Goal: Task Accomplishment & Management: Manage account settings

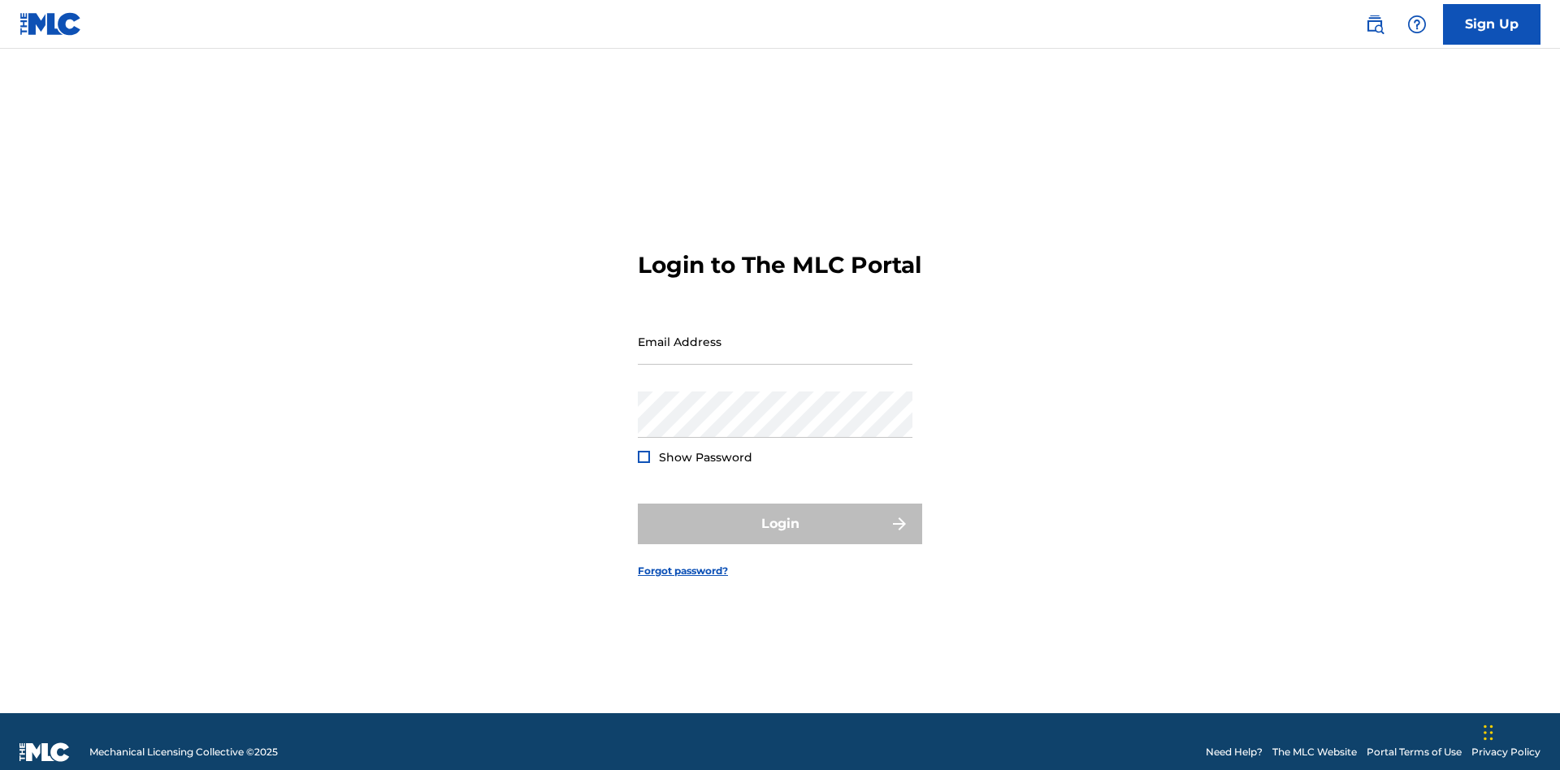
scroll to position [21, 0]
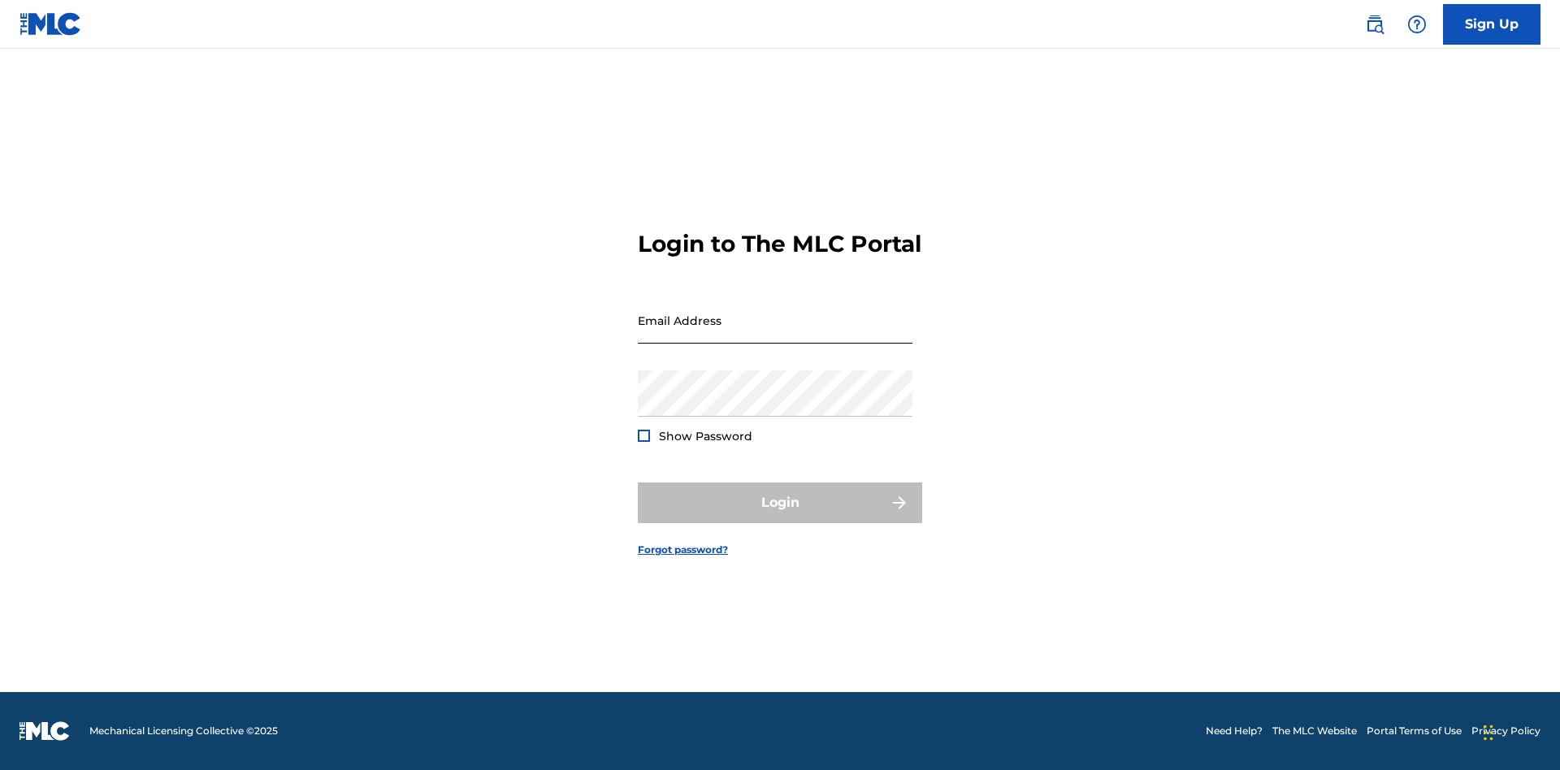
click at [775, 334] on input "Email Address" at bounding box center [775, 320] width 275 height 46
type input "[EMAIL_ADDRESS][DOMAIN_NAME]"
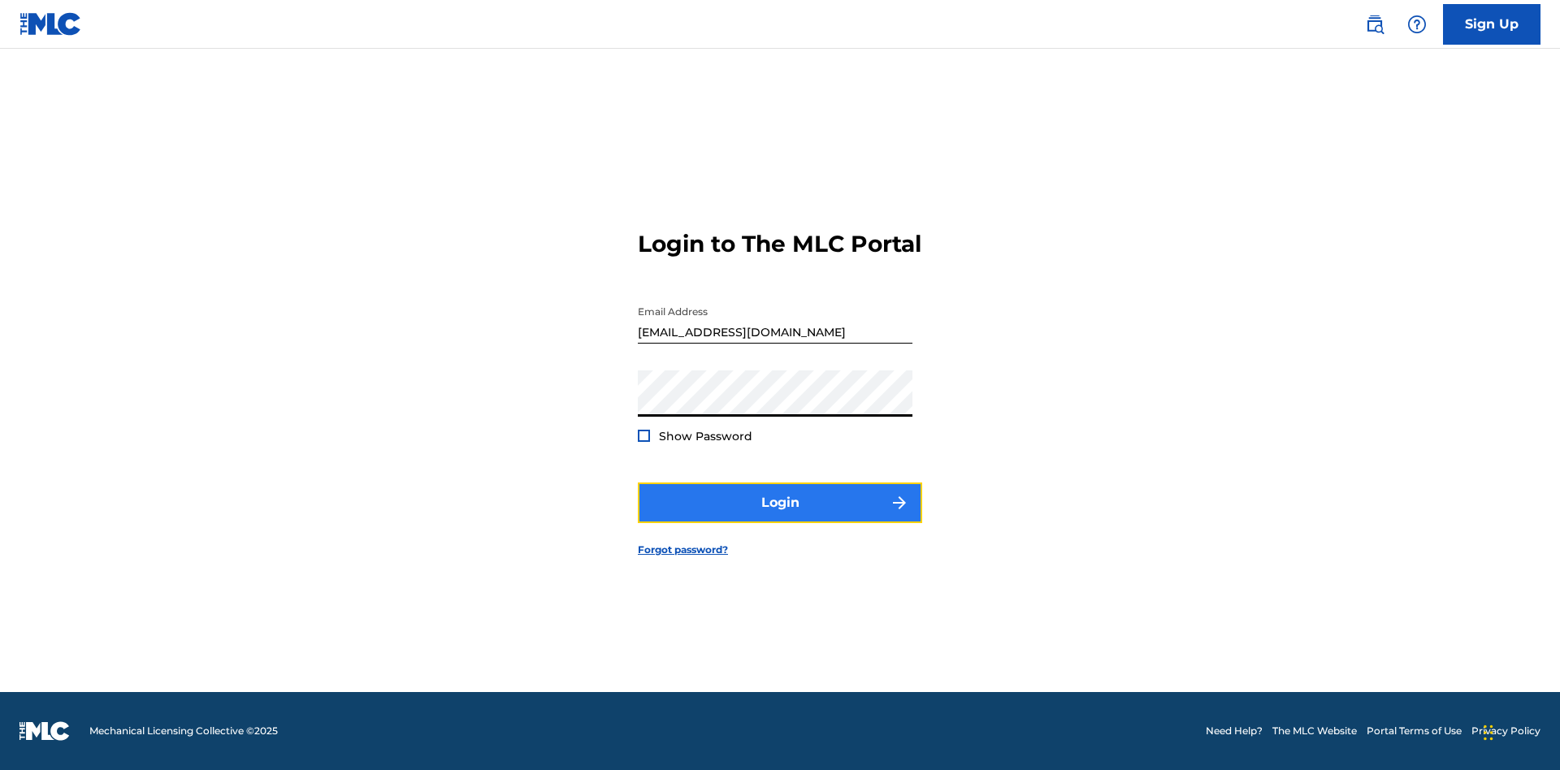
click at [780, 517] on button "Login" at bounding box center [780, 503] width 284 height 41
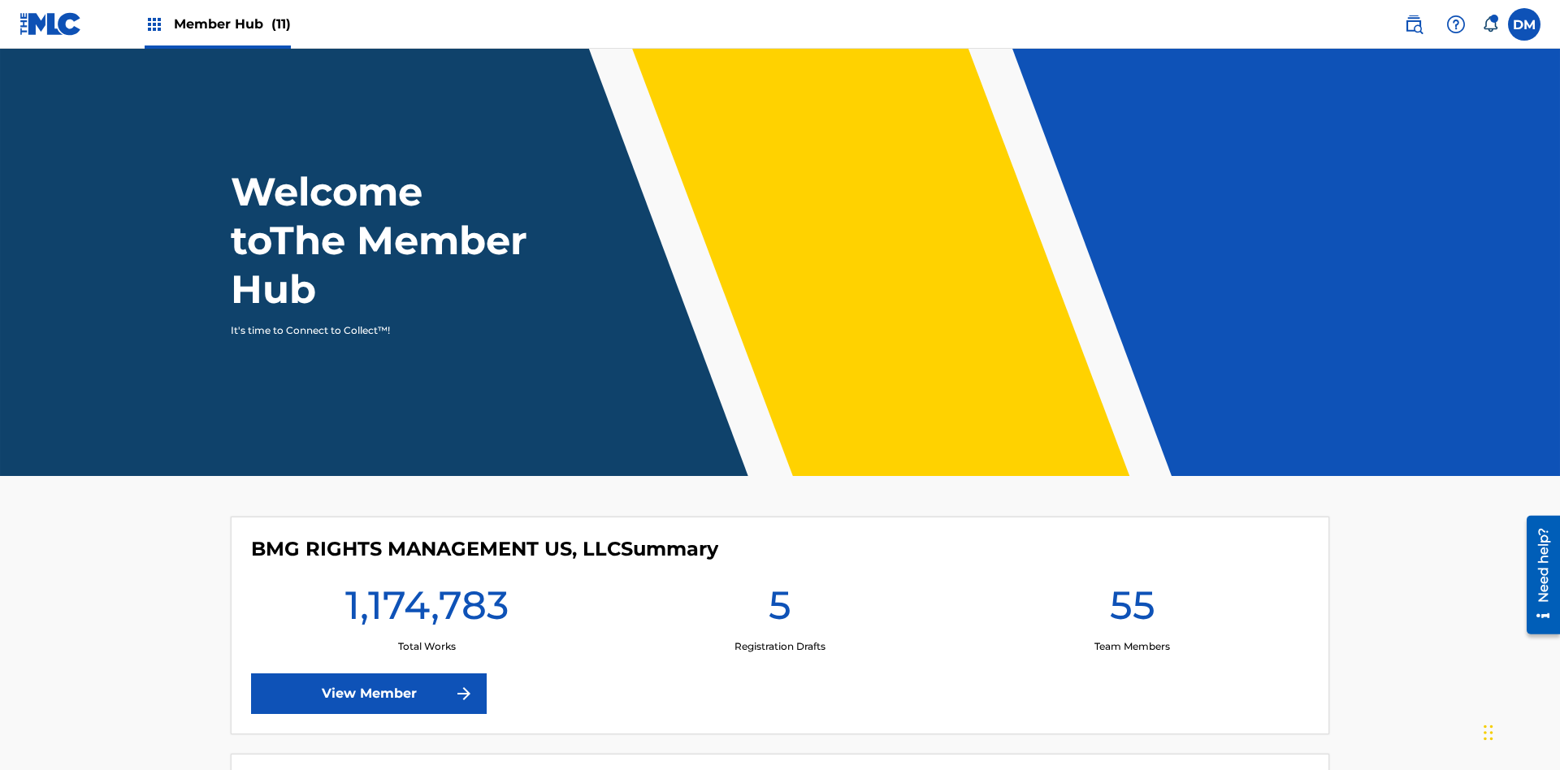
click at [232, 24] on span "Member Hub (11)" at bounding box center [232, 24] width 117 height 19
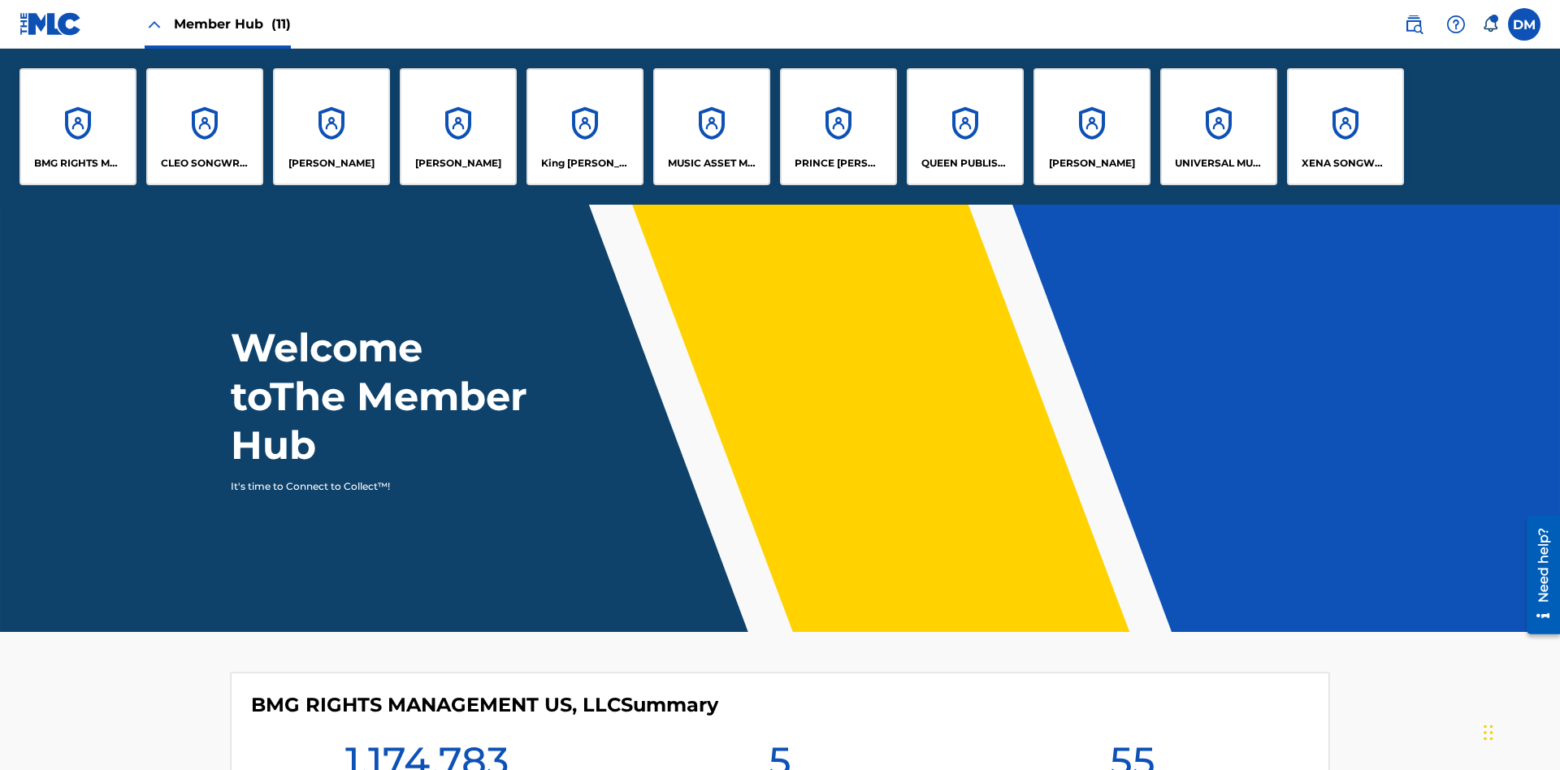
scroll to position [58, 0]
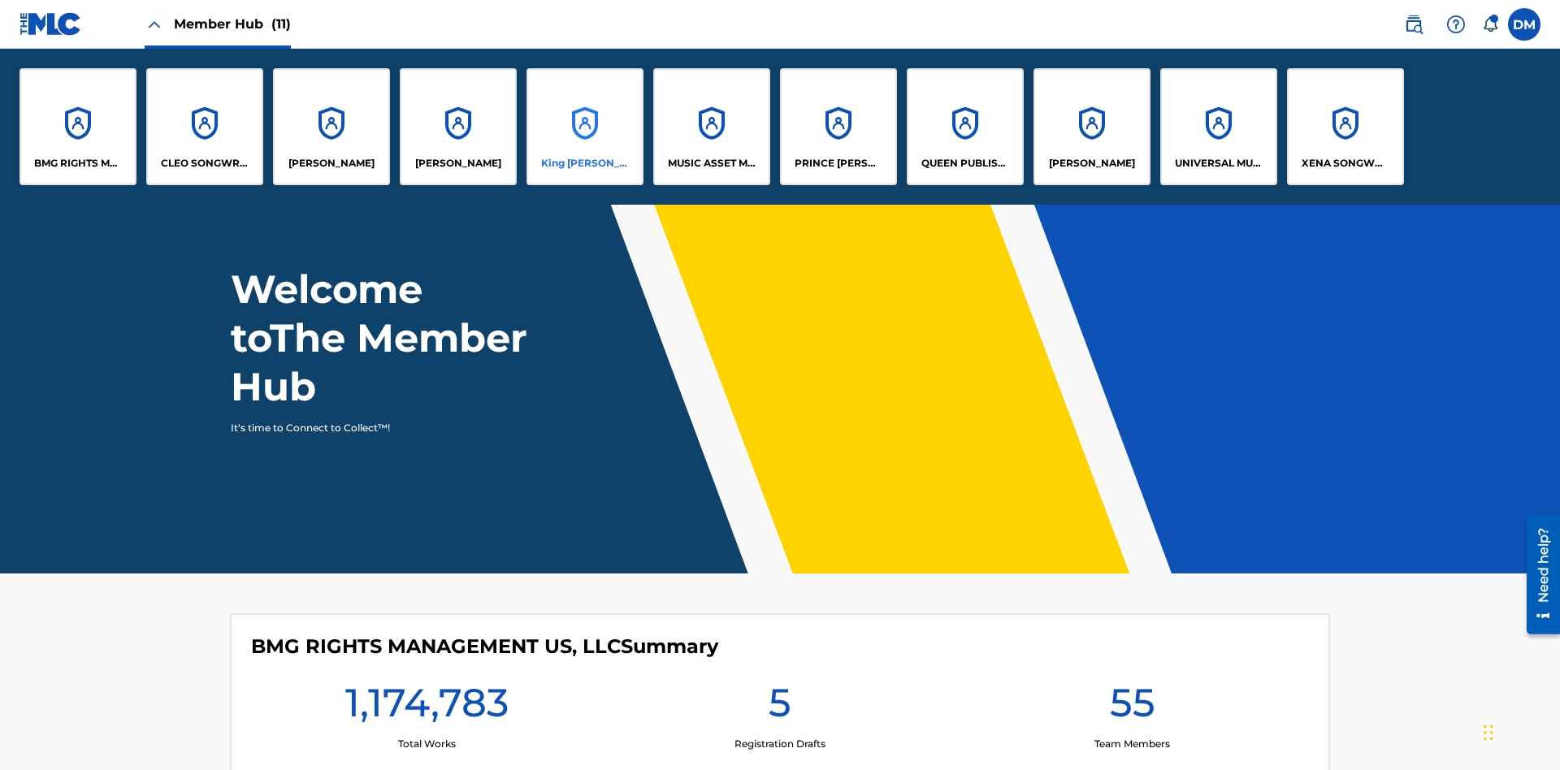
click at [584, 163] on p "King [PERSON_NAME]" at bounding box center [585, 163] width 89 height 15
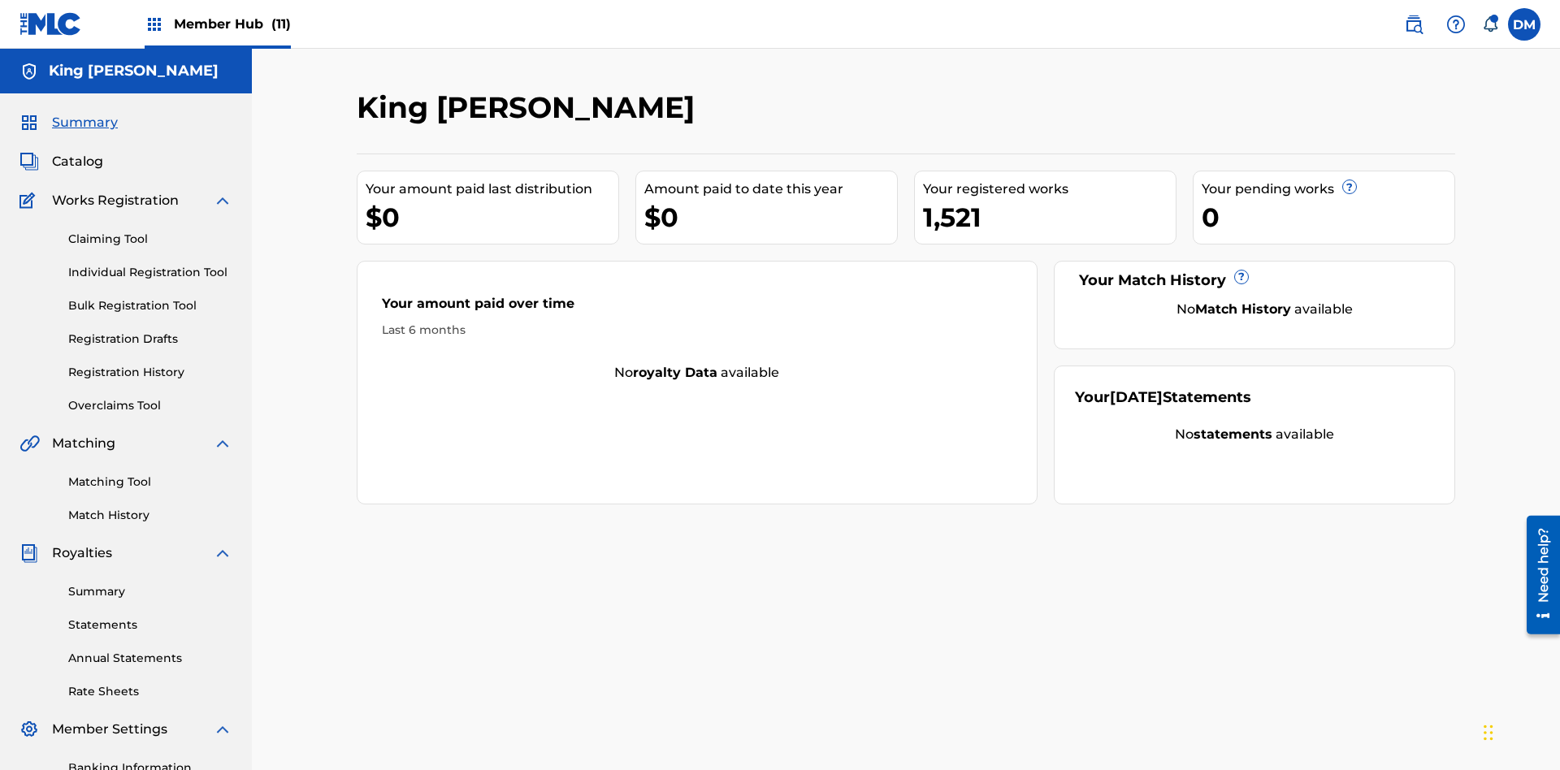
scroll to position [237, 0]
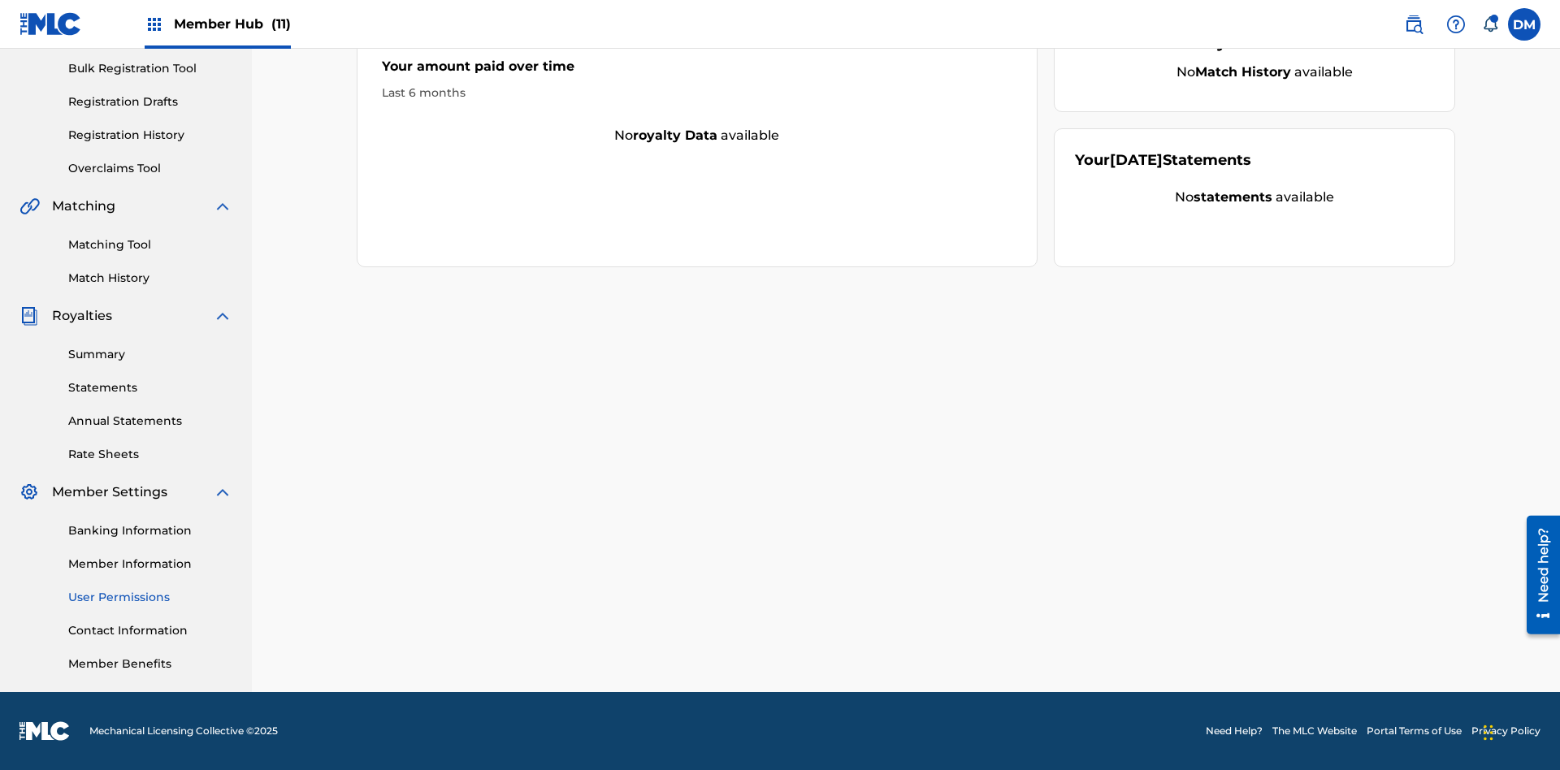
click at [150, 597] on link "User Permissions" at bounding box center [150, 597] width 164 height 17
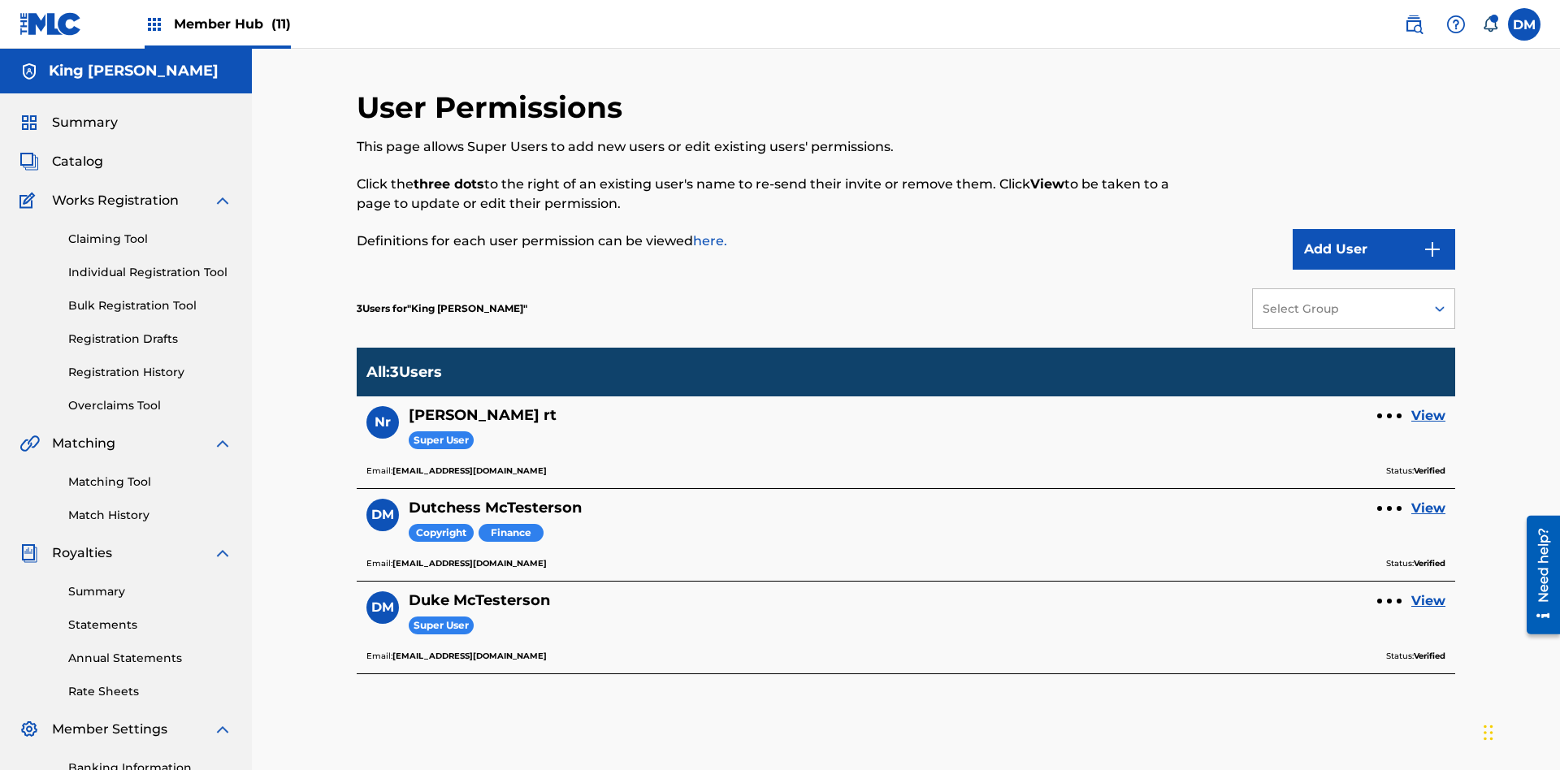
scroll to position [237, 0]
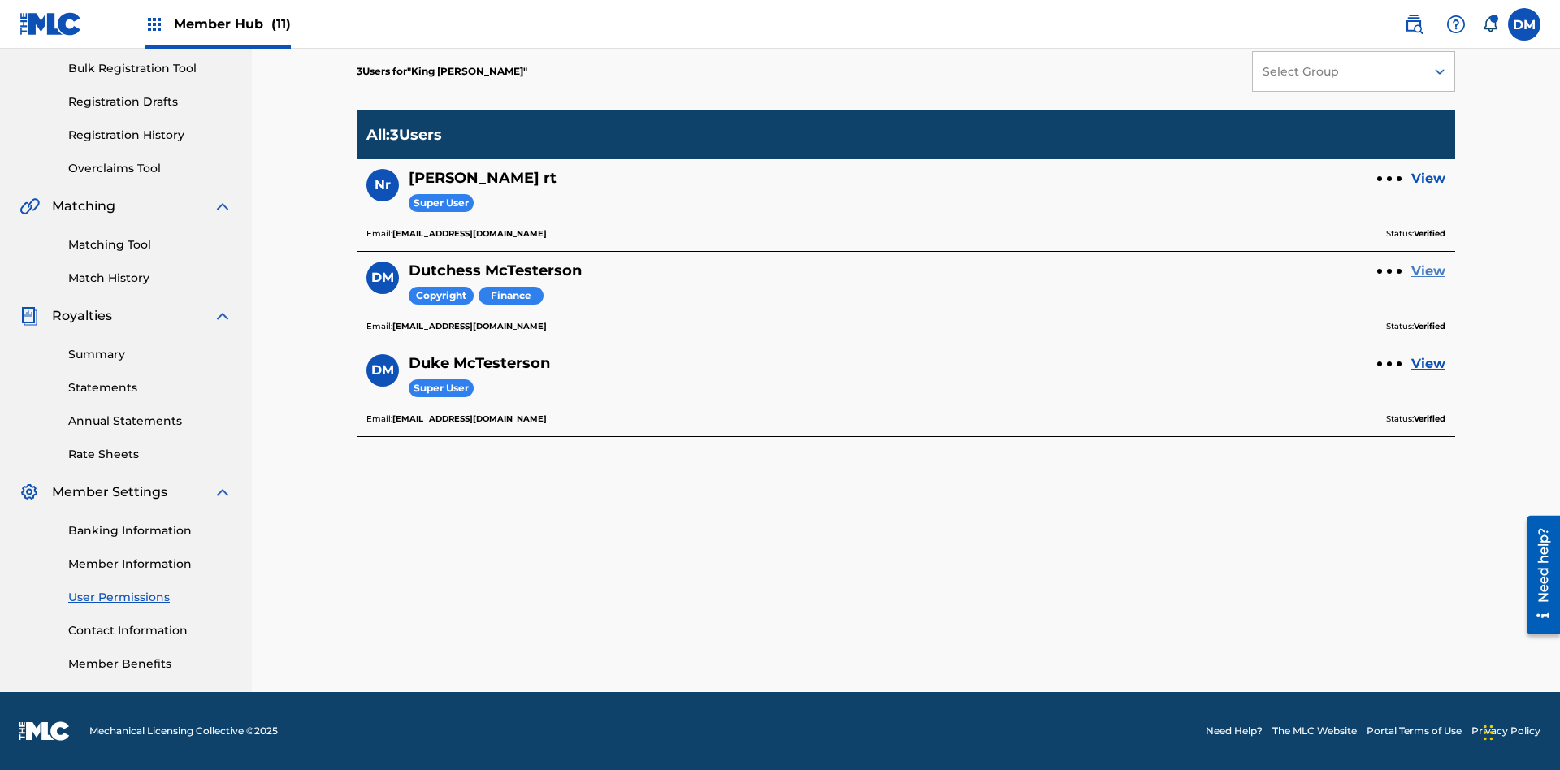
click at [1428, 271] on link "View" at bounding box center [1428, 271] width 34 height 19
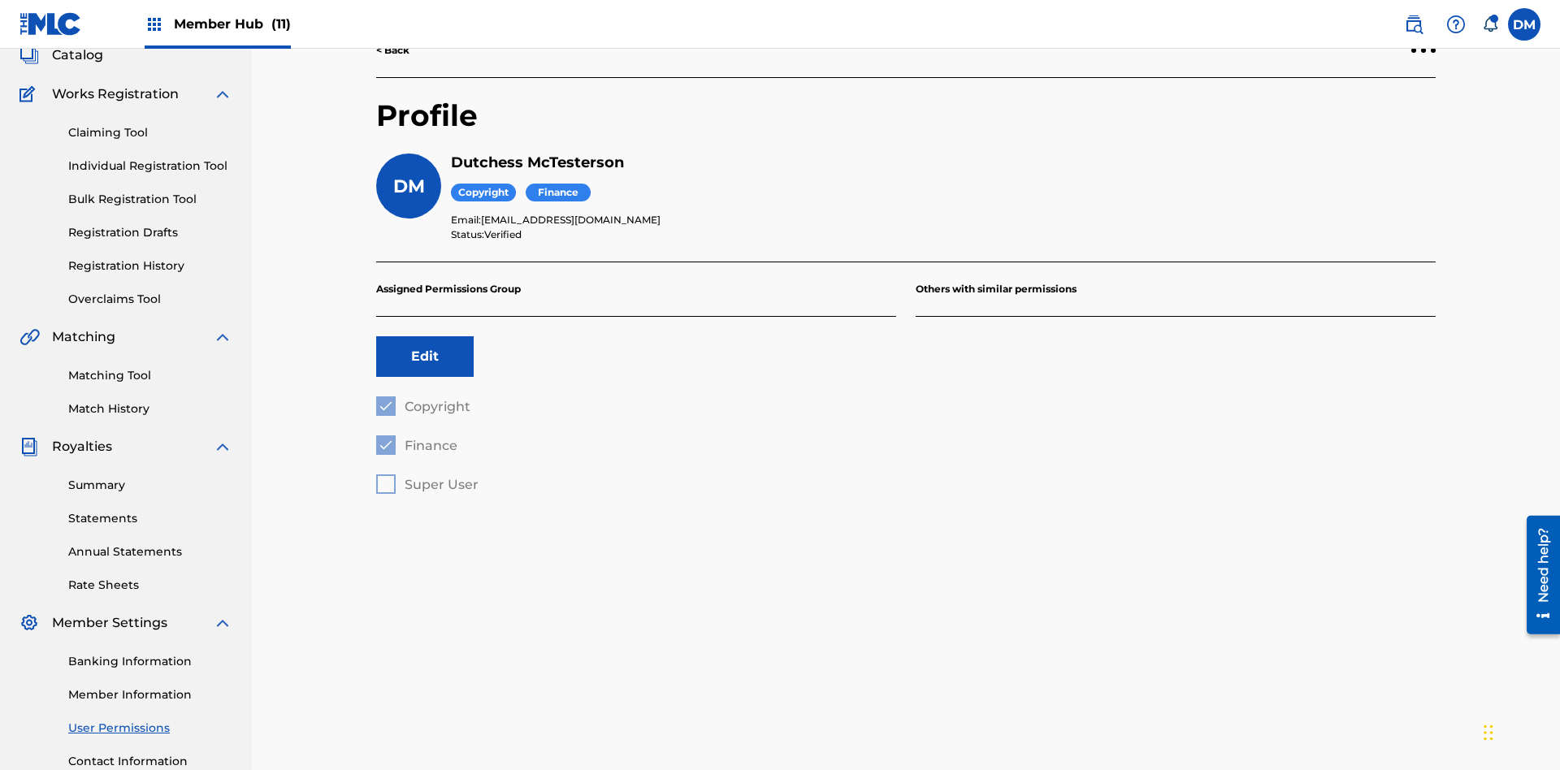
scroll to position [237, 0]
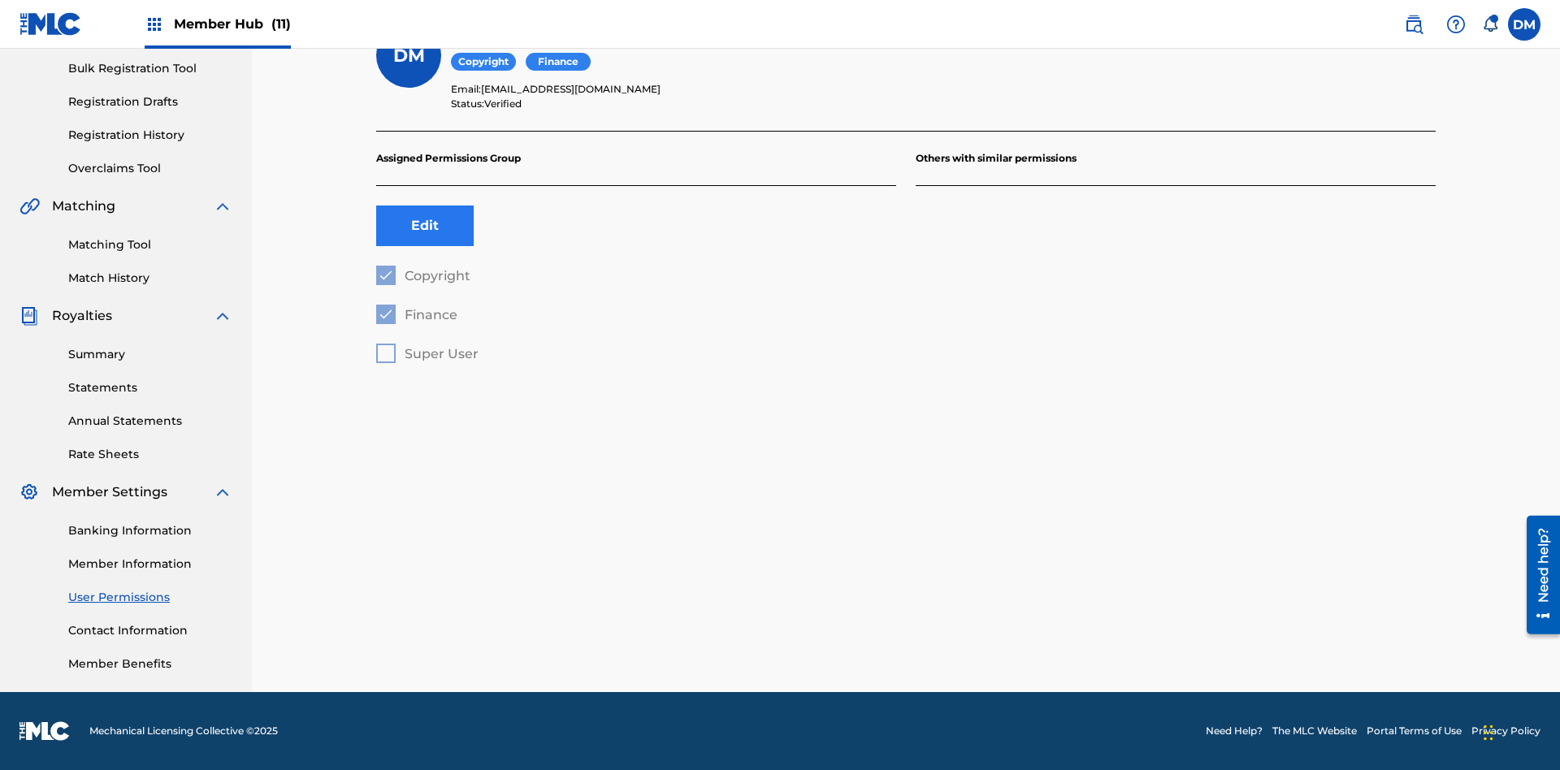
click at [425, 226] on button "Edit" at bounding box center [424, 226] width 97 height 41
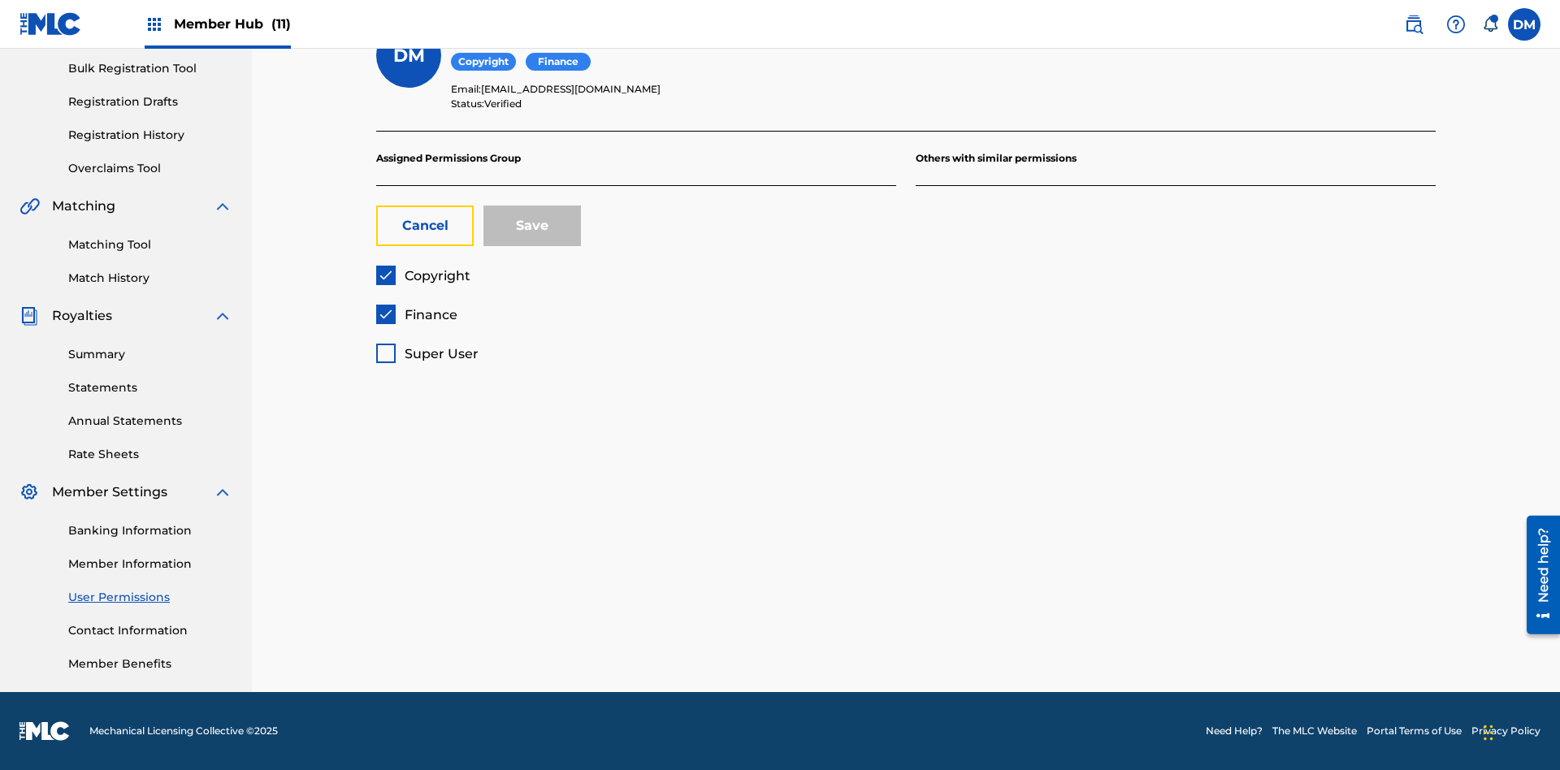
click at [422, 275] on span "Copyright" at bounding box center [438, 275] width 66 height 15
click at [416, 314] on span "Finance" at bounding box center [431, 314] width 53 height 15
click at [426, 353] on span "Super User" at bounding box center [442, 353] width 74 height 15
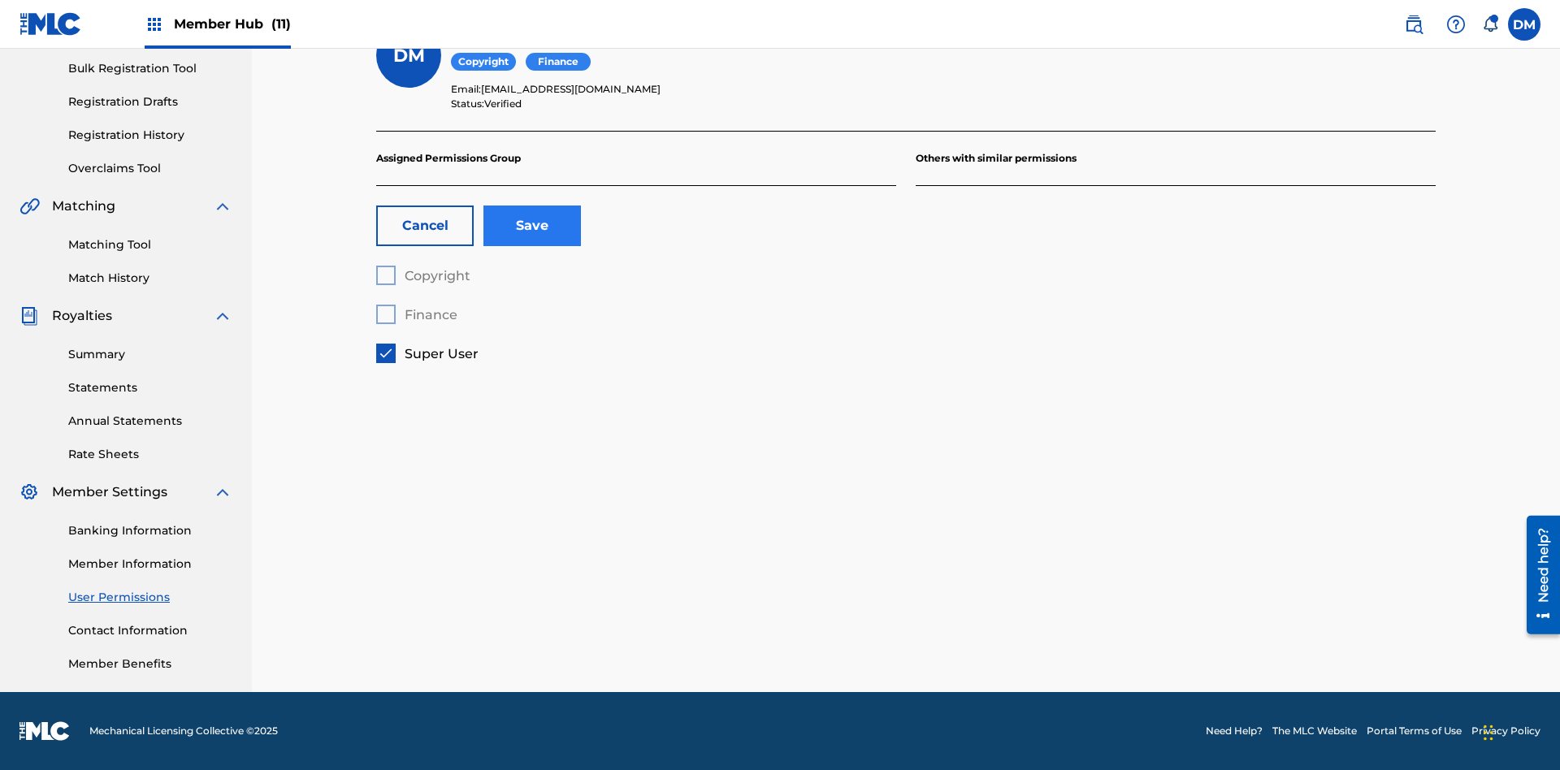
click at [532, 226] on button "Save" at bounding box center [531, 226] width 97 height 41
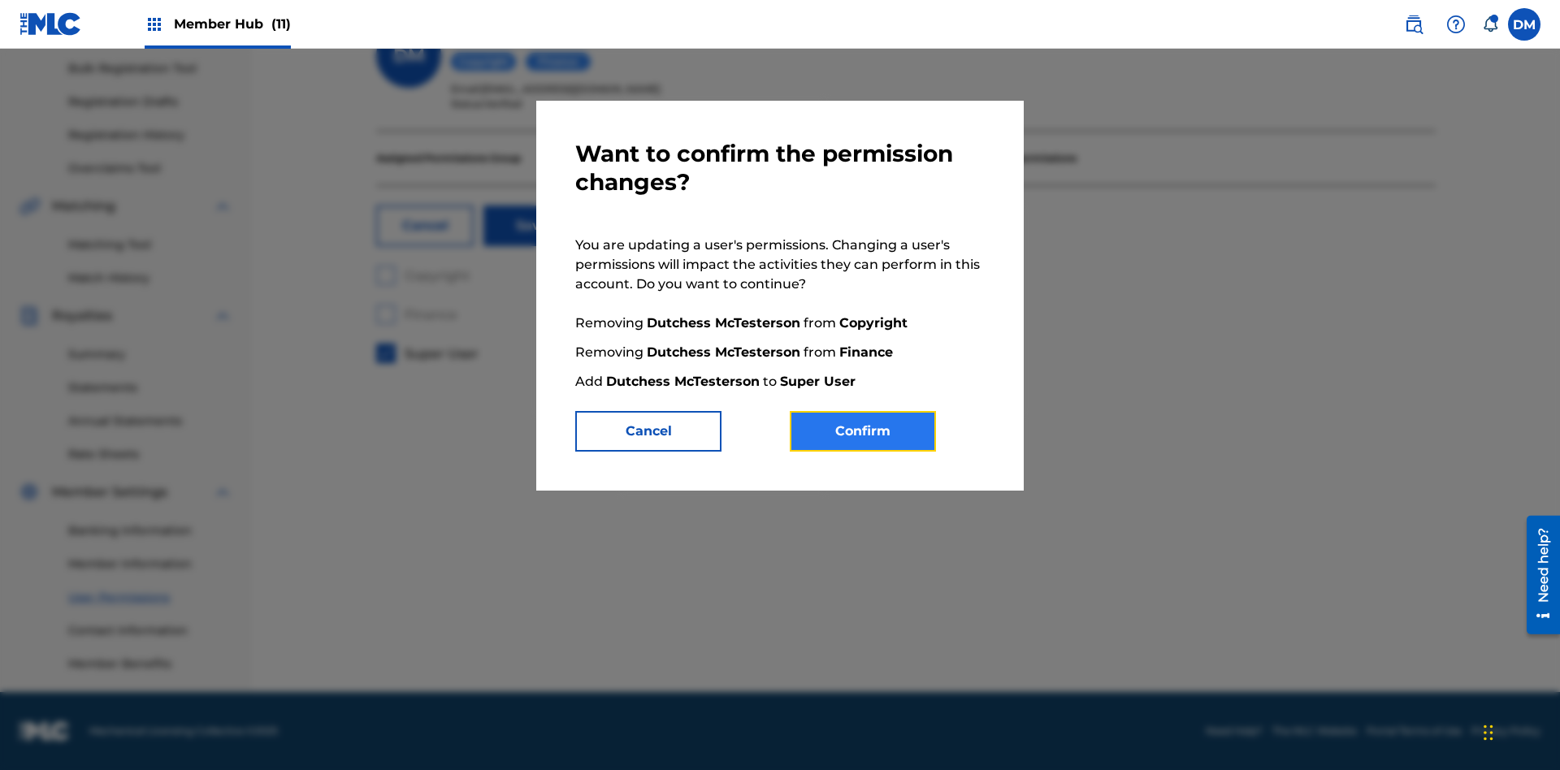
click at [863, 431] on button "Confirm" at bounding box center [863, 431] width 146 height 41
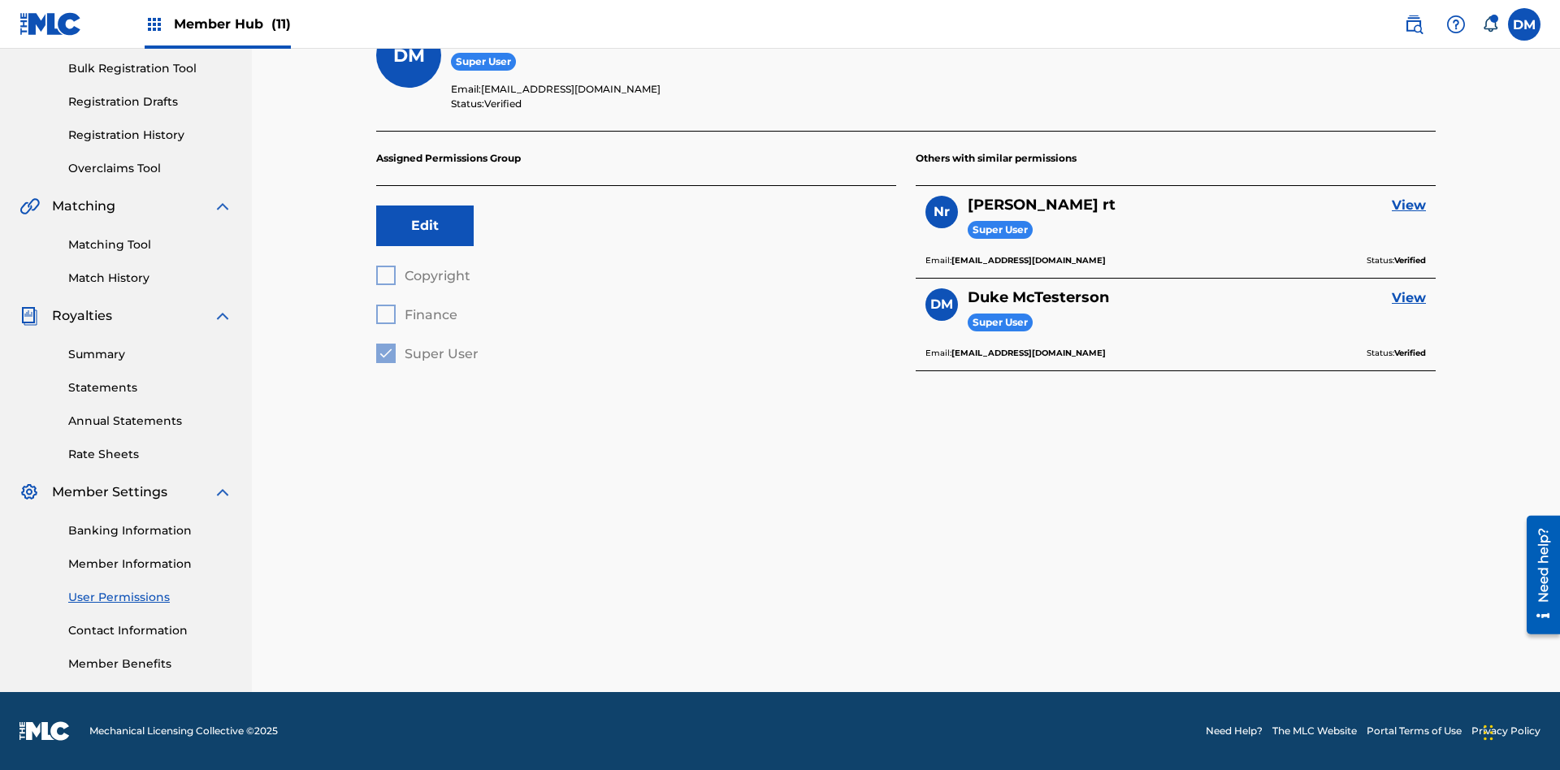
scroll to position [147, 0]
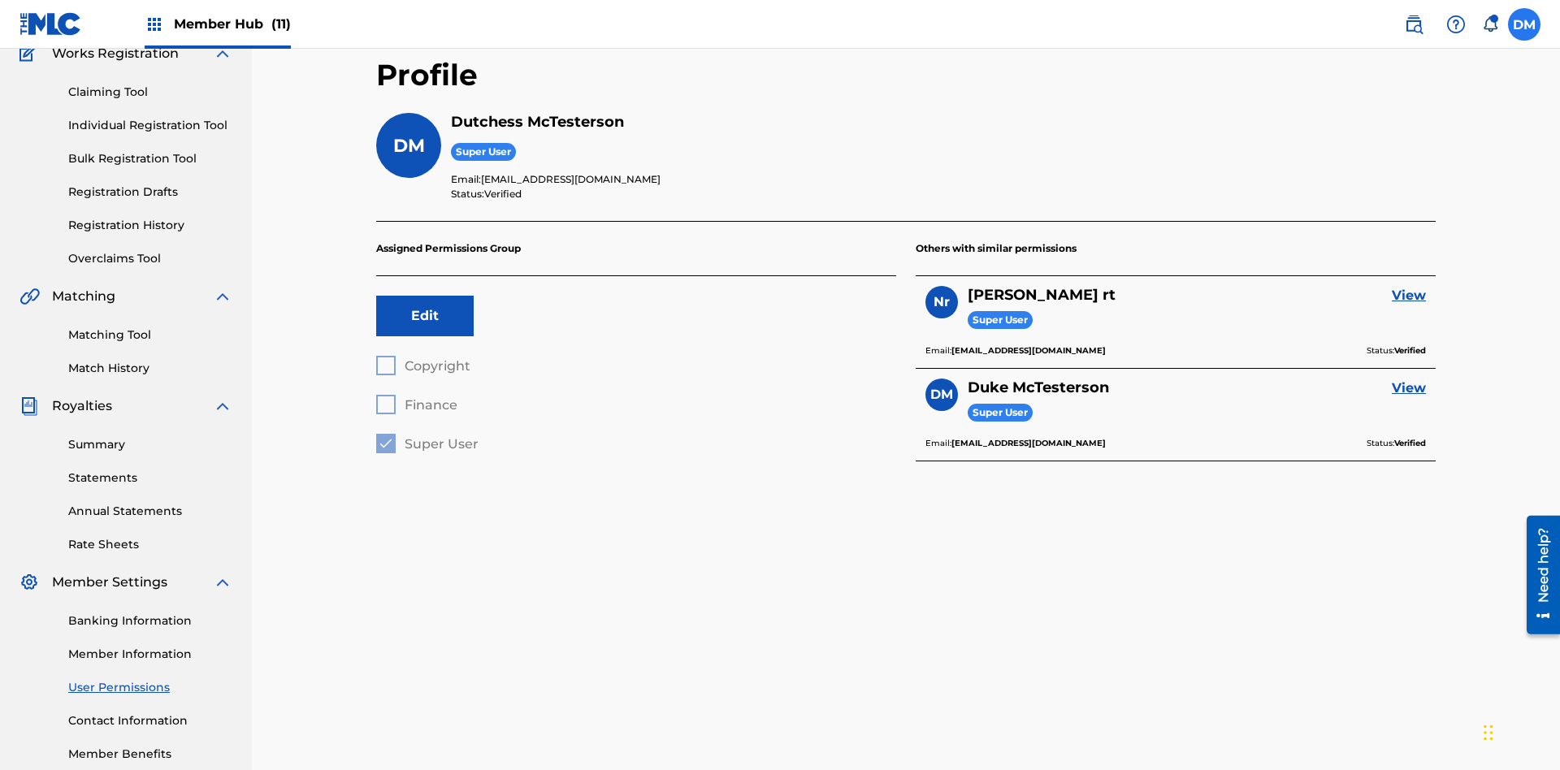
click at [1524, 24] on label at bounding box center [1524, 24] width 32 height 32
click at [1524, 24] on input "DM Duke McTesterson duke.mctesterson@gmail.com Notification Preferences Profile…" at bounding box center [1524, 24] width 0 height 0
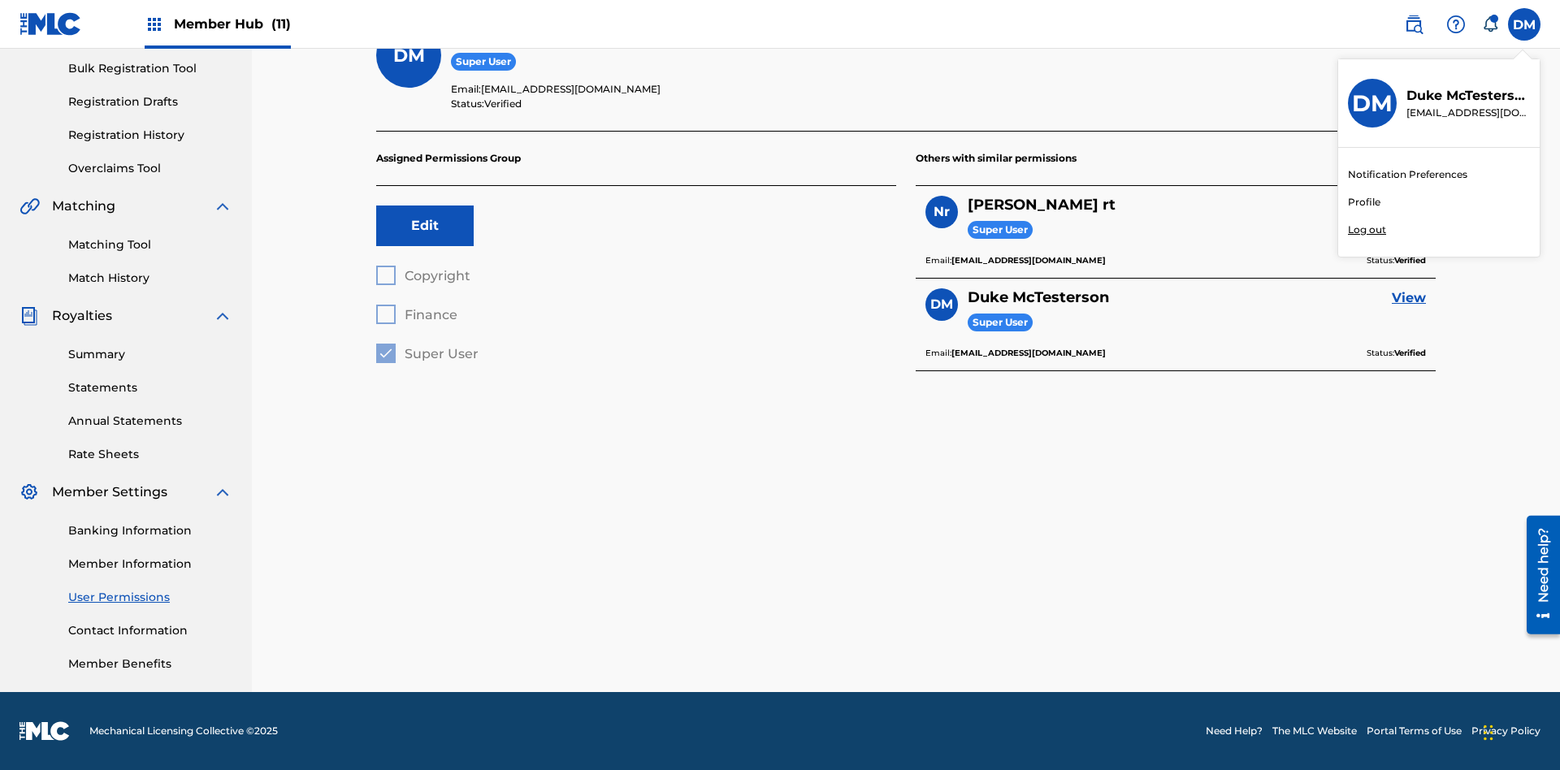
click at [1366, 230] on p "Log out" at bounding box center [1367, 230] width 38 height 15
click at [1524, 24] on input "DM Duke McTesterson duke.mctesterson@gmail.com Notification Preferences Profile…" at bounding box center [1524, 24] width 0 height 0
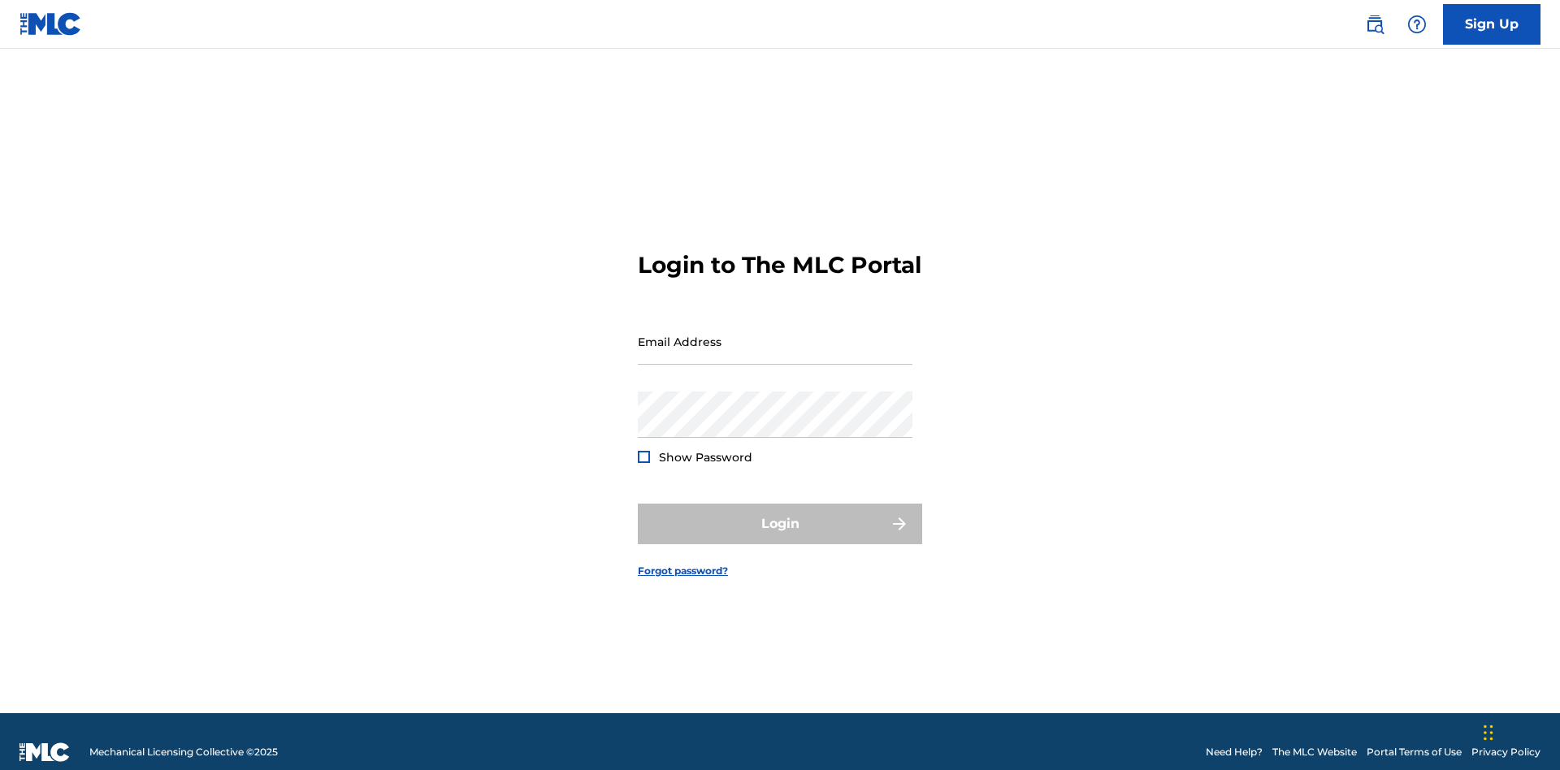
scroll to position [21, 0]
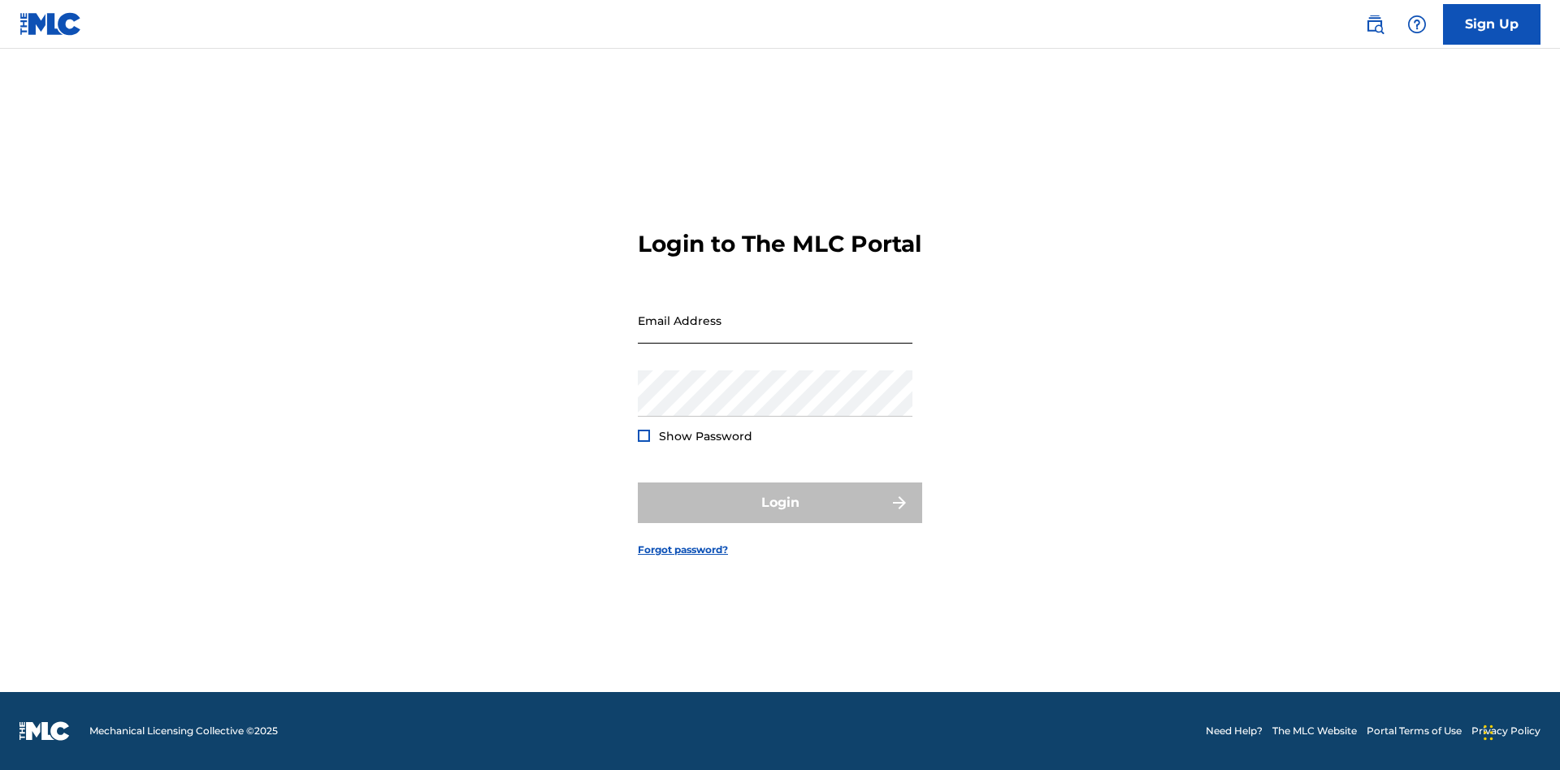
click at [775, 334] on input "Email Address" at bounding box center [775, 320] width 275 height 46
type input "[EMAIL_ADDRESS][DOMAIN_NAME]"
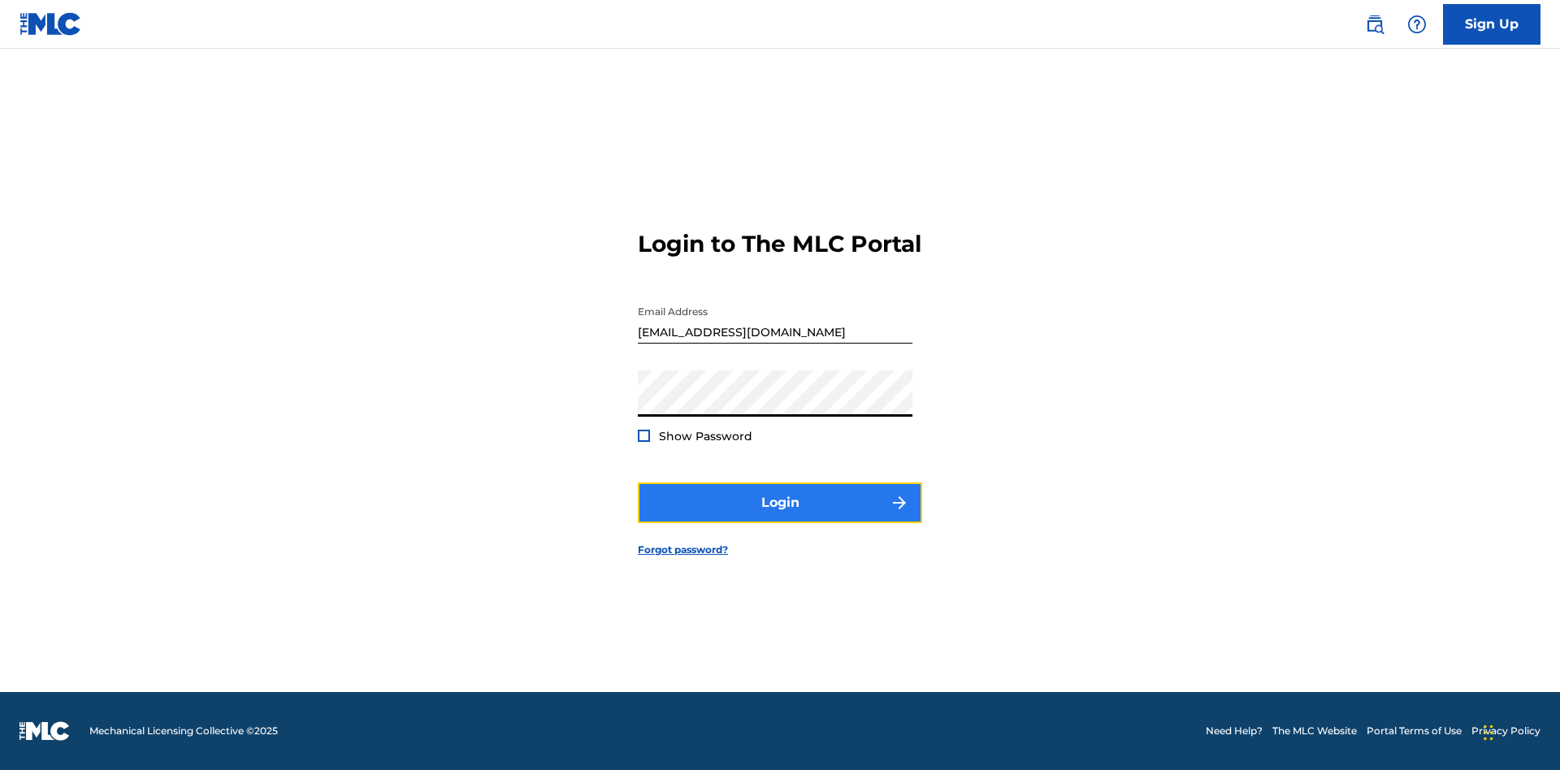
click at [780, 517] on button "Login" at bounding box center [780, 503] width 284 height 41
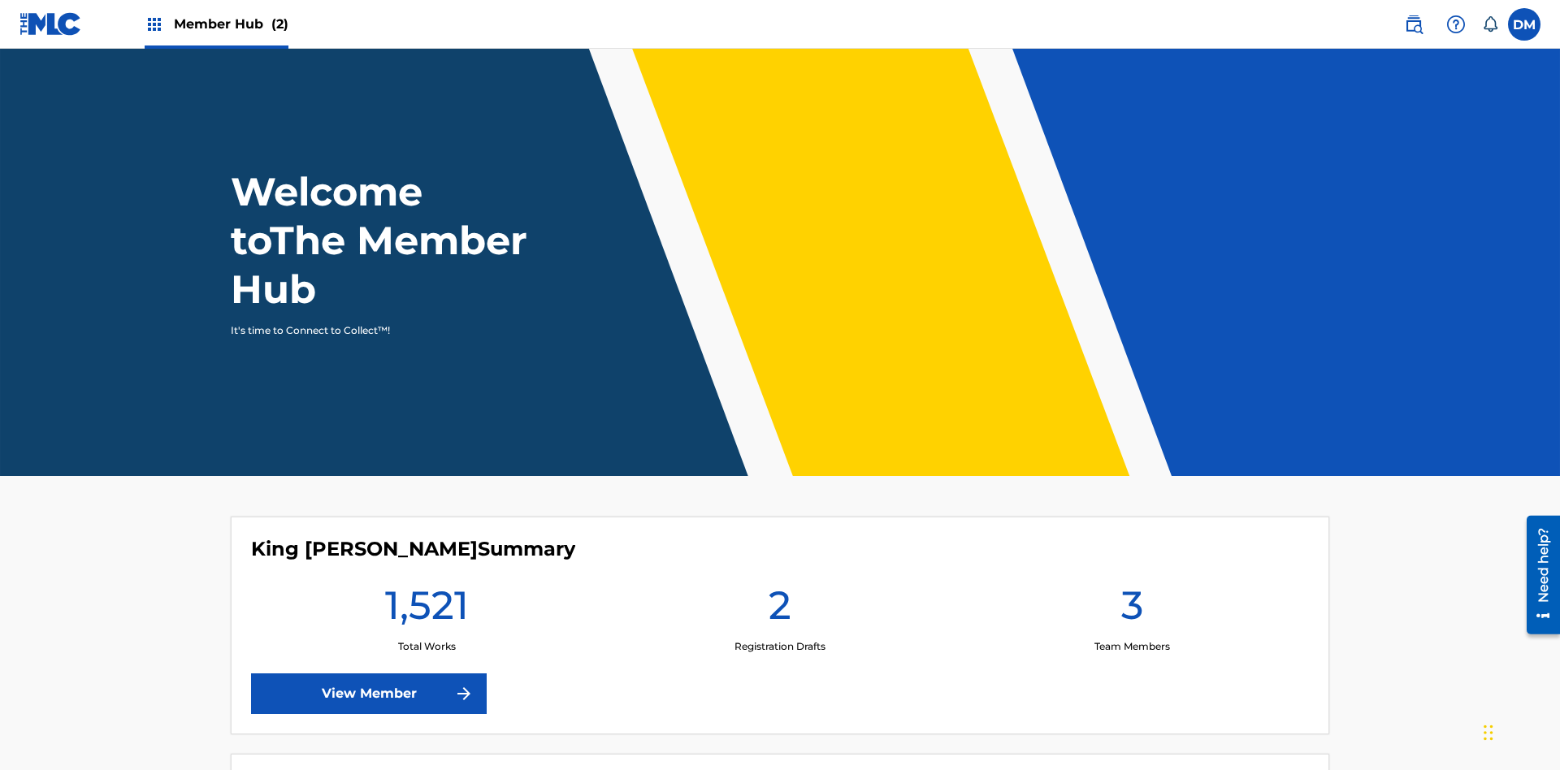
click at [230, 24] on span "Member Hub (2)" at bounding box center [231, 24] width 115 height 19
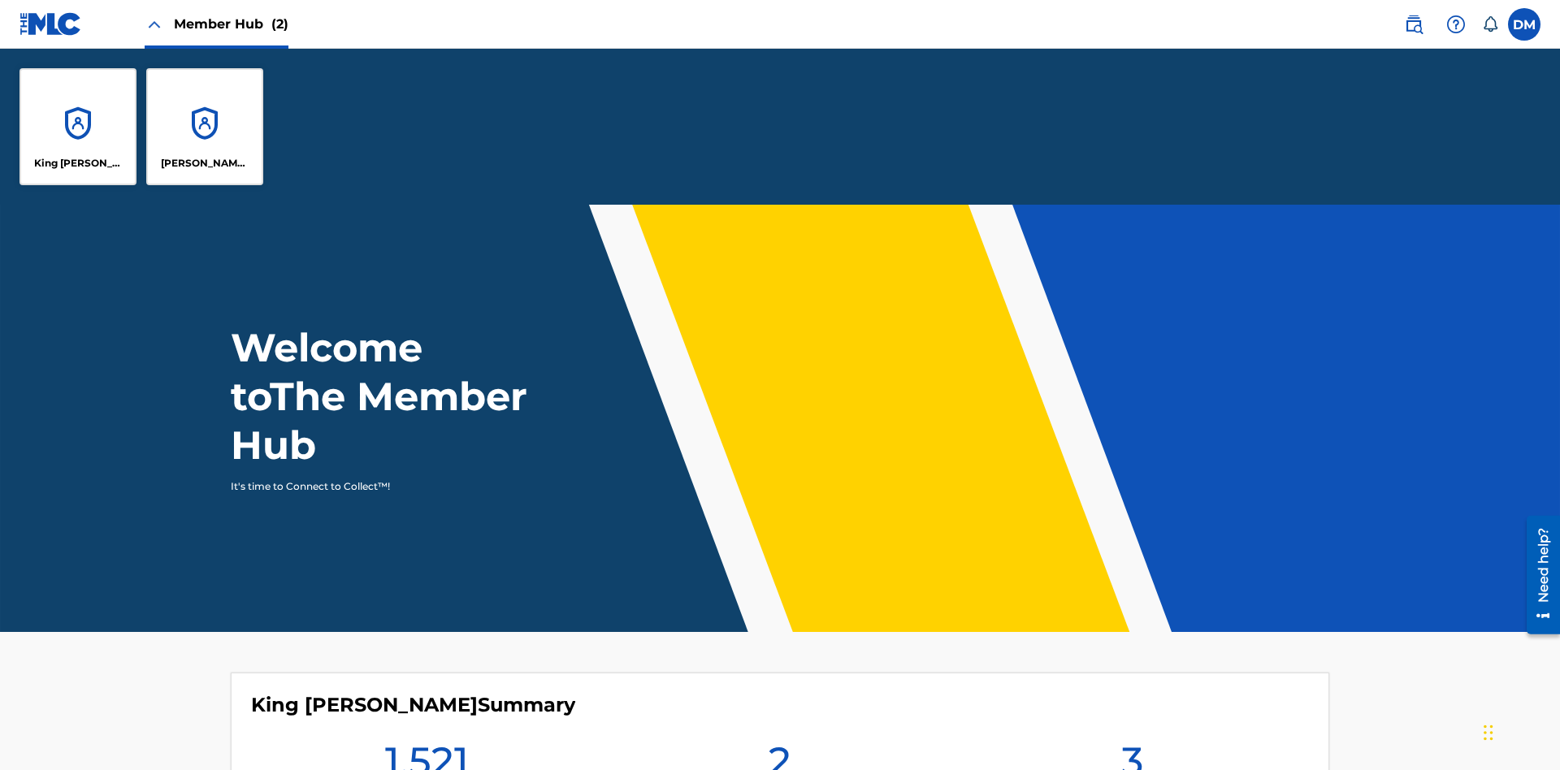
scroll to position [58, 0]
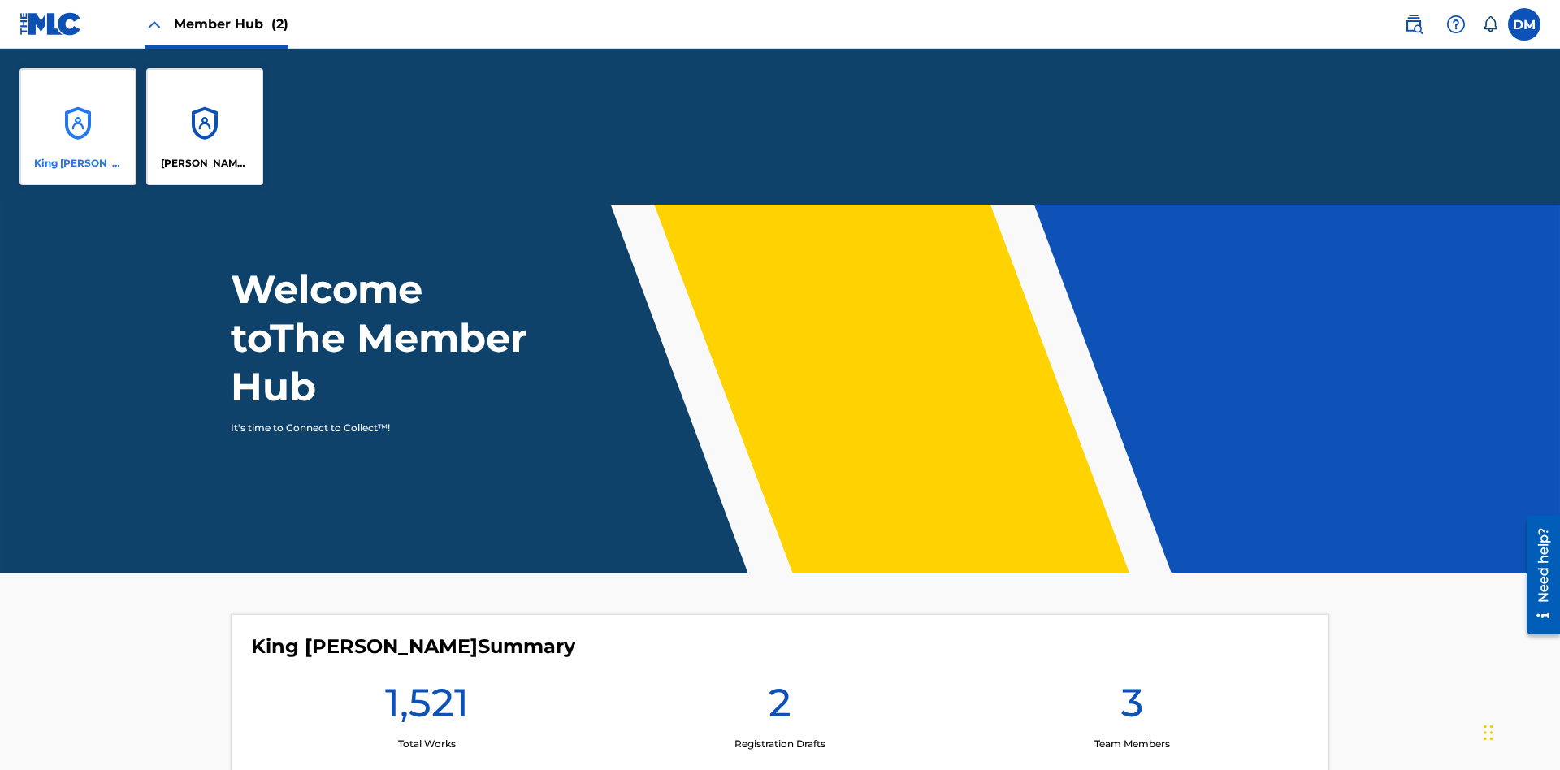
click at [78, 163] on p "King [PERSON_NAME]" at bounding box center [78, 163] width 89 height 15
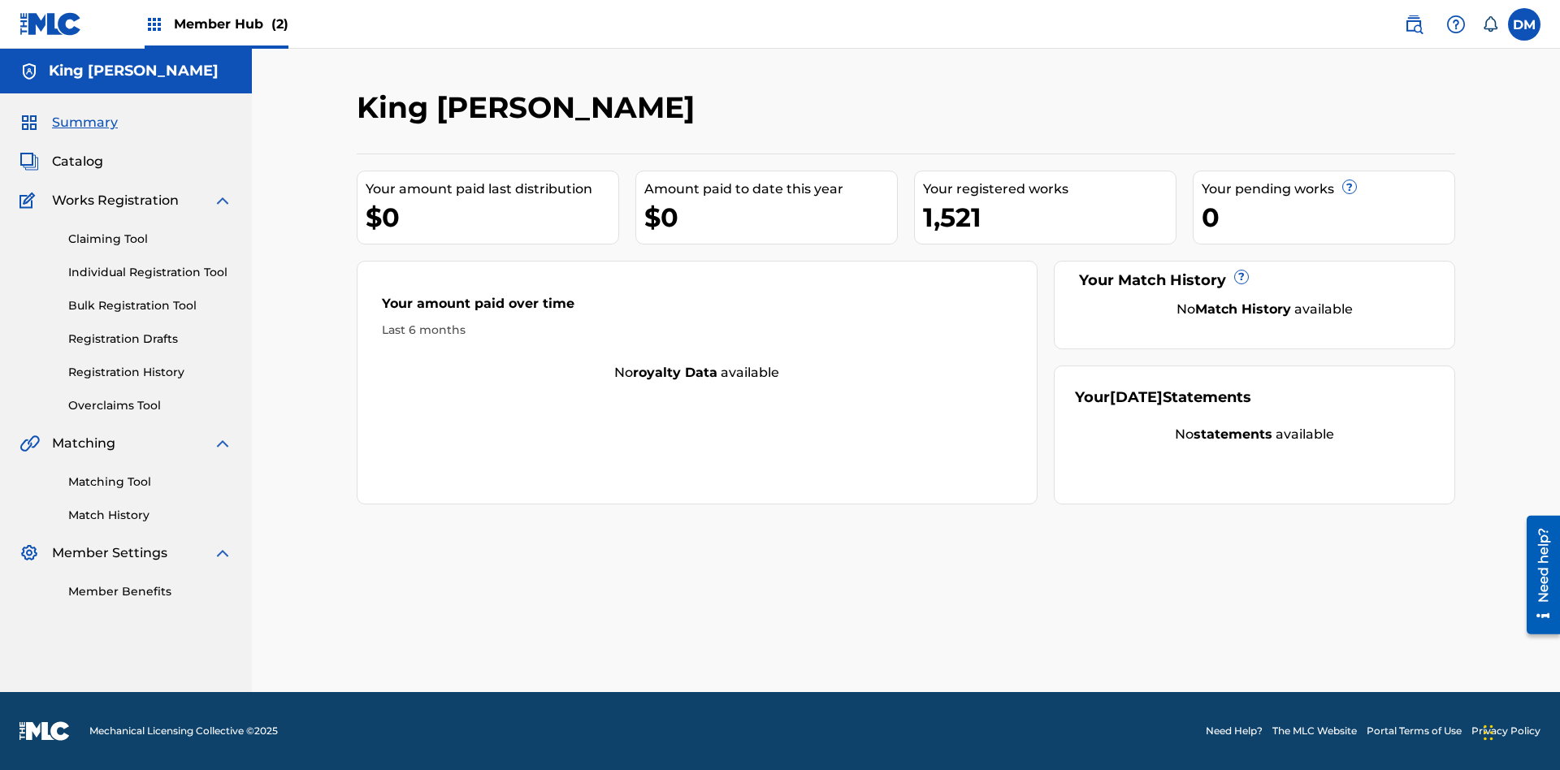
click at [84, 123] on span "Summary" at bounding box center [85, 122] width 66 height 19
click at [150, 482] on link "Matching Tool" at bounding box center [150, 482] width 164 height 17
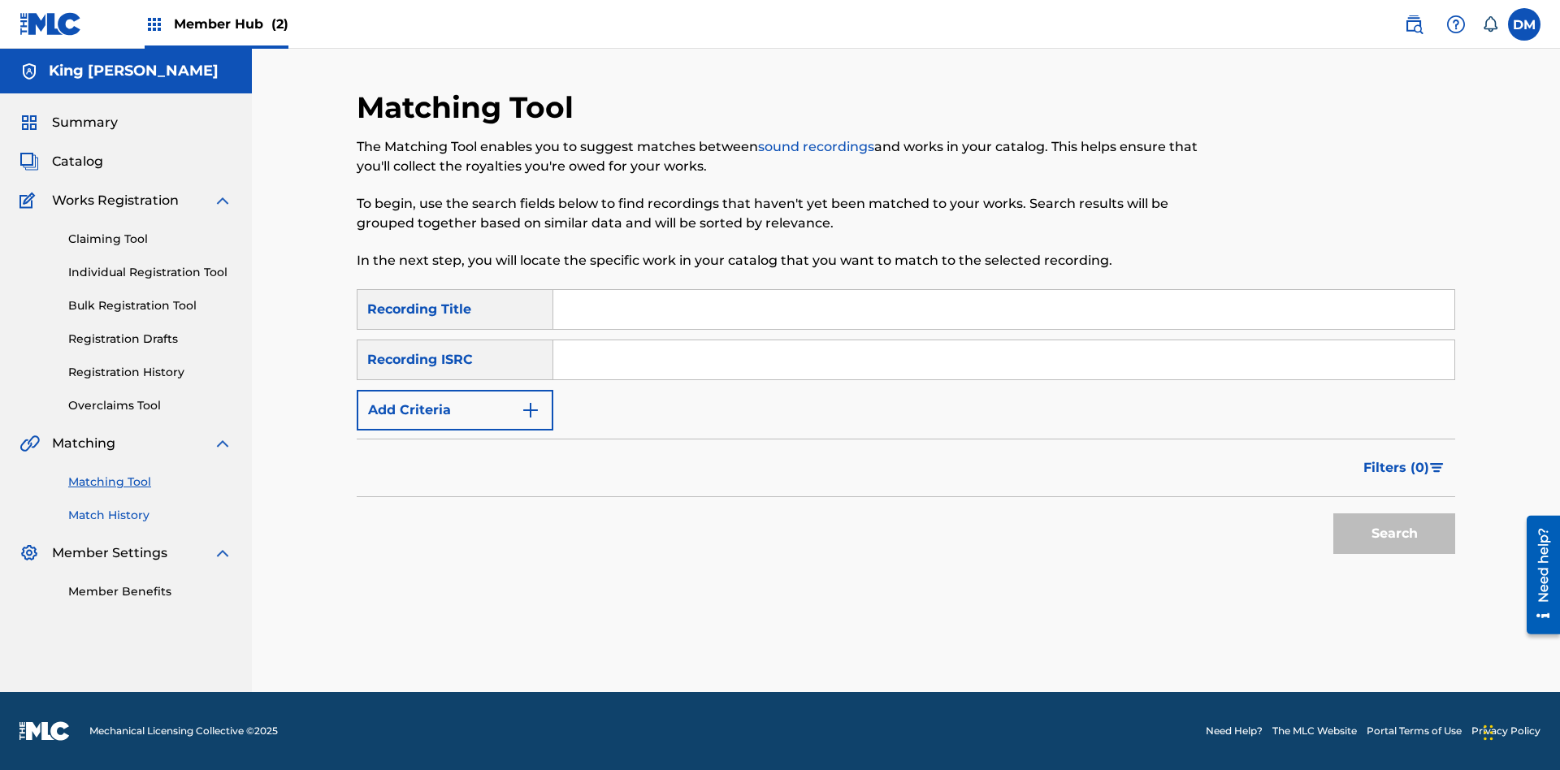
click at [150, 515] on link "Match History" at bounding box center [150, 515] width 164 height 17
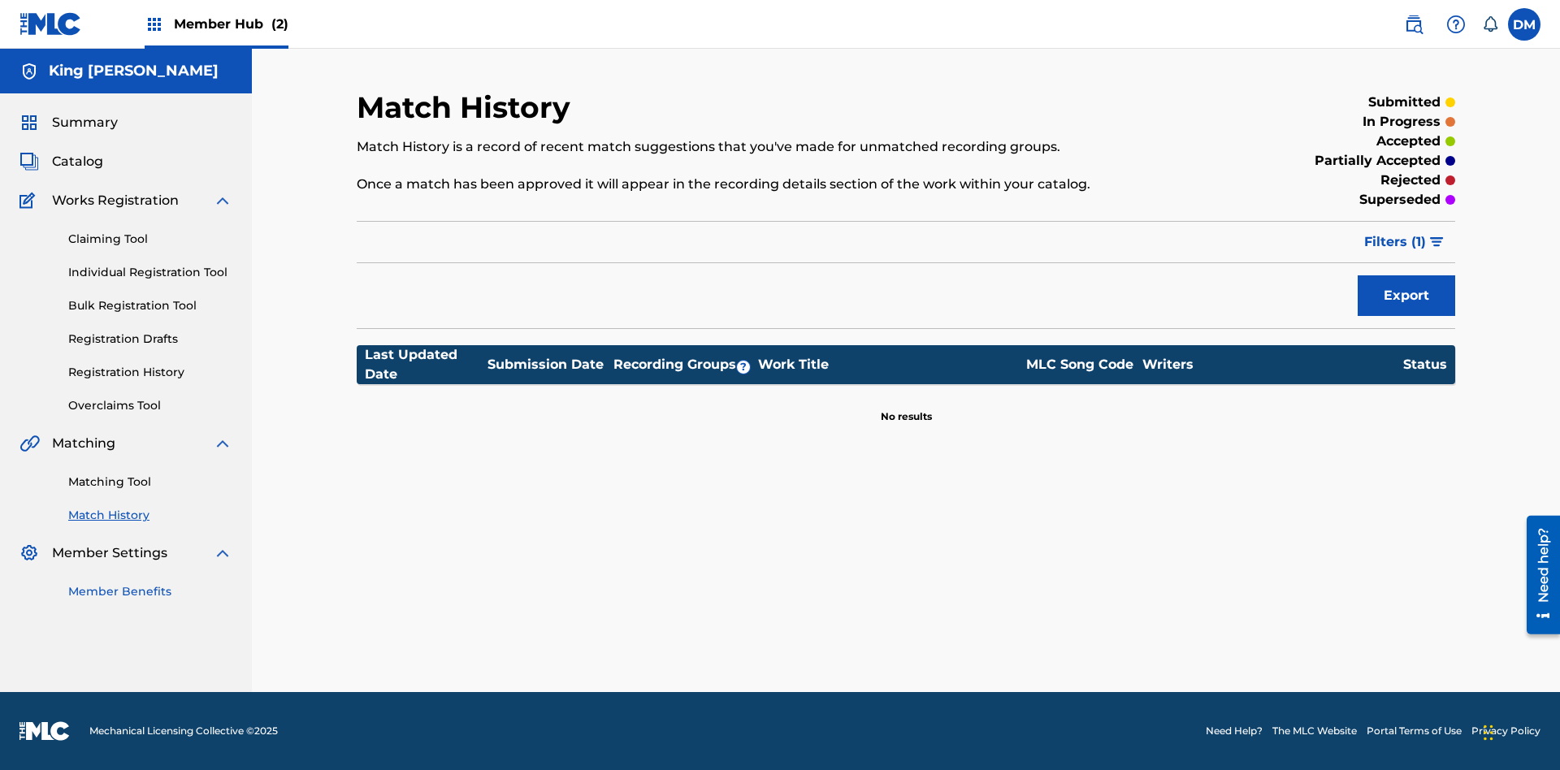
click at [150, 591] on link "Member Benefits" at bounding box center [150, 591] width 164 height 17
click at [1524, 24] on label at bounding box center [1524, 24] width 32 height 32
click at [1524, 24] on input "DM Dutchess McTesterson dutchess.mctesterson@gmail.com Notification Preferences…" at bounding box center [1524, 24] width 0 height 0
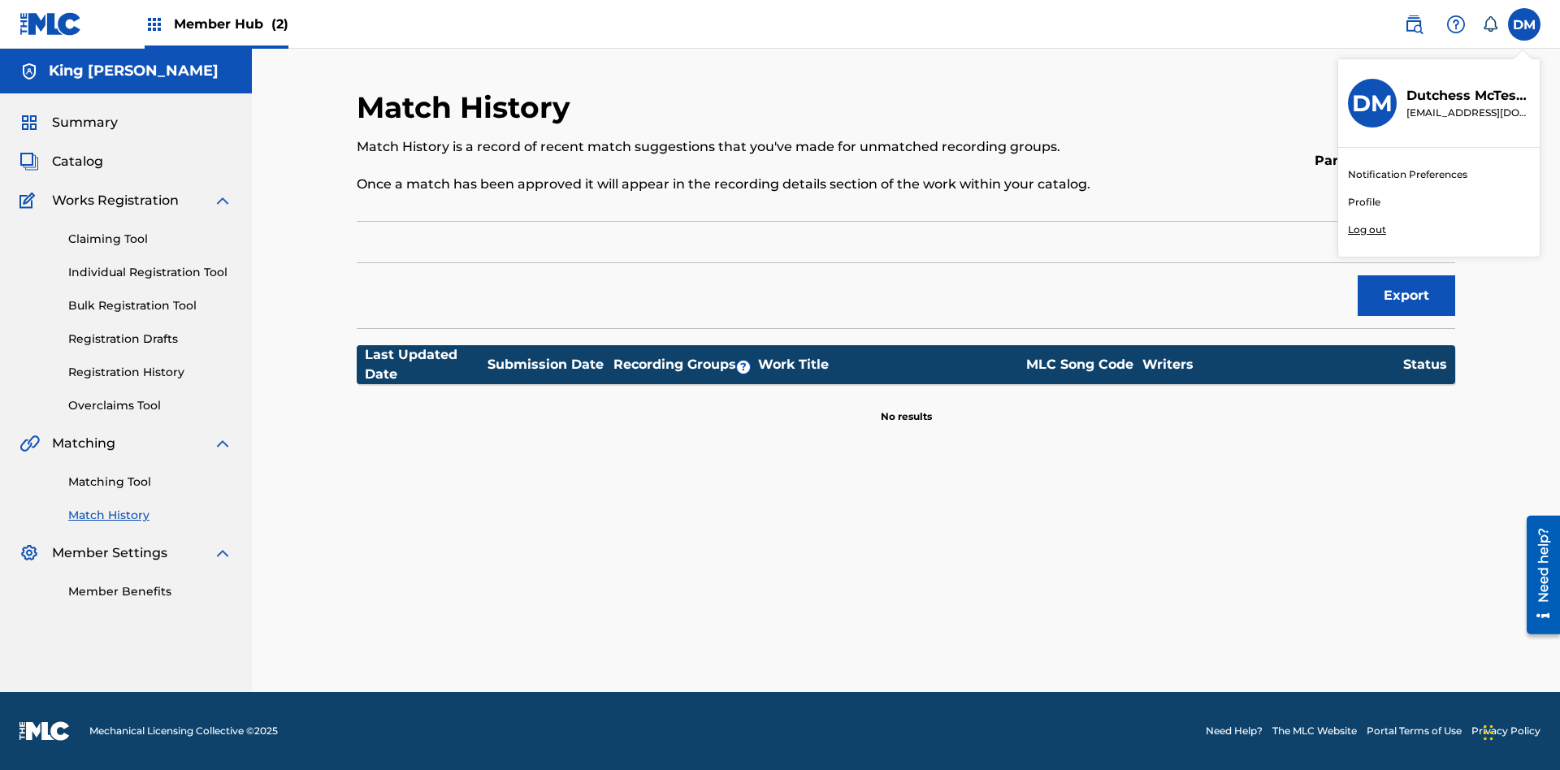
click at [1366, 230] on p "Log out" at bounding box center [1367, 230] width 38 height 15
click at [1524, 24] on input "[PERSON_NAME] [PERSON_NAME] [EMAIL_ADDRESS][DOMAIN_NAME] Notification Preferenc…" at bounding box center [1524, 24] width 0 height 0
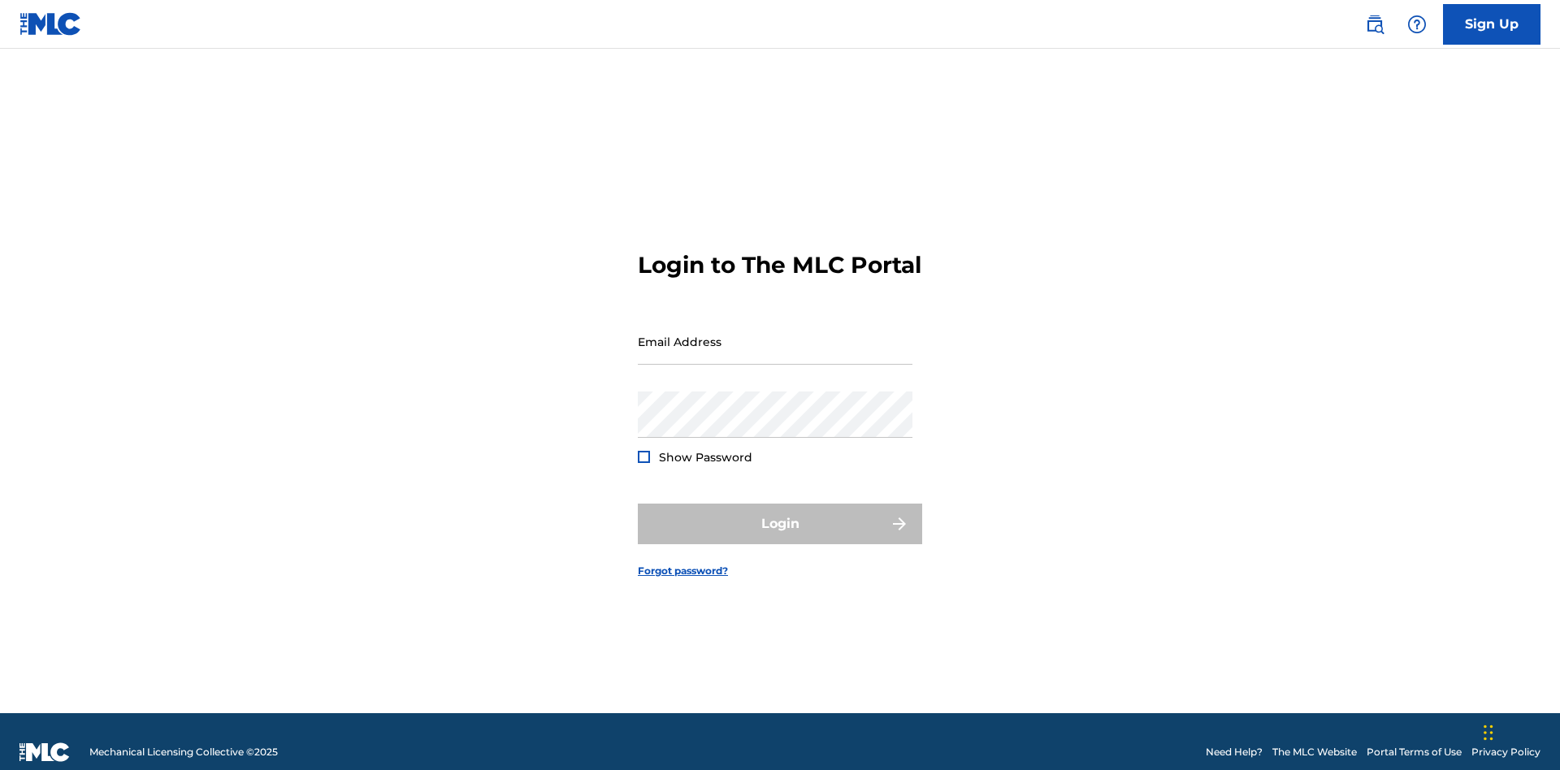
scroll to position [21, 0]
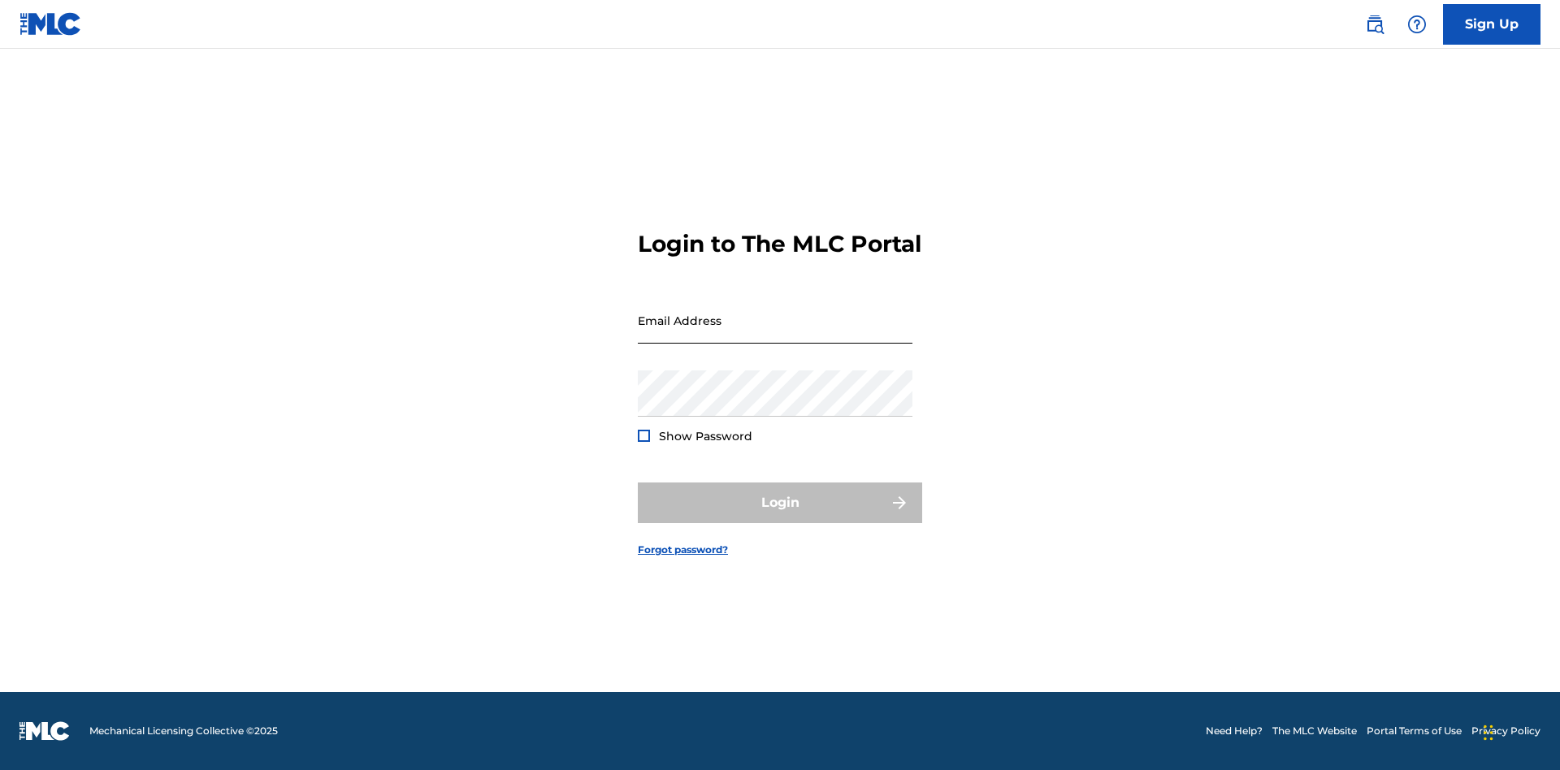
click at [775, 334] on input "Email Address" at bounding box center [775, 320] width 275 height 46
type input "Duke.McTesterson@gmail.com"
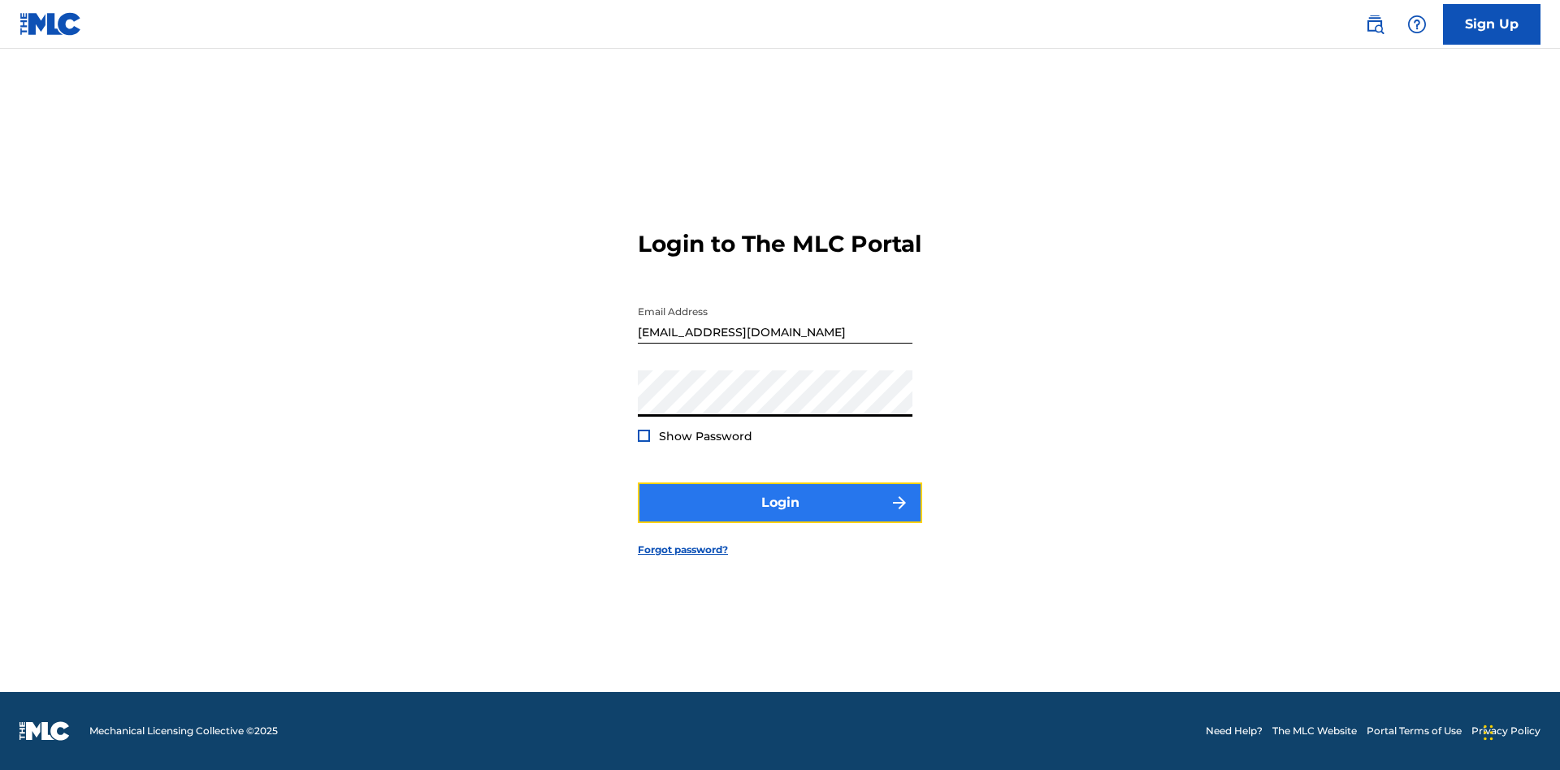
click at [780, 517] on button "Login" at bounding box center [780, 503] width 284 height 41
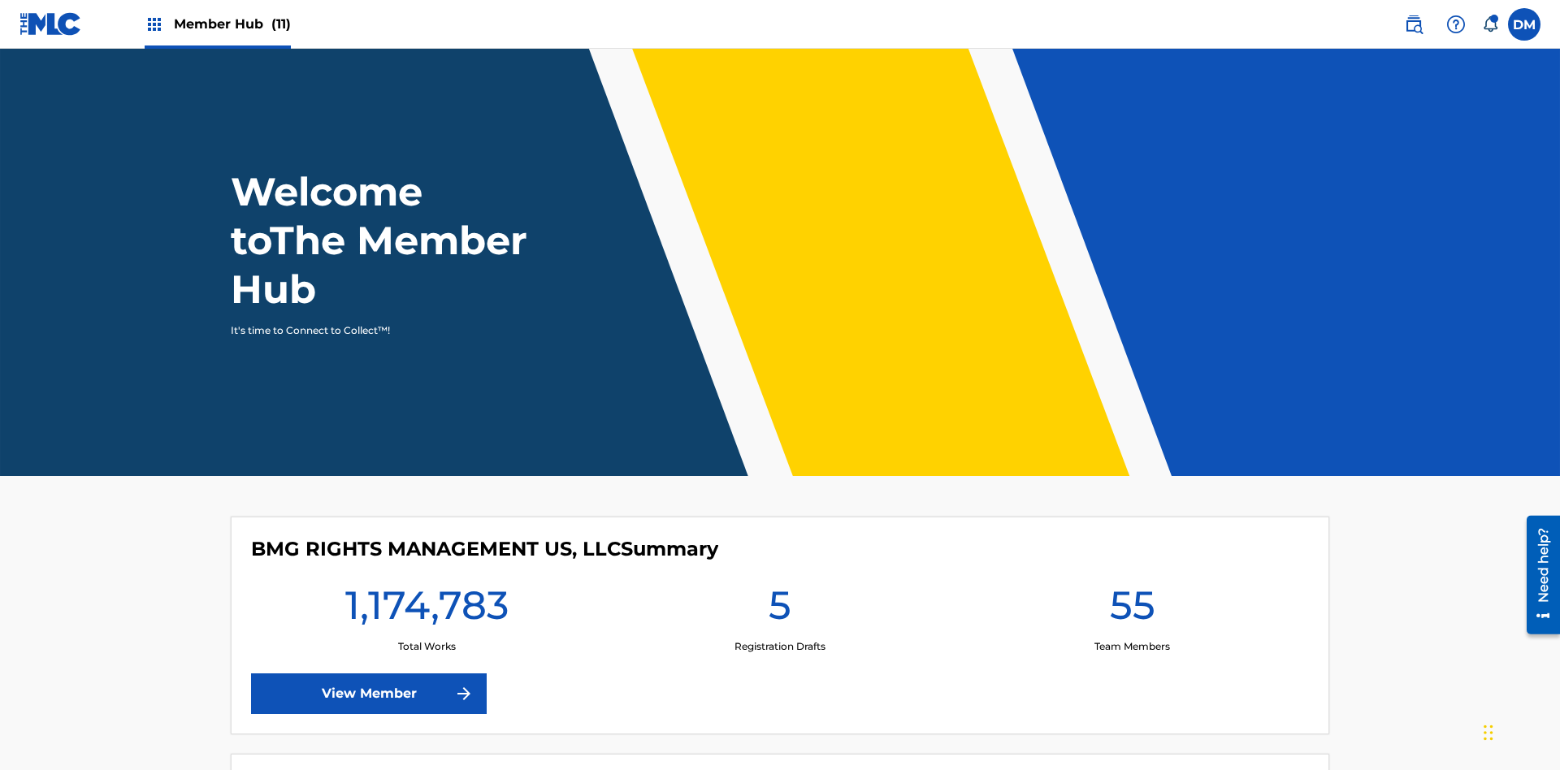
click at [232, 24] on span "Member Hub (11)" at bounding box center [232, 24] width 117 height 19
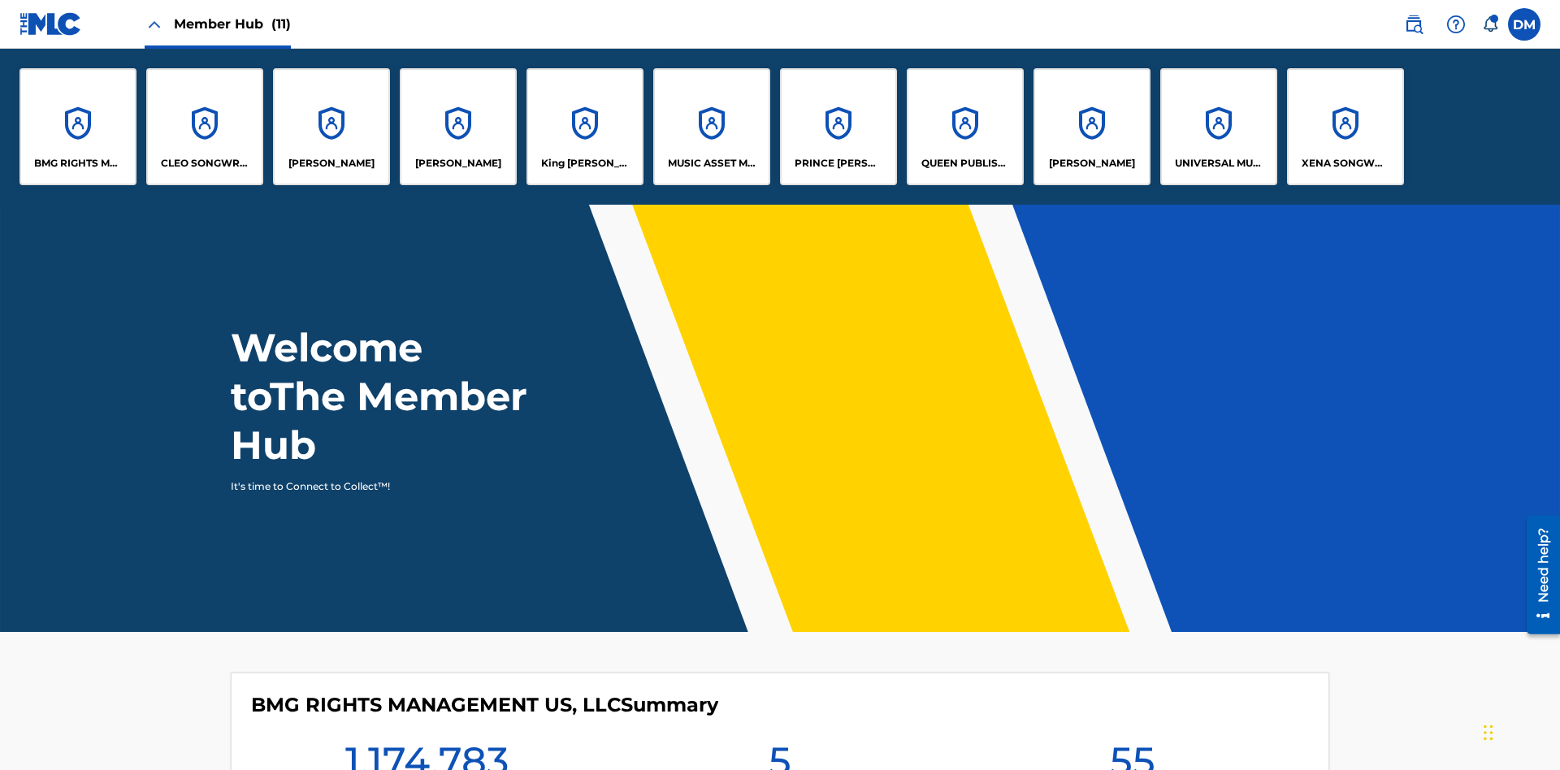
scroll to position [58, 0]
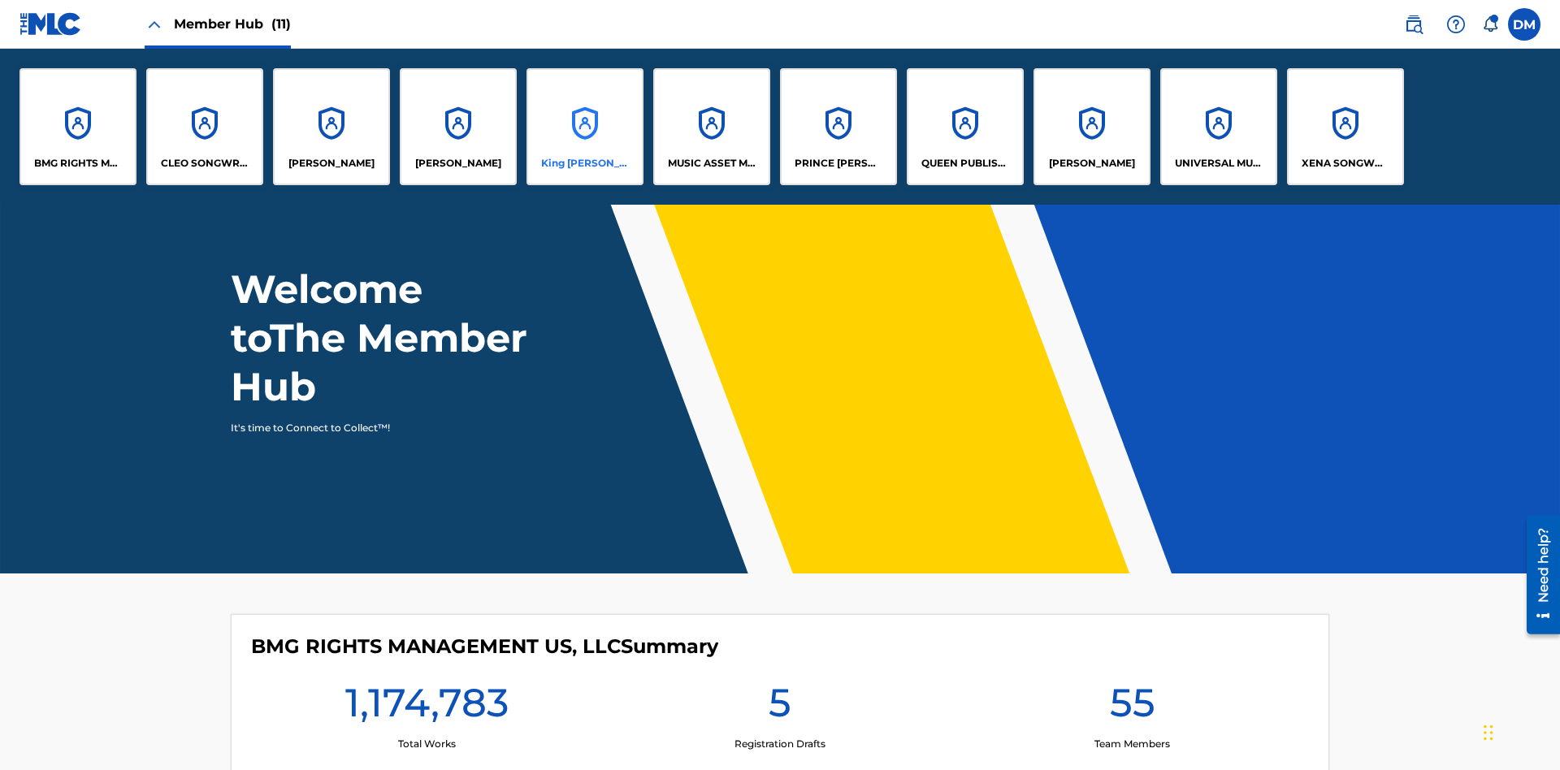
click at [584, 163] on p "King [PERSON_NAME]" at bounding box center [585, 163] width 89 height 15
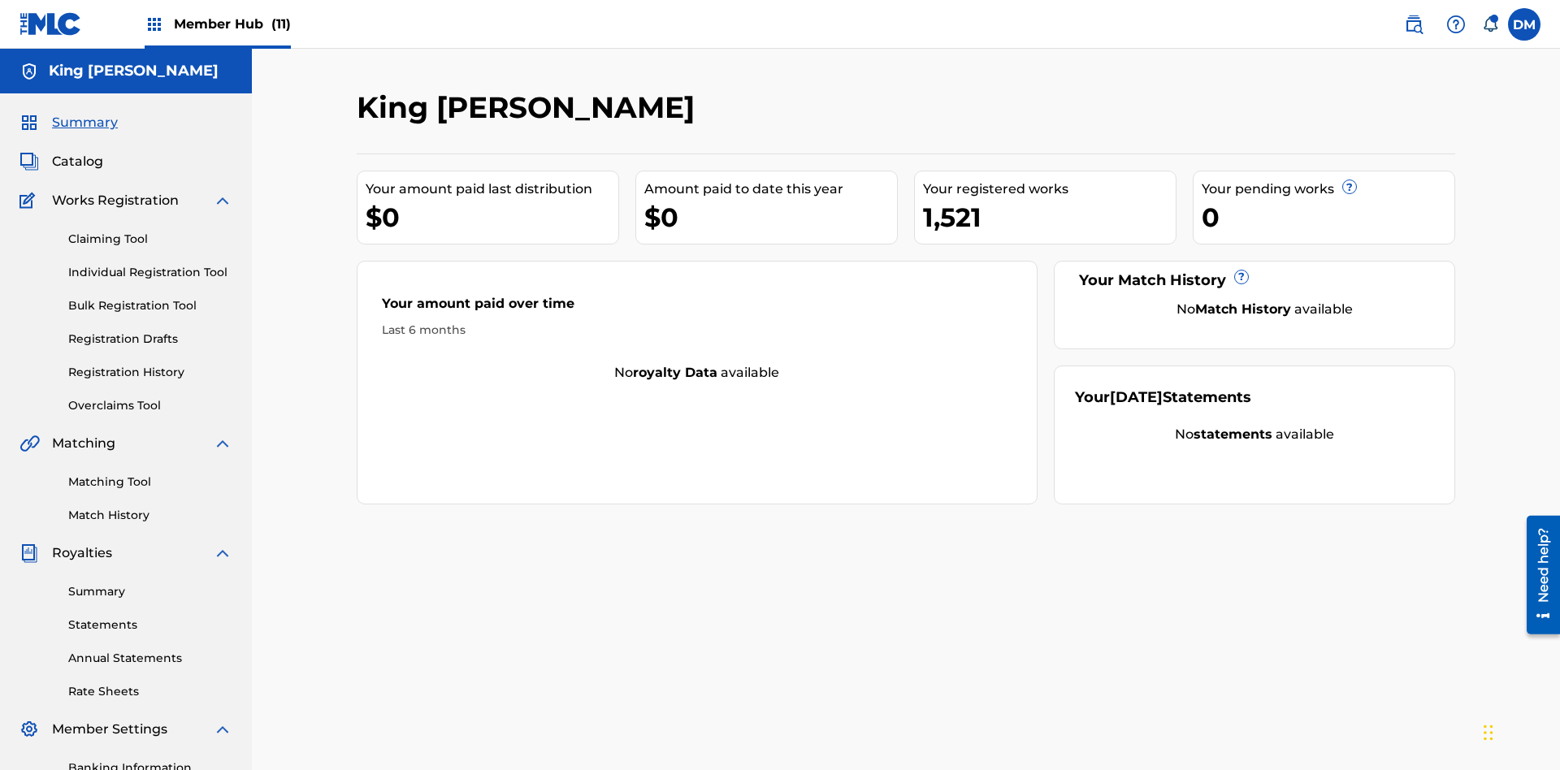
scroll to position [237, 0]
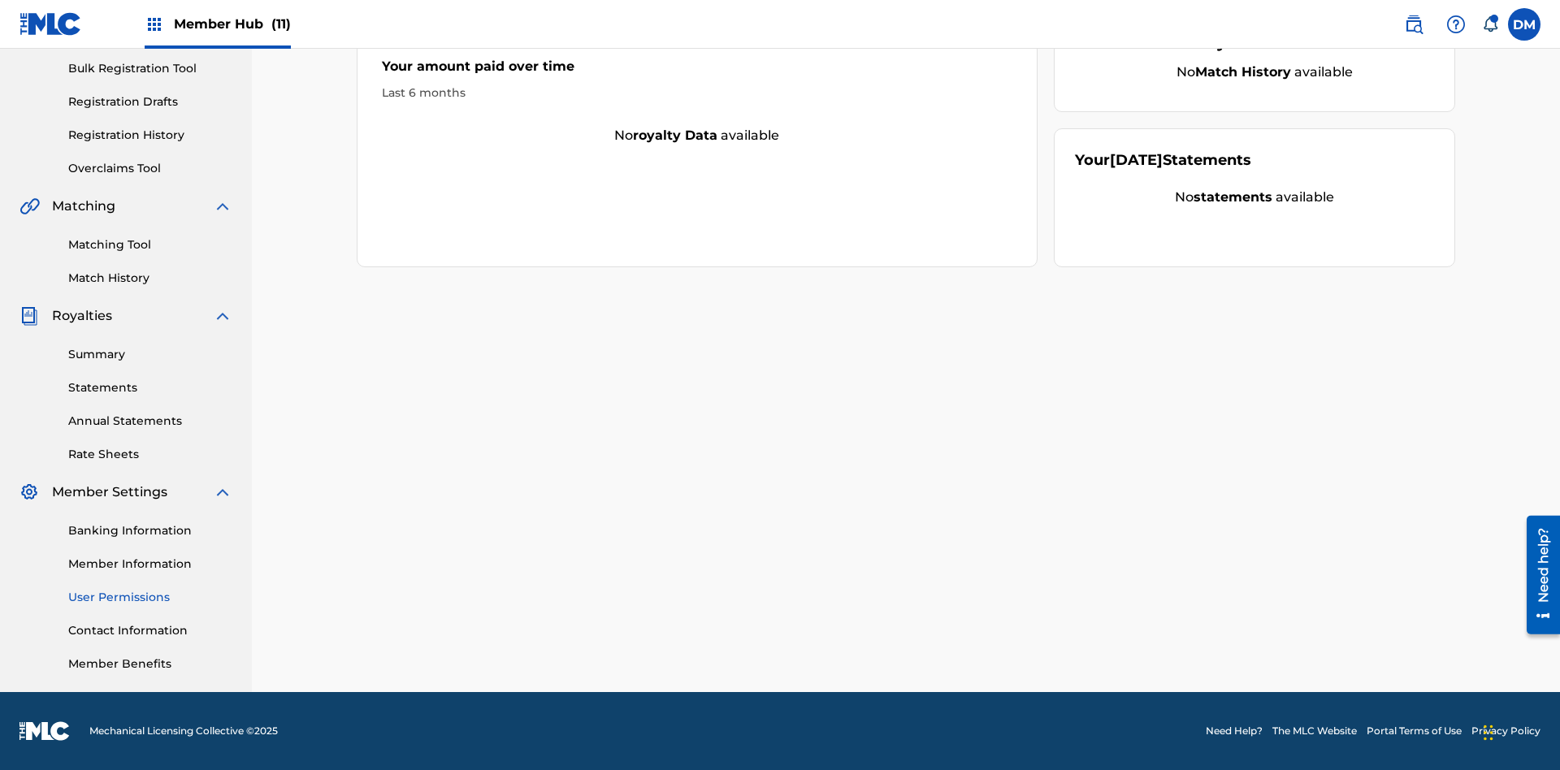
click at [150, 597] on link "User Permissions" at bounding box center [150, 597] width 164 height 17
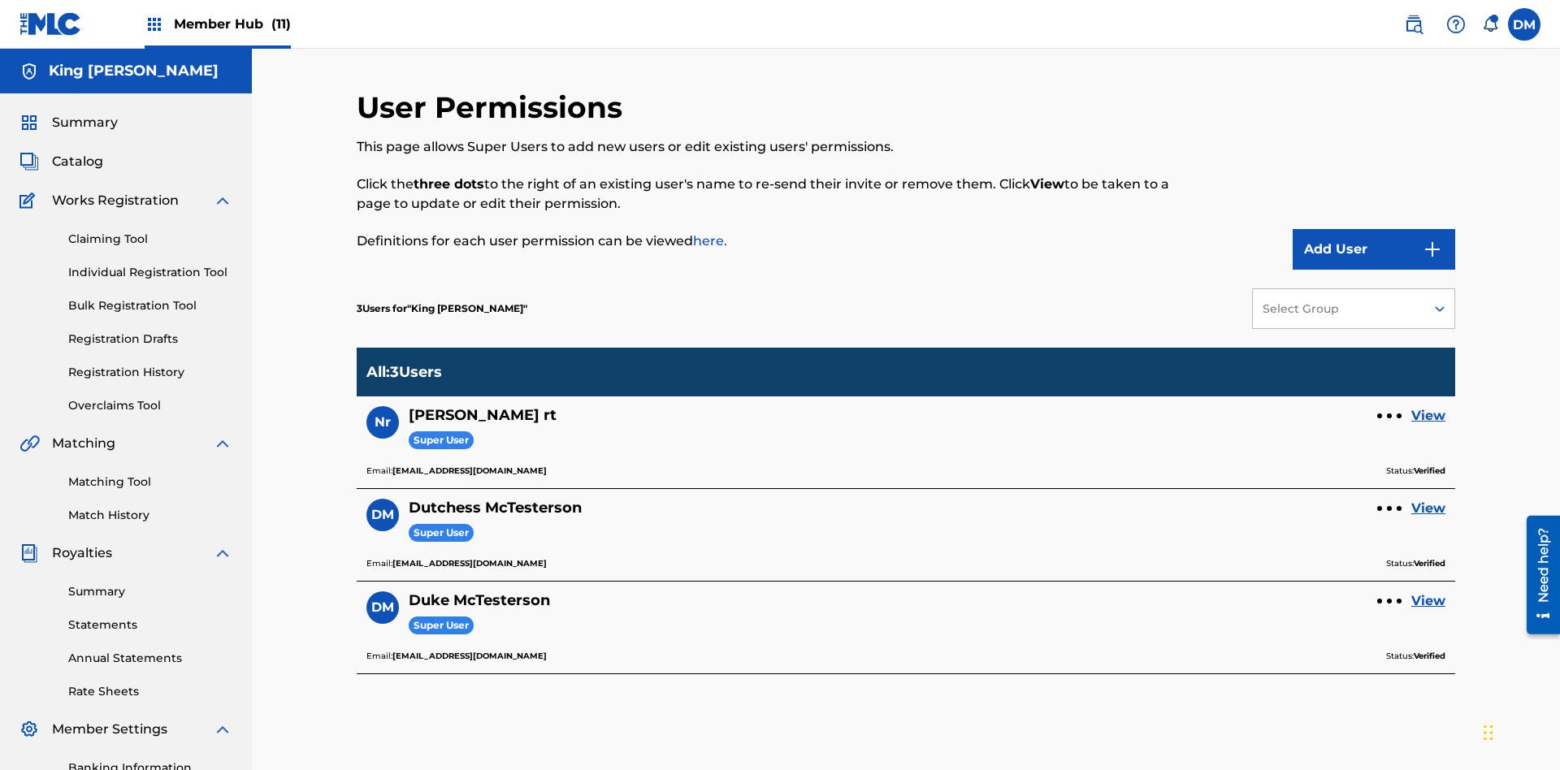
scroll to position [237, 0]
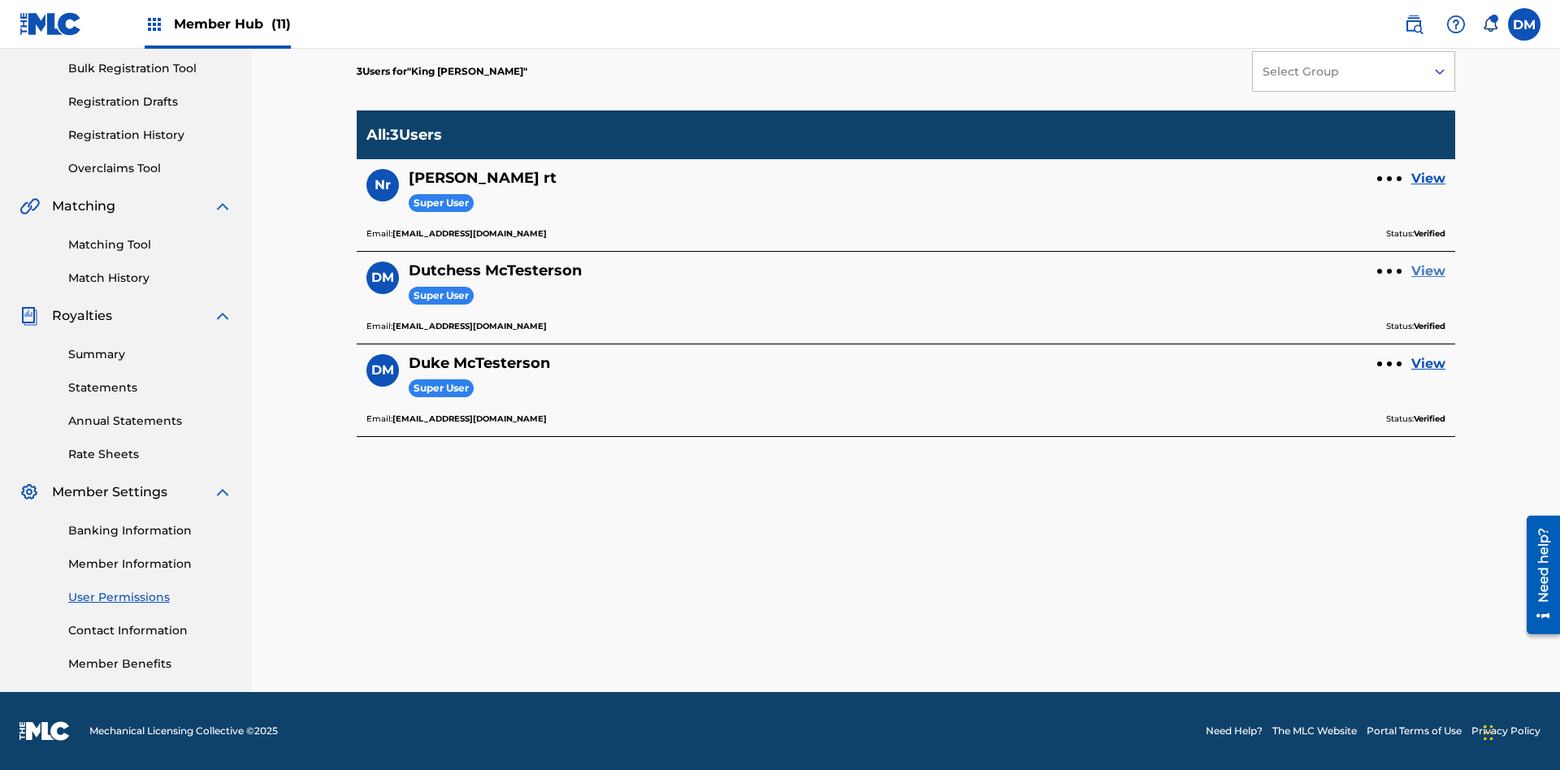
click at [1428, 271] on link "View" at bounding box center [1428, 271] width 34 height 19
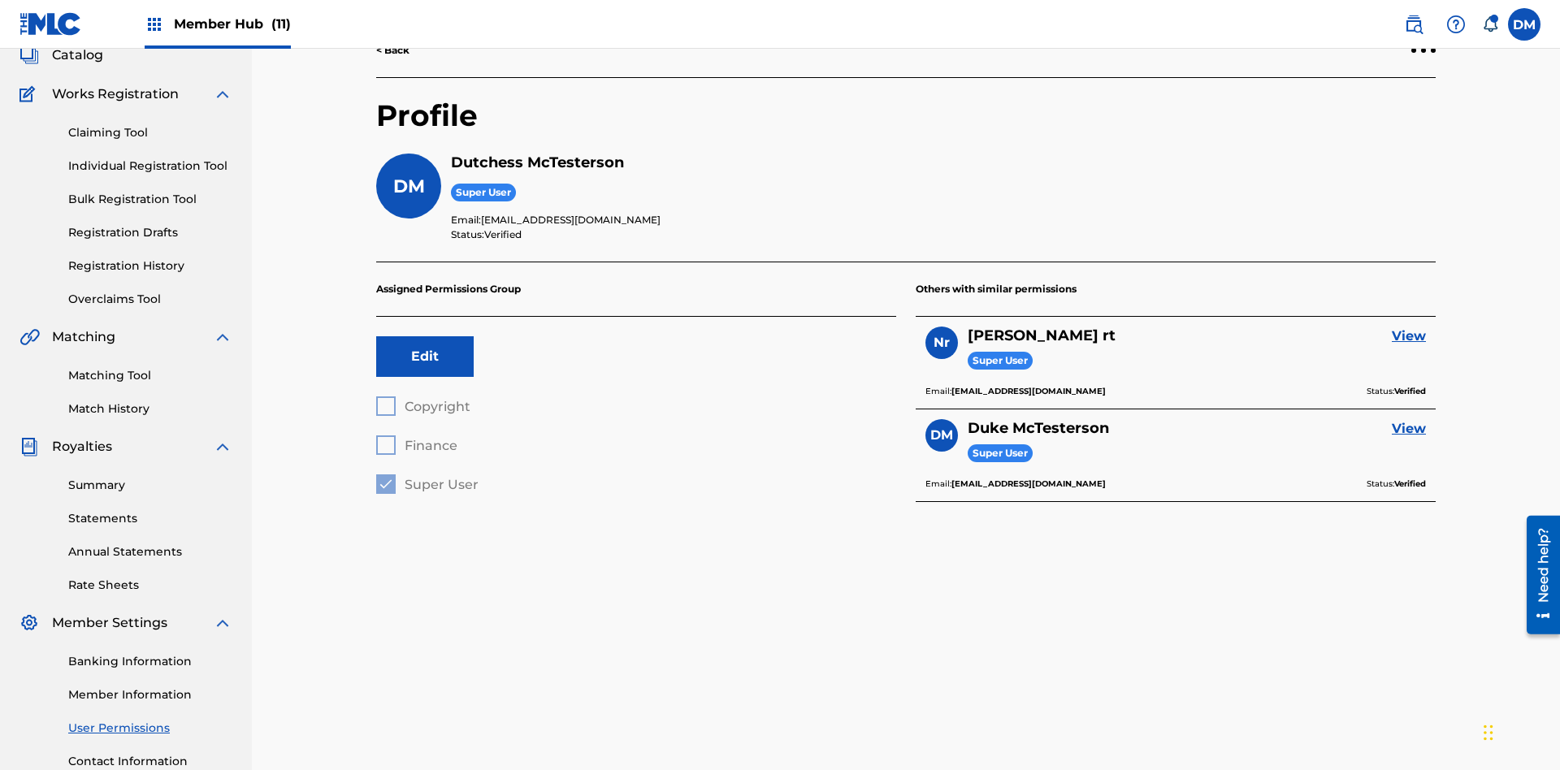
scroll to position [237, 0]
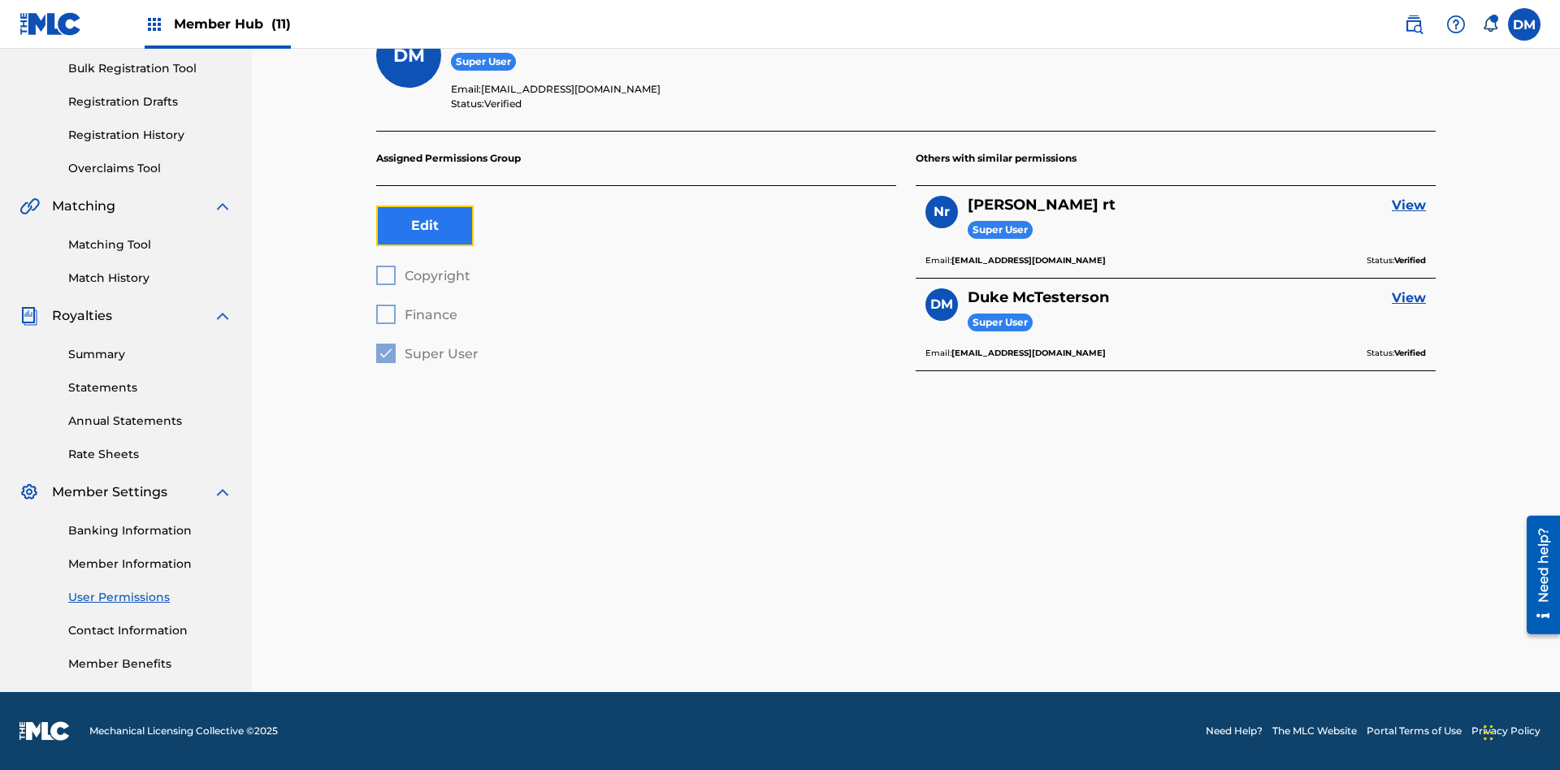
click at [425, 226] on button "Edit" at bounding box center [424, 226] width 97 height 41
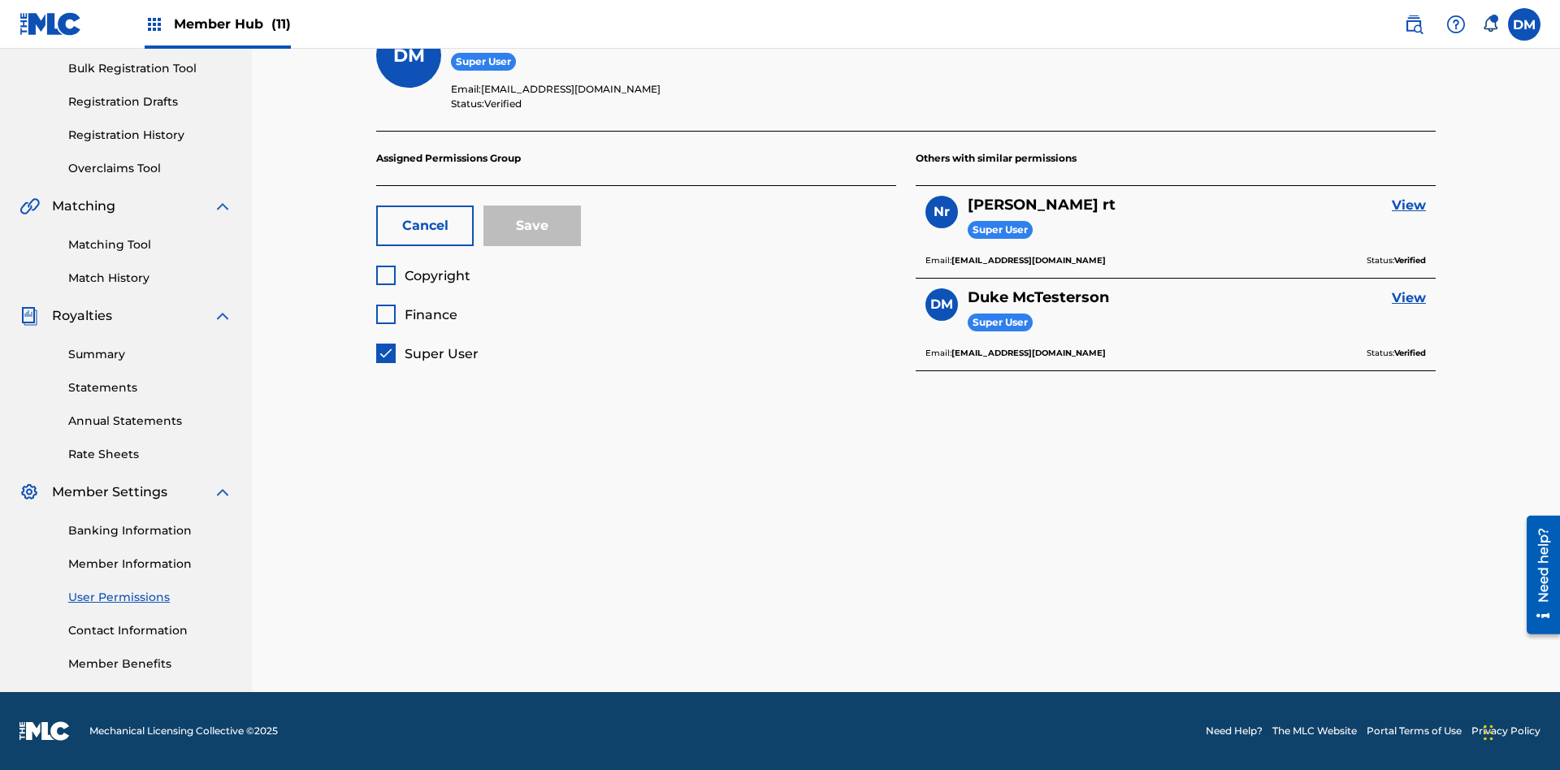
click at [426, 353] on span "Super User" at bounding box center [442, 353] width 74 height 15
click at [416, 314] on span "Finance" at bounding box center [431, 314] width 53 height 15
click at [532, 226] on button "Save" at bounding box center [531, 226] width 97 height 41
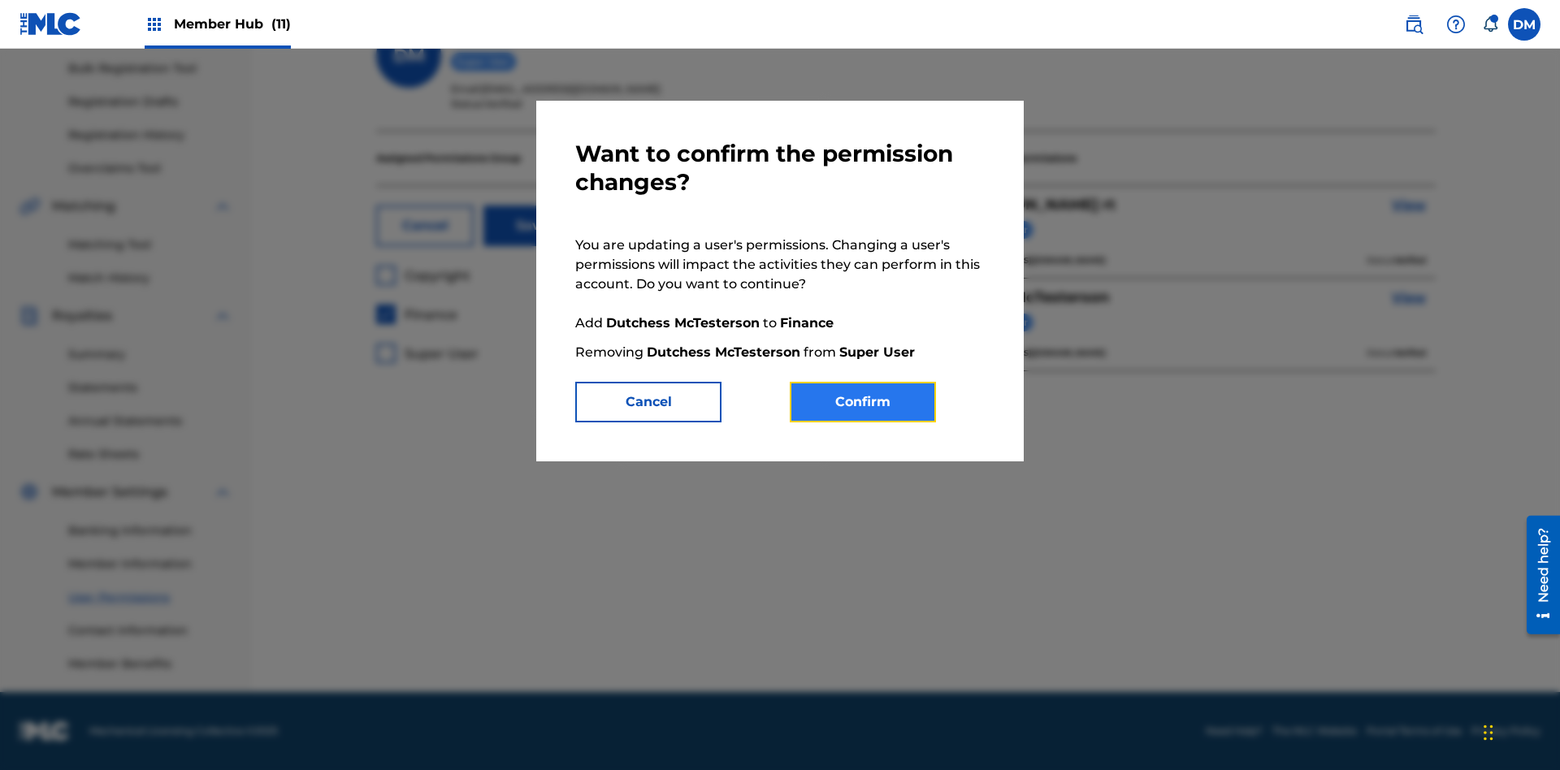
click at [863, 402] on button "Confirm" at bounding box center [863, 402] width 146 height 41
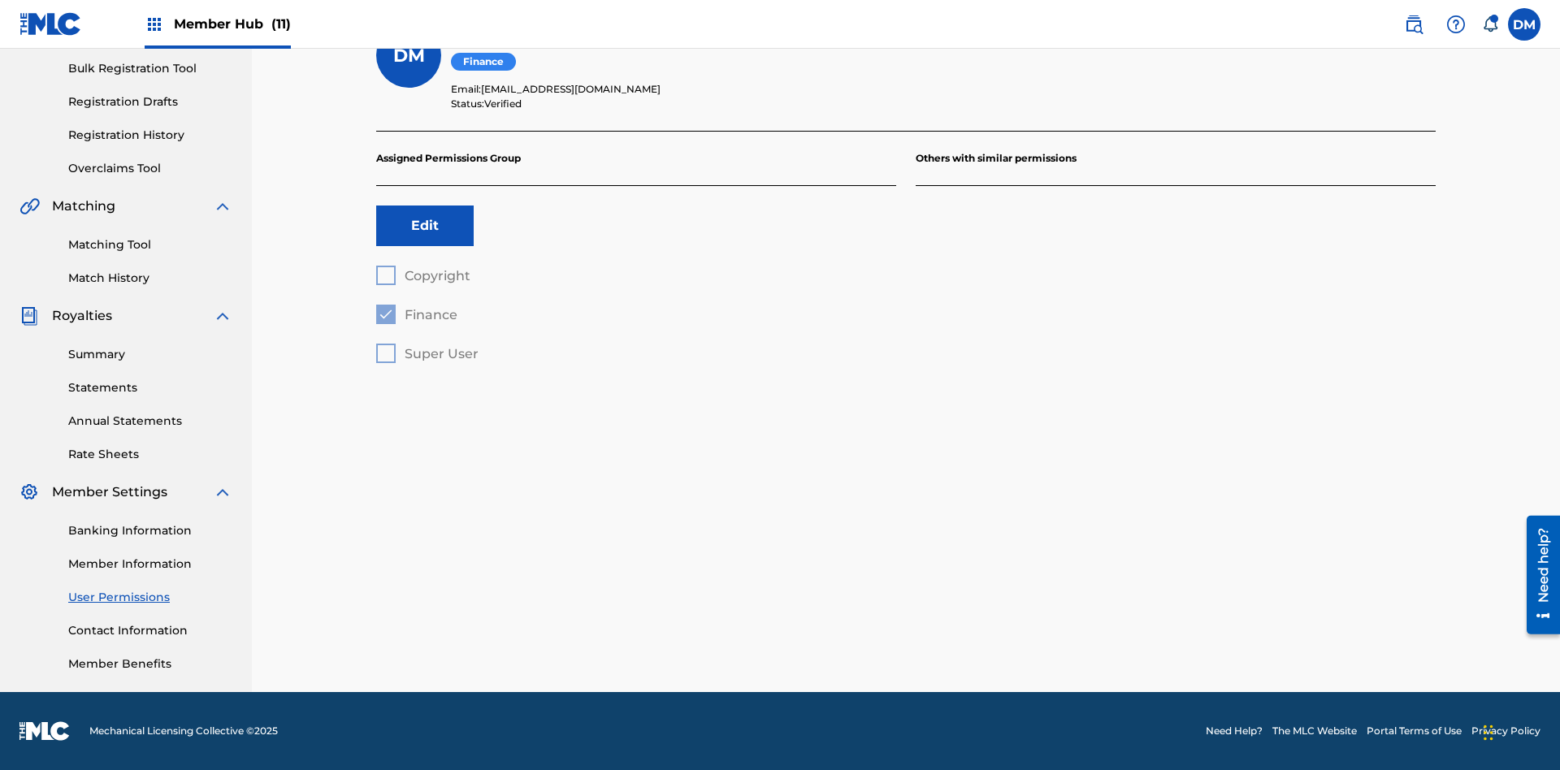
scroll to position [147, 0]
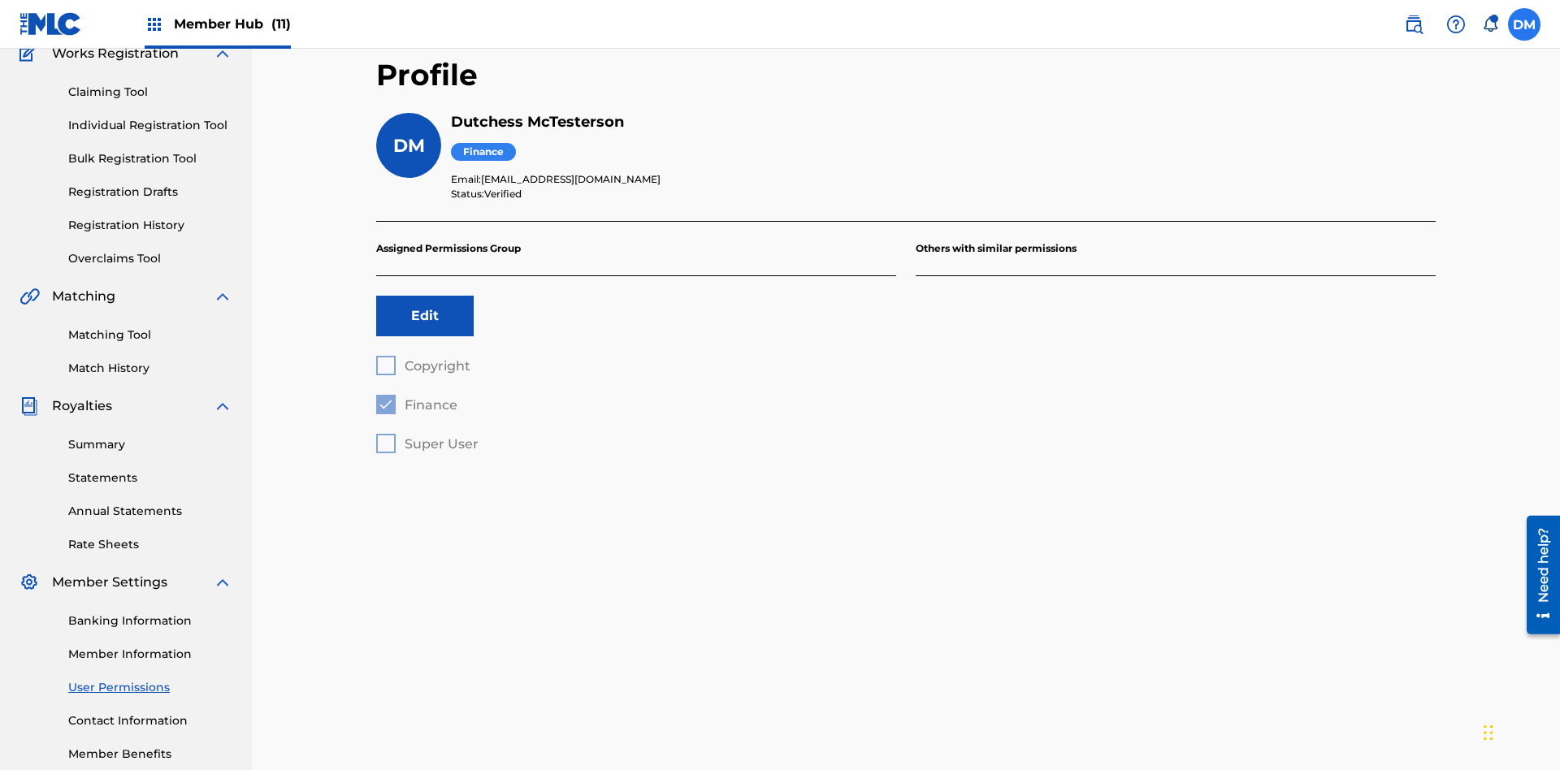
click at [1524, 24] on label at bounding box center [1524, 24] width 32 height 32
click at [1524, 24] on input "[PERSON_NAME] [PERSON_NAME] [PERSON_NAME][EMAIL_ADDRESS][DOMAIN_NAME] Notificat…" at bounding box center [1524, 24] width 0 height 0
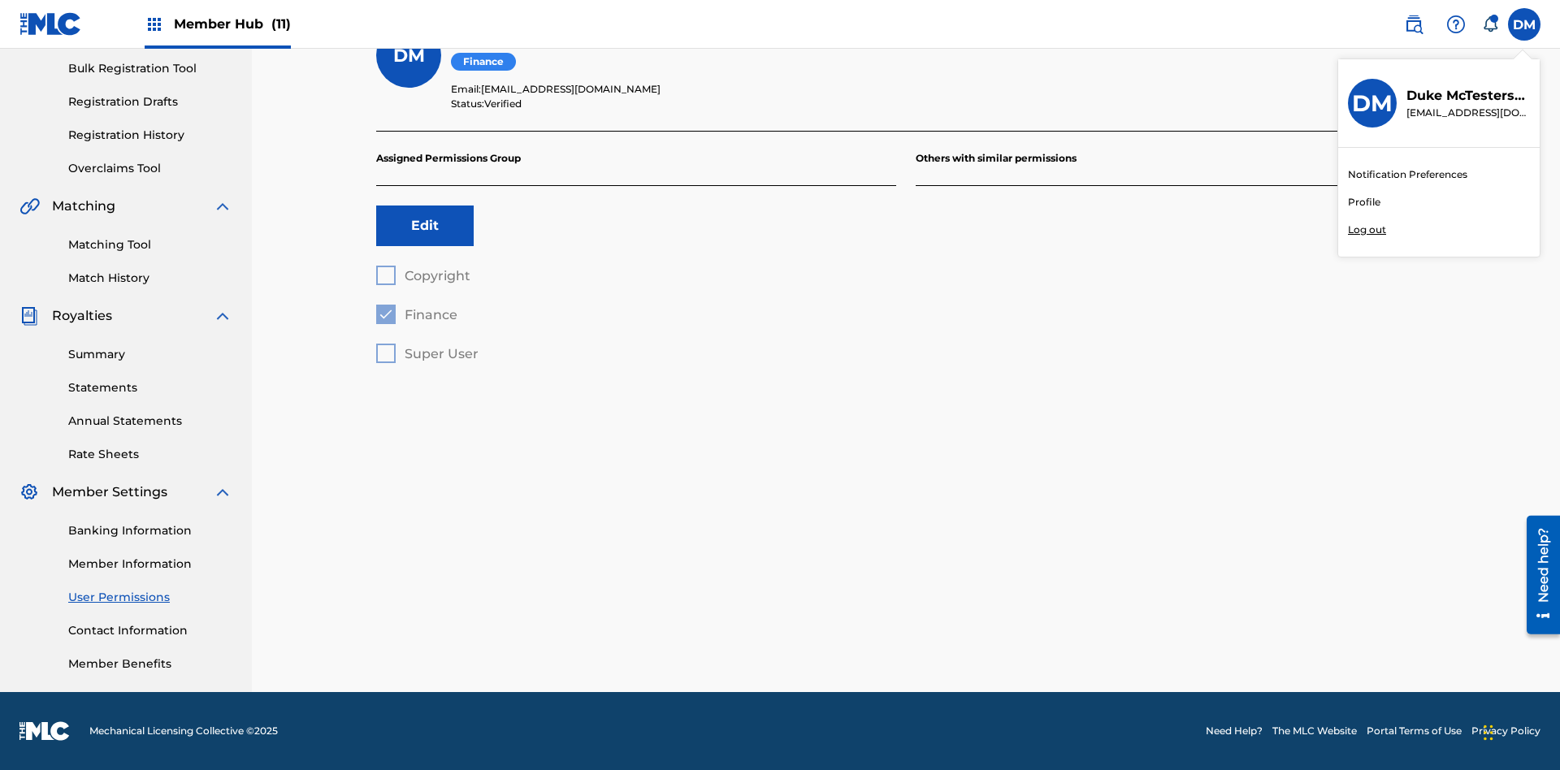
click at [1366, 230] on p "Log out" at bounding box center [1367, 230] width 38 height 15
click at [1524, 24] on input "[PERSON_NAME] [PERSON_NAME] [PERSON_NAME][EMAIL_ADDRESS][DOMAIN_NAME] Notificat…" at bounding box center [1524, 24] width 0 height 0
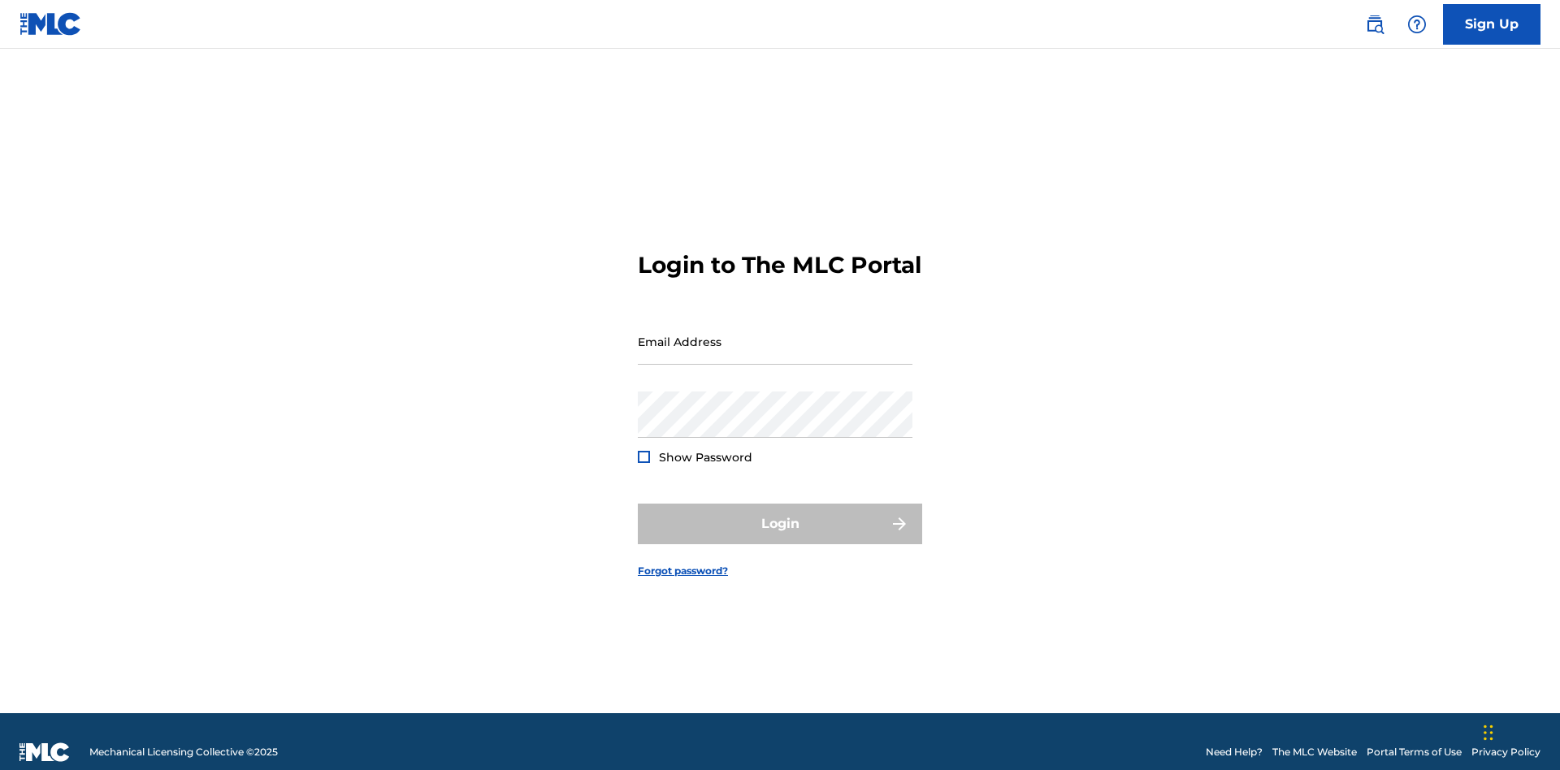
scroll to position [21, 0]
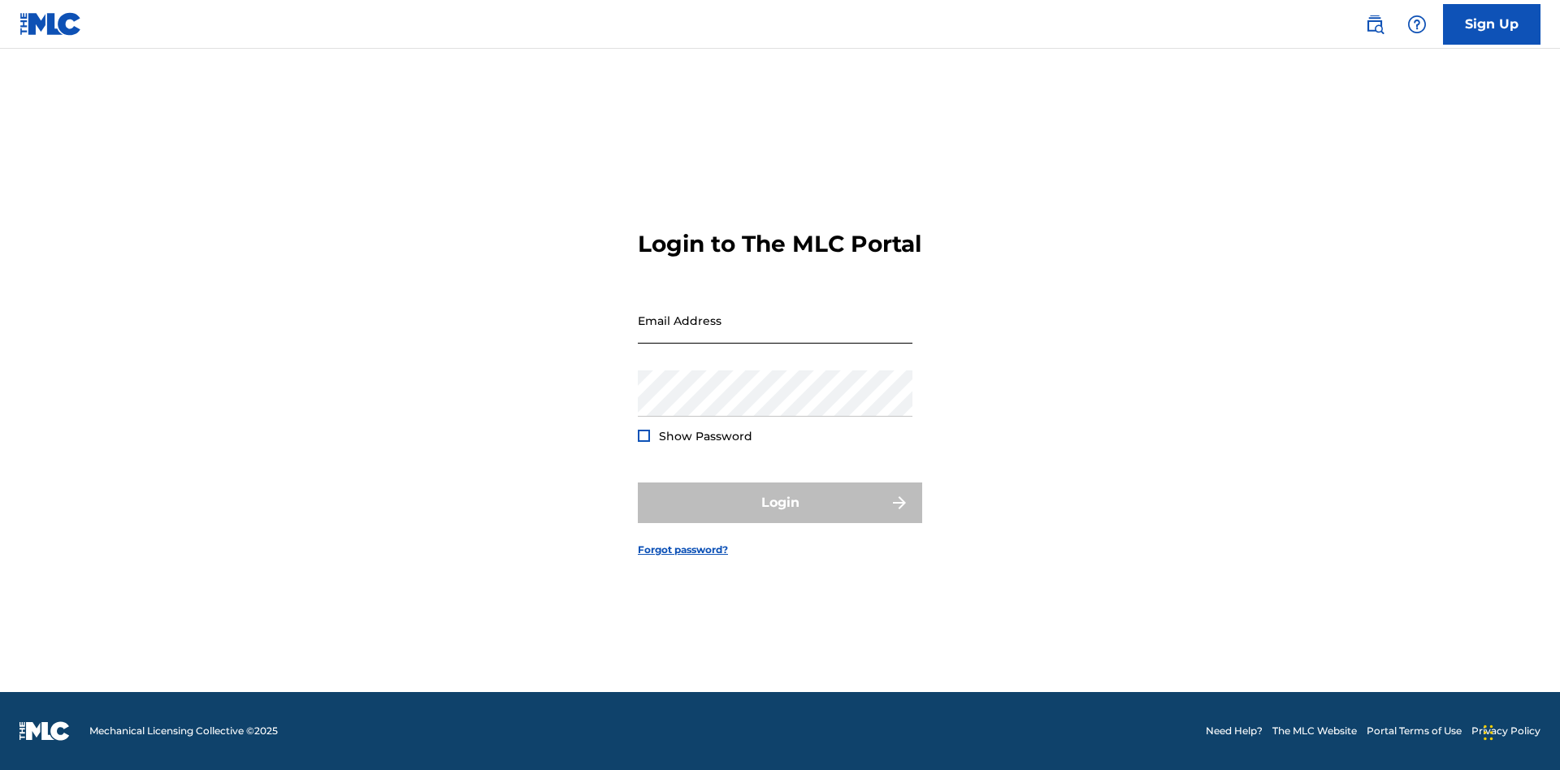
click at [775, 334] on input "Email Address" at bounding box center [775, 320] width 275 height 46
type input "[EMAIL_ADDRESS][DOMAIN_NAME]"
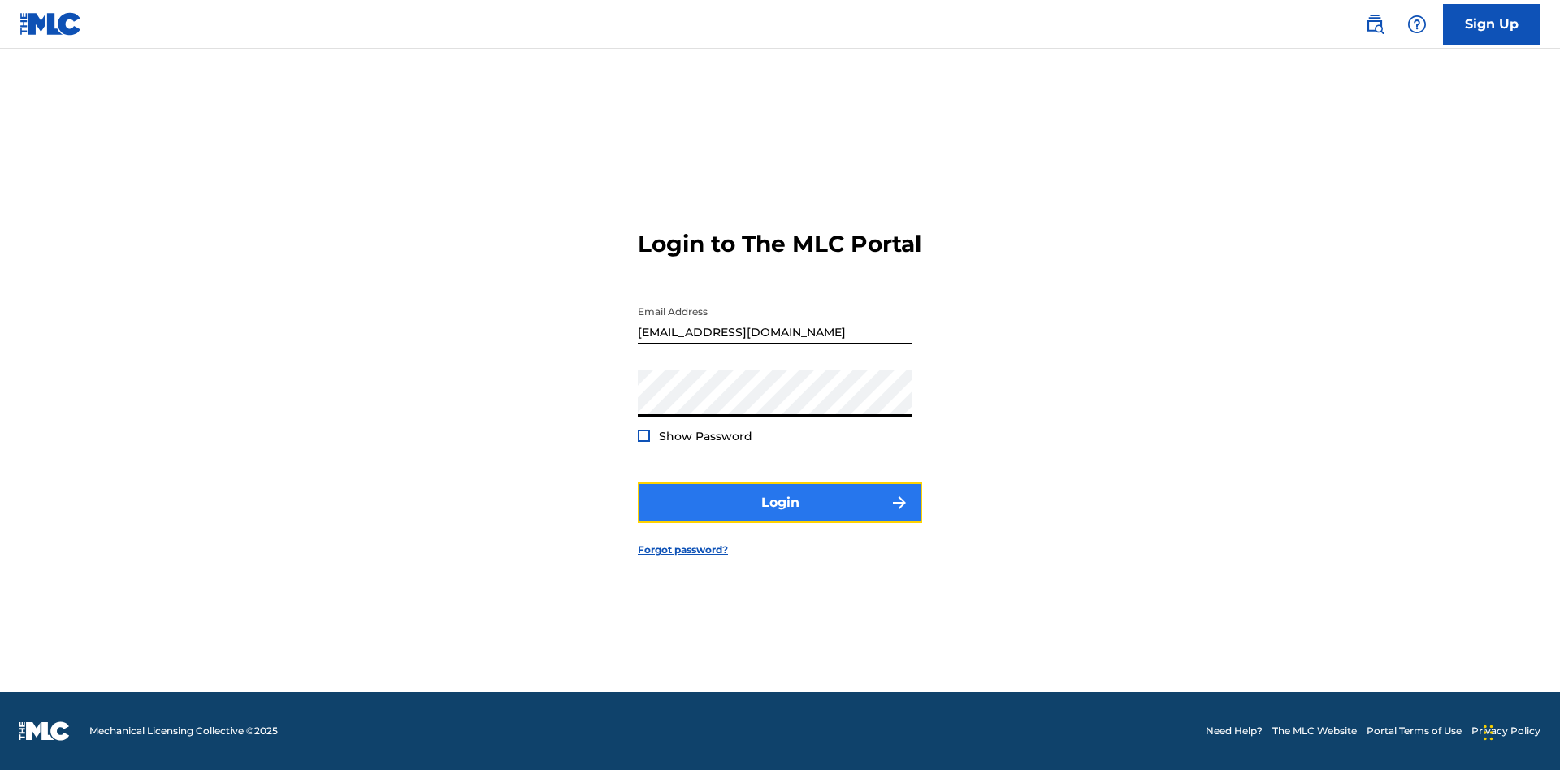
click at [780, 517] on button "Login" at bounding box center [780, 503] width 284 height 41
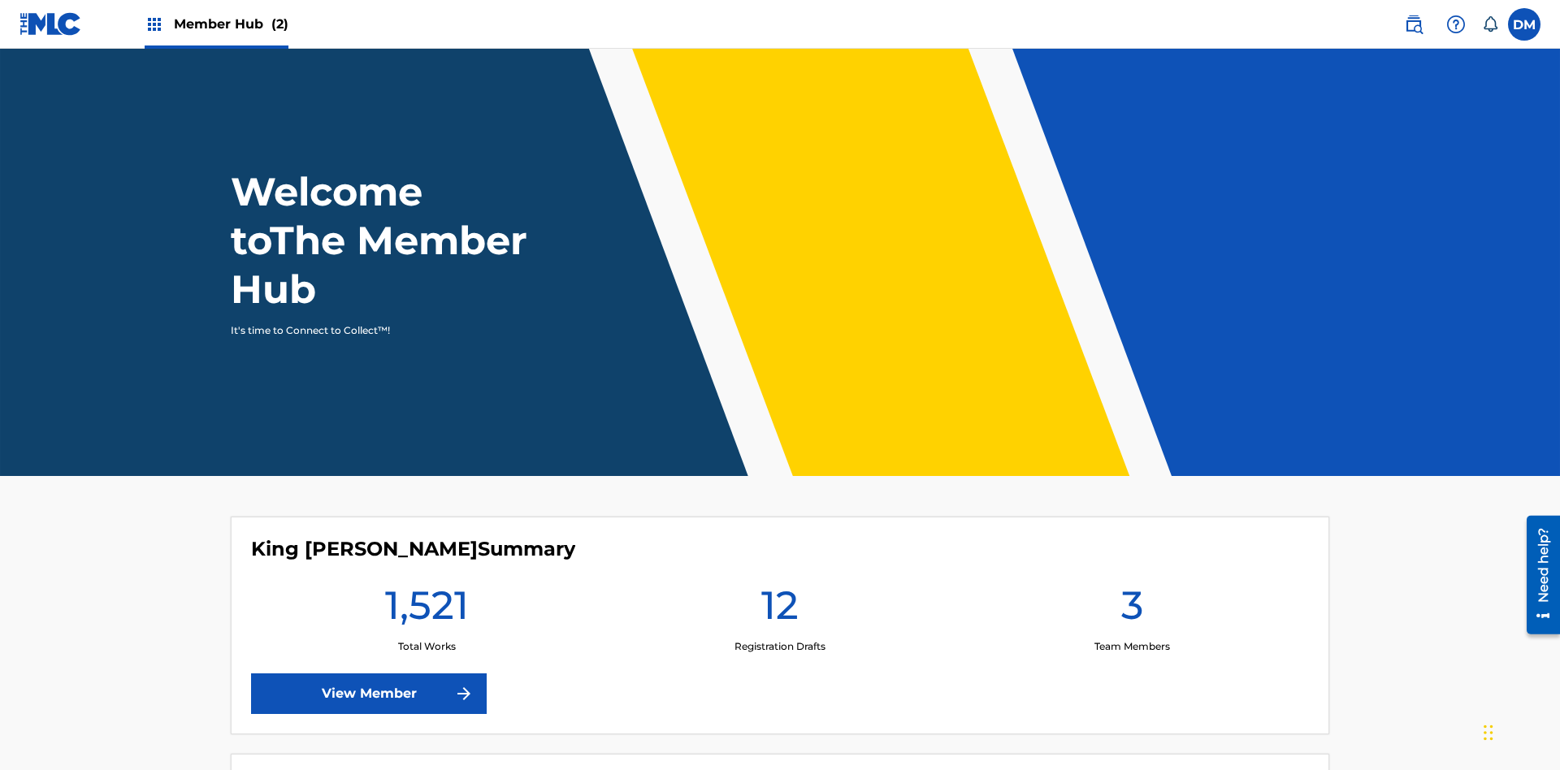
click at [230, 24] on span "Member Hub (2)" at bounding box center [231, 24] width 115 height 19
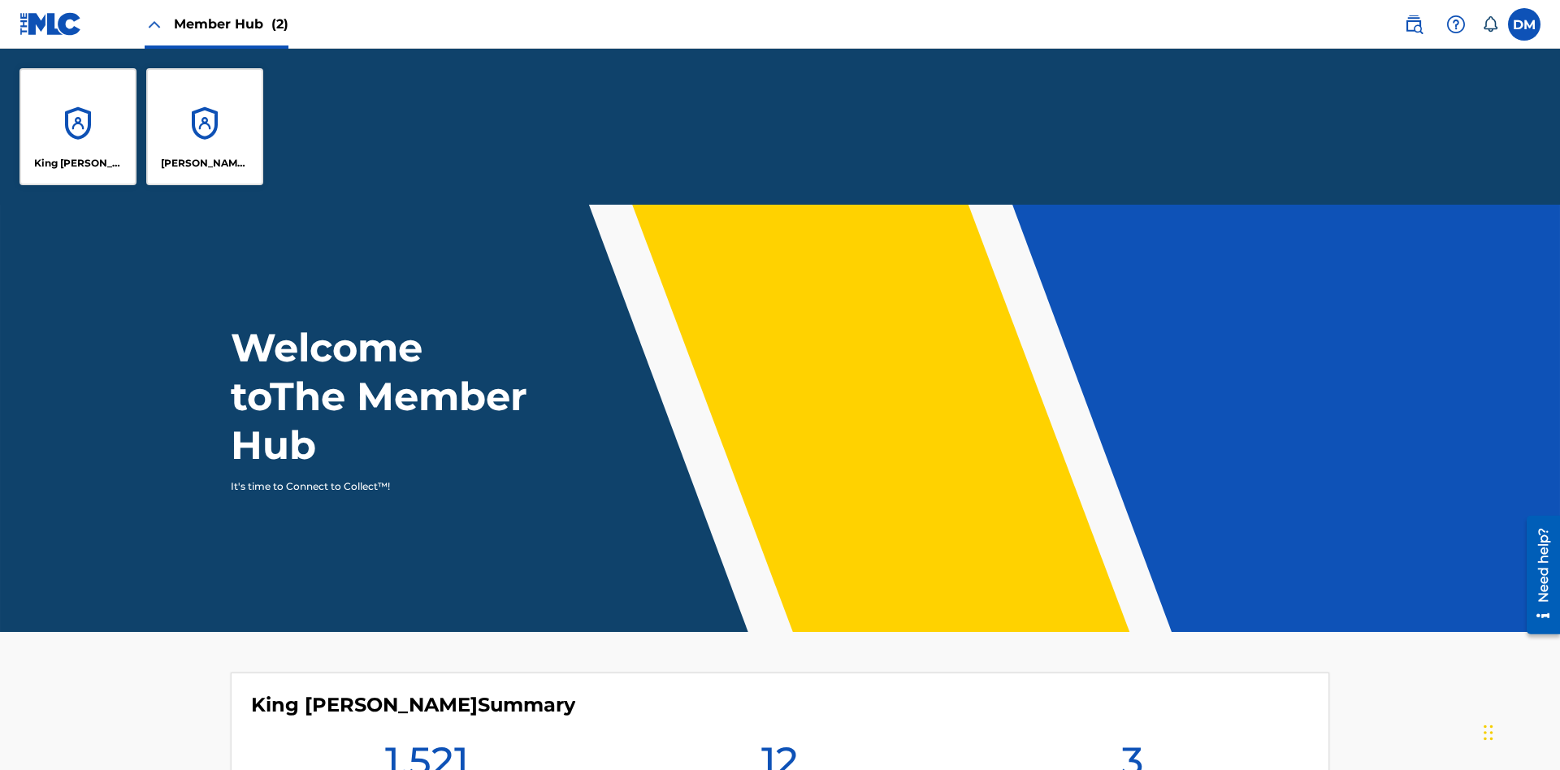
scroll to position [58, 0]
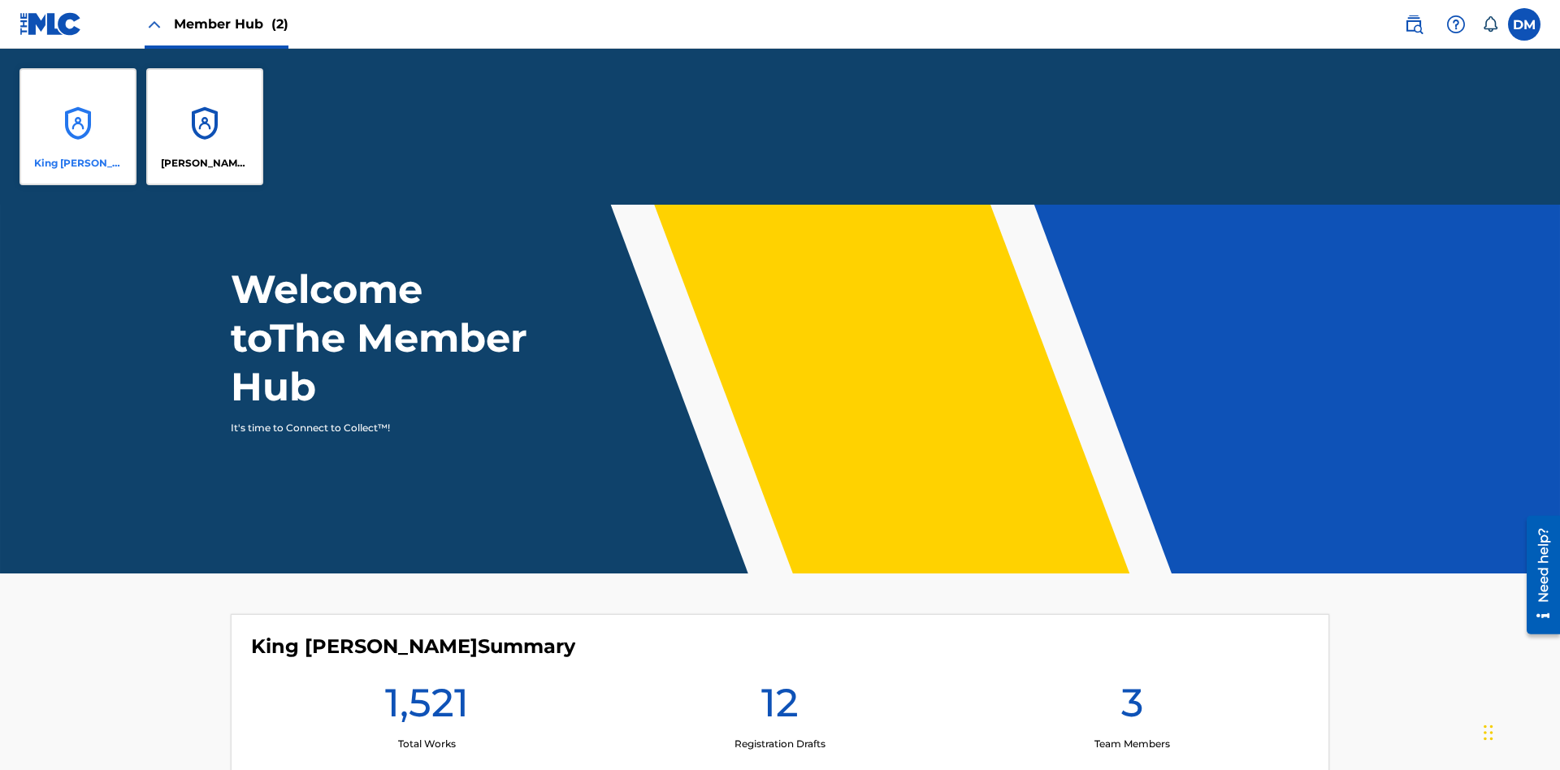
click at [78, 163] on p "King [PERSON_NAME]" at bounding box center [78, 163] width 89 height 15
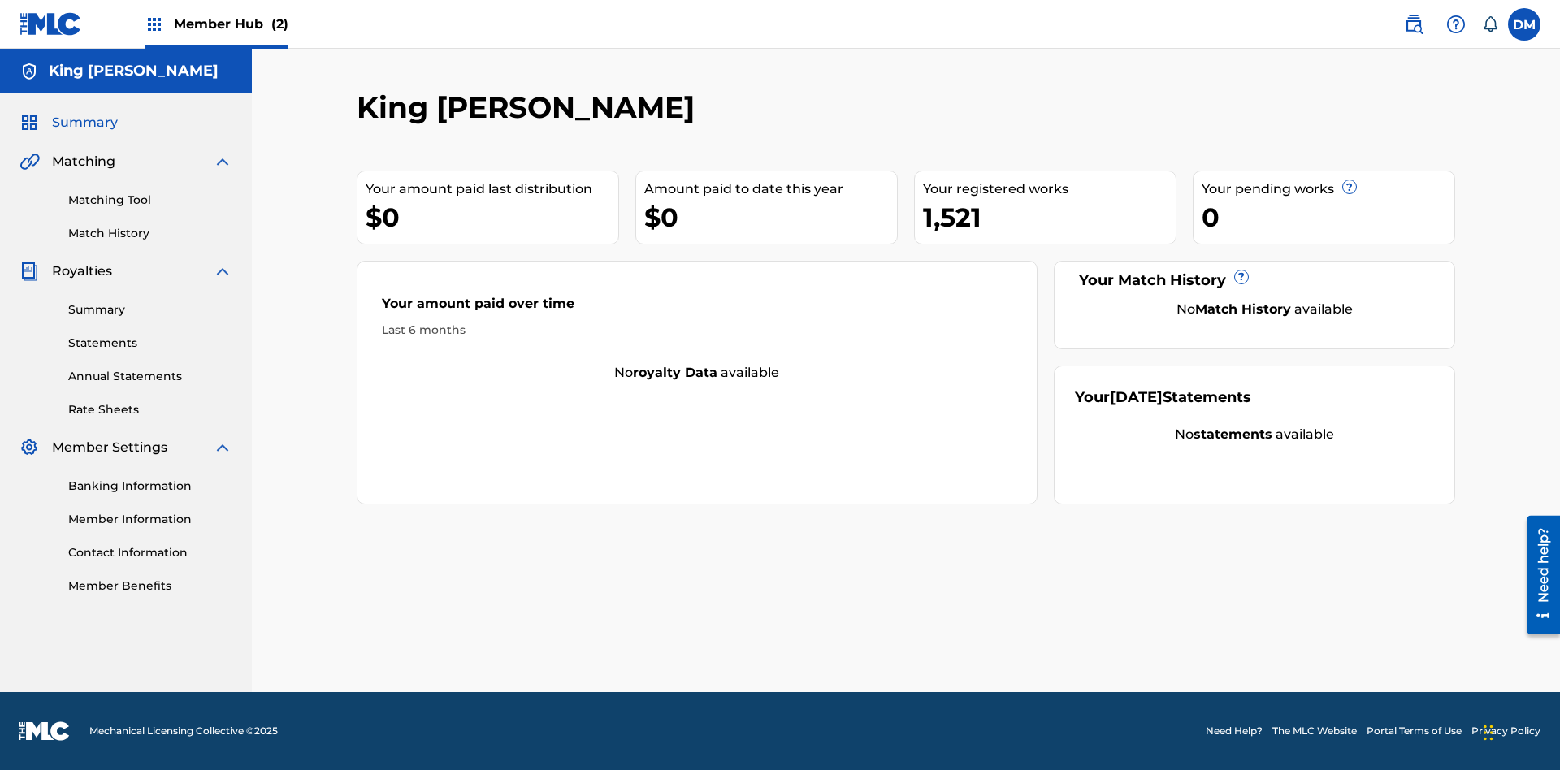
click at [84, 123] on span "Summary" at bounding box center [85, 122] width 66 height 19
click at [150, 200] on link "Matching Tool" at bounding box center [150, 200] width 164 height 17
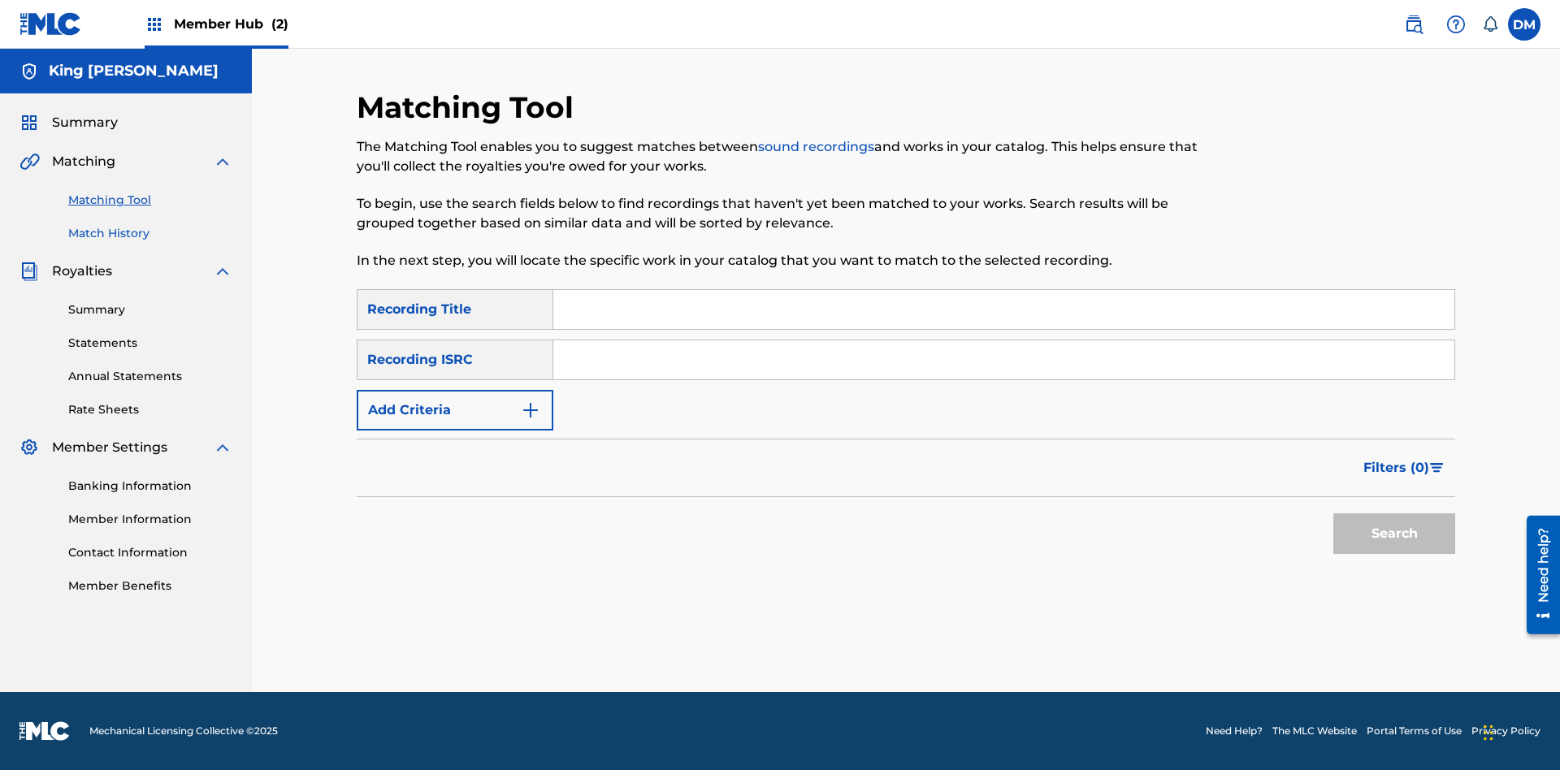
click at [150, 233] on link "Match History" at bounding box center [150, 233] width 164 height 17
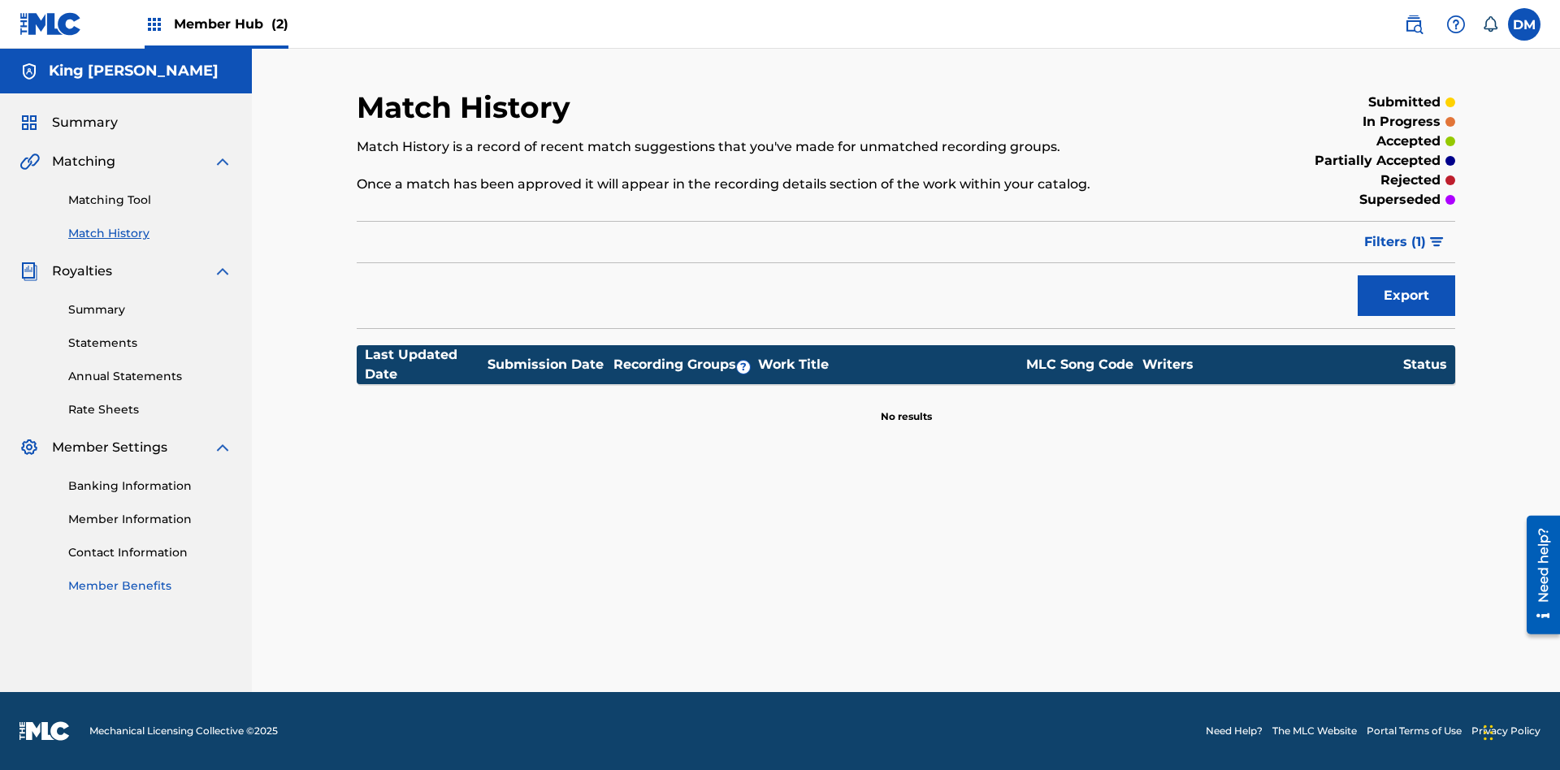
click at [150, 586] on link "Member Benefits" at bounding box center [150, 586] width 164 height 17
click at [150, 310] on link "Summary" at bounding box center [150, 309] width 164 height 17
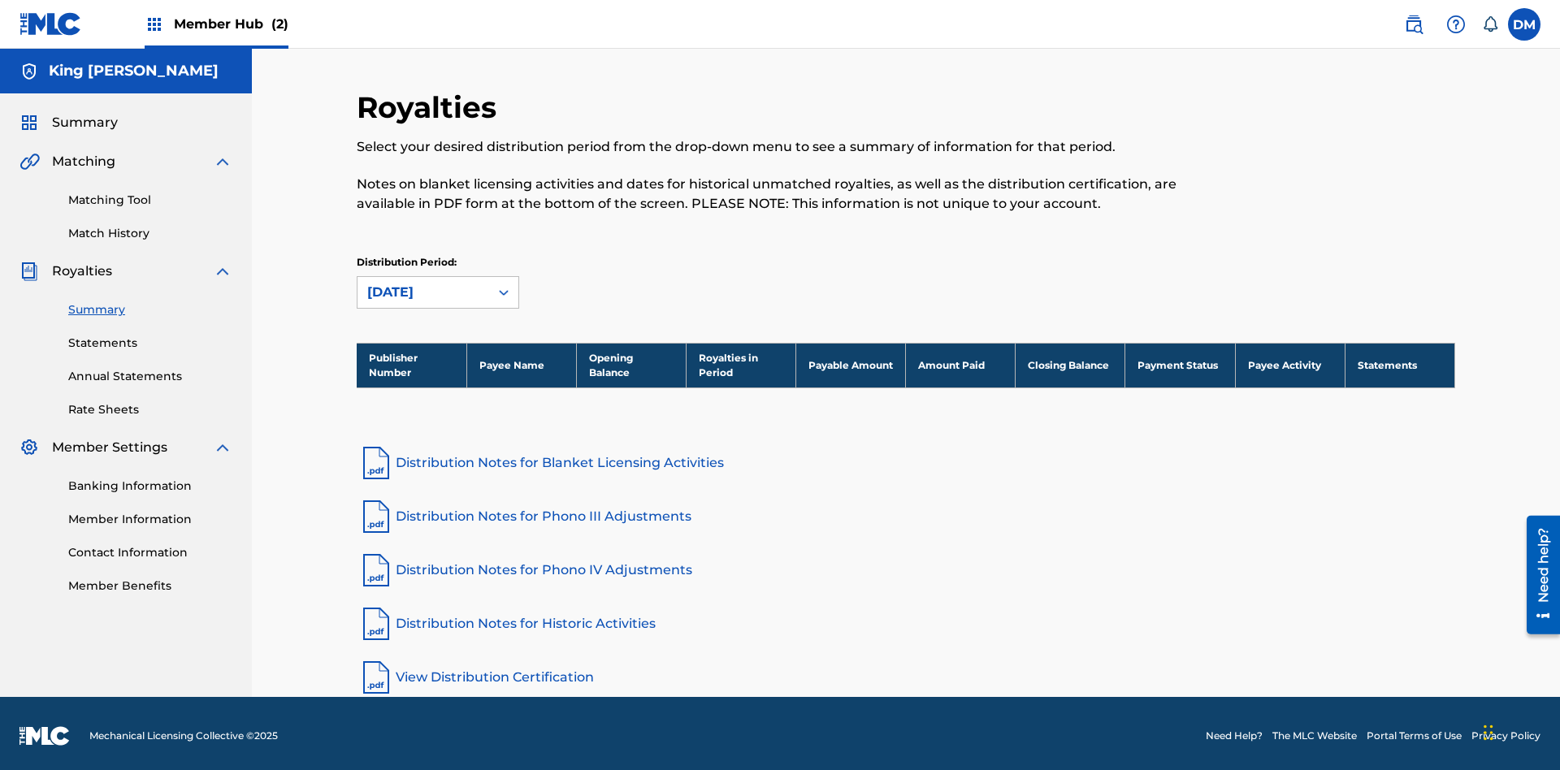
scroll to position [5, 0]
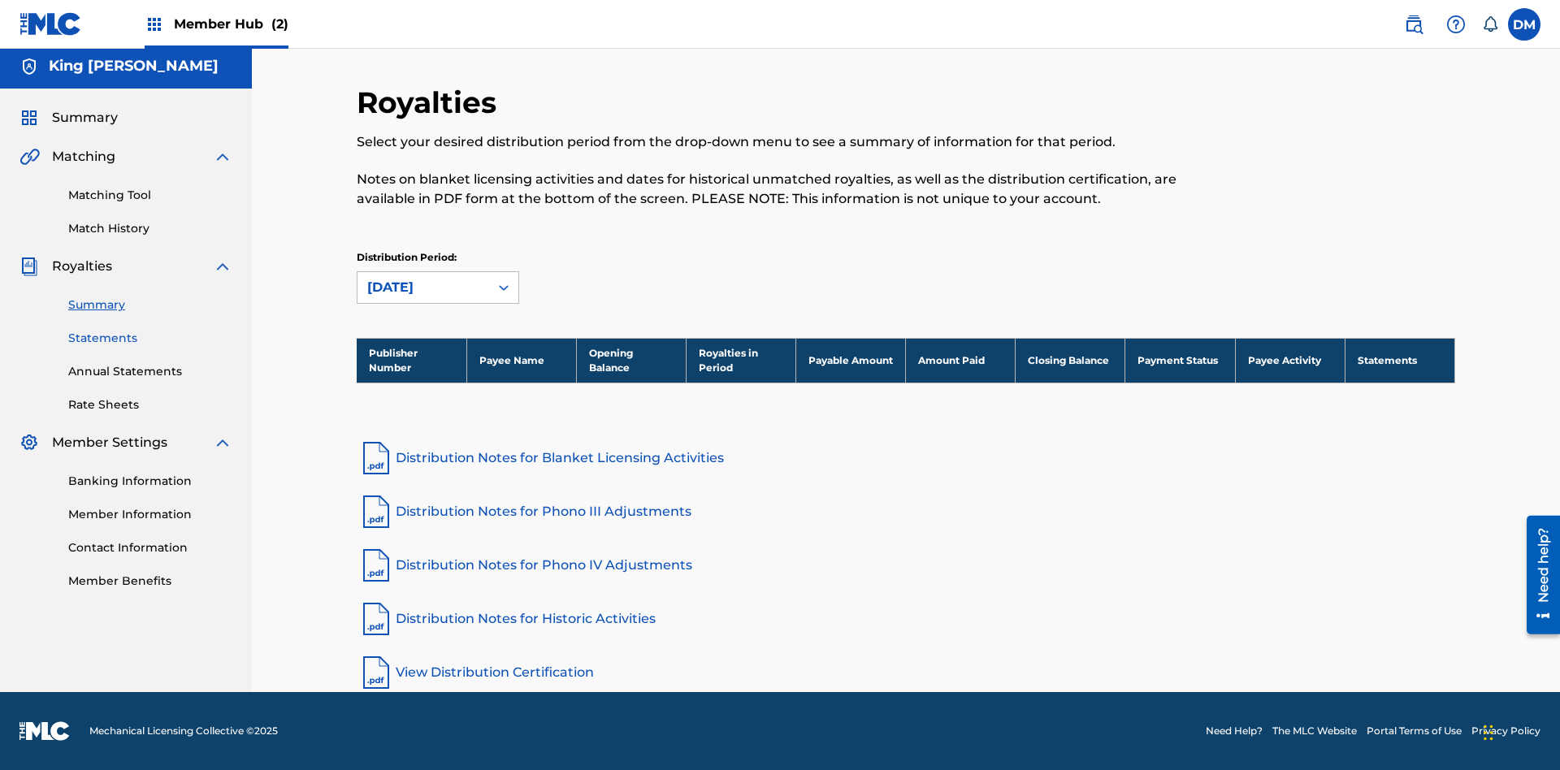
click at [150, 338] on link "Statements" at bounding box center [150, 338] width 164 height 17
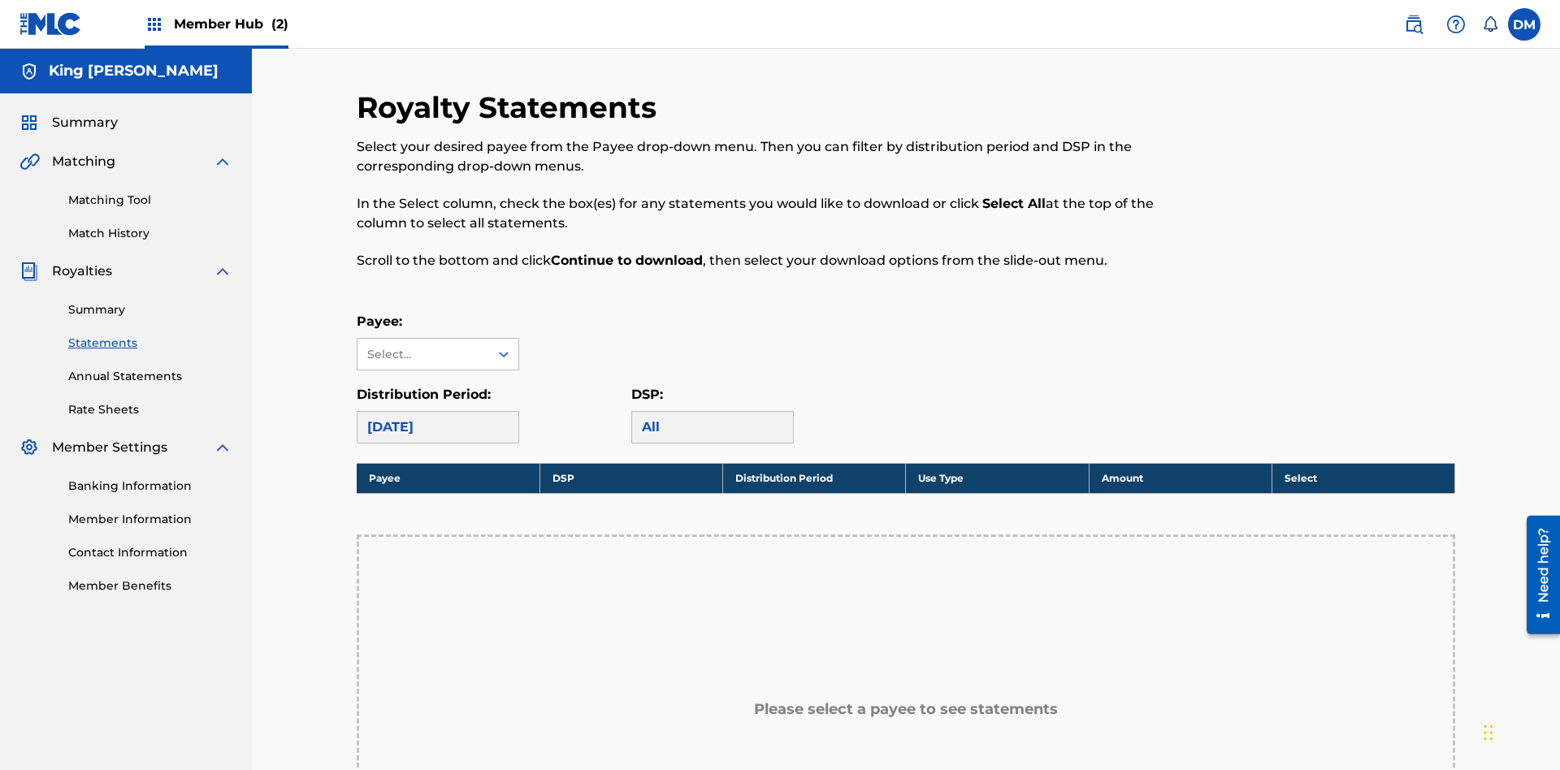
scroll to position [271, 0]
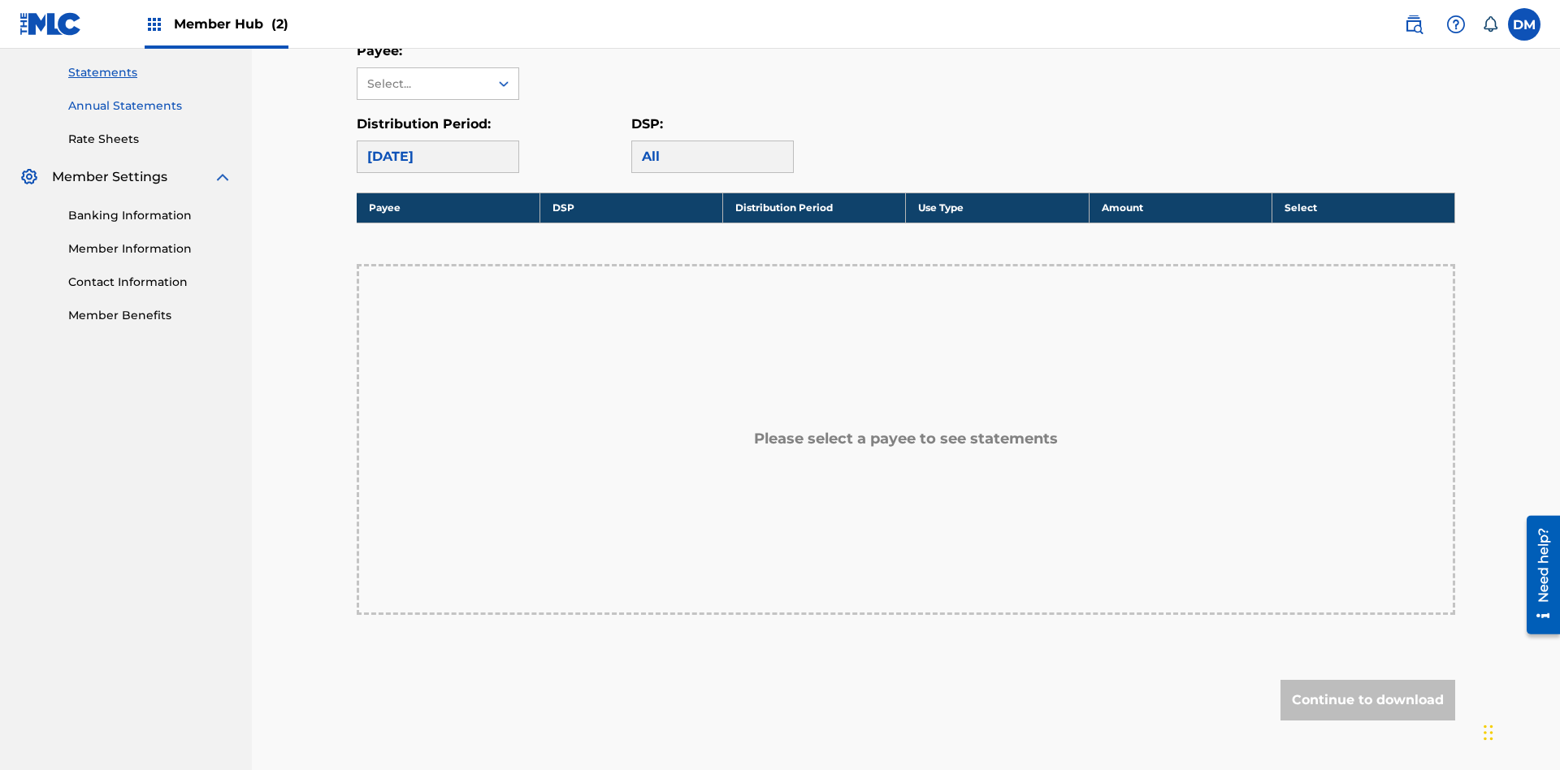
click at [150, 106] on link "Annual Statements" at bounding box center [150, 105] width 164 height 17
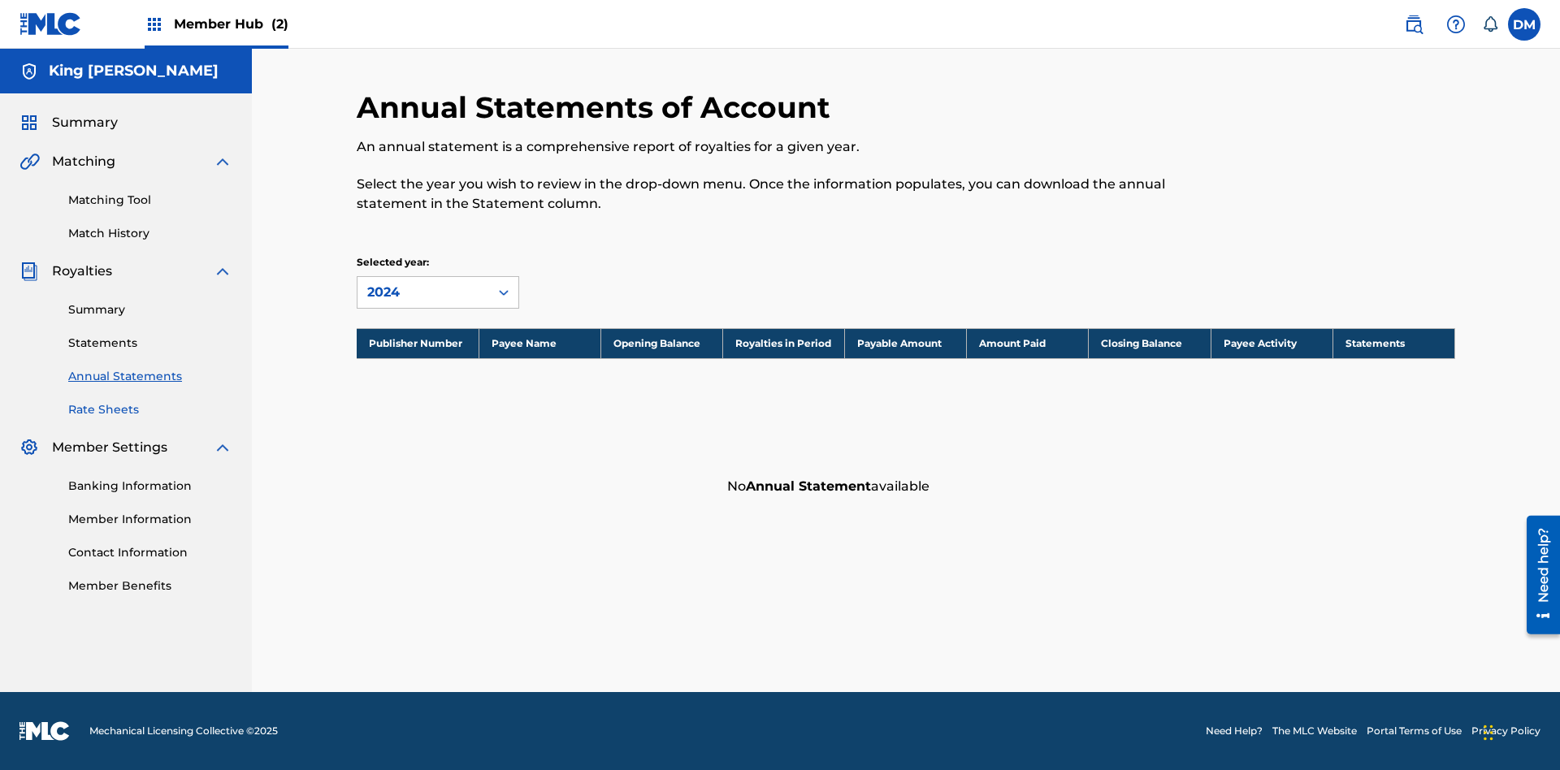
click at [150, 409] on link "Rate Sheets" at bounding box center [150, 409] width 164 height 17
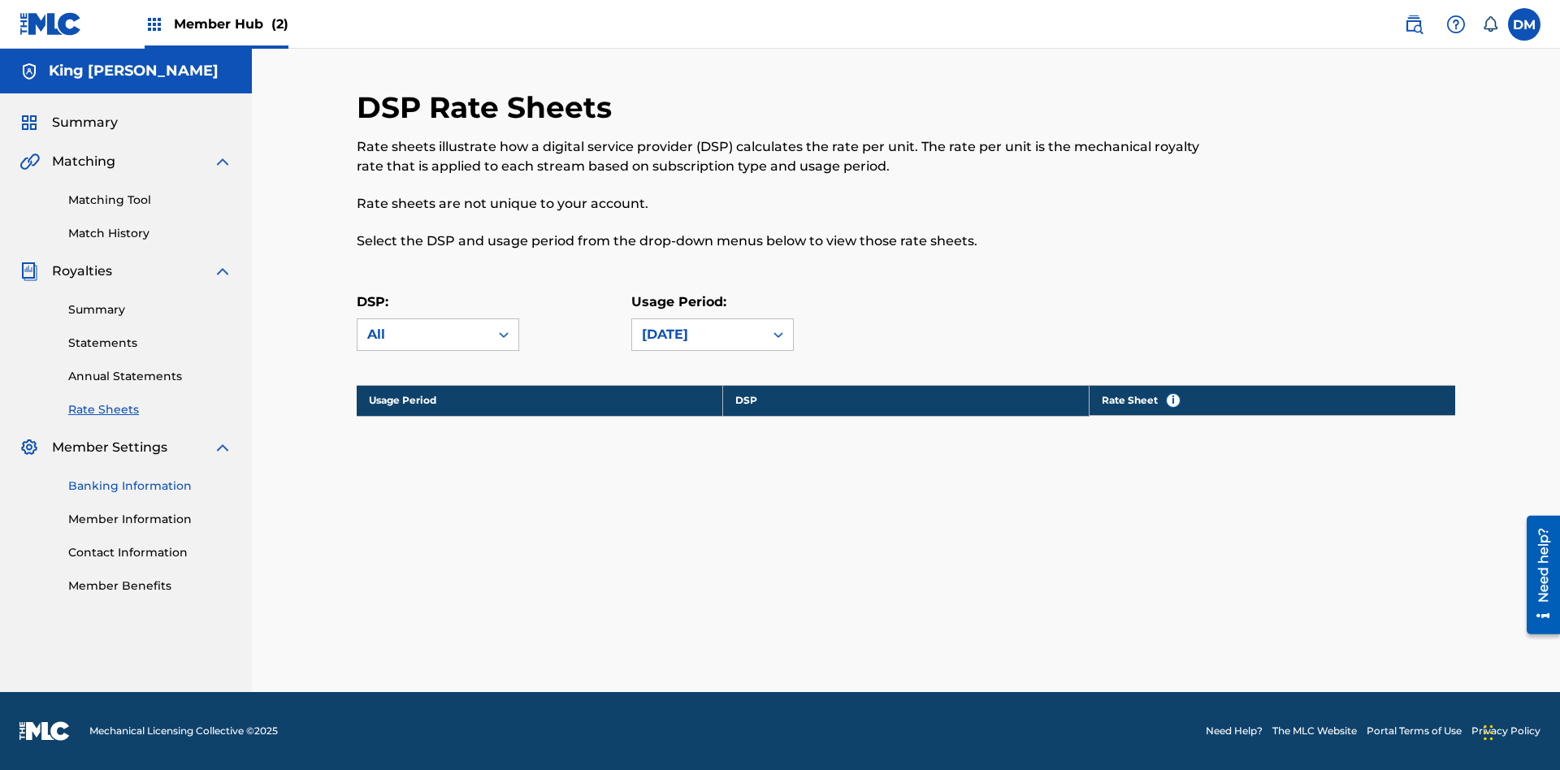
click at [150, 486] on link "Banking Information" at bounding box center [150, 486] width 164 height 17
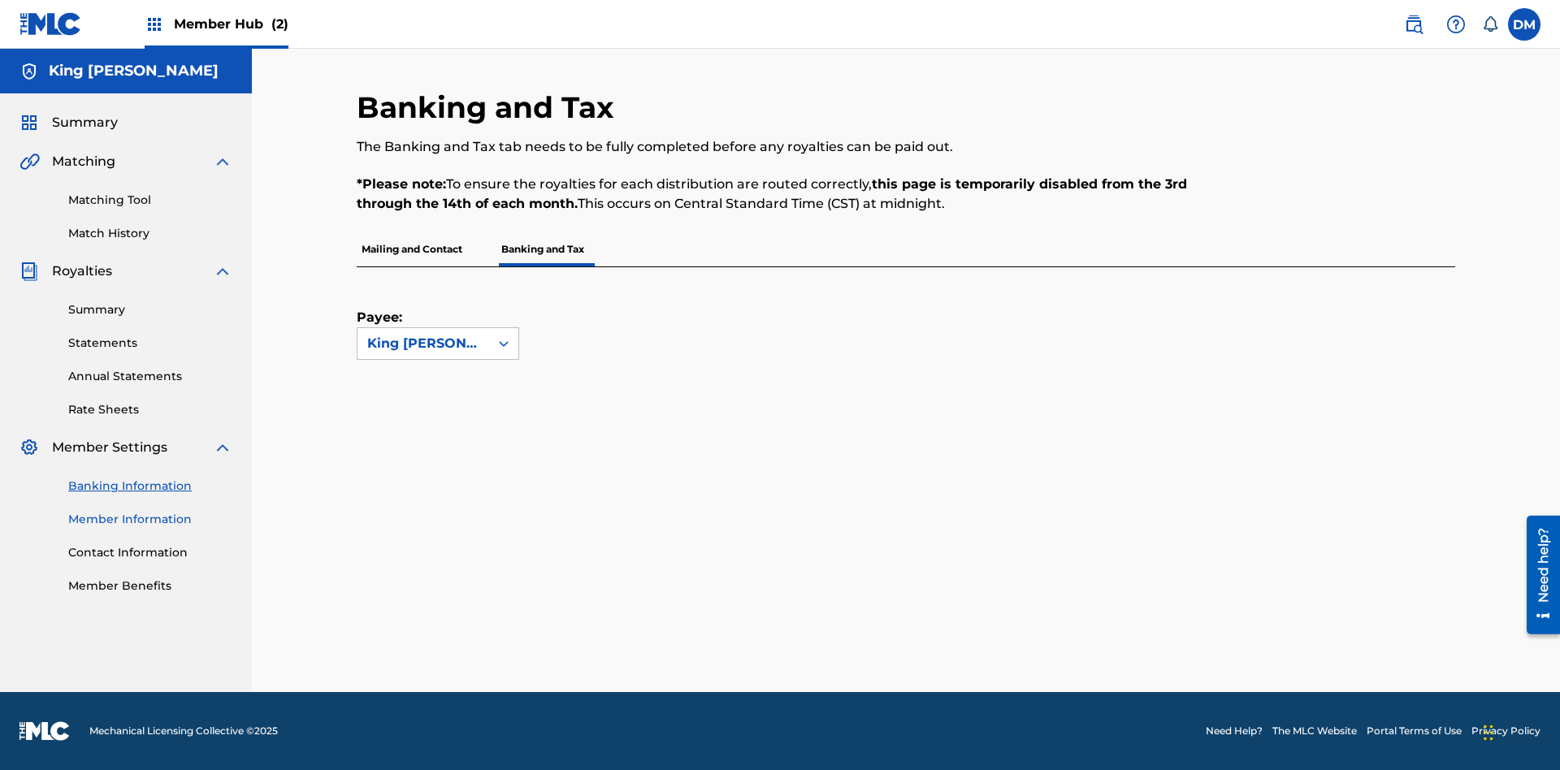
click at [150, 519] on link "Member Information" at bounding box center [150, 519] width 164 height 17
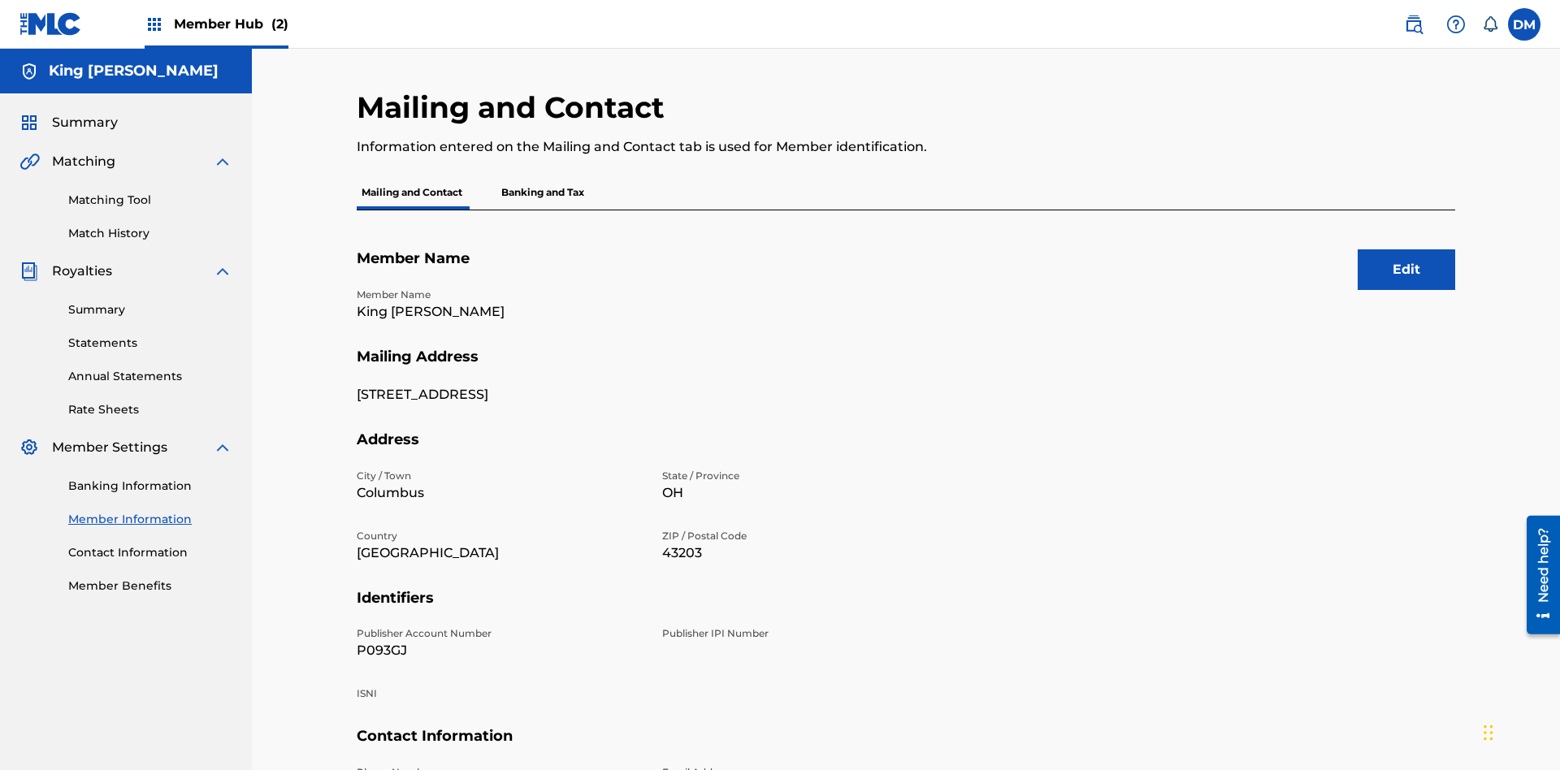
scroll to position [172, 0]
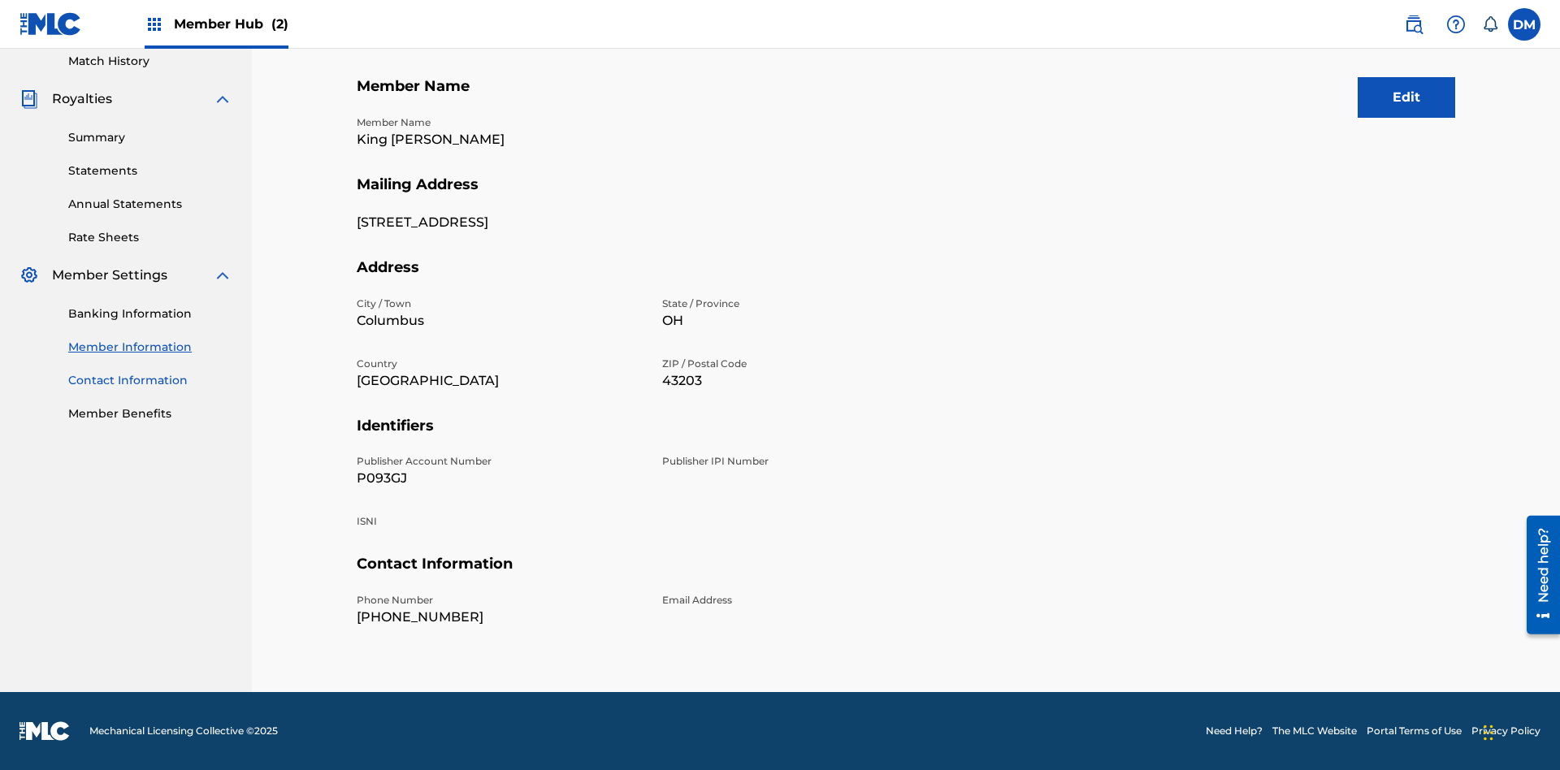
click at [150, 380] on link "Contact Information" at bounding box center [150, 380] width 164 height 17
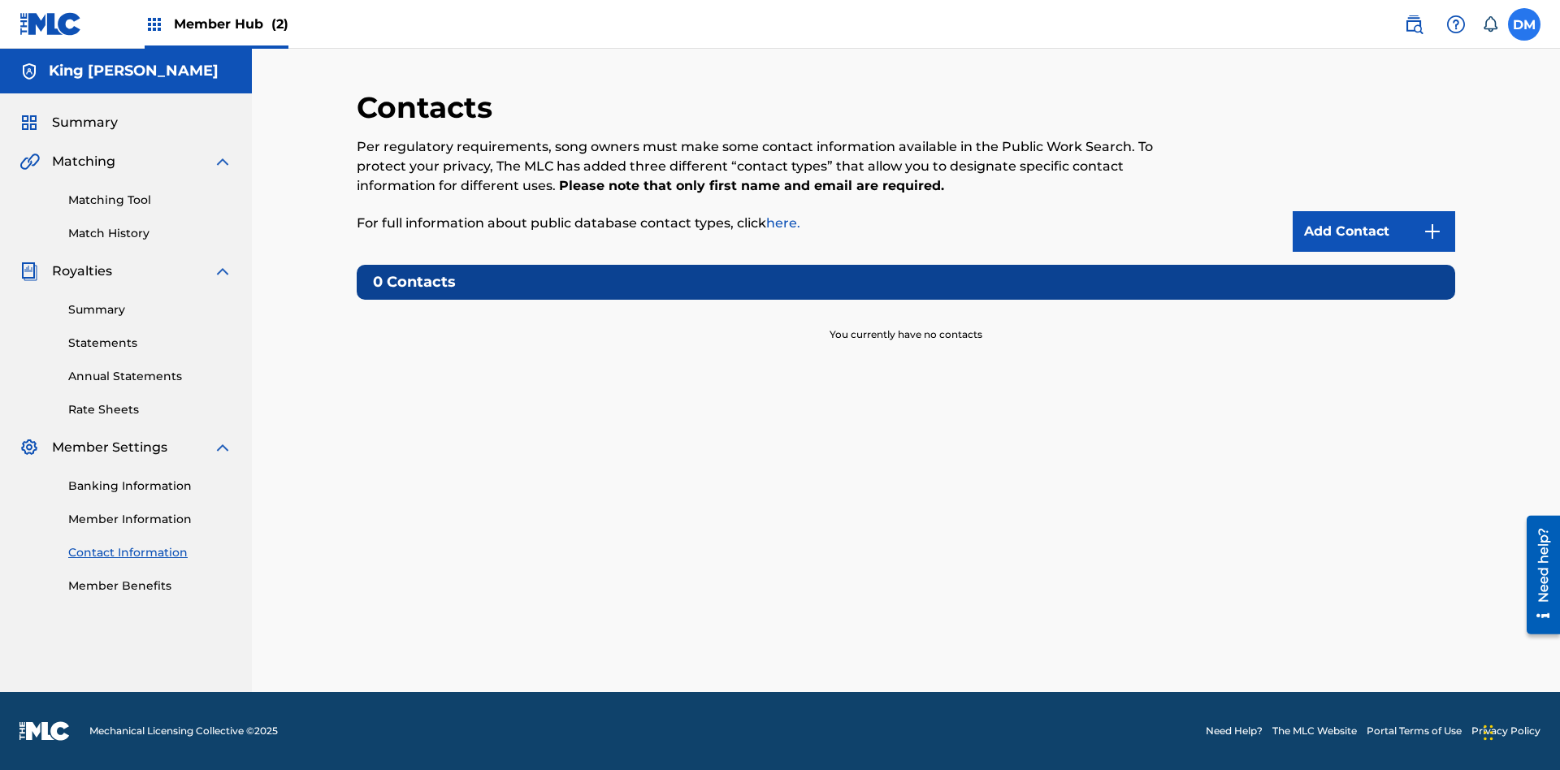
click at [1524, 24] on label at bounding box center [1524, 24] width 32 height 32
click at [1524, 24] on input "[PERSON_NAME] [PERSON_NAME] [EMAIL_ADDRESS][DOMAIN_NAME] Notification Preferenc…" at bounding box center [1524, 24] width 0 height 0
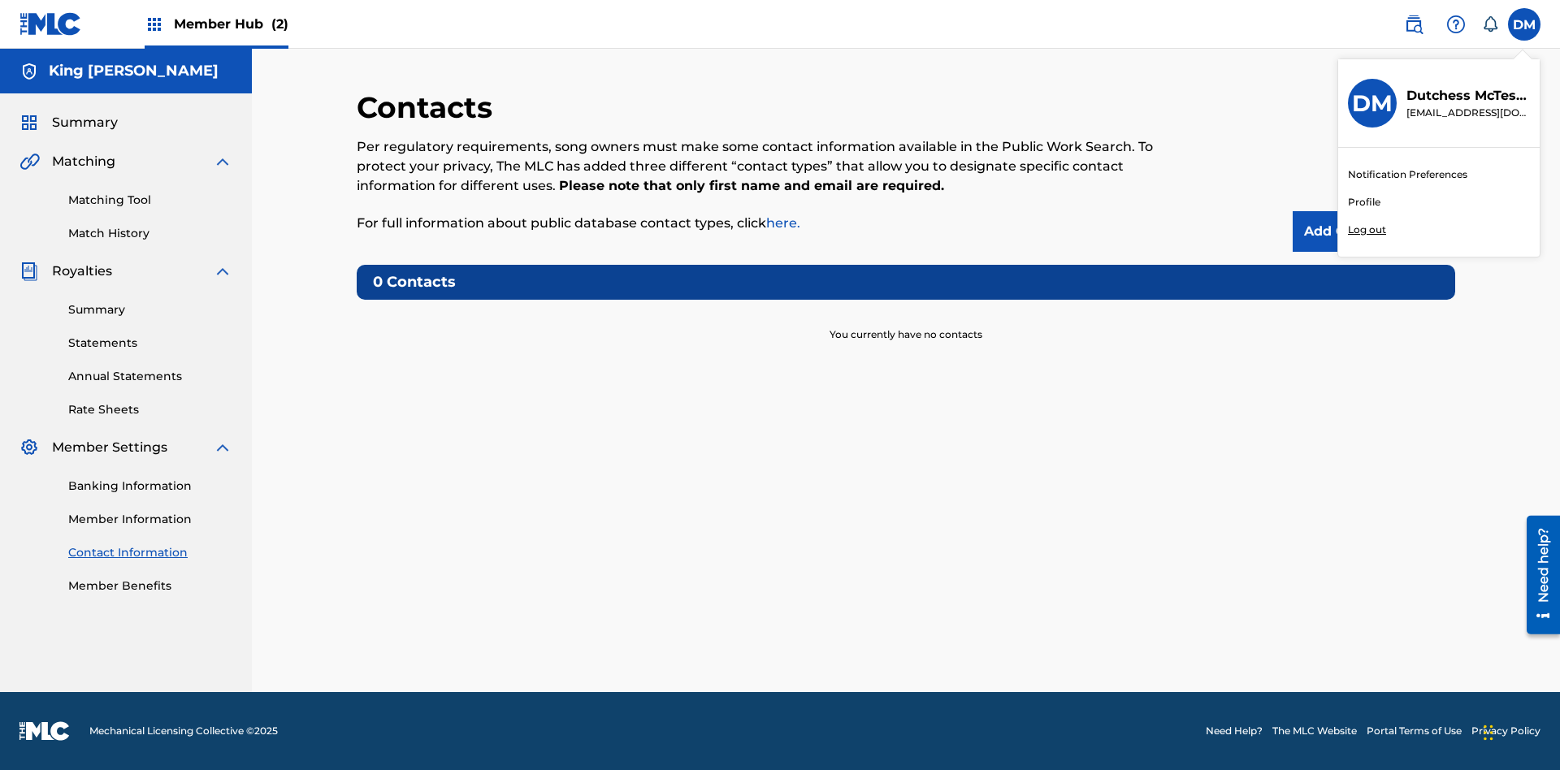
click at [1366, 230] on p "Log out" at bounding box center [1367, 230] width 38 height 15
click at [1524, 24] on input "[PERSON_NAME] [PERSON_NAME] [EMAIL_ADDRESS][DOMAIN_NAME] Notification Preferenc…" at bounding box center [1524, 24] width 0 height 0
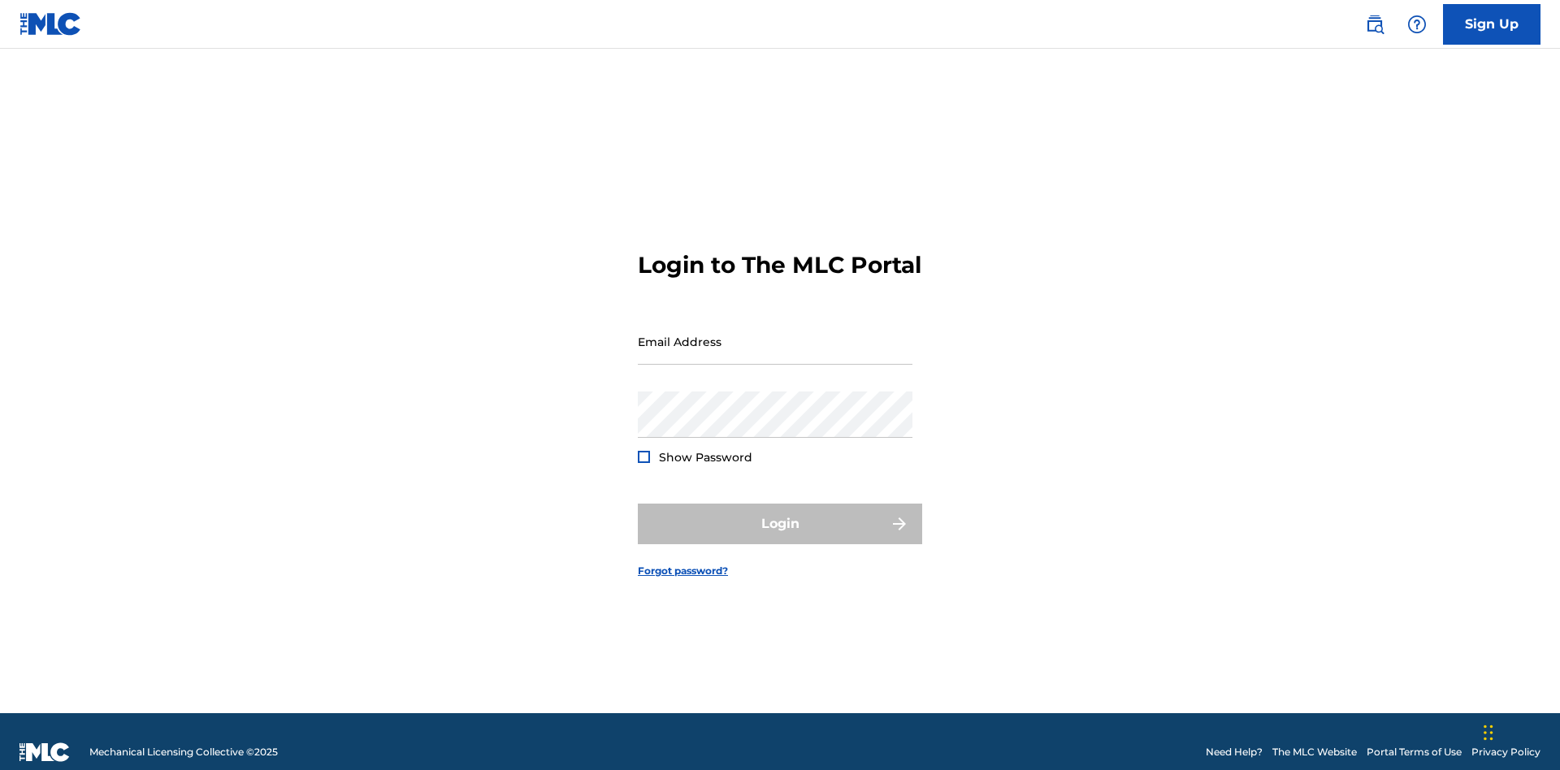
scroll to position [21, 0]
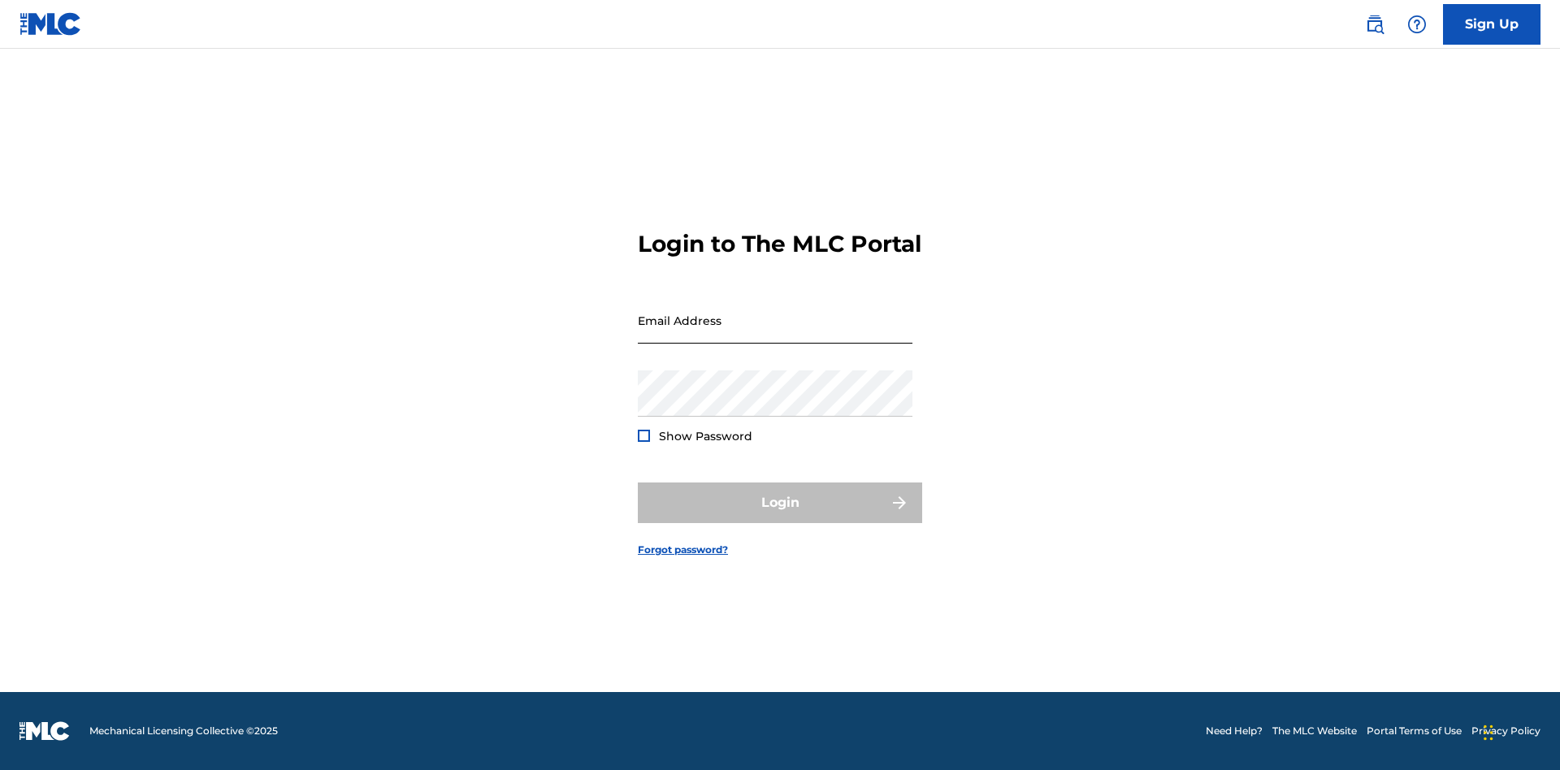
click at [775, 334] on input "Email Address" at bounding box center [775, 320] width 275 height 46
type input "[EMAIL_ADDRESS][DOMAIN_NAME]"
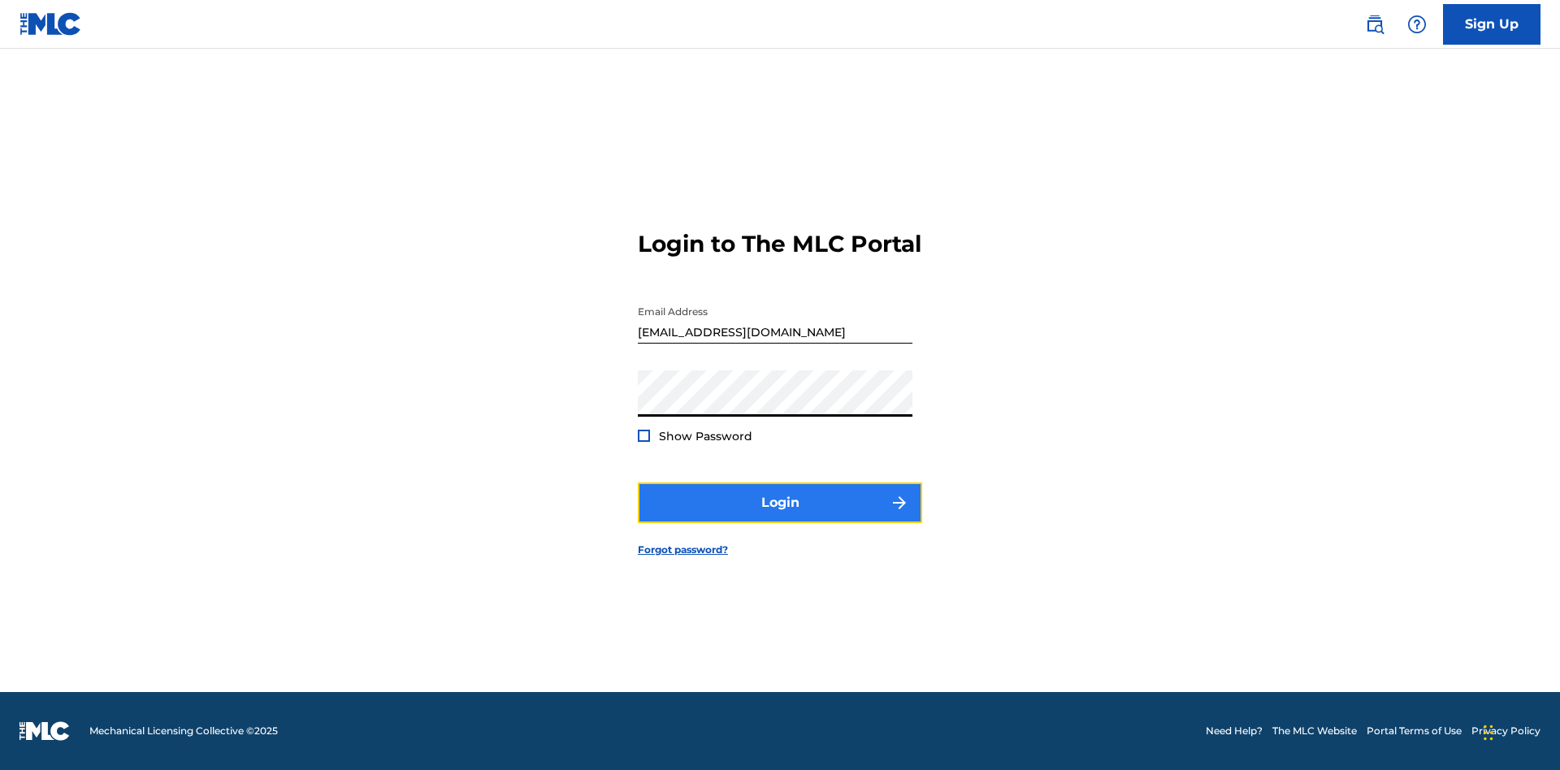
click at [780, 517] on button "Login" at bounding box center [780, 503] width 284 height 41
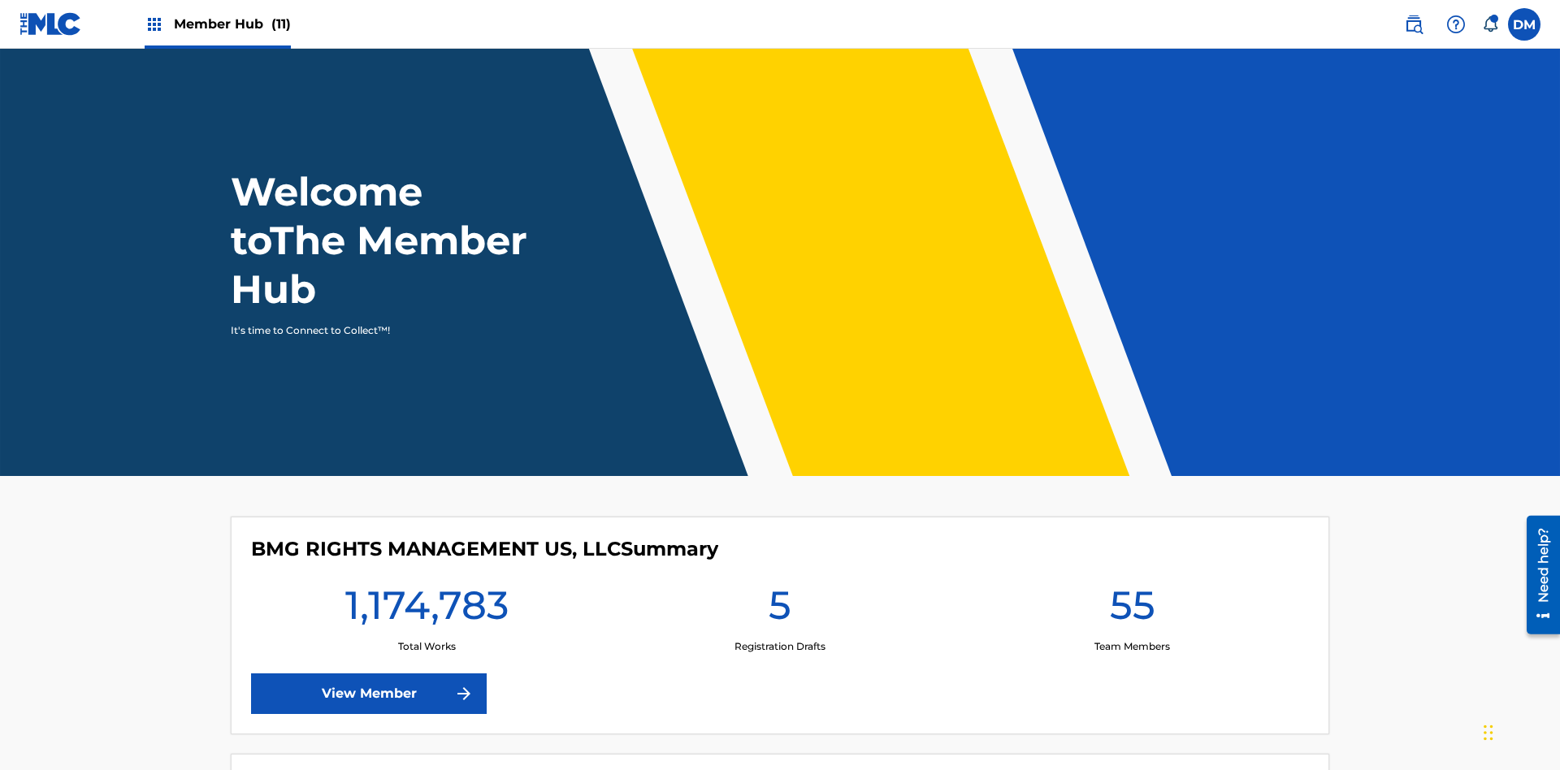
click at [232, 24] on span "Member Hub (11)" at bounding box center [232, 24] width 117 height 19
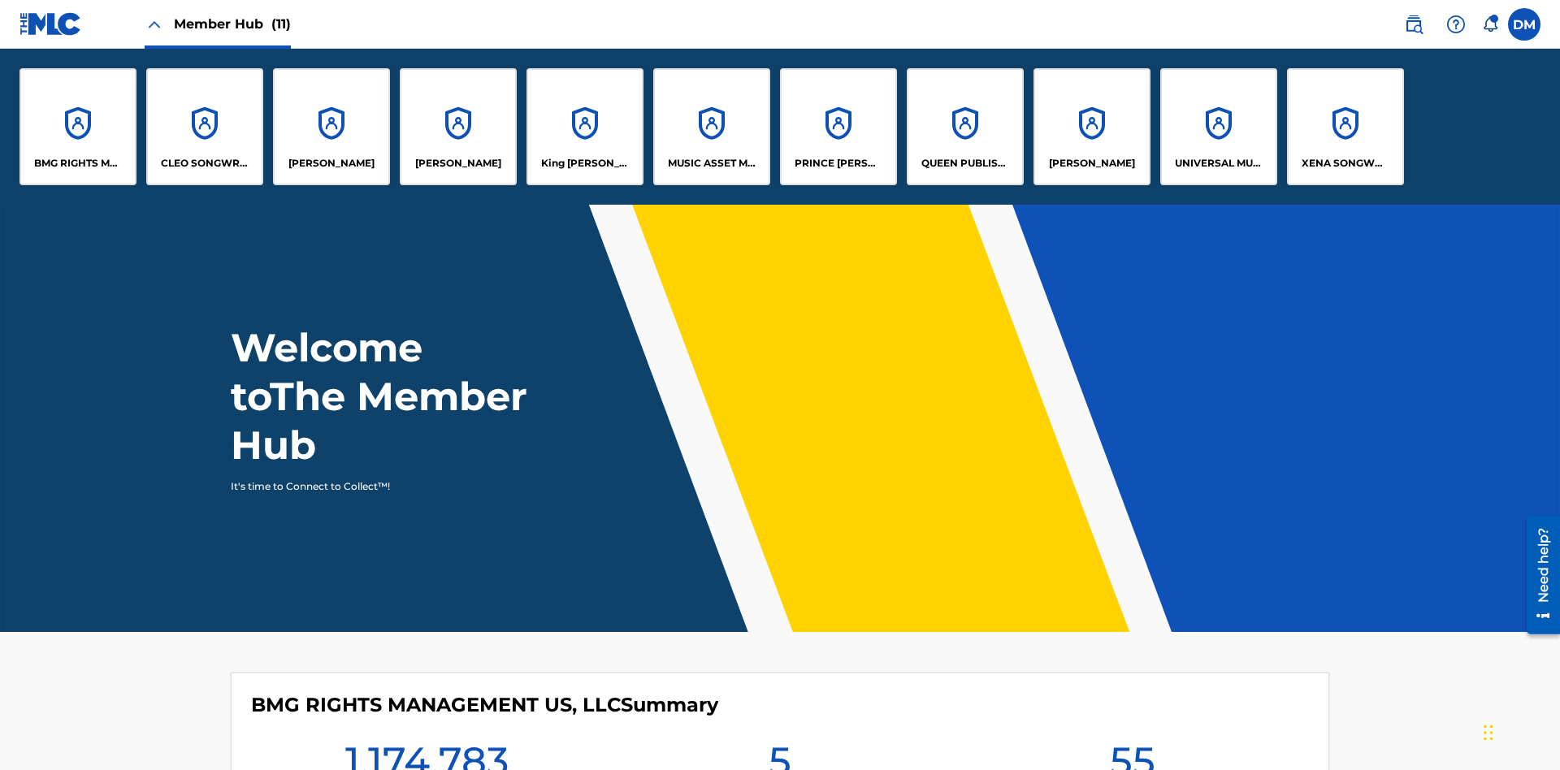
scroll to position [58, 0]
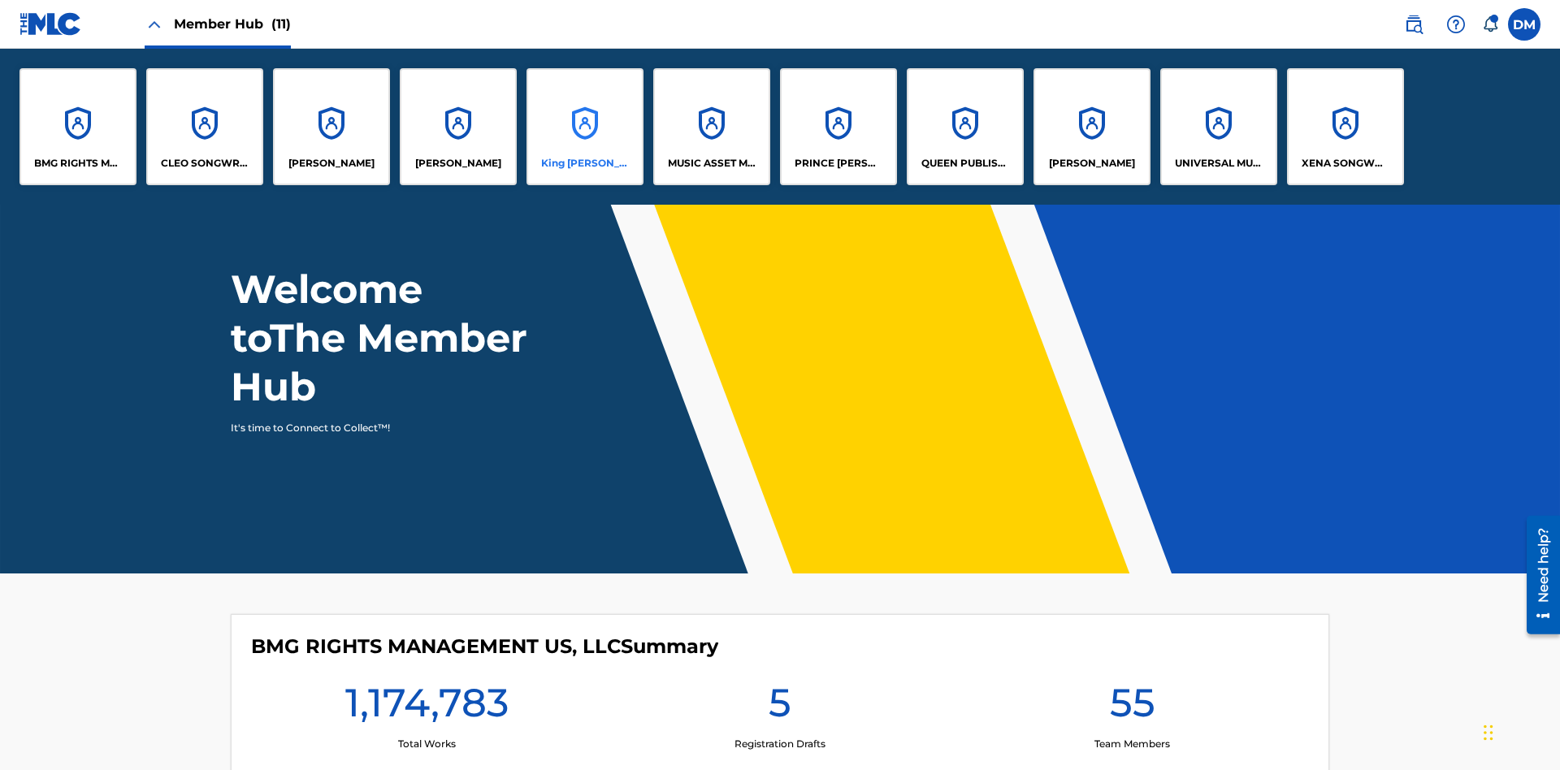
click at [584, 163] on p "King [PERSON_NAME]" at bounding box center [585, 163] width 89 height 15
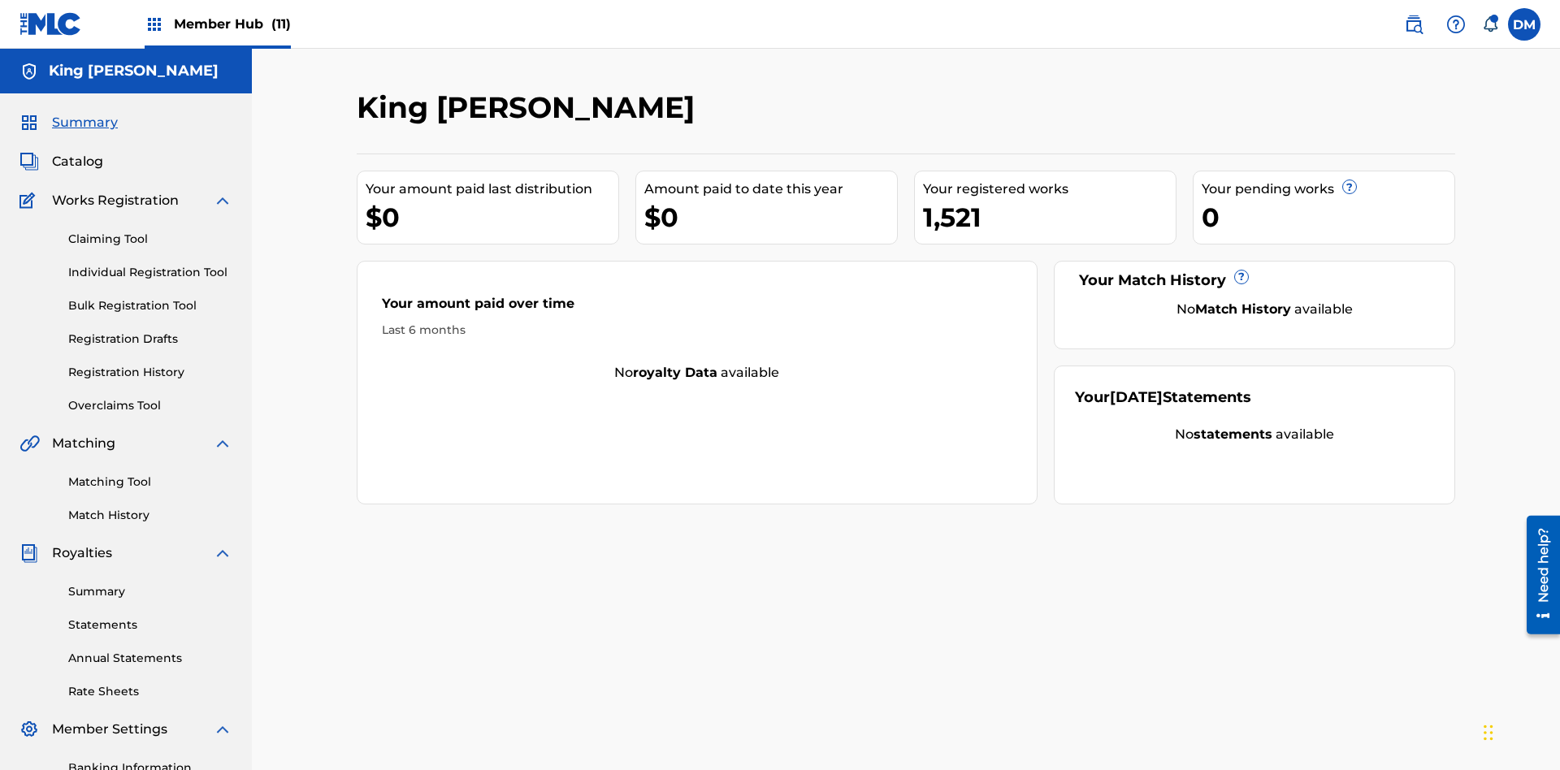
scroll to position [237, 0]
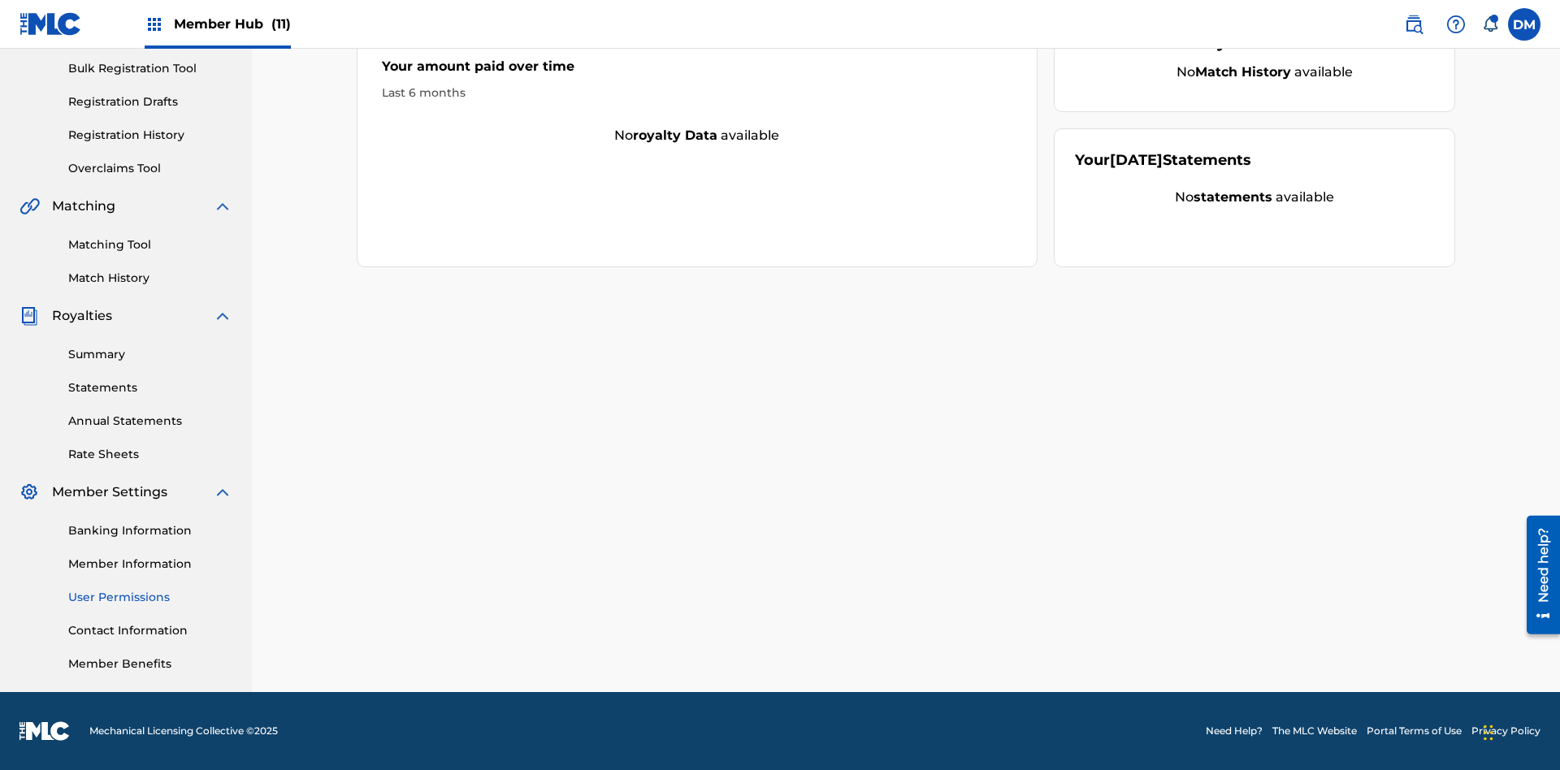
click at [150, 597] on link "User Permissions" at bounding box center [150, 597] width 164 height 17
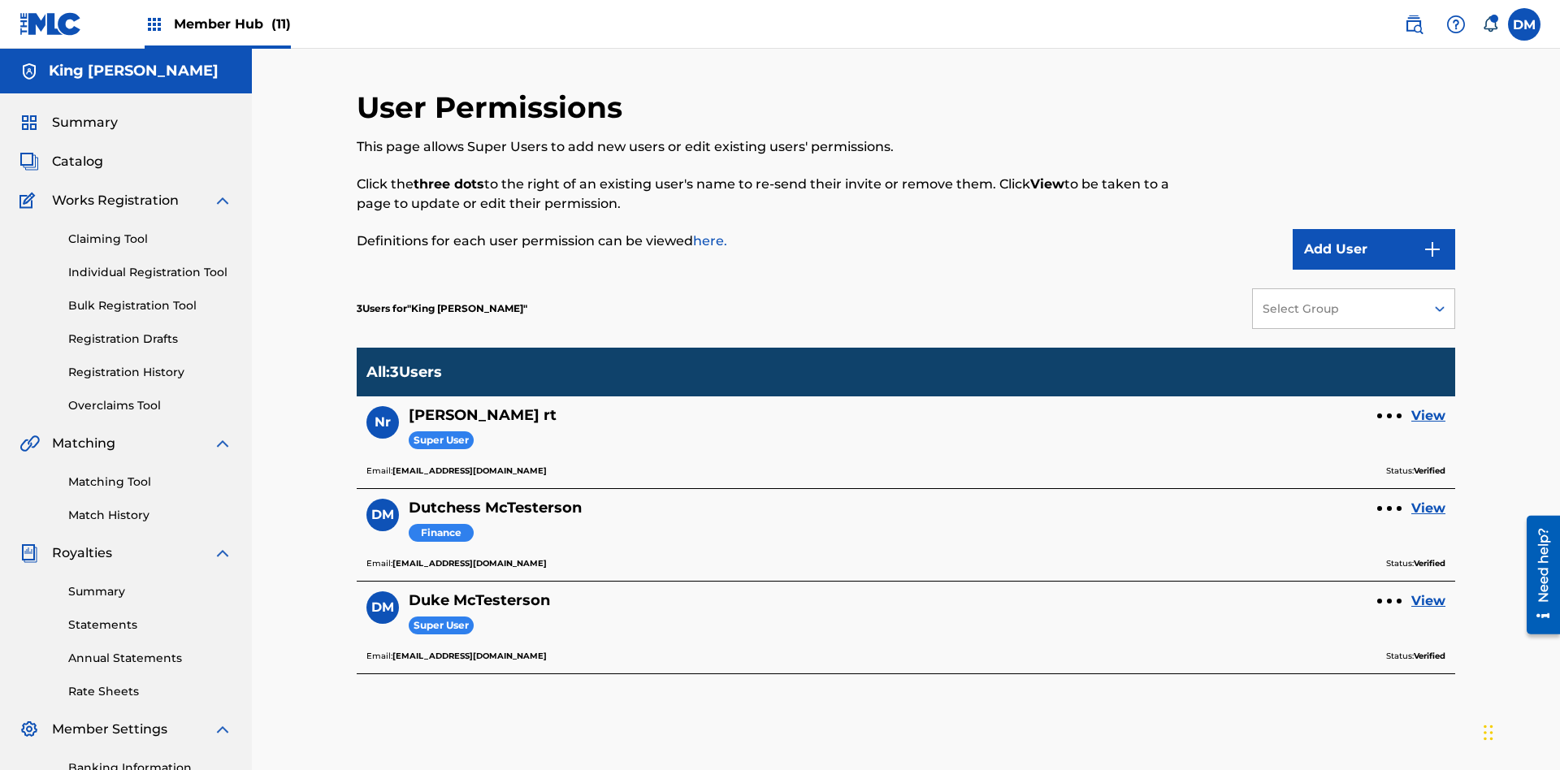
scroll to position [237, 0]
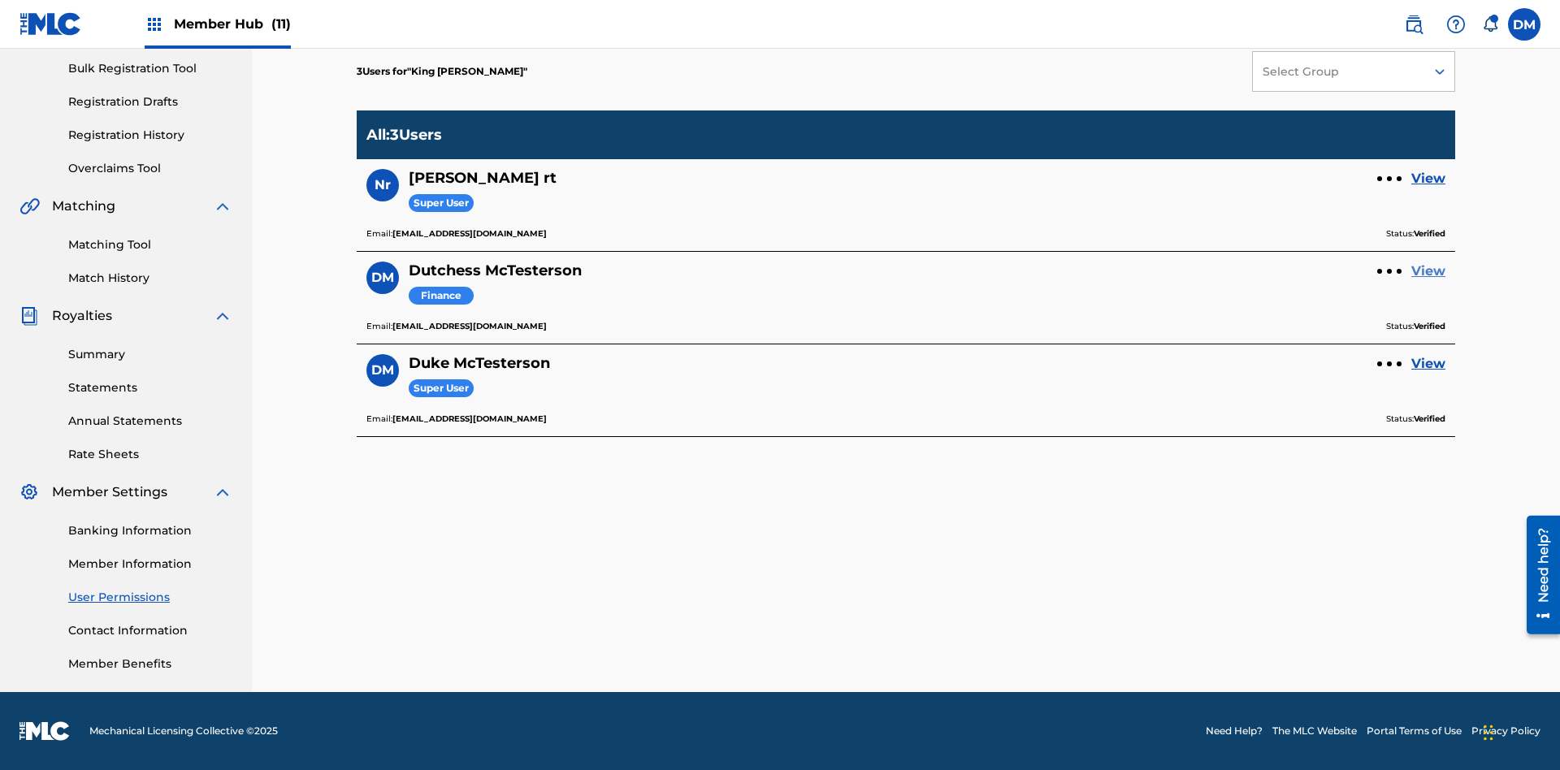
click at [1428, 271] on link "View" at bounding box center [1428, 271] width 34 height 19
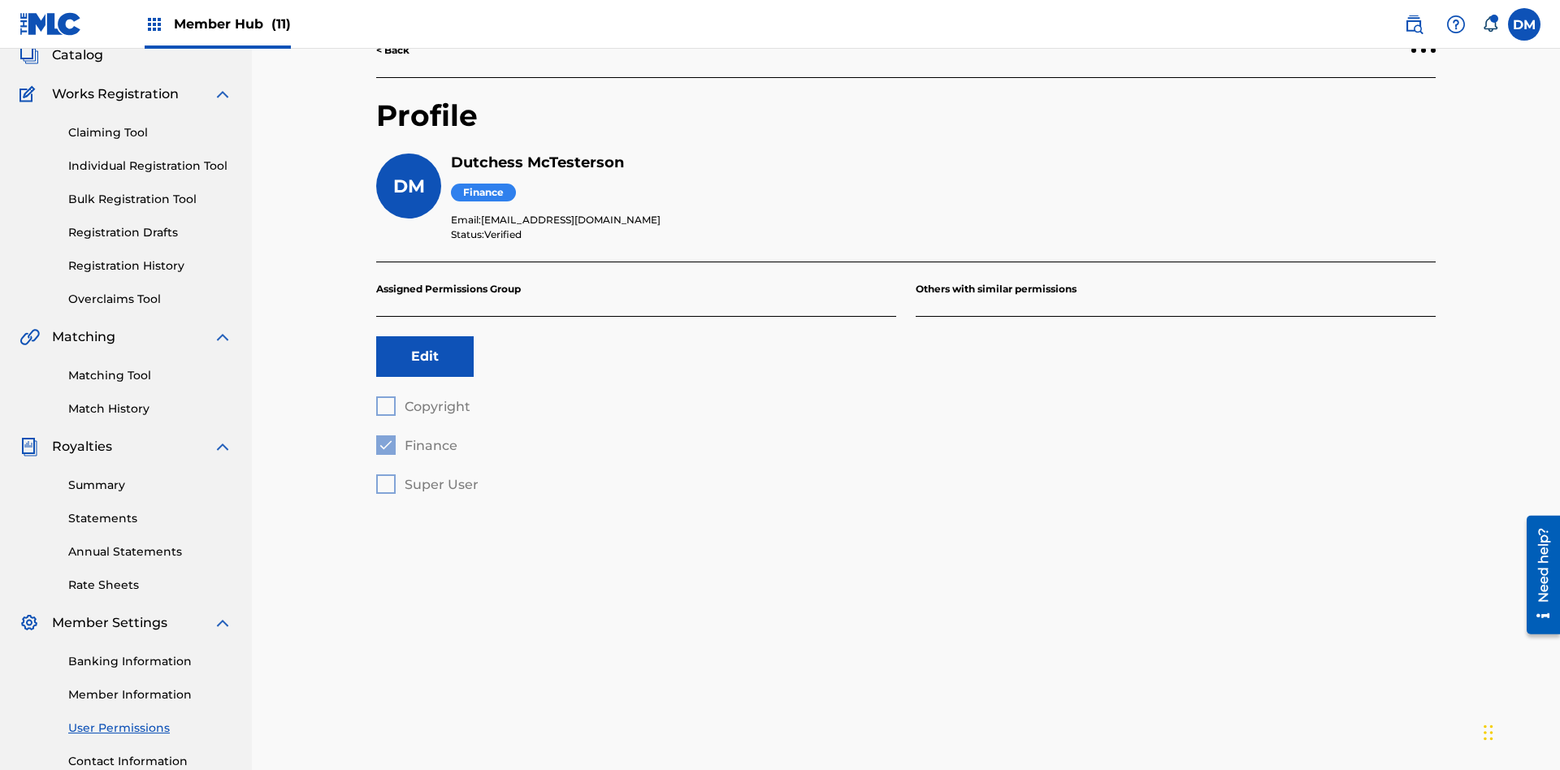
scroll to position [237, 0]
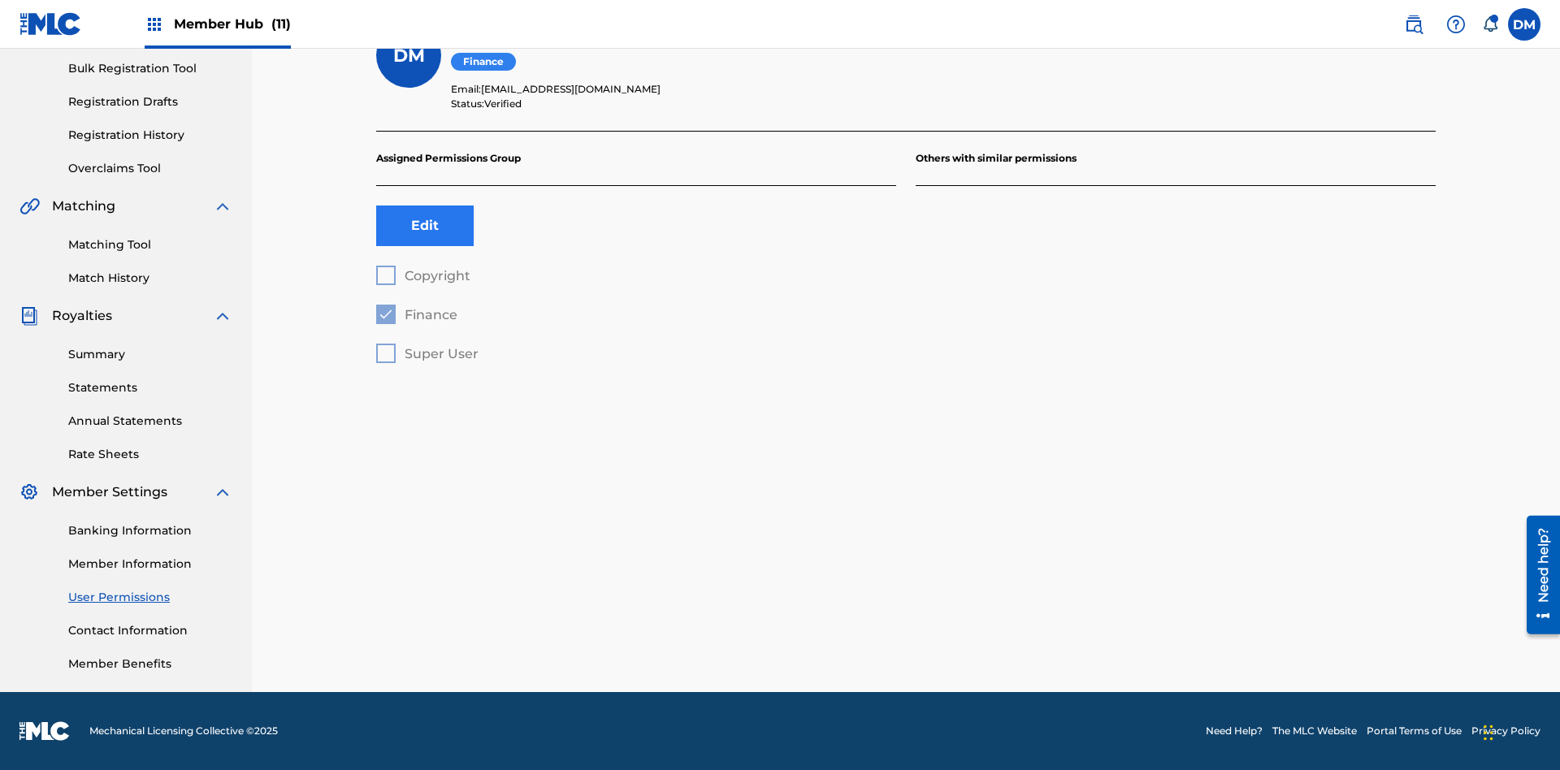
click at [425, 226] on button "Edit" at bounding box center [424, 226] width 97 height 41
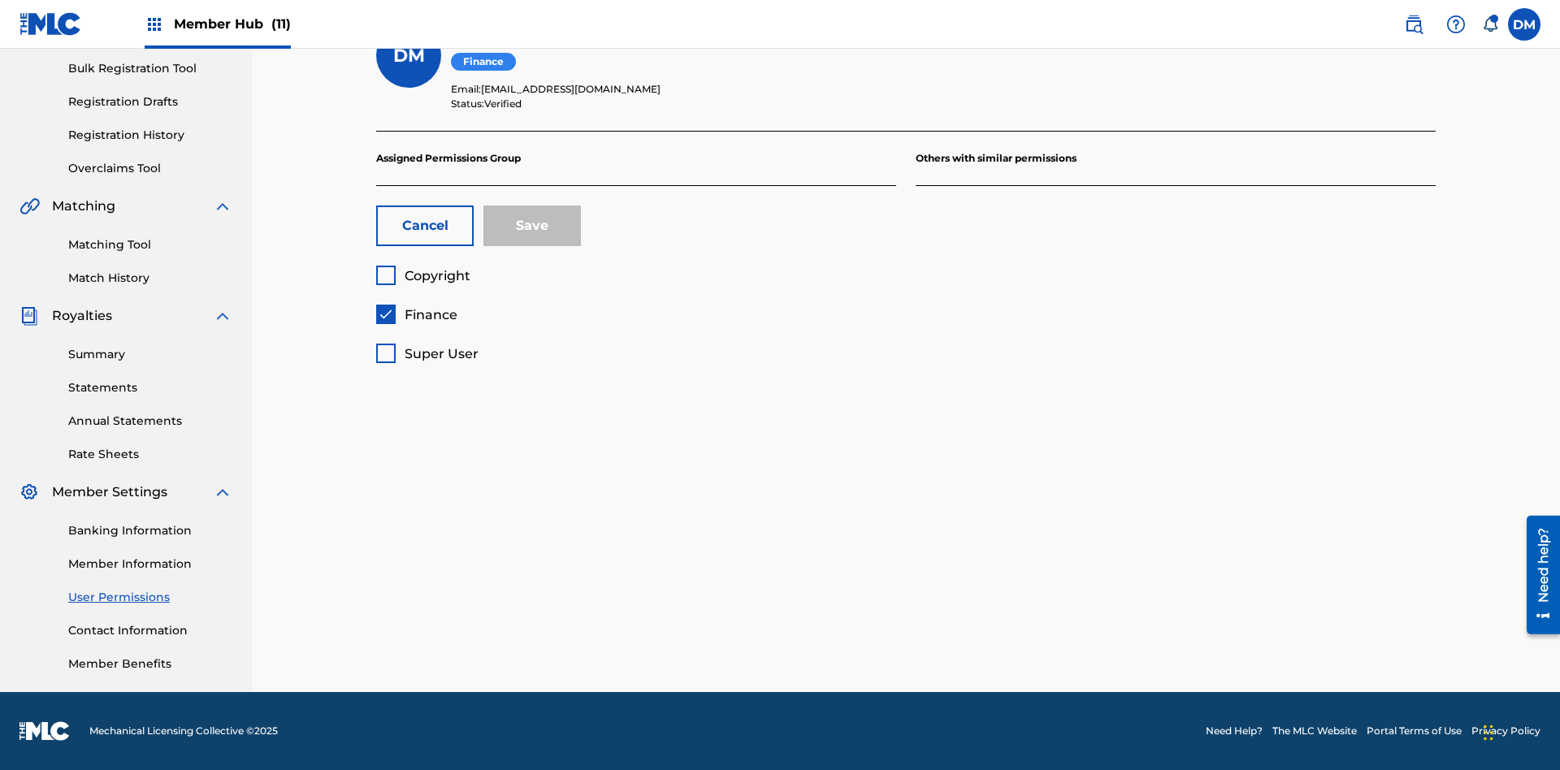
click at [416, 314] on span "Finance" at bounding box center [431, 314] width 53 height 15
click at [422, 275] on span "Copyright" at bounding box center [438, 275] width 66 height 15
click at [532, 226] on button "Save" at bounding box center [531, 226] width 97 height 41
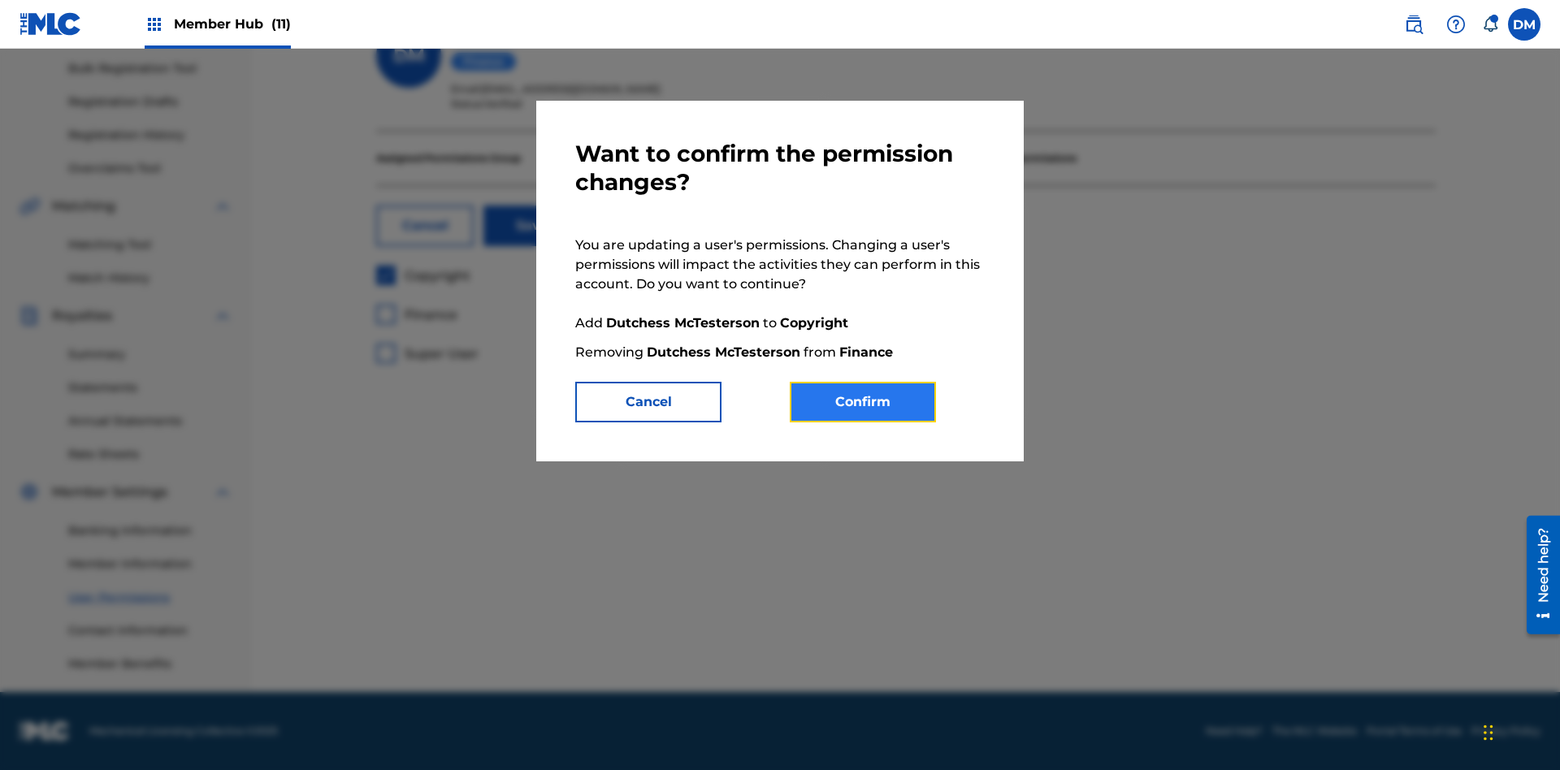
click at [863, 402] on button "Confirm" at bounding box center [863, 402] width 146 height 41
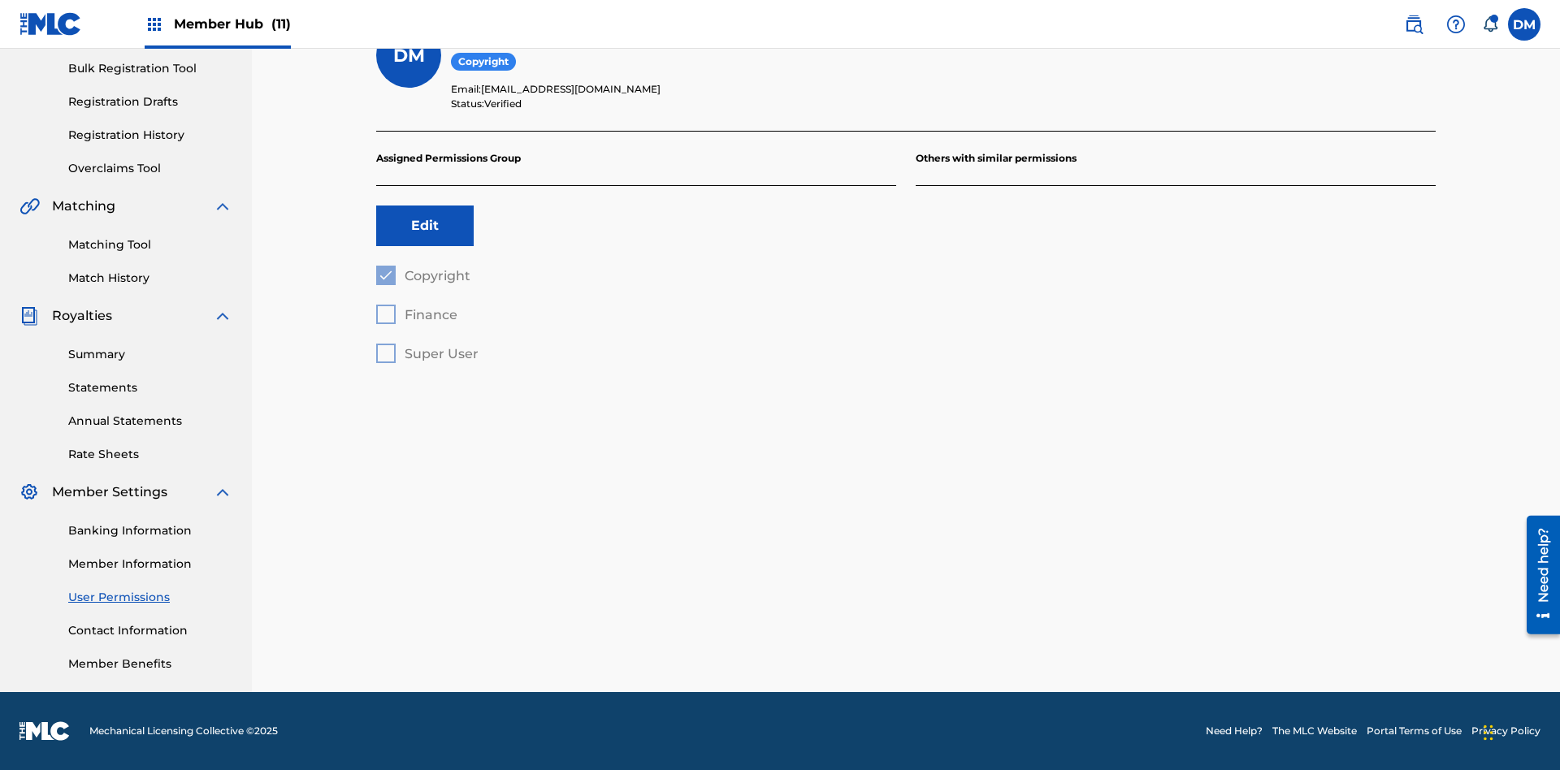
scroll to position [147, 0]
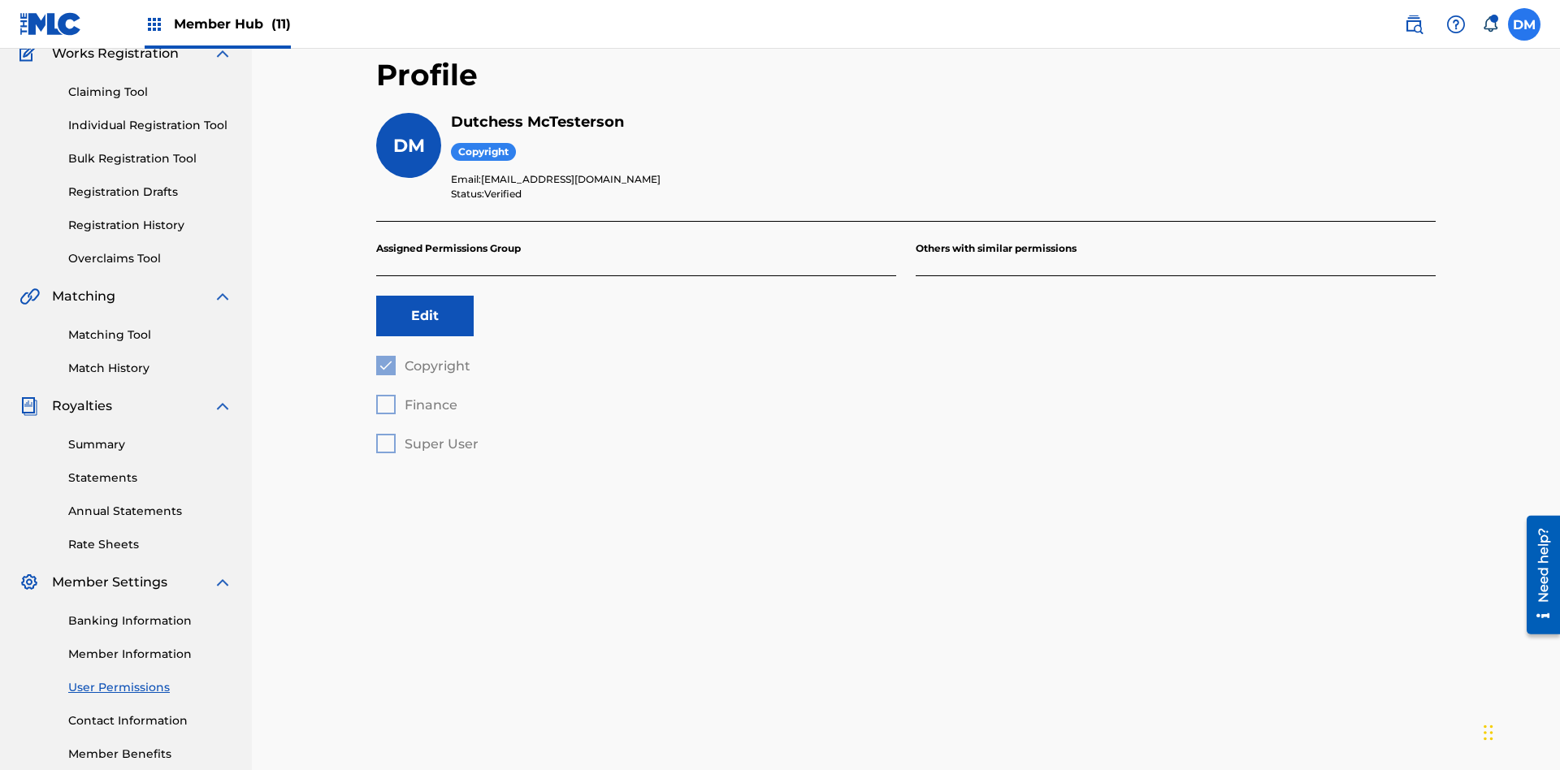
click at [1524, 24] on label at bounding box center [1524, 24] width 32 height 32
click at [1524, 24] on input "DM Duke McTesterson duke.mctesterson@gmail.com Notification Preferences Profile…" at bounding box center [1524, 24] width 0 height 0
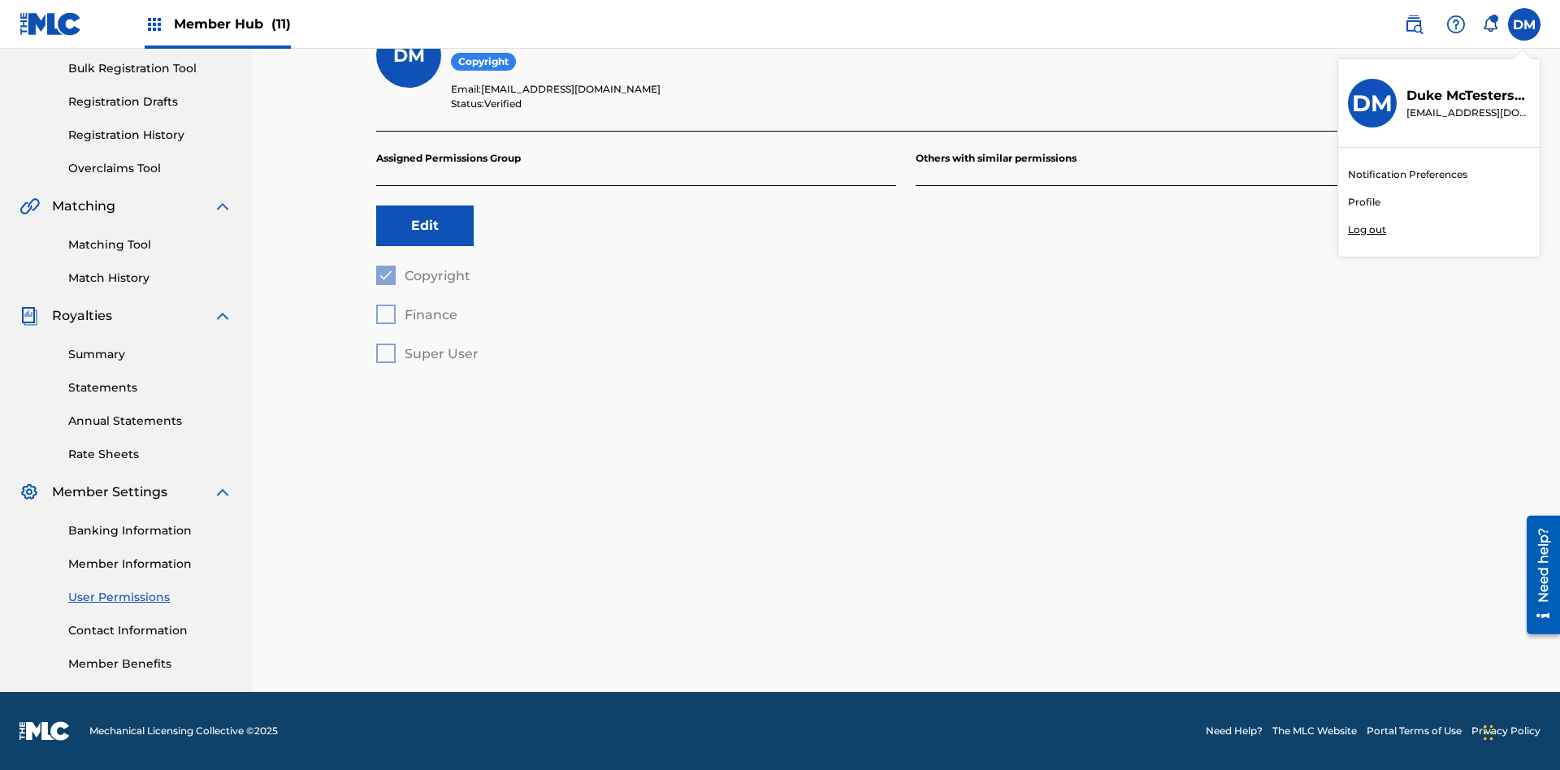
click at [1366, 230] on p "Log out" at bounding box center [1367, 230] width 38 height 15
click at [1524, 24] on input "DM Duke McTesterson duke.mctesterson@gmail.com Notification Preferences Profile…" at bounding box center [1524, 24] width 0 height 0
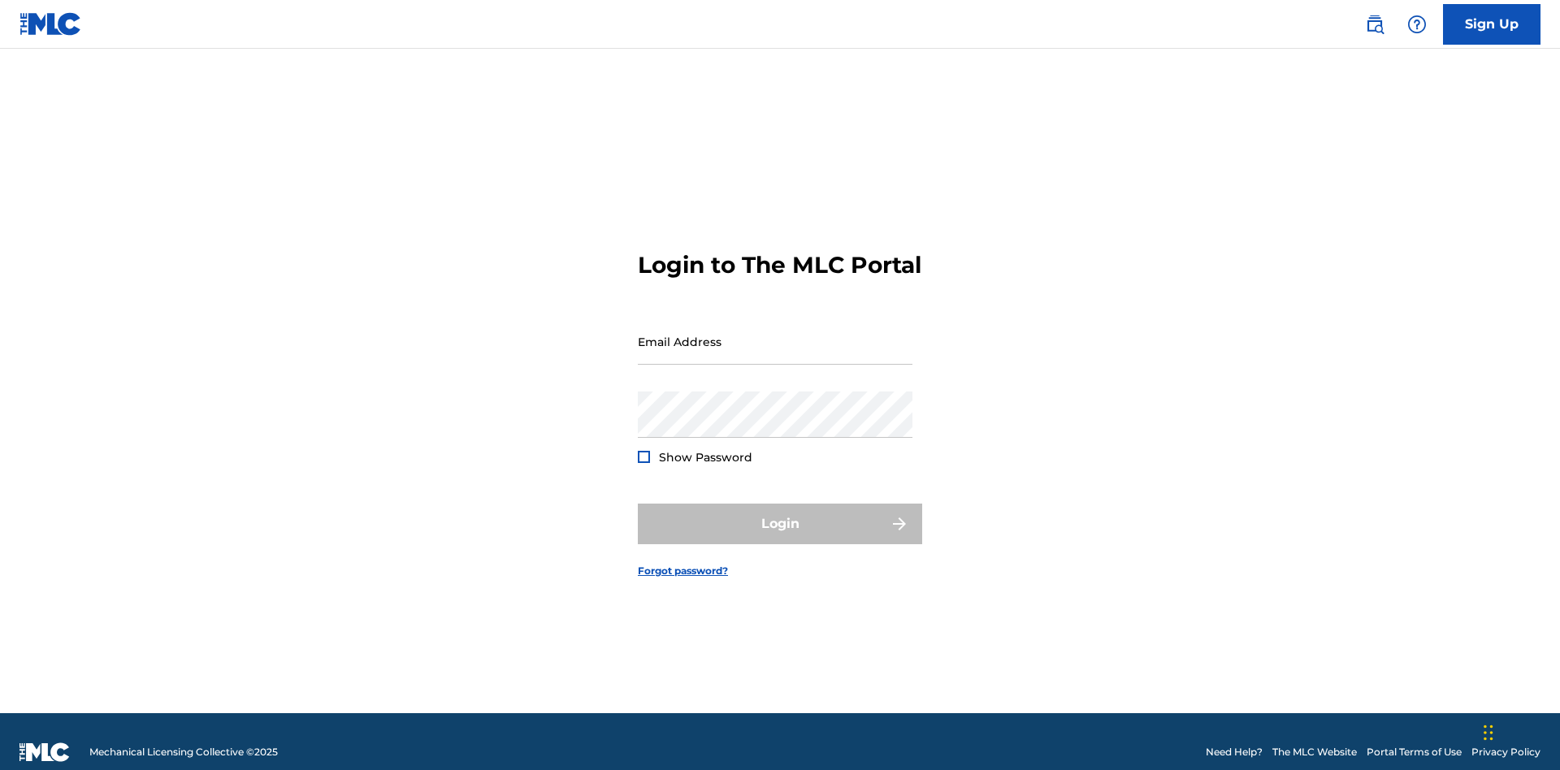
scroll to position [21, 0]
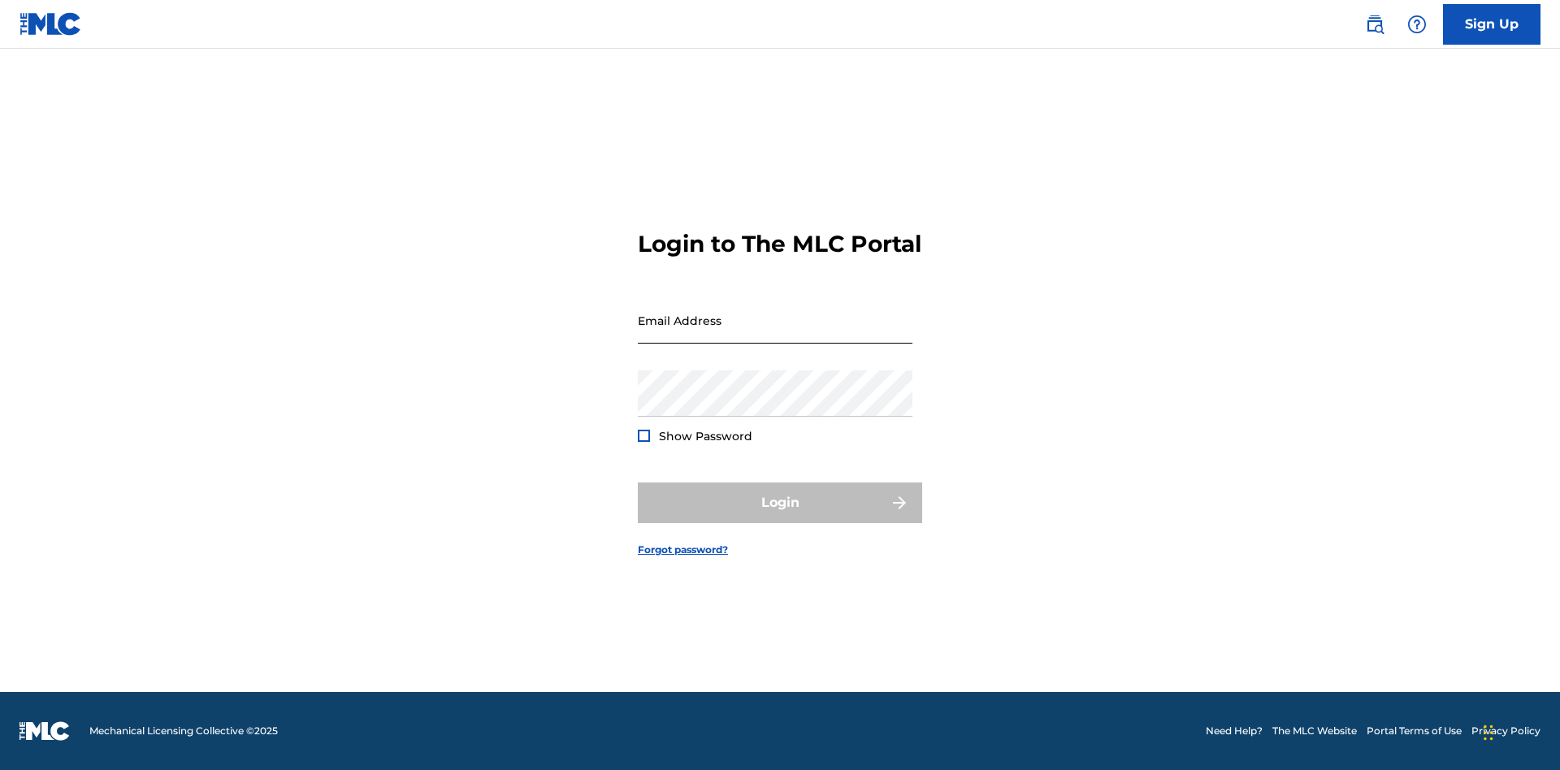
click at [775, 334] on input "Email Address" at bounding box center [775, 320] width 275 height 46
type input "[EMAIL_ADDRESS][DOMAIN_NAME]"
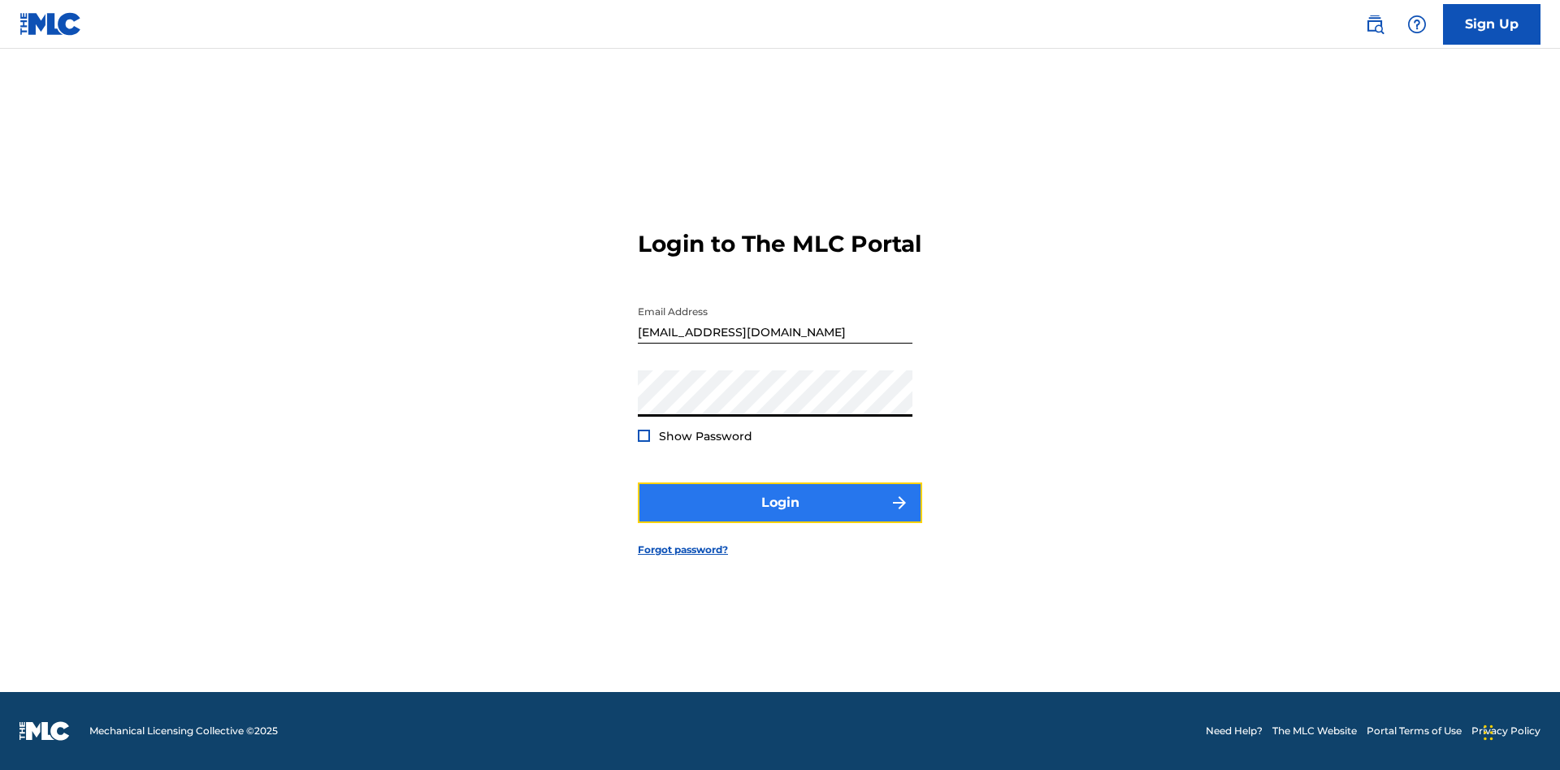
click at [780, 517] on button "Login" at bounding box center [780, 503] width 284 height 41
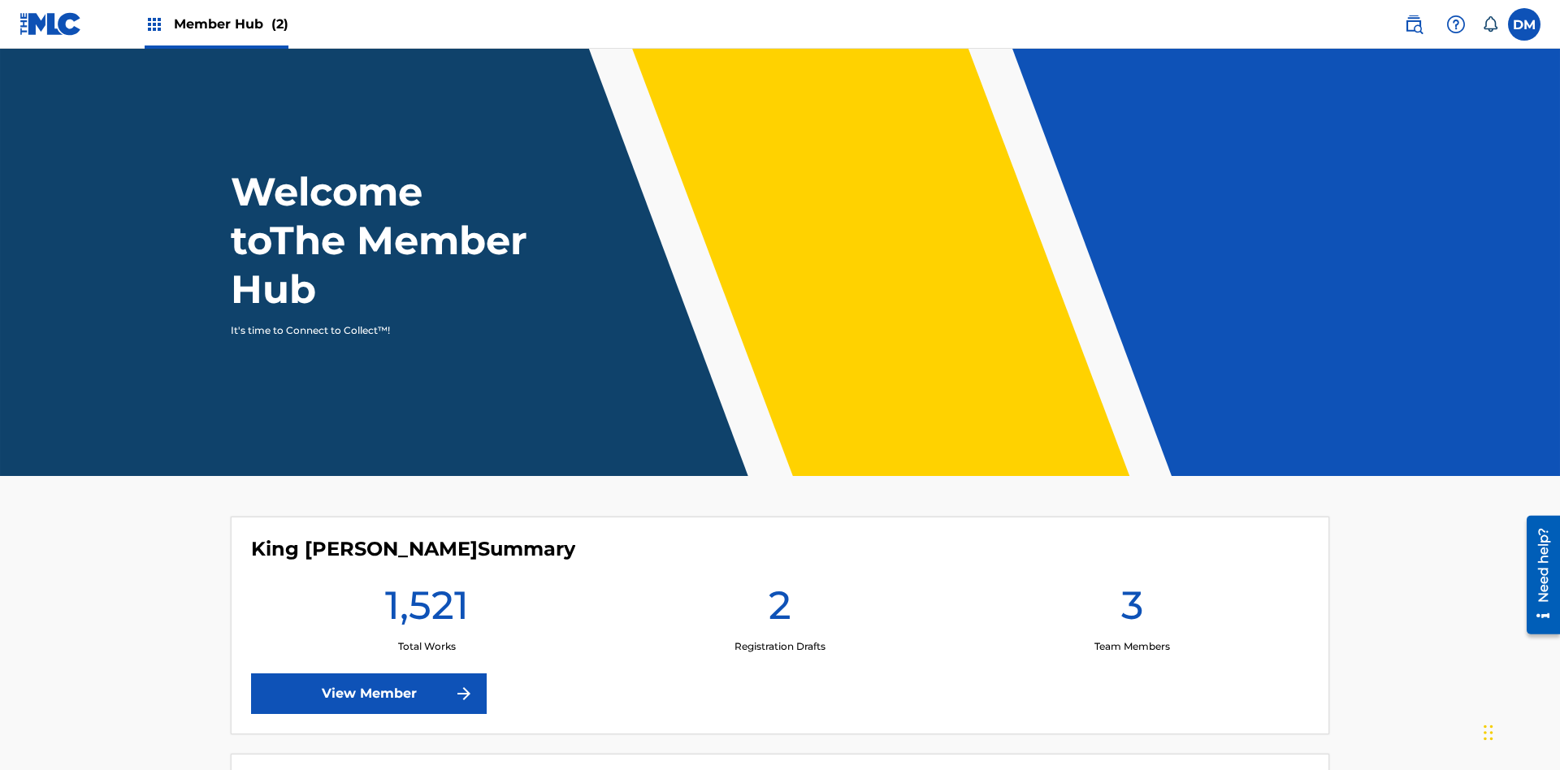
click at [230, 24] on span "Member Hub (2)" at bounding box center [231, 24] width 115 height 19
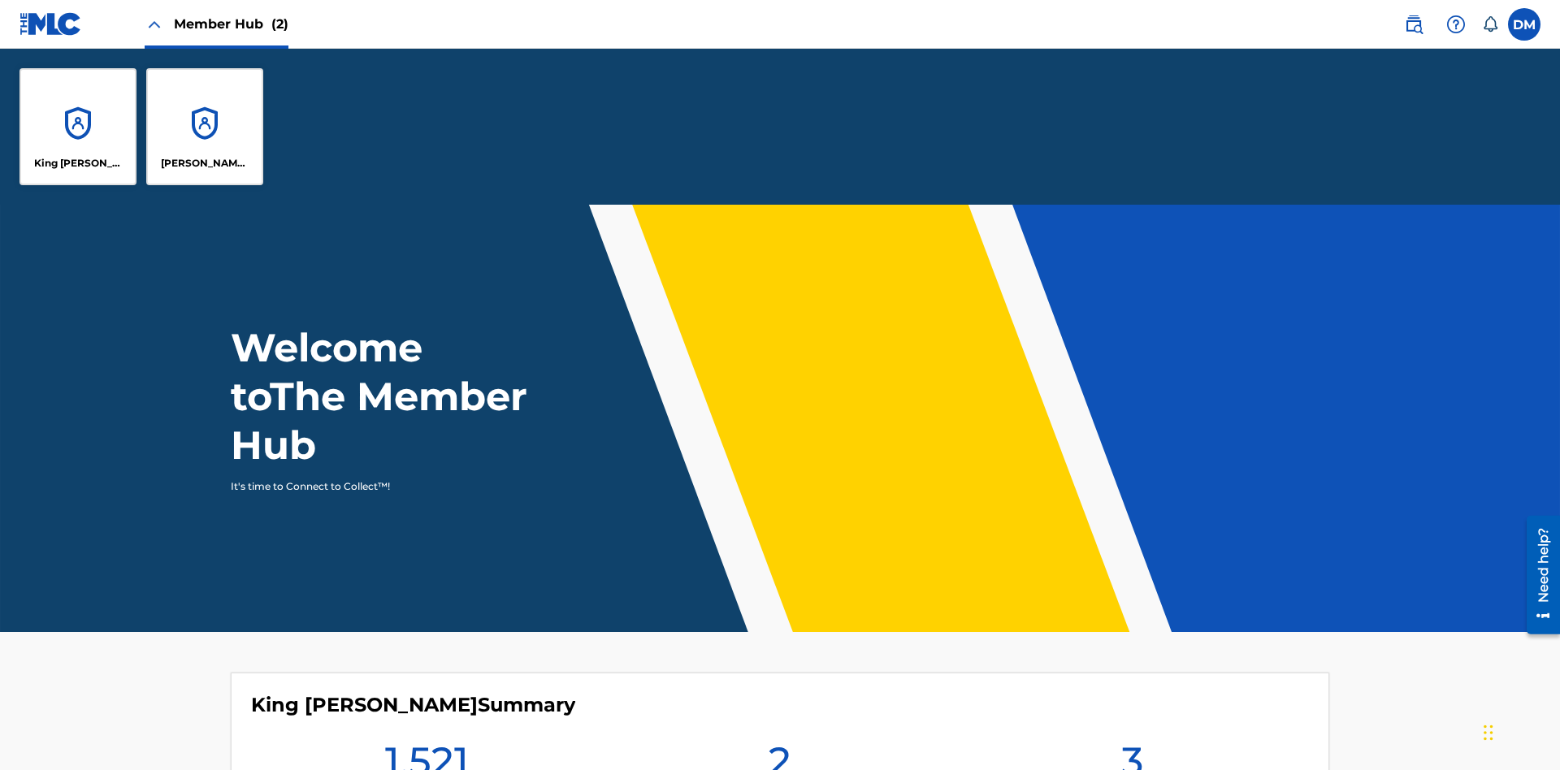
scroll to position [58, 0]
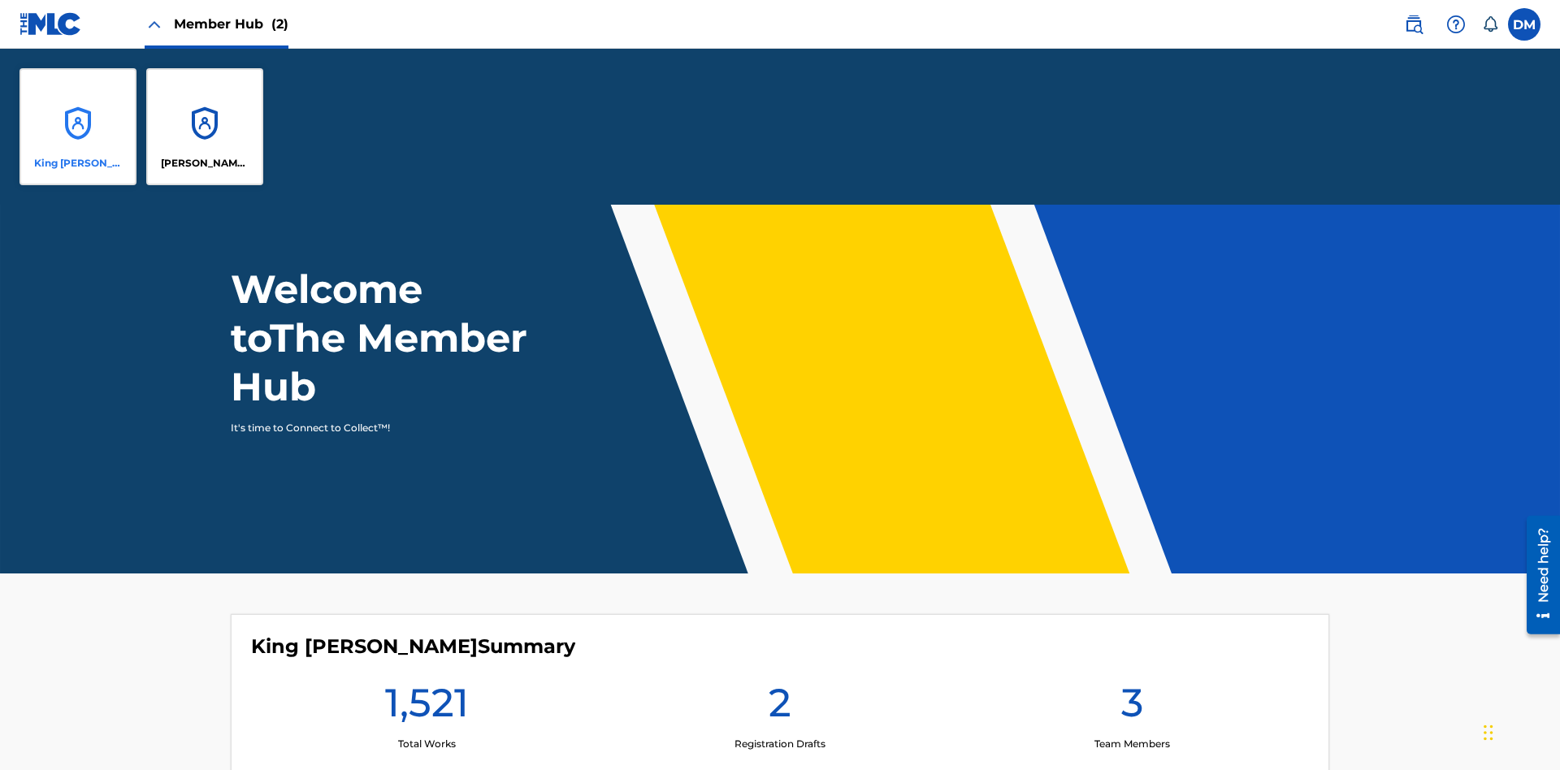
click at [78, 163] on p "King [PERSON_NAME]" at bounding box center [78, 163] width 89 height 15
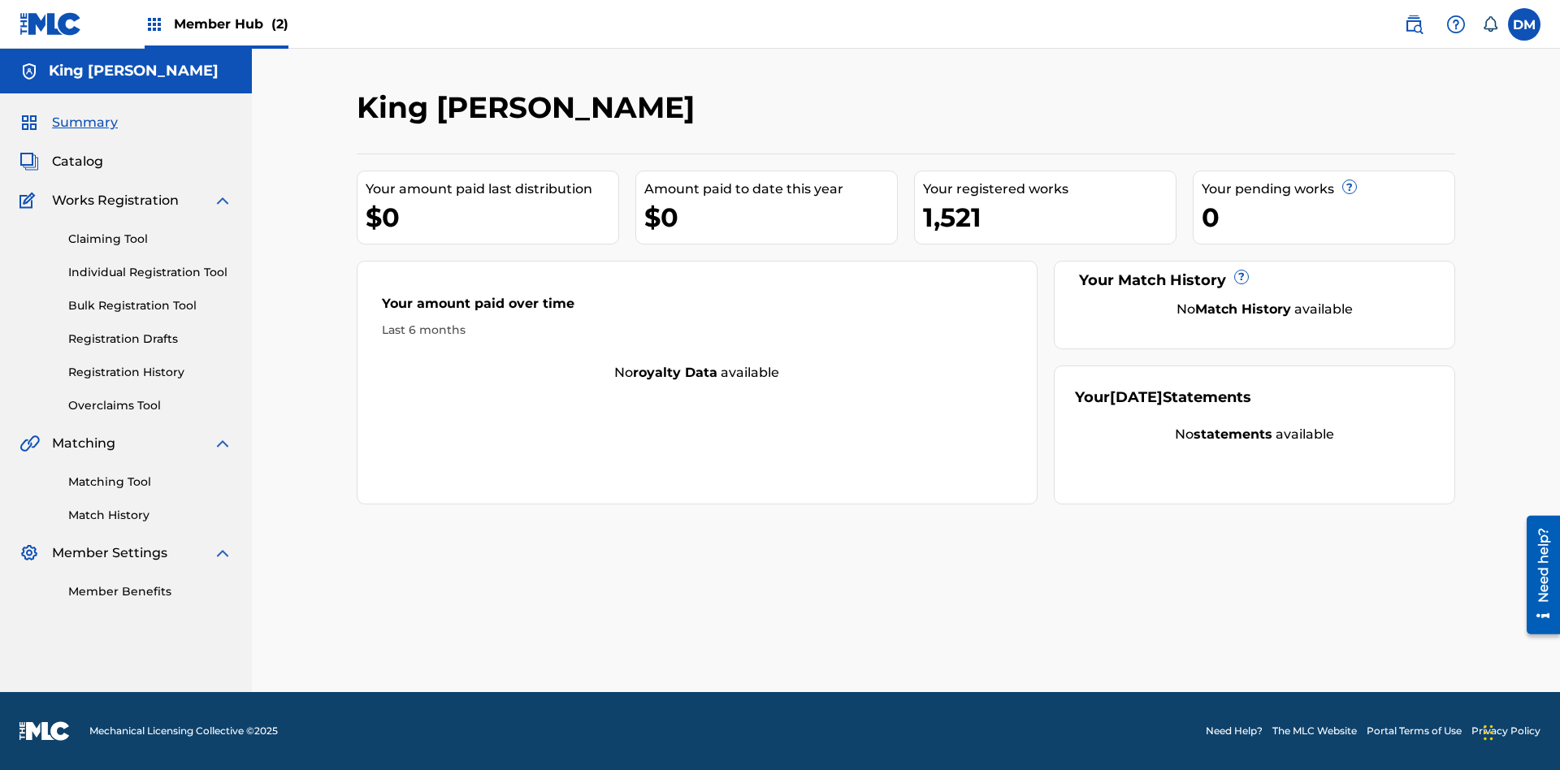
click at [84, 123] on span "Summary" at bounding box center [85, 122] width 66 height 19
click at [150, 482] on link "Matching Tool" at bounding box center [150, 482] width 164 height 17
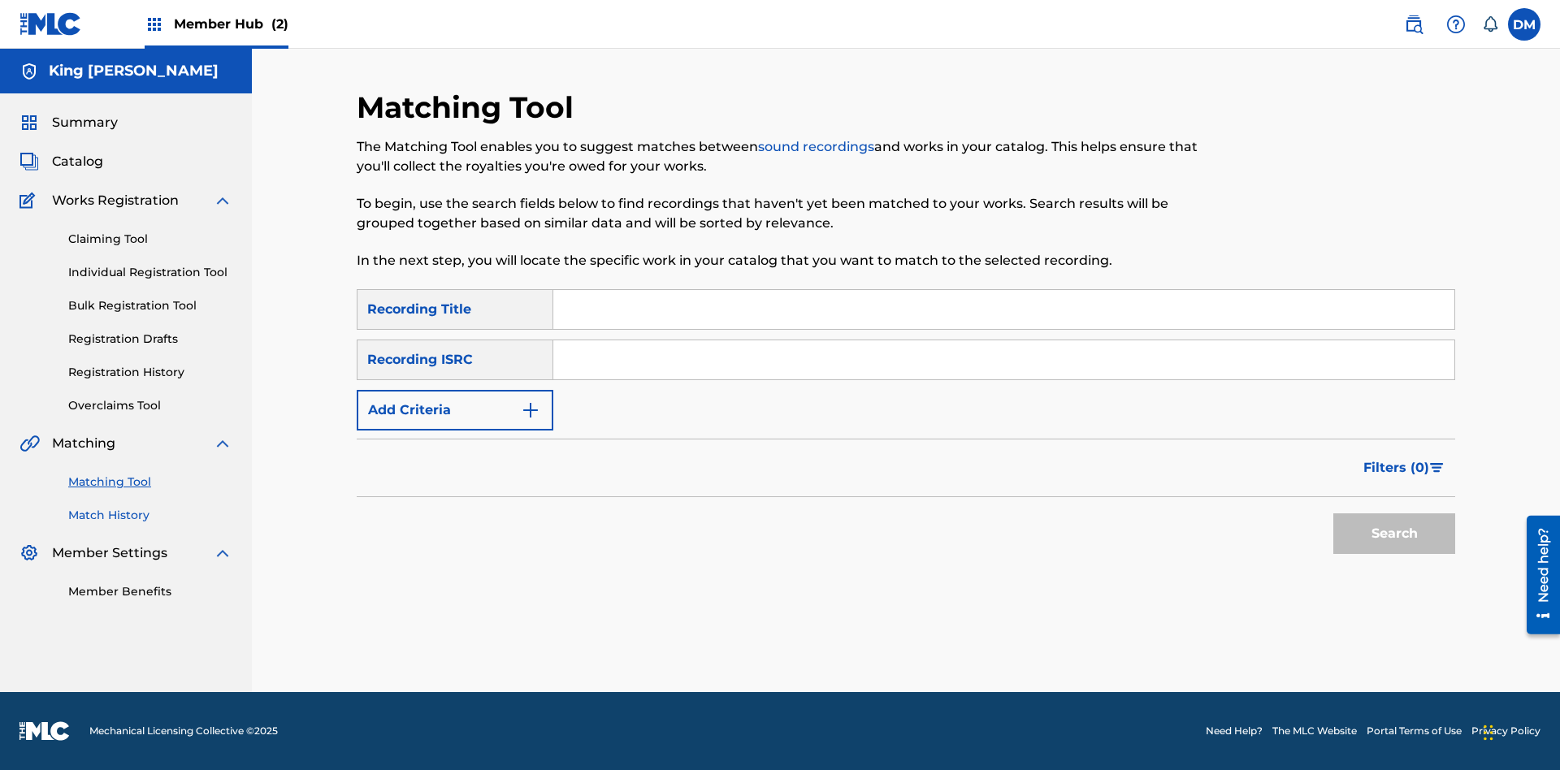
click at [150, 515] on link "Match History" at bounding box center [150, 515] width 164 height 17
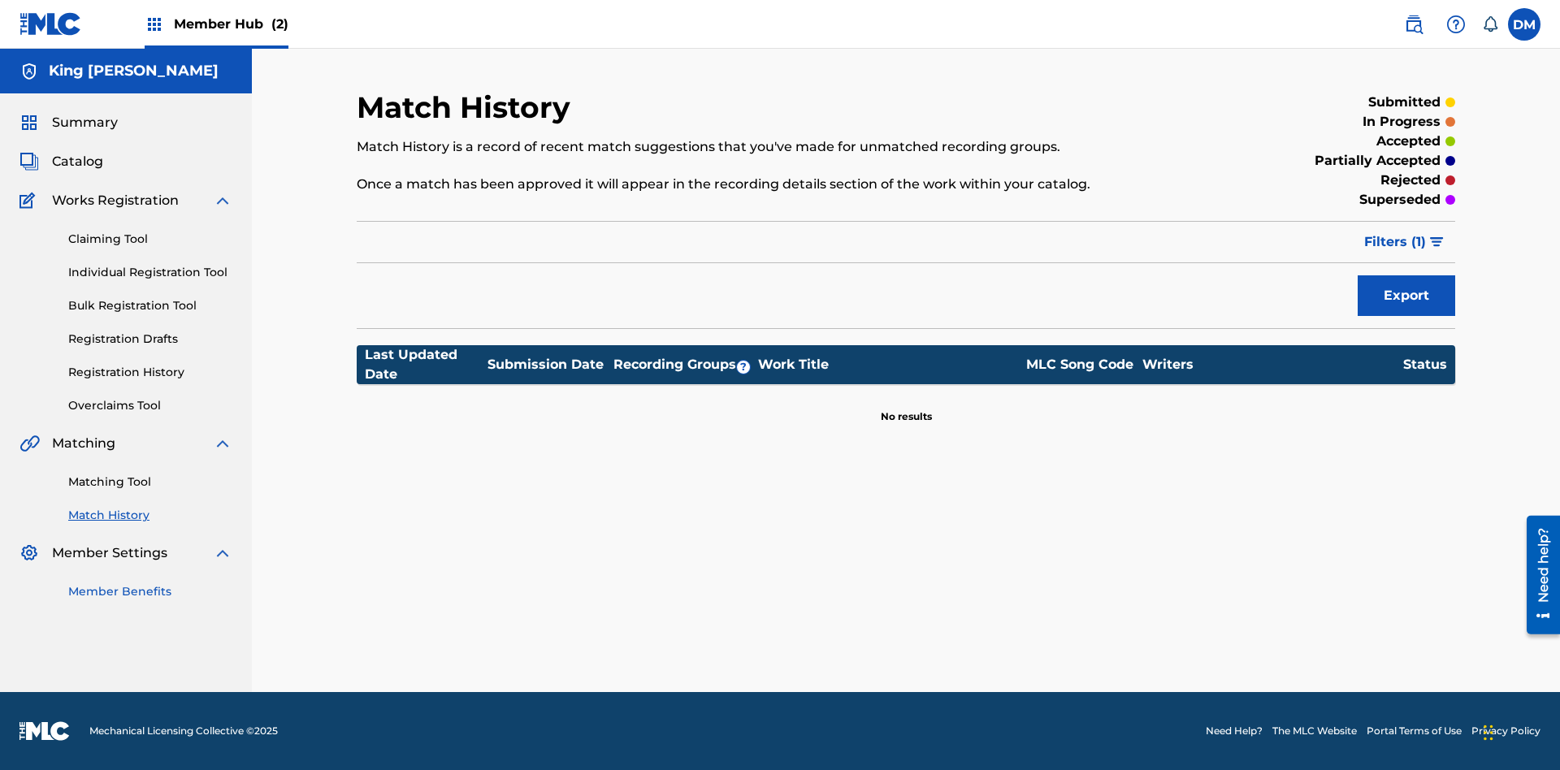
click at [150, 591] on link "Member Benefits" at bounding box center [150, 591] width 164 height 17
click at [150, 405] on link "Overclaims Tool" at bounding box center [150, 405] width 164 height 17
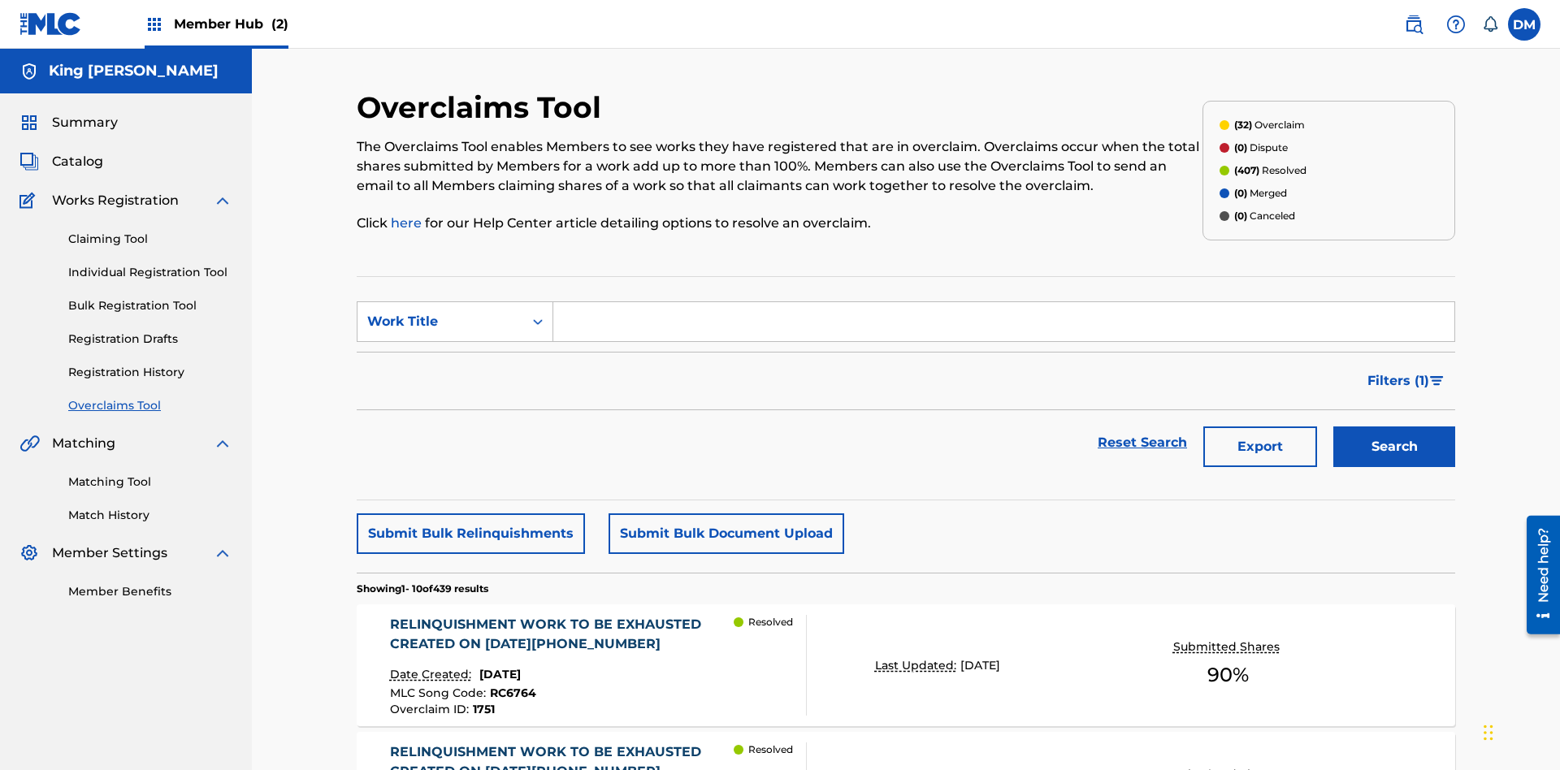
scroll to position [54, 0]
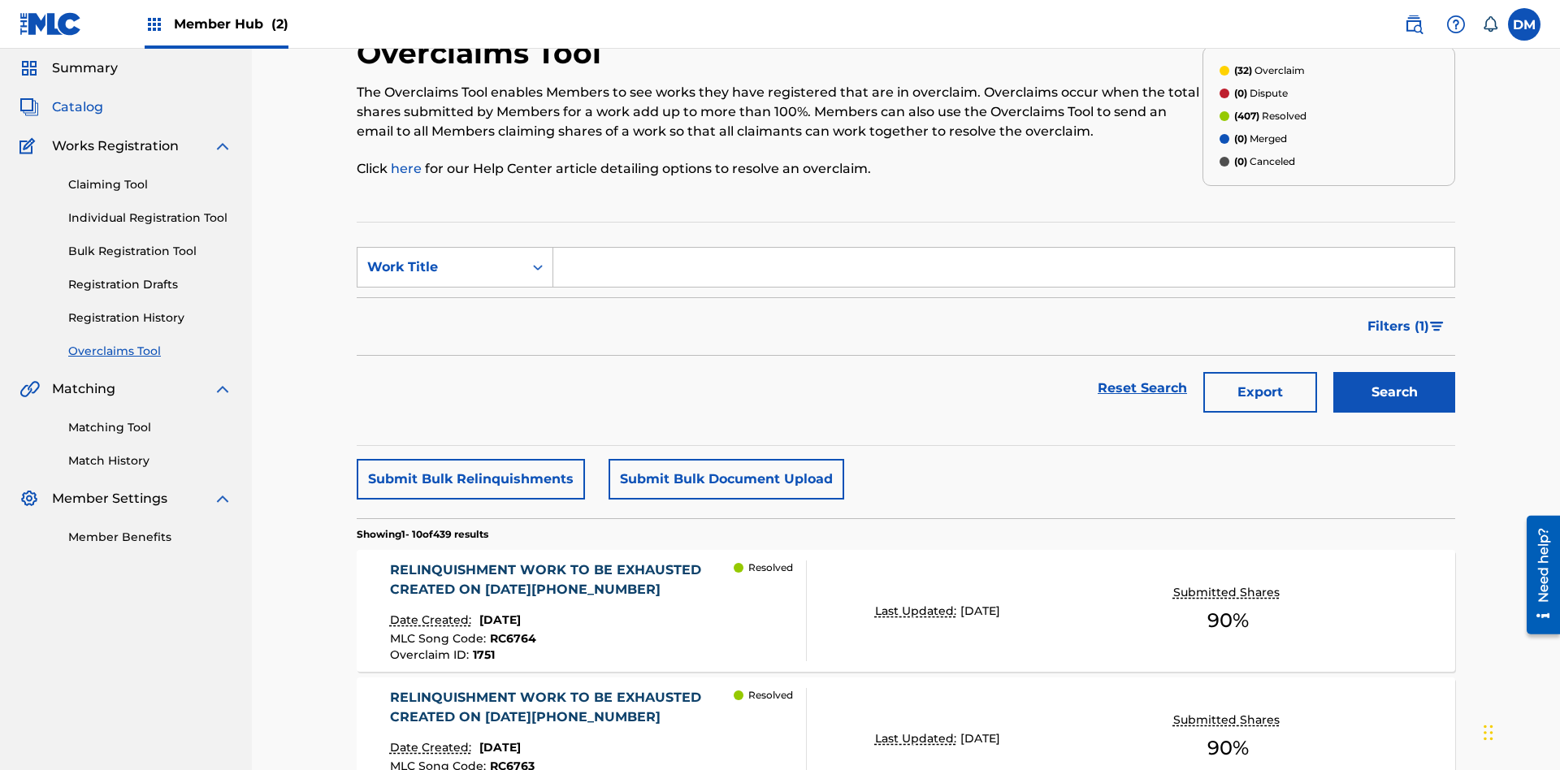
click at [77, 107] on span "Catalog" at bounding box center [77, 106] width 51 height 19
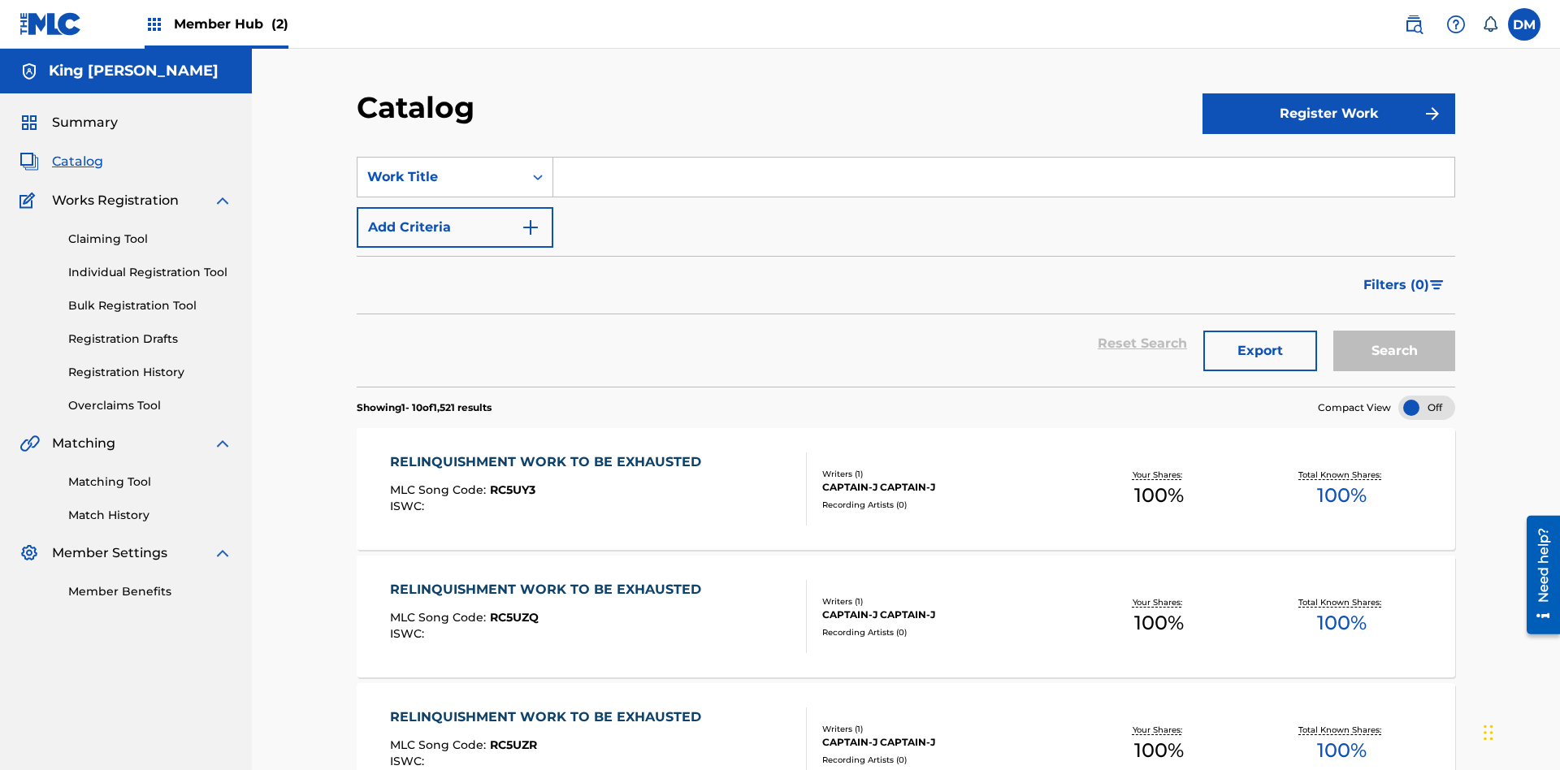
scroll to position [133, 0]
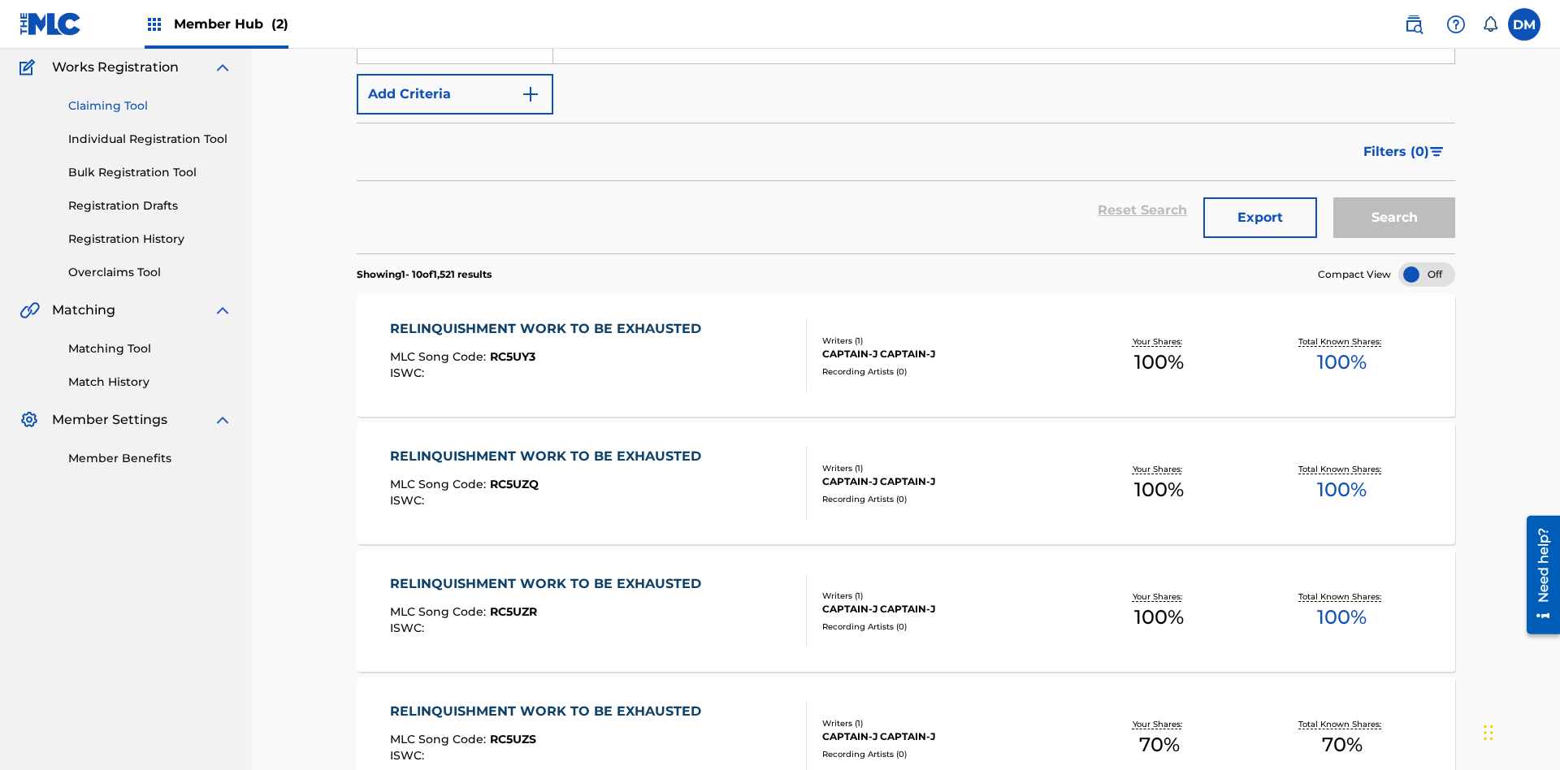
click at [150, 106] on link "Claiming Tool" at bounding box center [150, 105] width 164 height 17
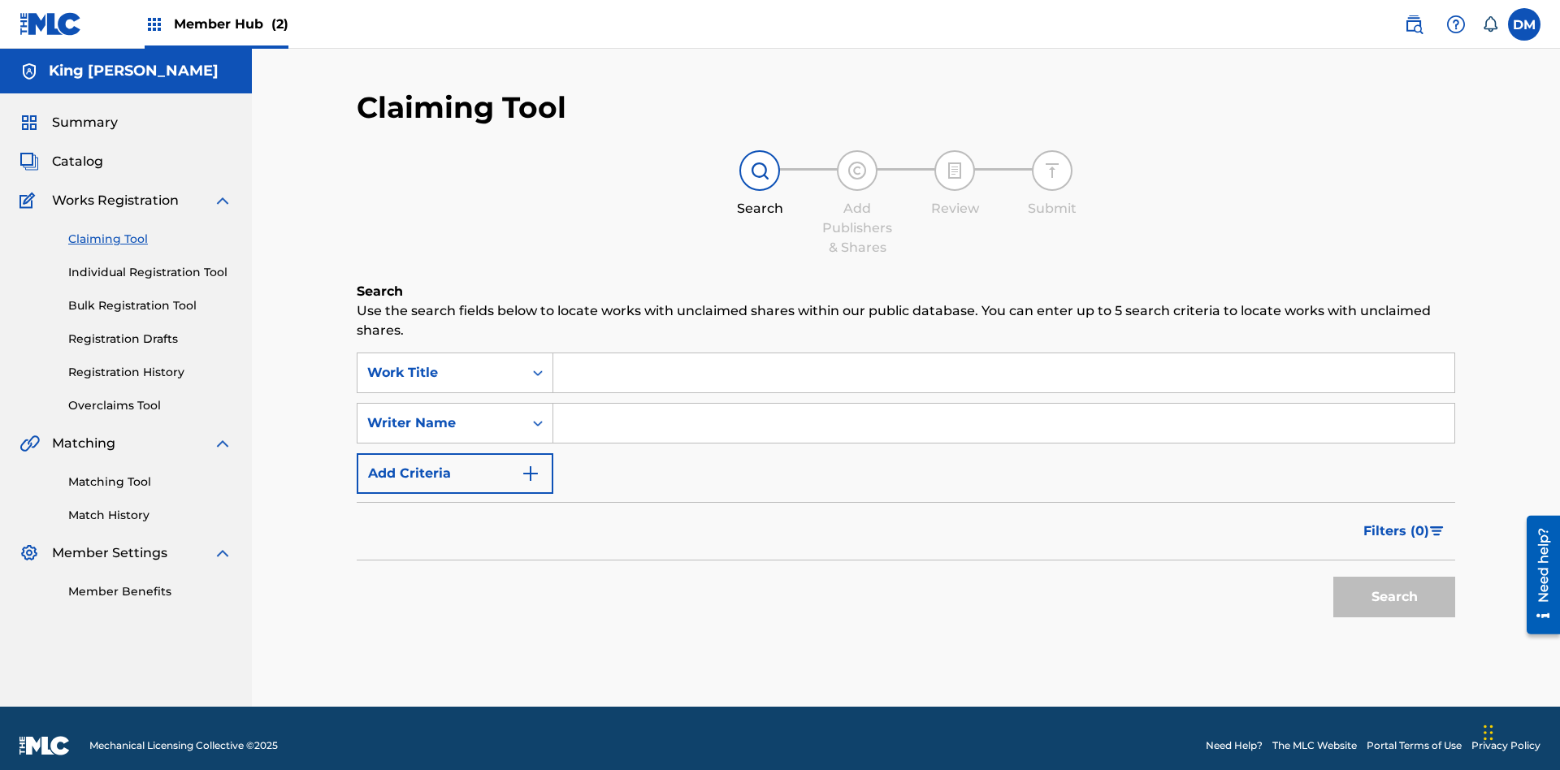
scroll to position [15, 0]
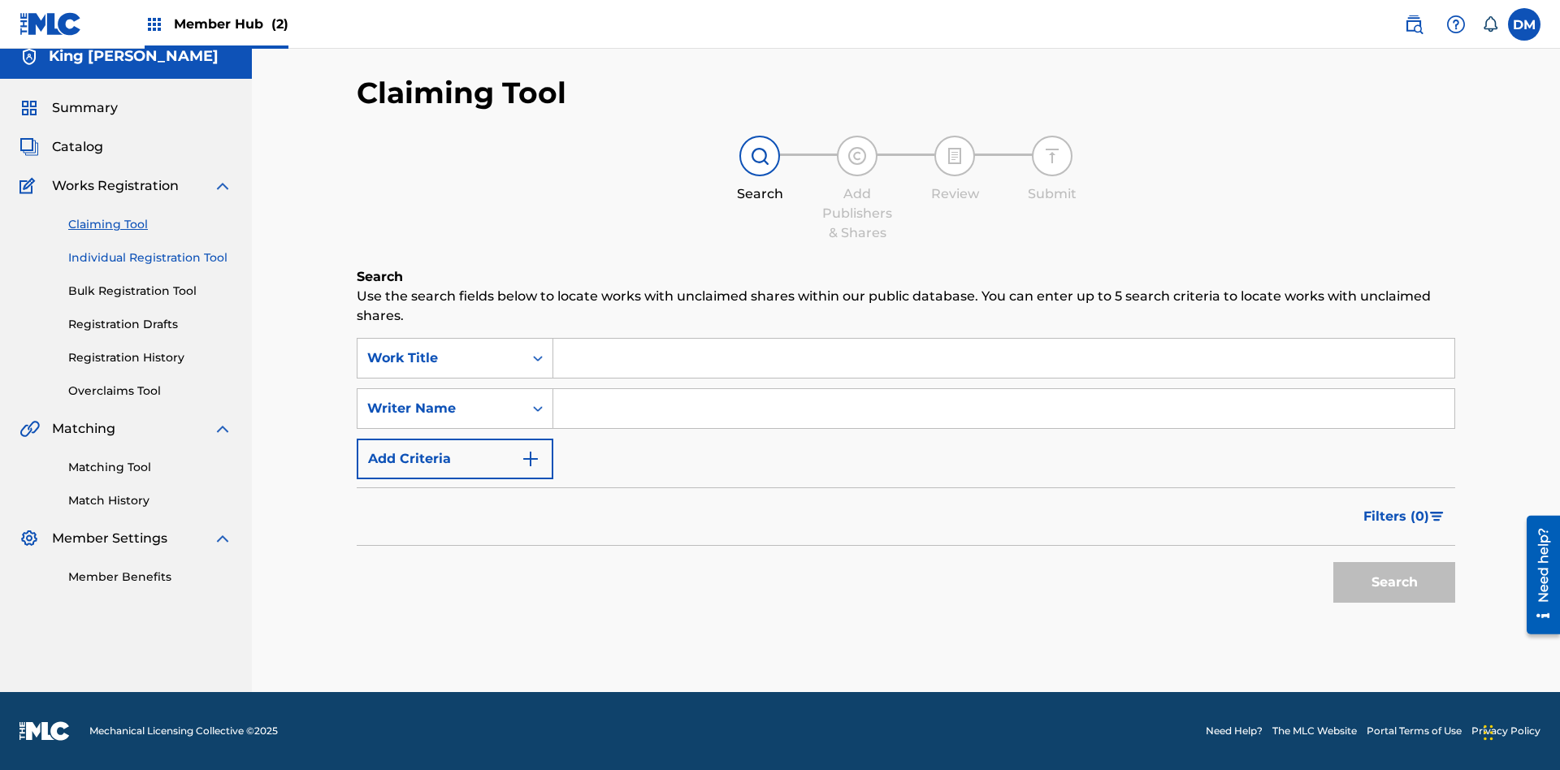
click at [150, 258] on link "Individual Registration Tool" at bounding box center [150, 257] width 164 height 17
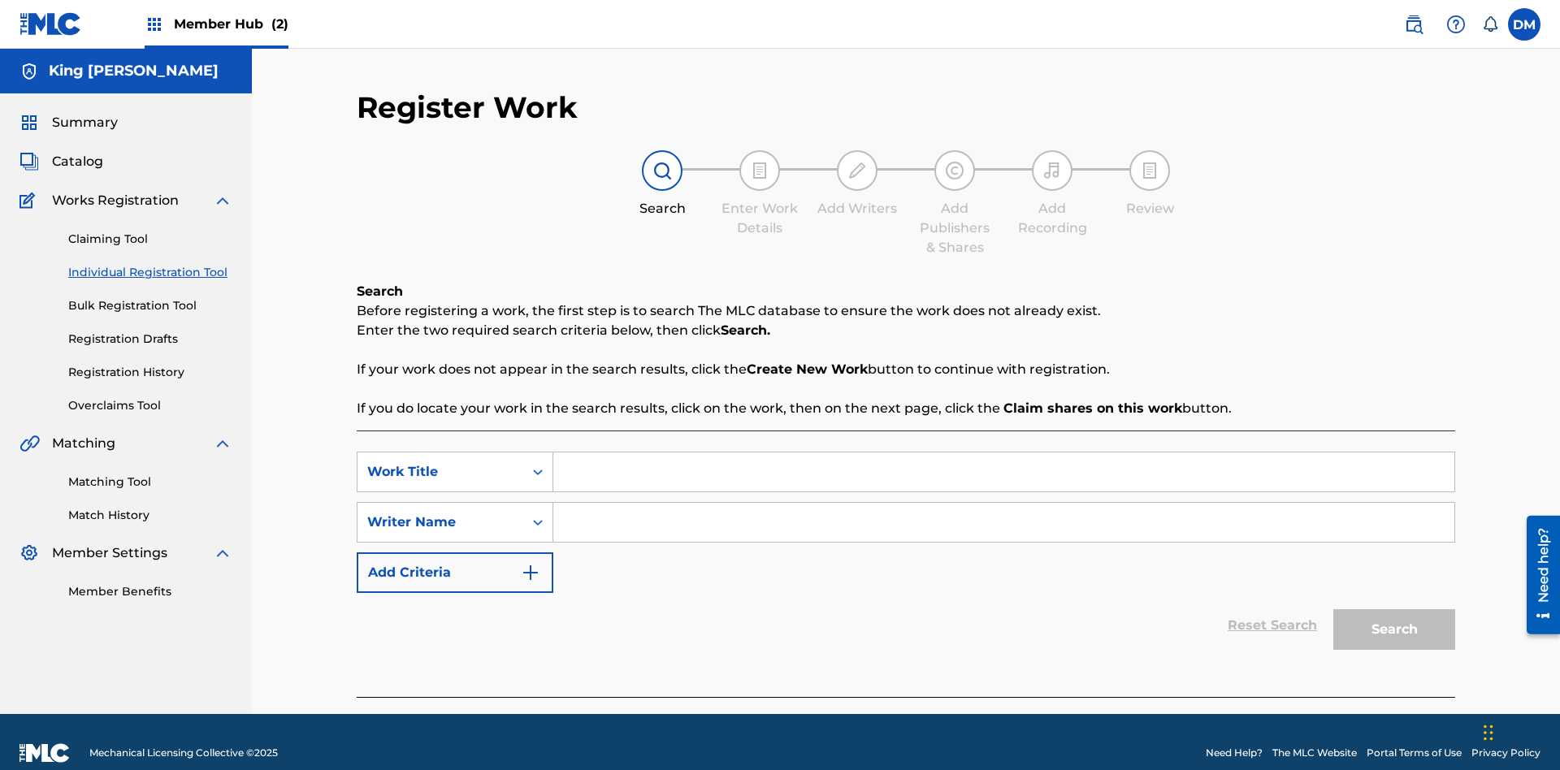
scroll to position [22, 0]
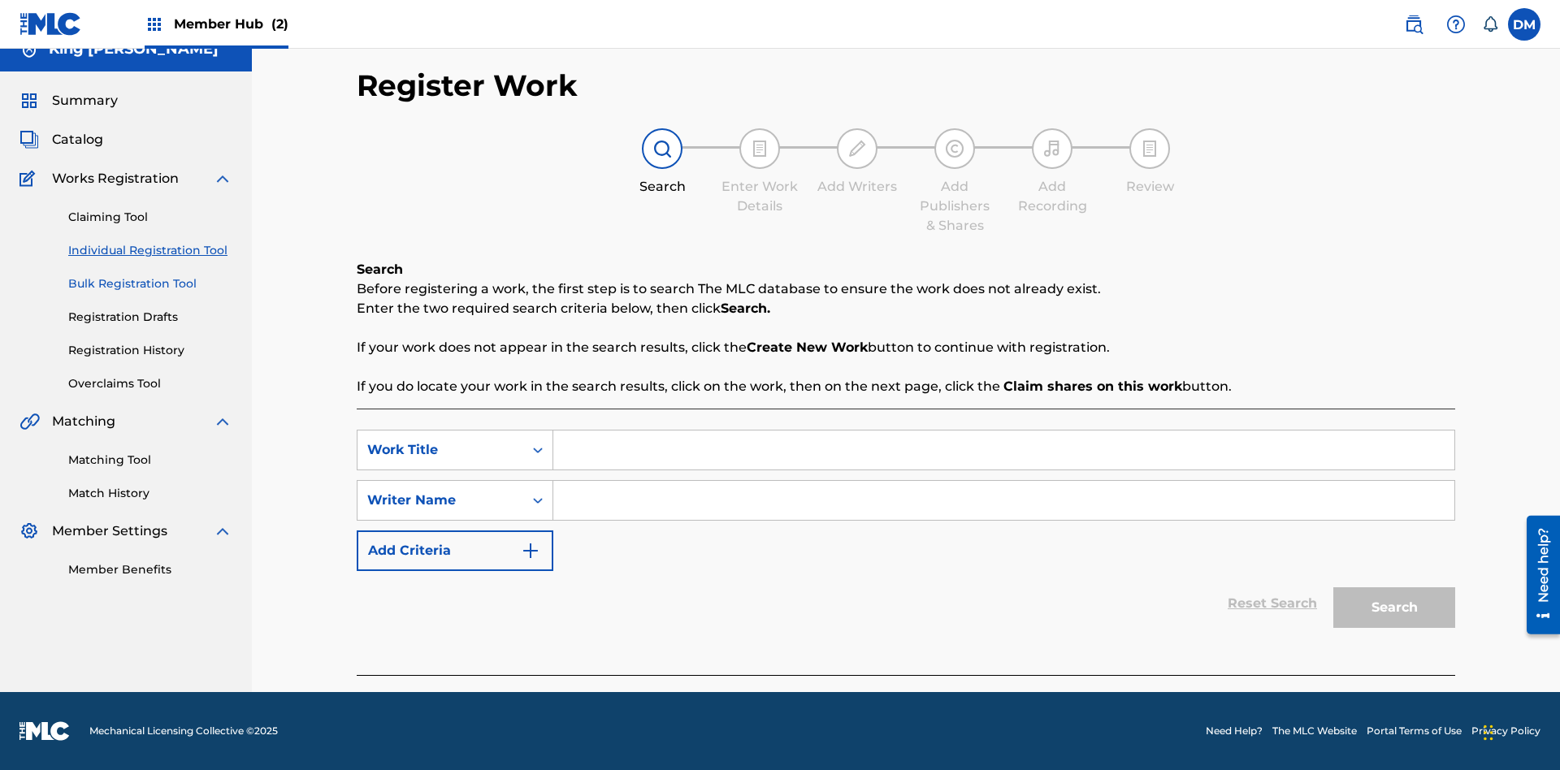
click at [150, 284] on link "Bulk Registration Tool" at bounding box center [150, 283] width 164 height 17
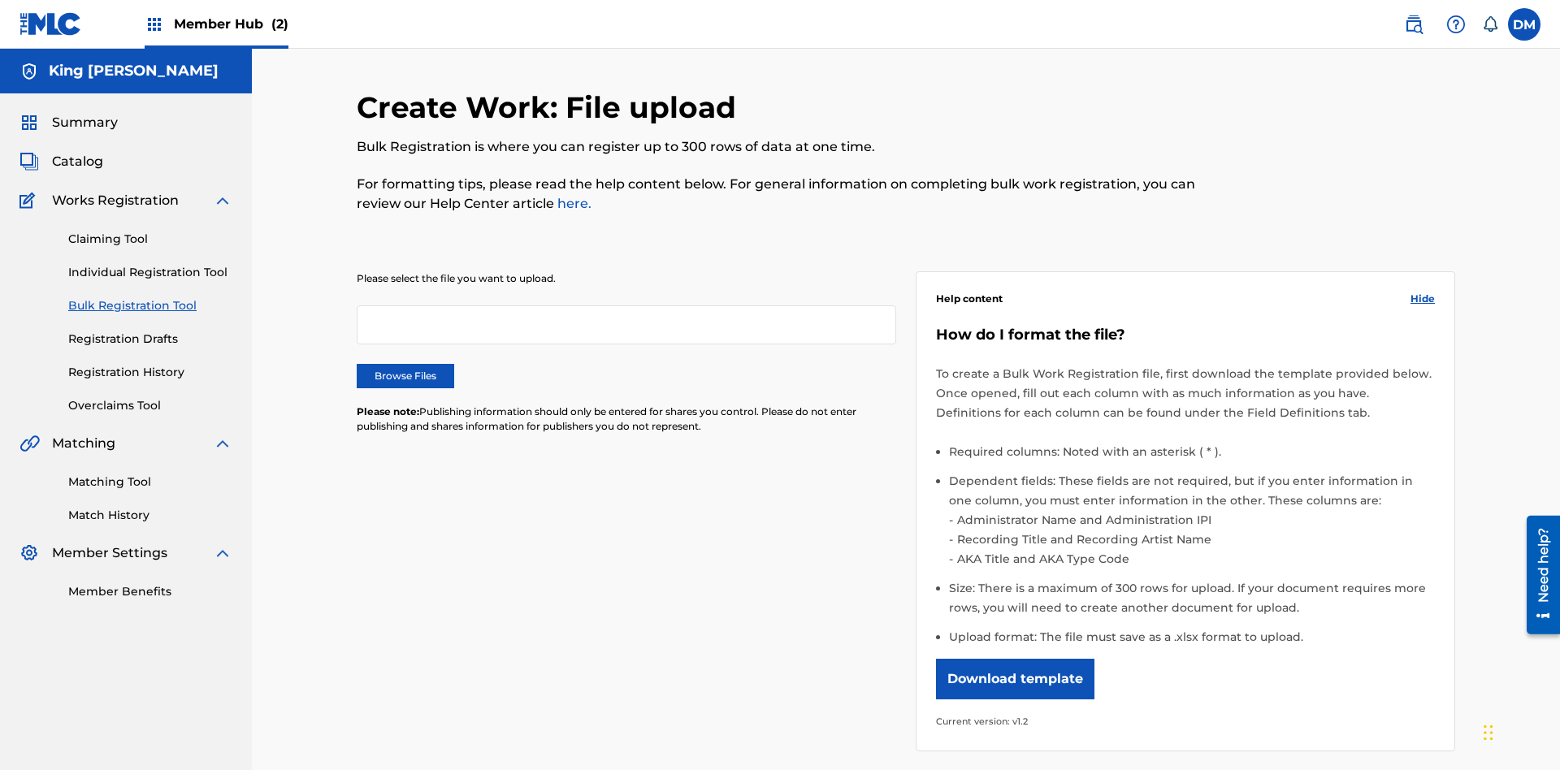
scroll to position [0, 357]
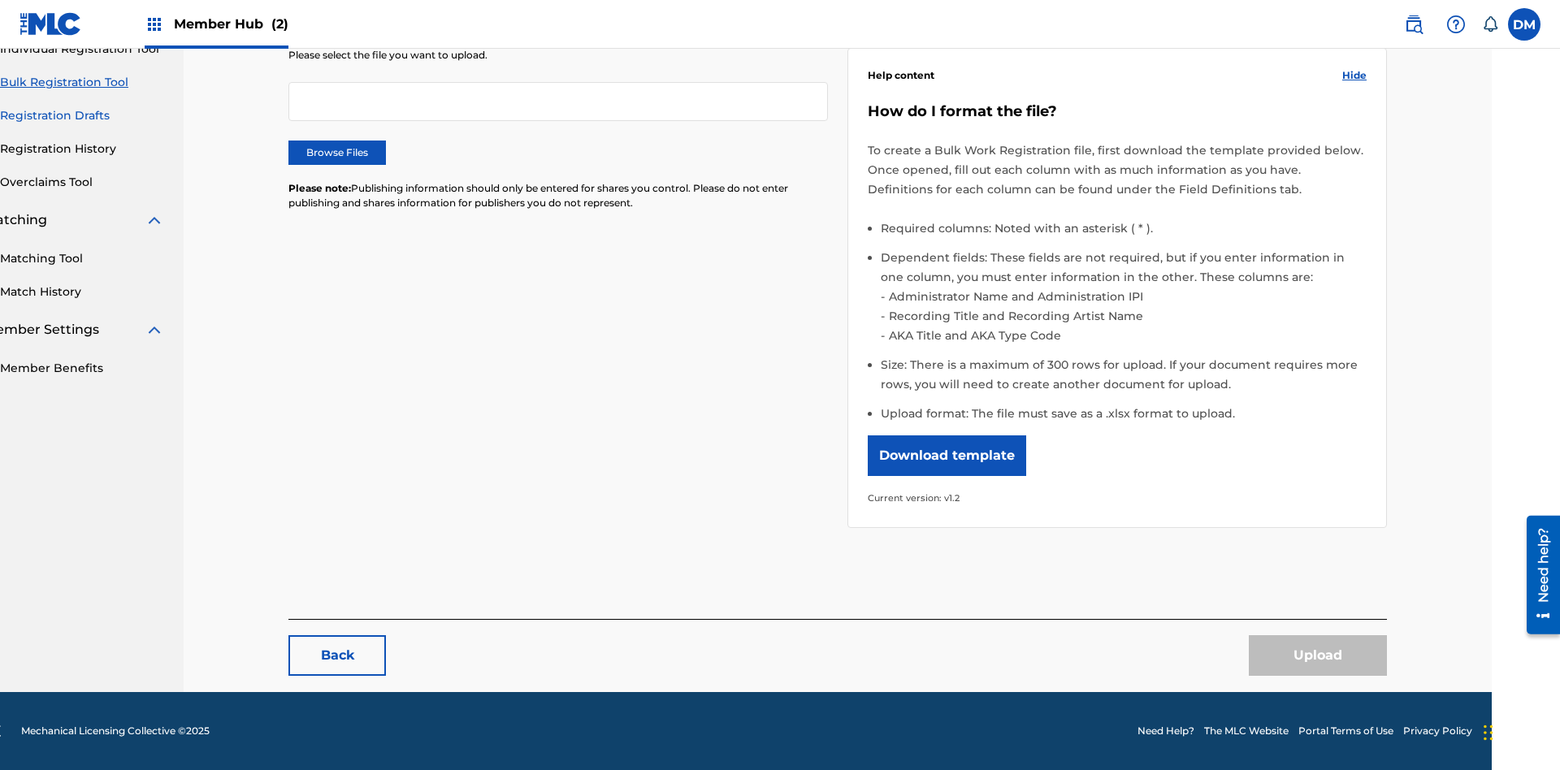
click at [82, 114] on link "Registration Drafts" at bounding box center [82, 115] width 164 height 17
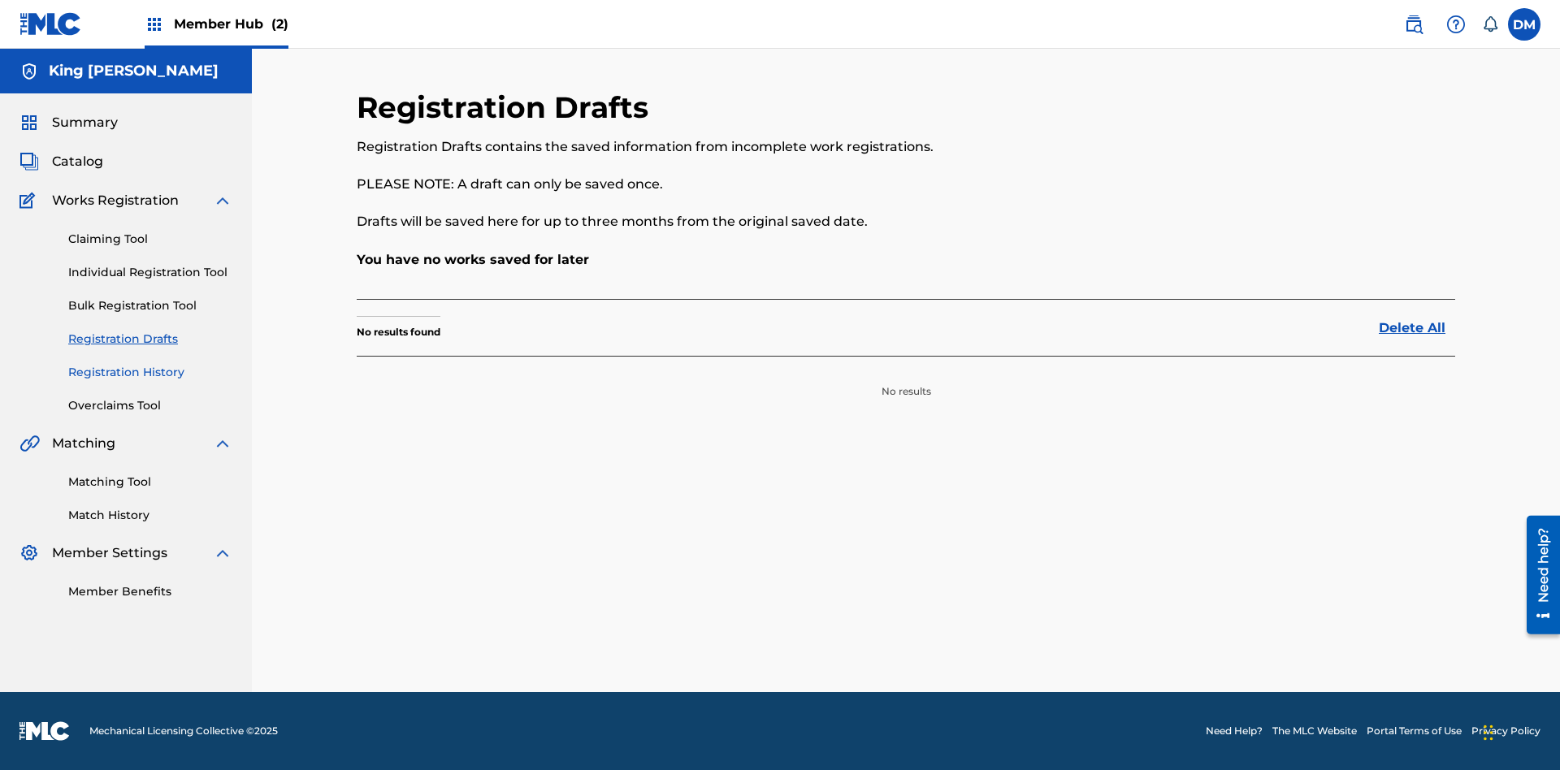
click at [150, 372] on link "Registration History" at bounding box center [150, 372] width 164 height 17
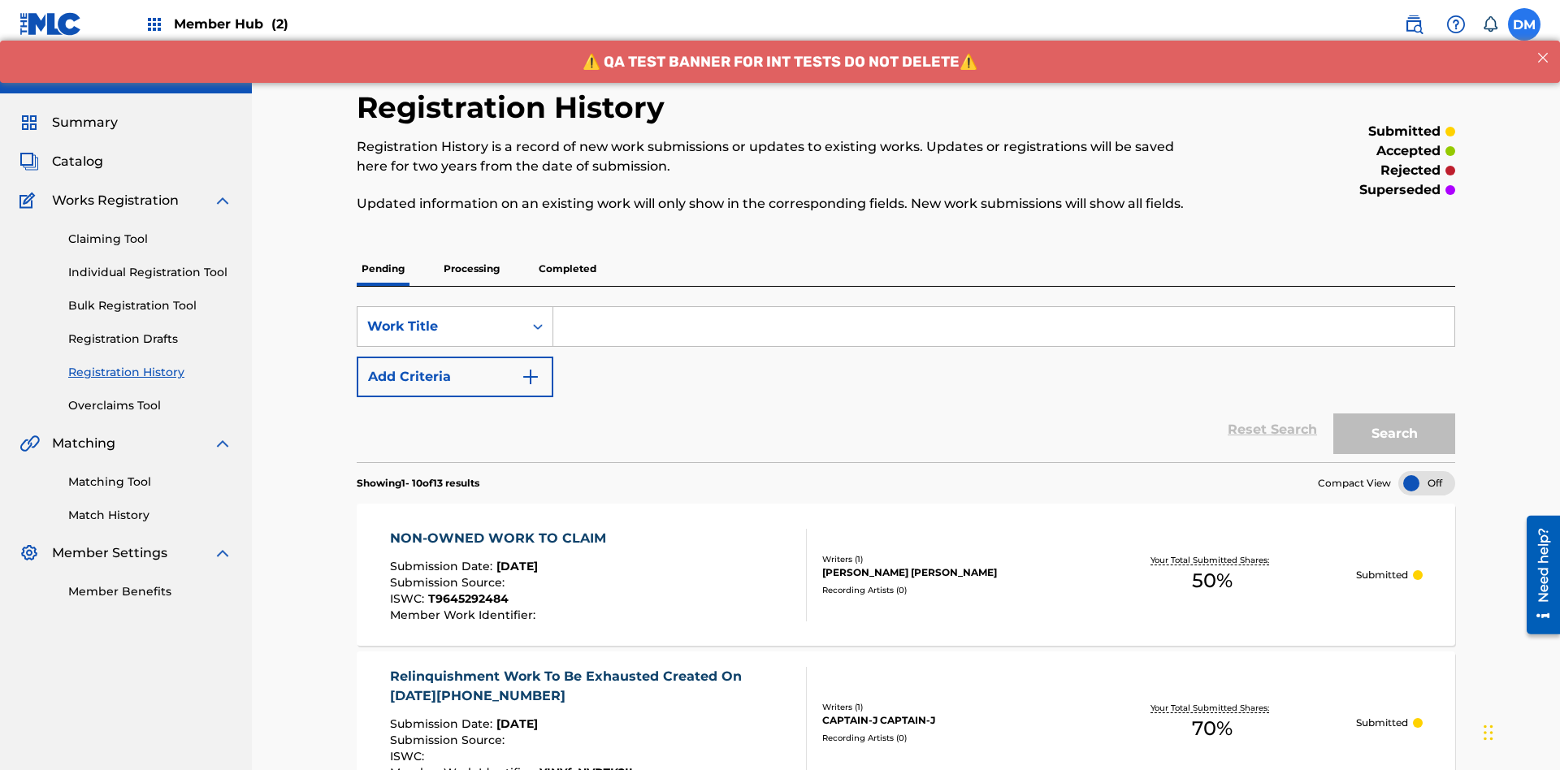
click at [1524, 24] on label at bounding box center [1524, 24] width 32 height 32
click at [1524, 24] on input "[PERSON_NAME] [PERSON_NAME] [EMAIL_ADDRESS][DOMAIN_NAME] Notification Preferenc…" at bounding box center [1524, 24] width 0 height 0
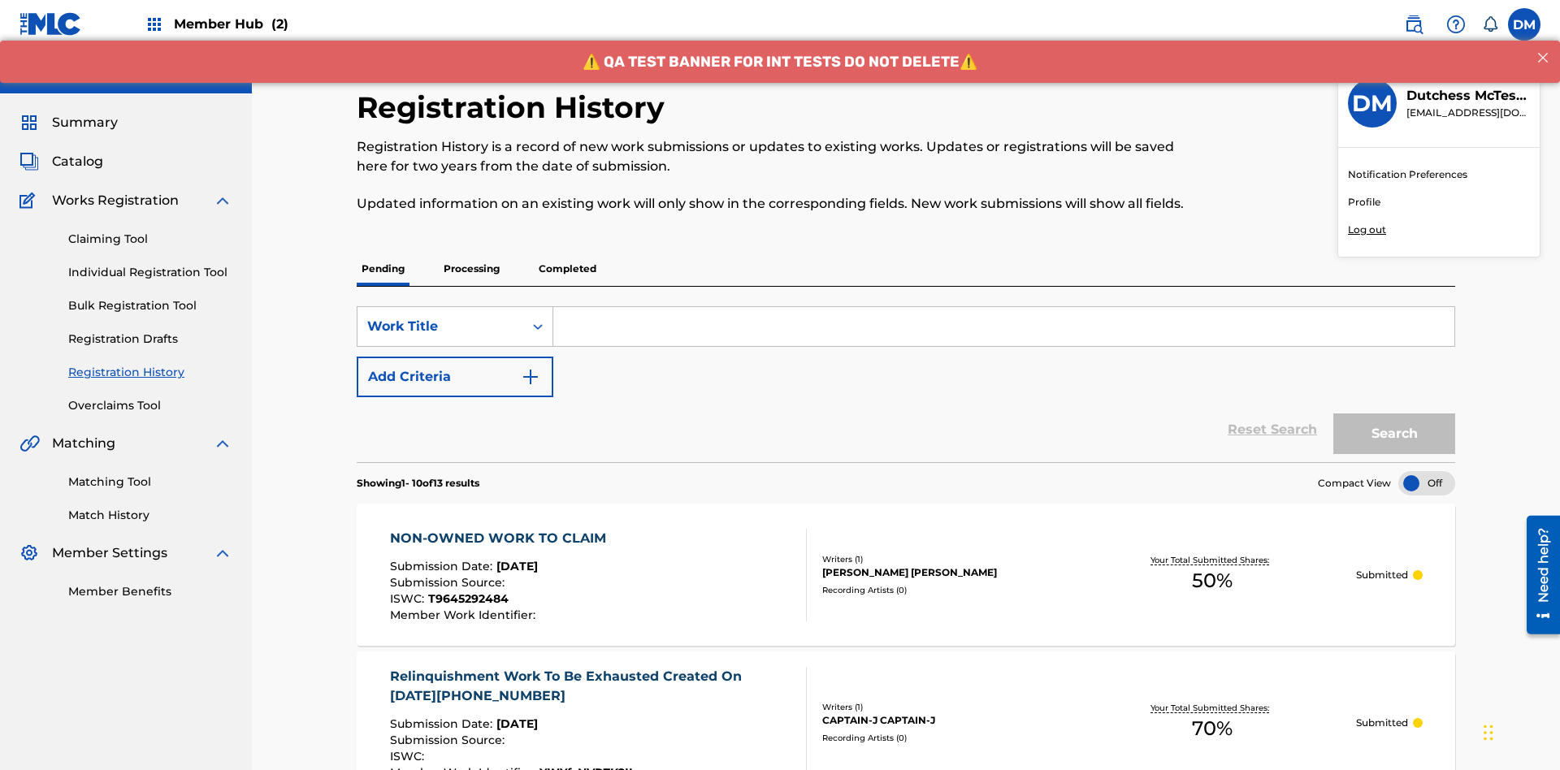
scroll to position [125, 0]
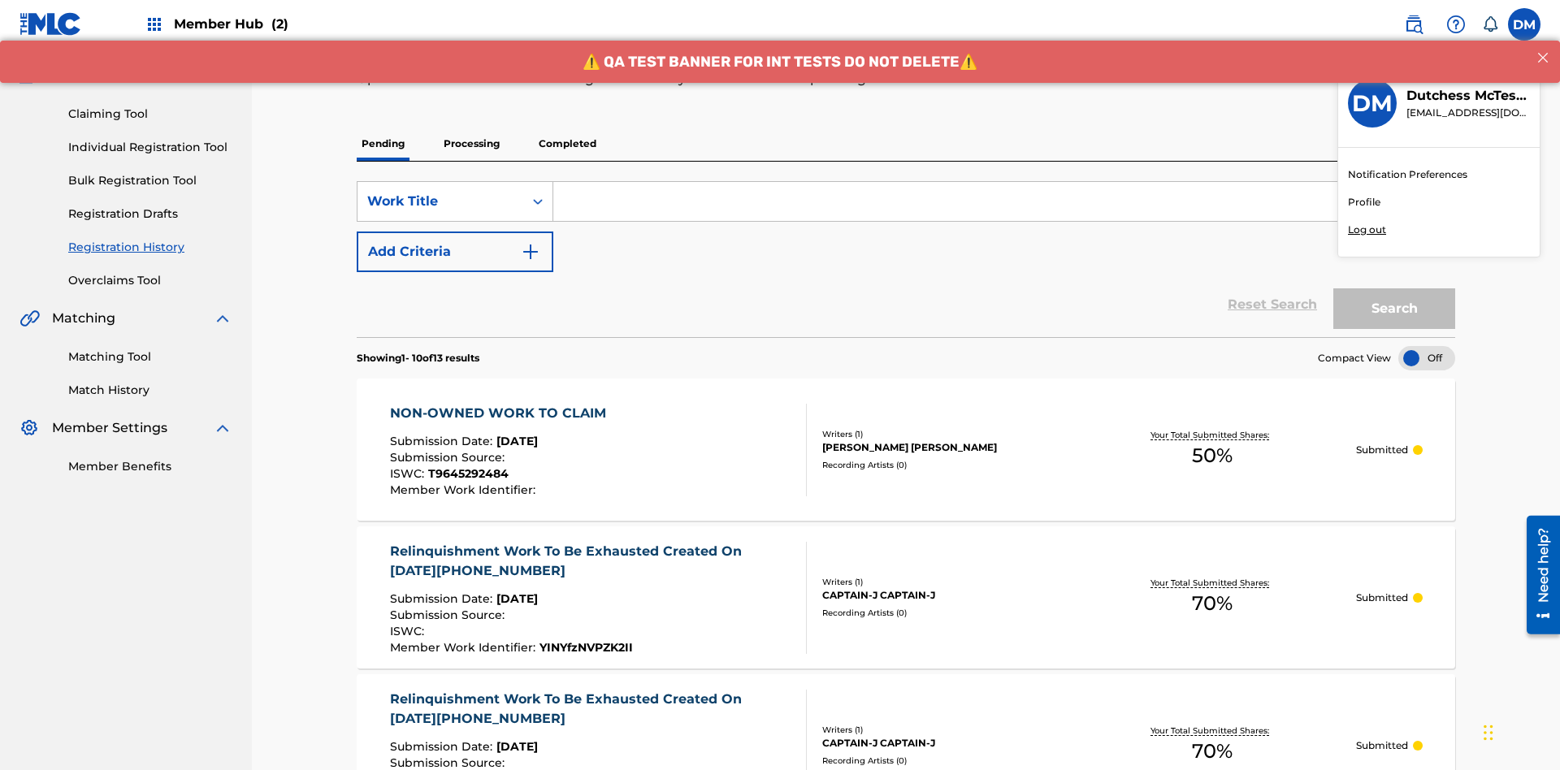
click at [1366, 230] on p "Log out" at bounding box center [1367, 230] width 38 height 15
click at [1524, 24] on input "[PERSON_NAME] [PERSON_NAME] [EMAIL_ADDRESS][DOMAIN_NAME] Notification Preferenc…" at bounding box center [1524, 24] width 0 height 0
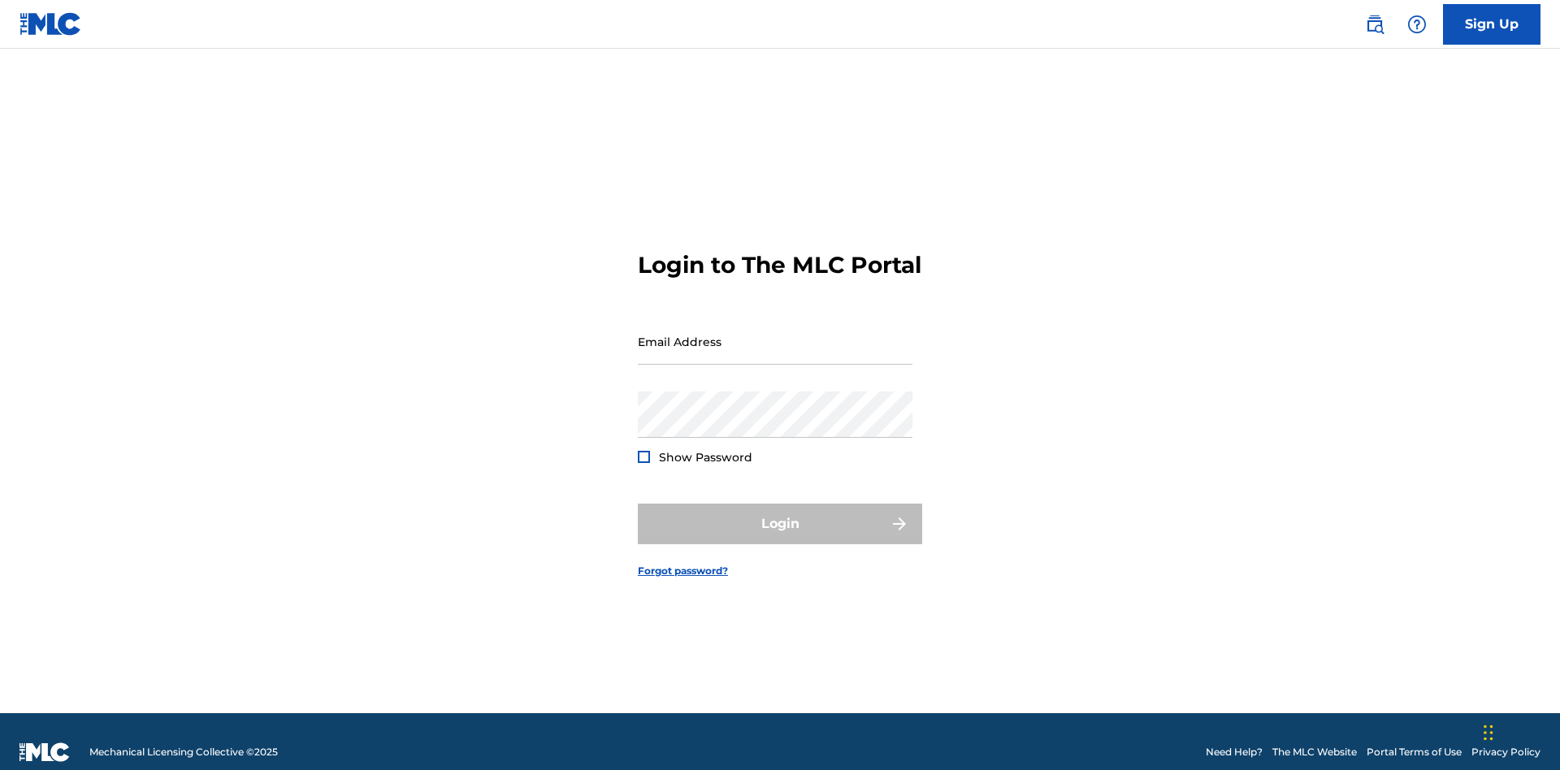
scroll to position [21, 0]
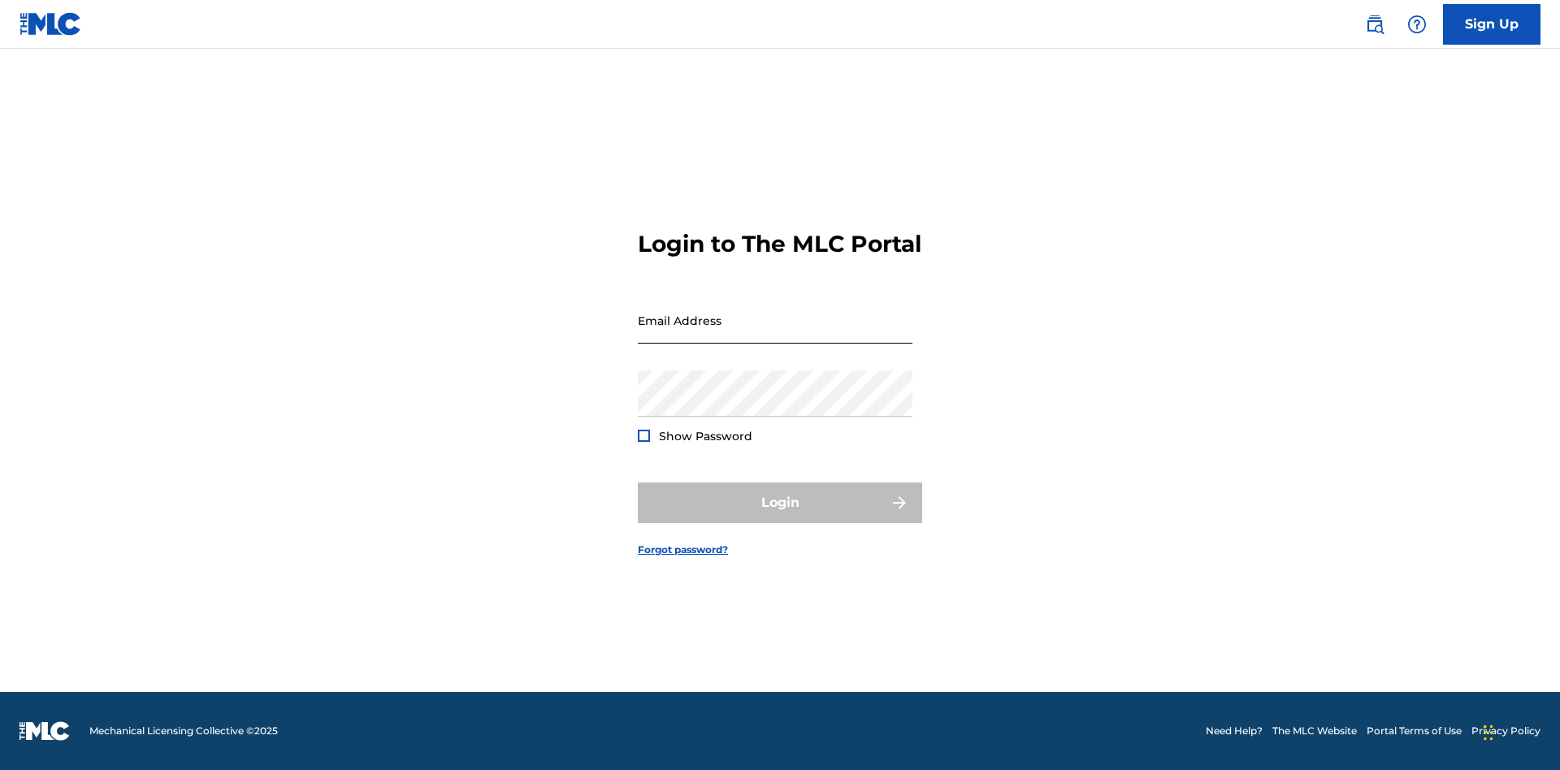
click at [775, 334] on input "Email Address" at bounding box center [775, 320] width 275 height 46
type input "Duke.McTesterson@gmail.com"
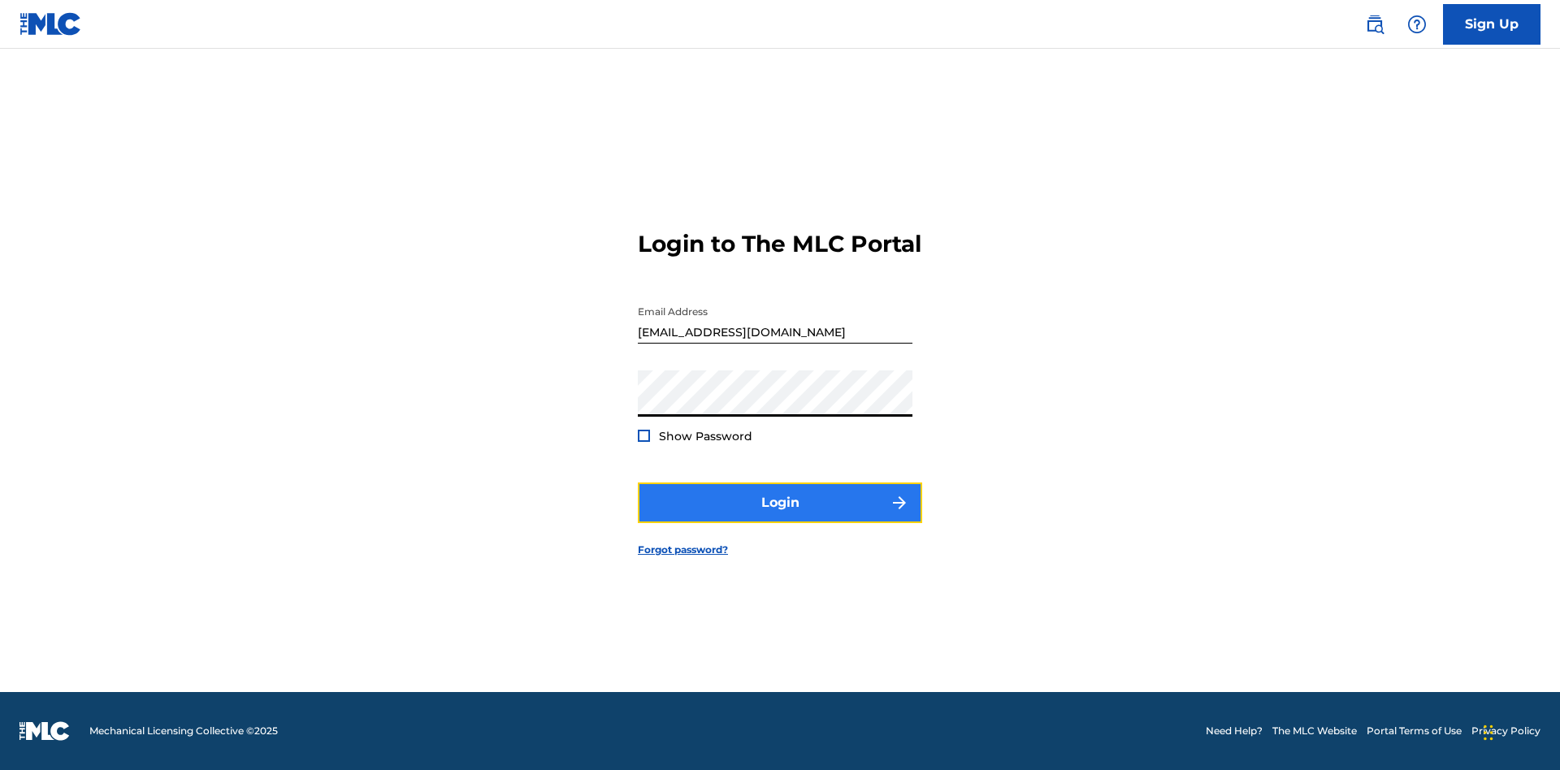
click at [780, 517] on button "Login" at bounding box center [780, 503] width 284 height 41
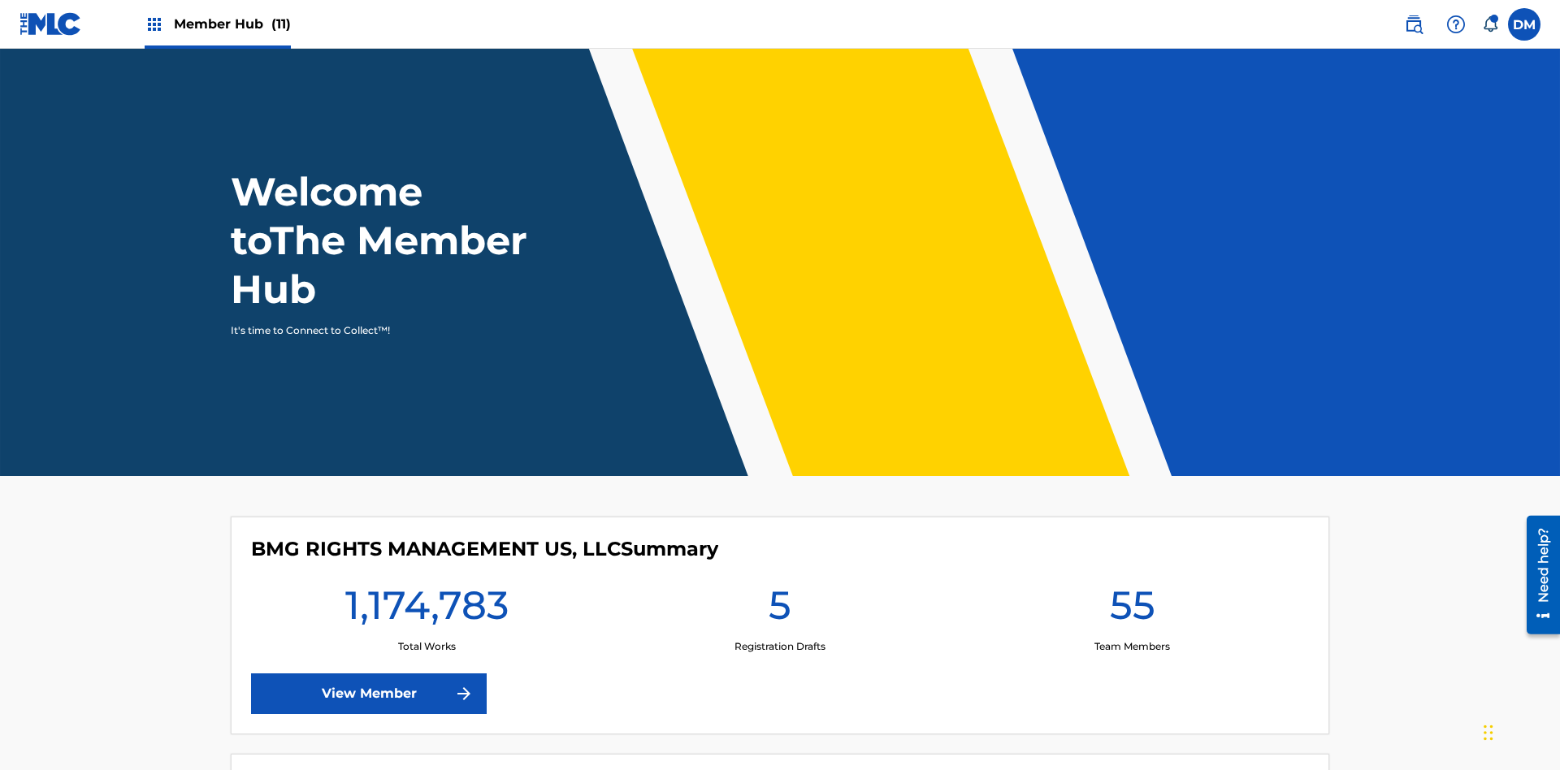
click at [232, 24] on span "Member Hub (11)" at bounding box center [232, 24] width 117 height 19
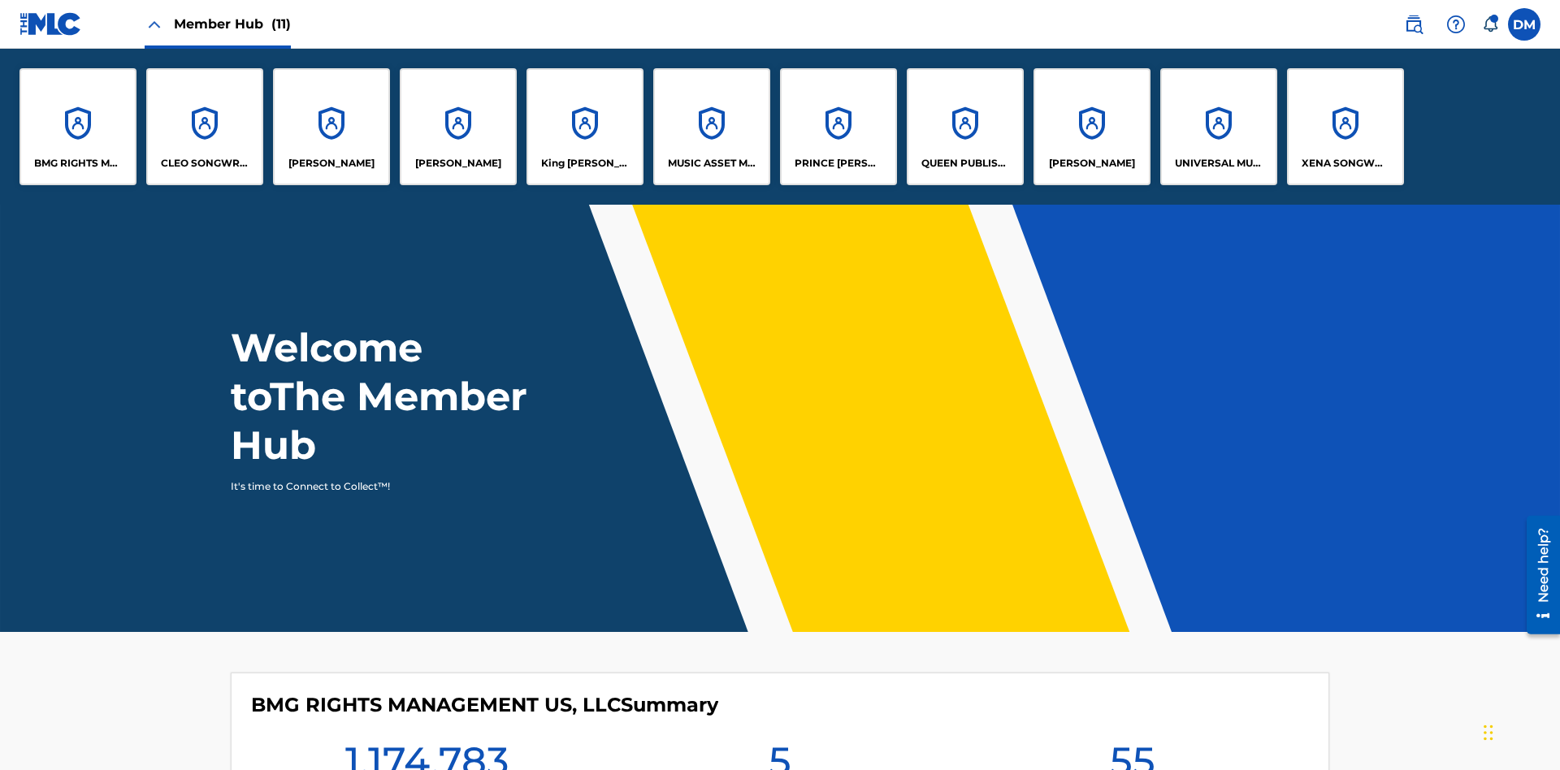
scroll to position [58, 0]
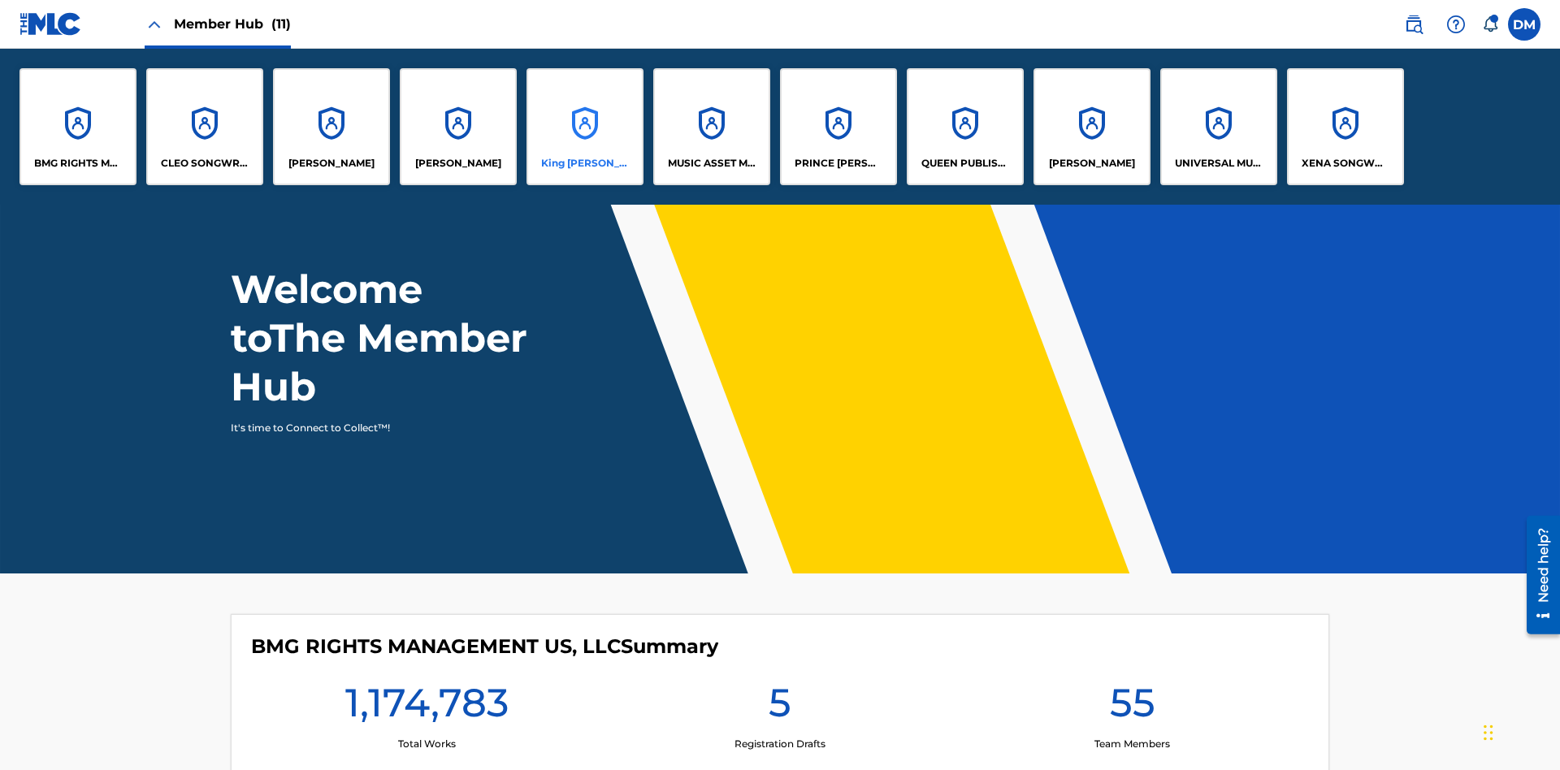
click at [584, 163] on p "King [PERSON_NAME]" at bounding box center [585, 163] width 89 height 15
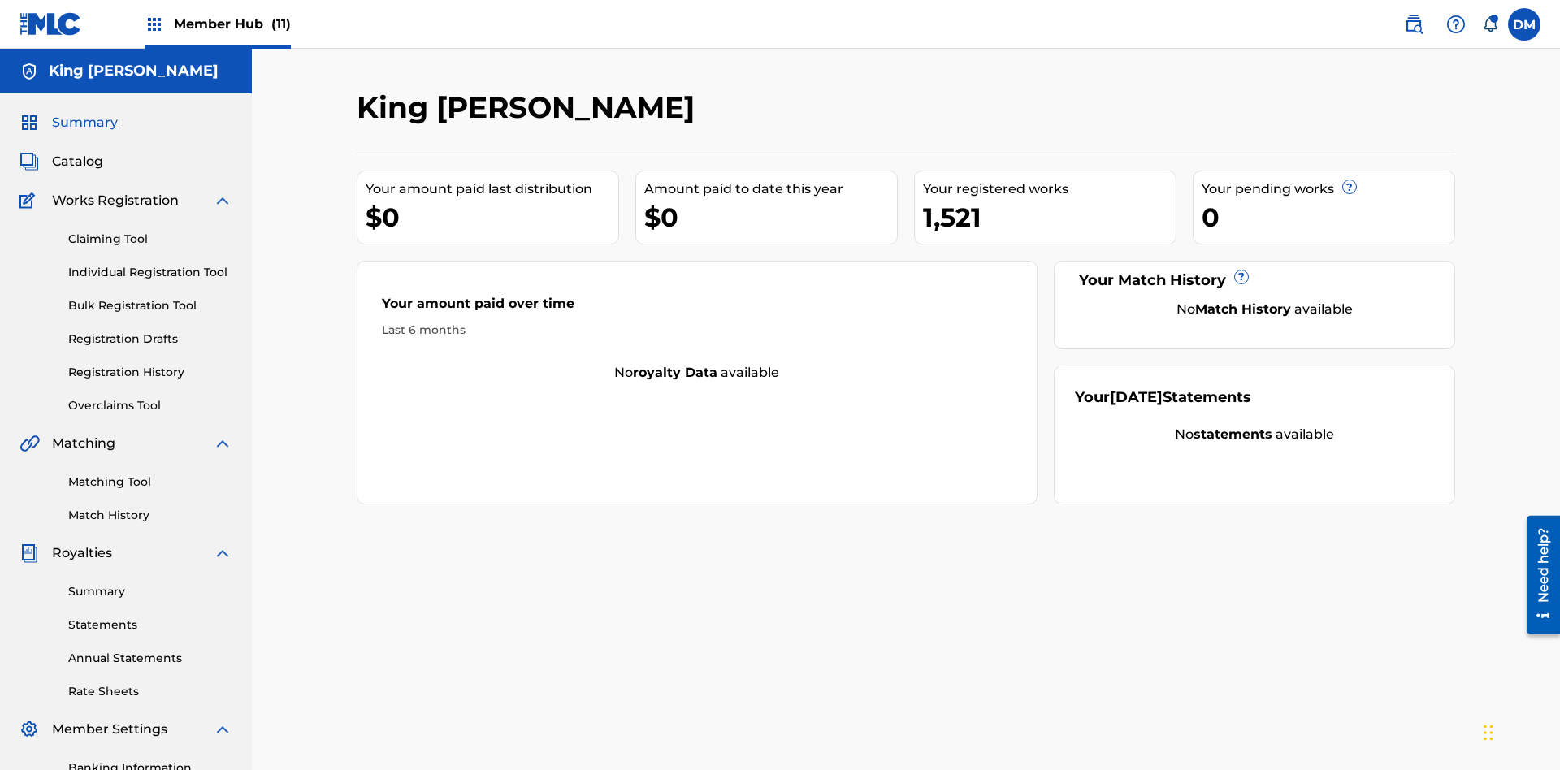
scroll to position [237, 0]
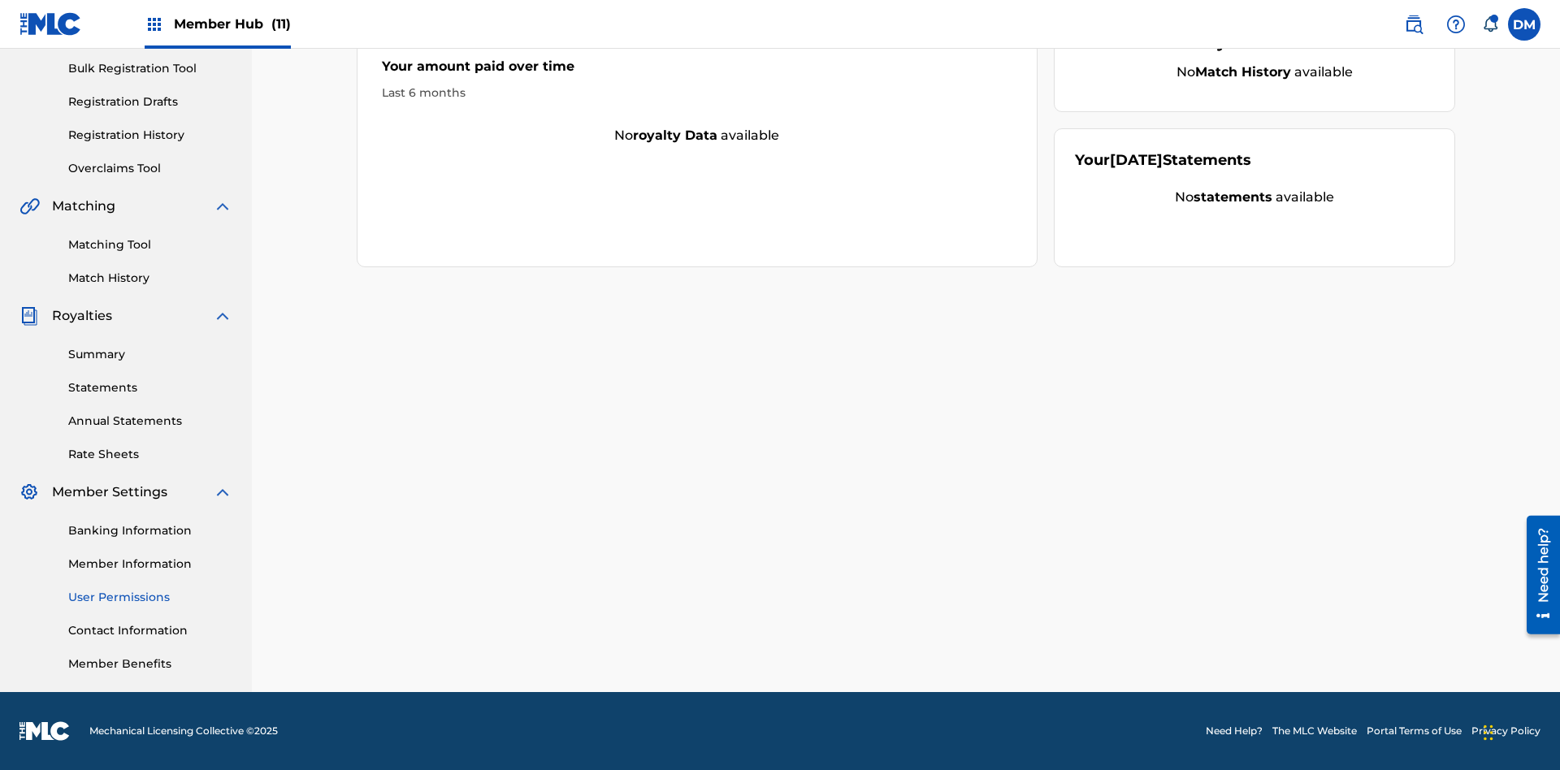
click at [150, 597] on link "User Permissions" at bounding box center [150, 597] width 164 height 17
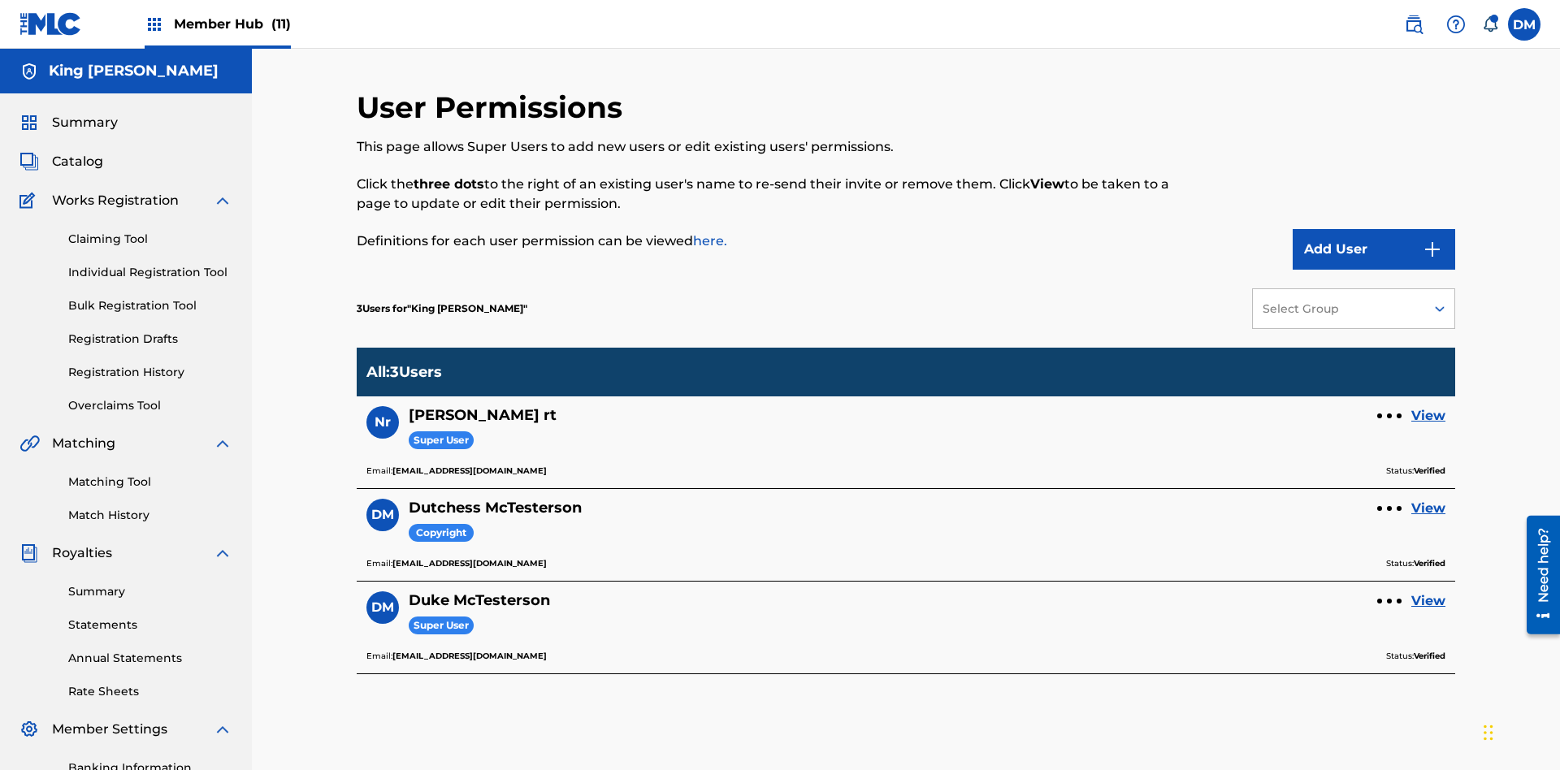
scroll to position [237, 0]
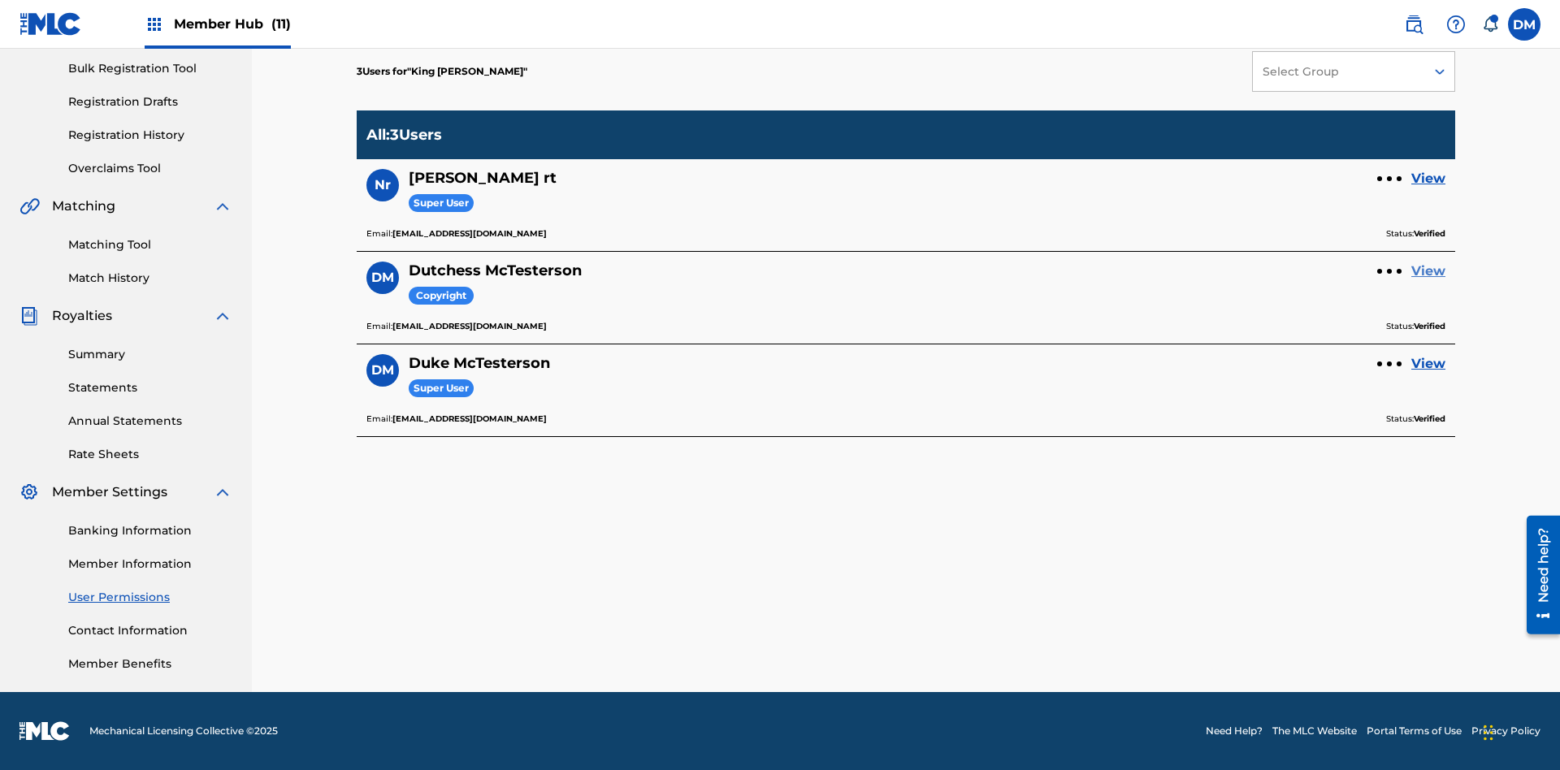
click at [1428, 271] on link "View" at bounding box center [1428, 271] width 34 height 19
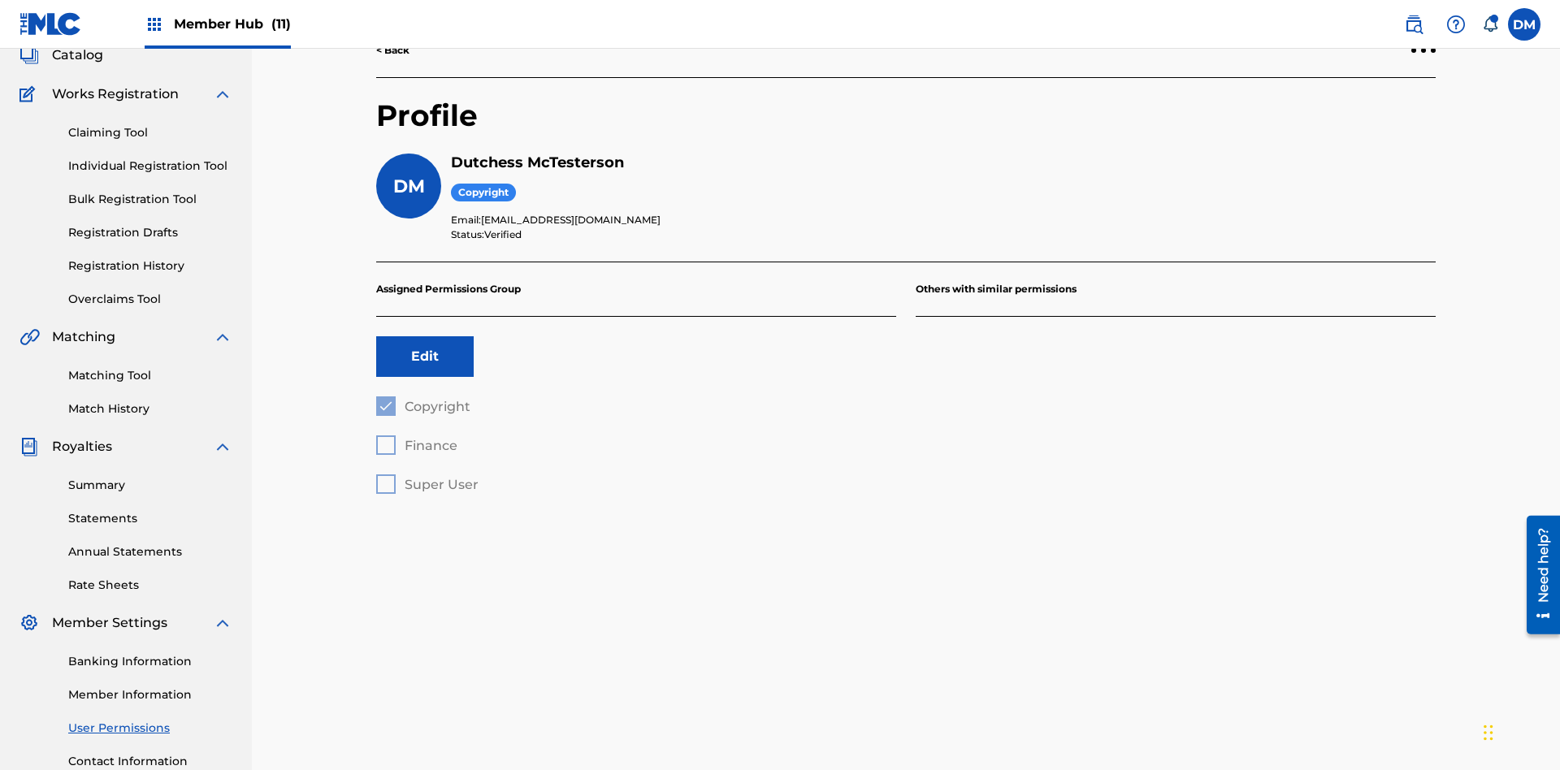
scroll to position [237, 0]
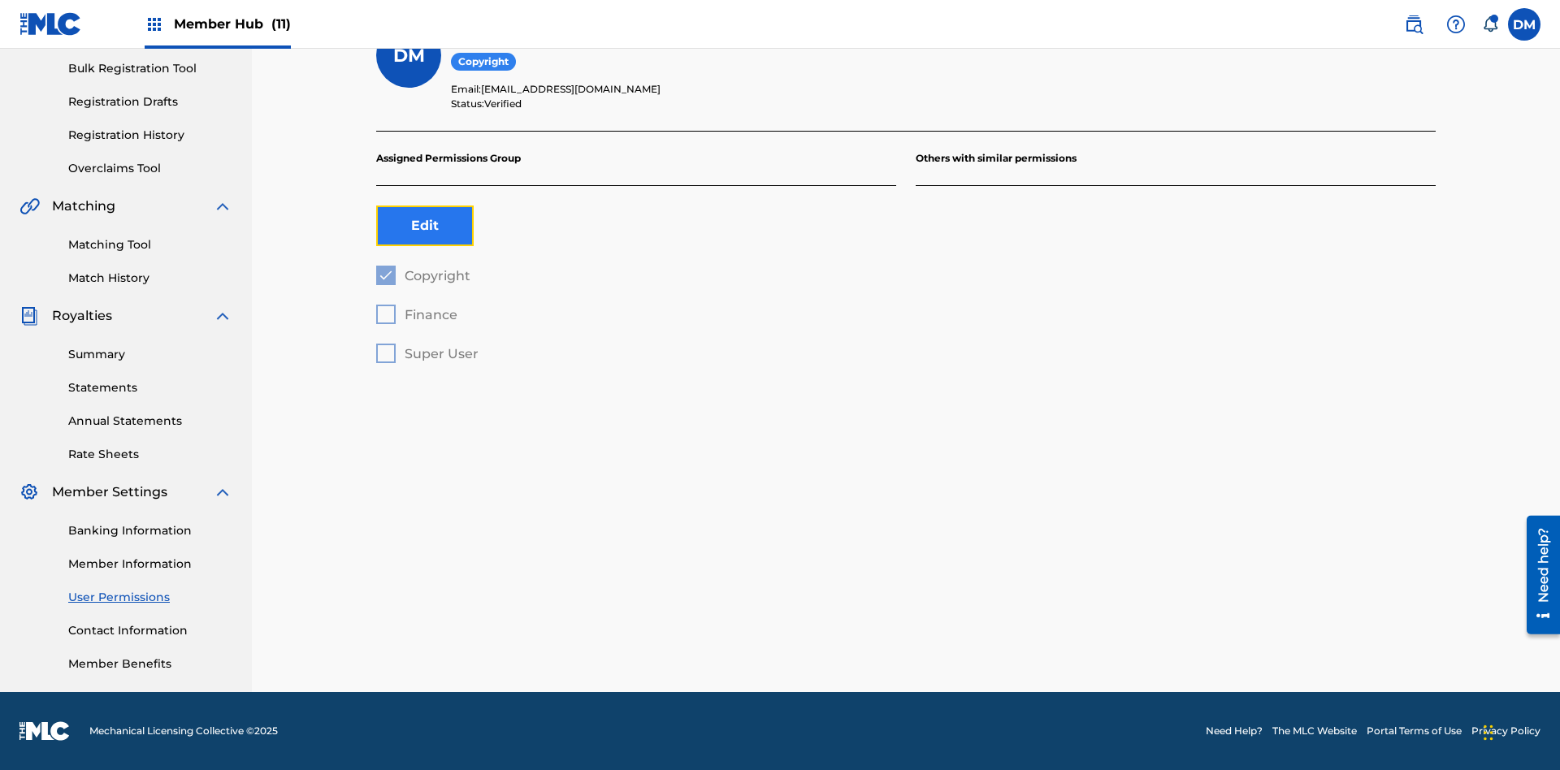
click at [425, 226] on button "Edit" at bounding box center [424, 226] width 97 height 41
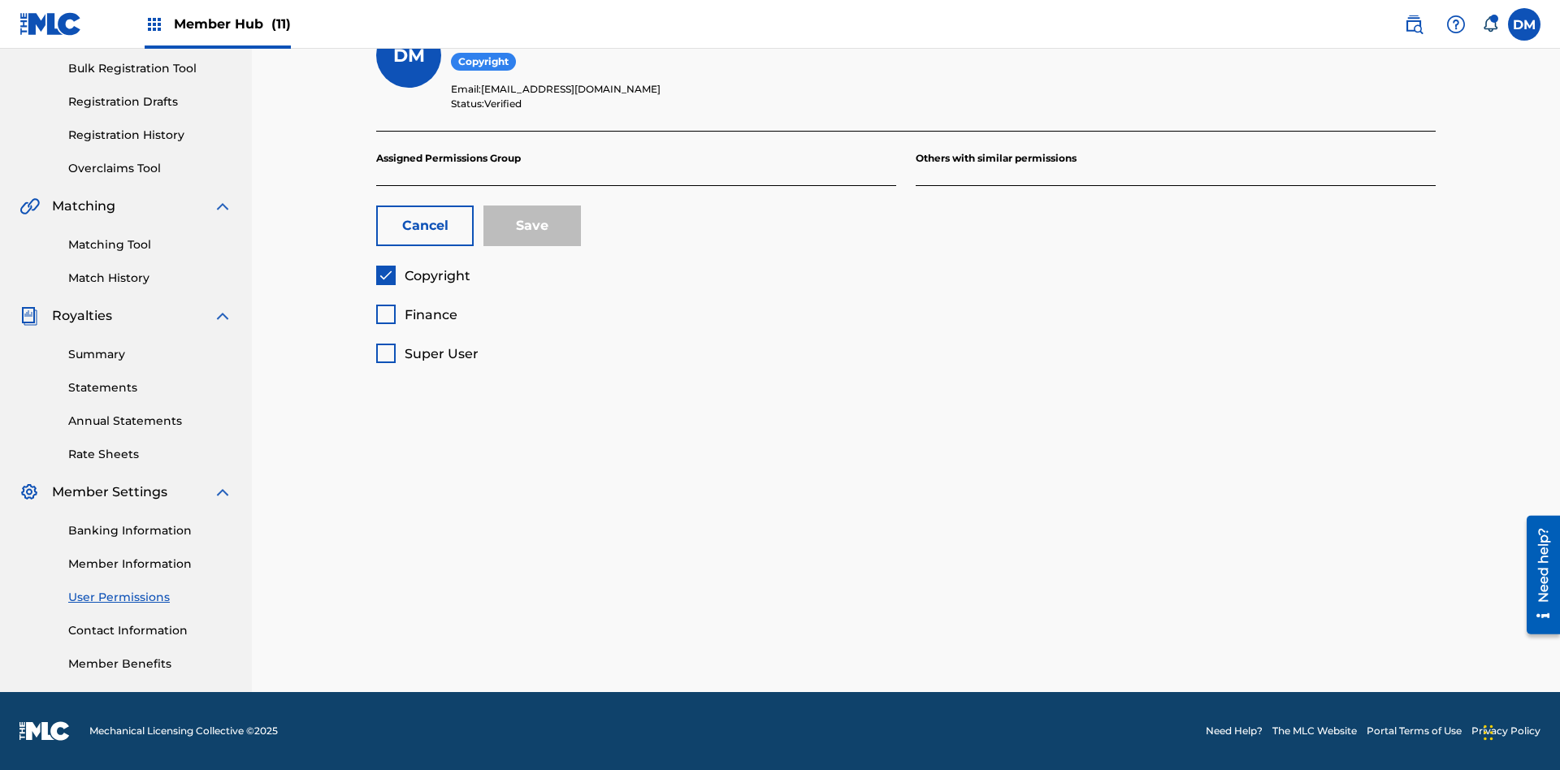
click at [416, 314] on span "Finance" at bounding box center [431, 314] width 53 height 15
click at [532, 226] on button "Save" at bounding box center [531, 226] width 97 height 41
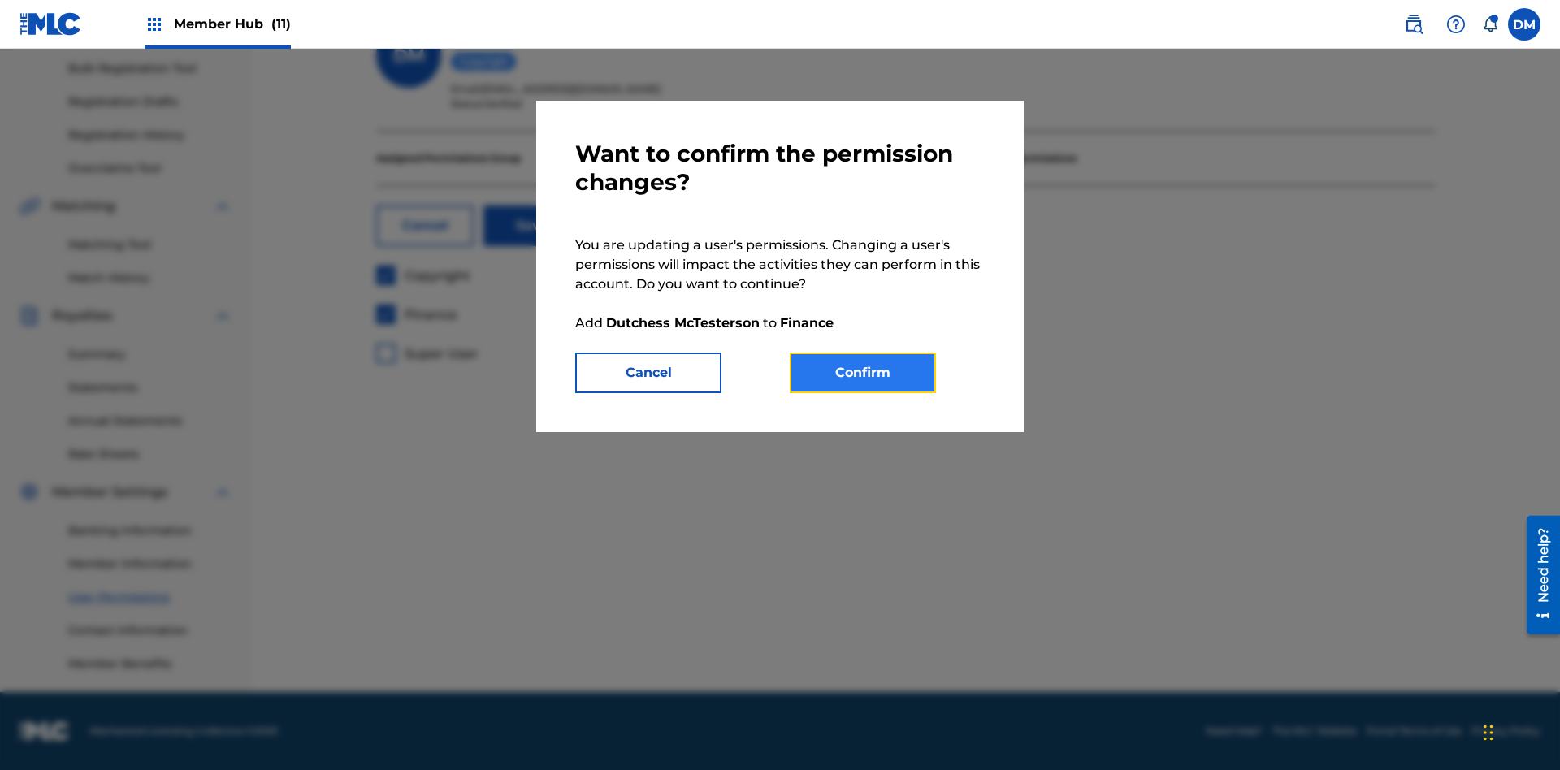
click at [863, 373] on button "Confirm" at bounding box center [863, 373] width 146 height 41
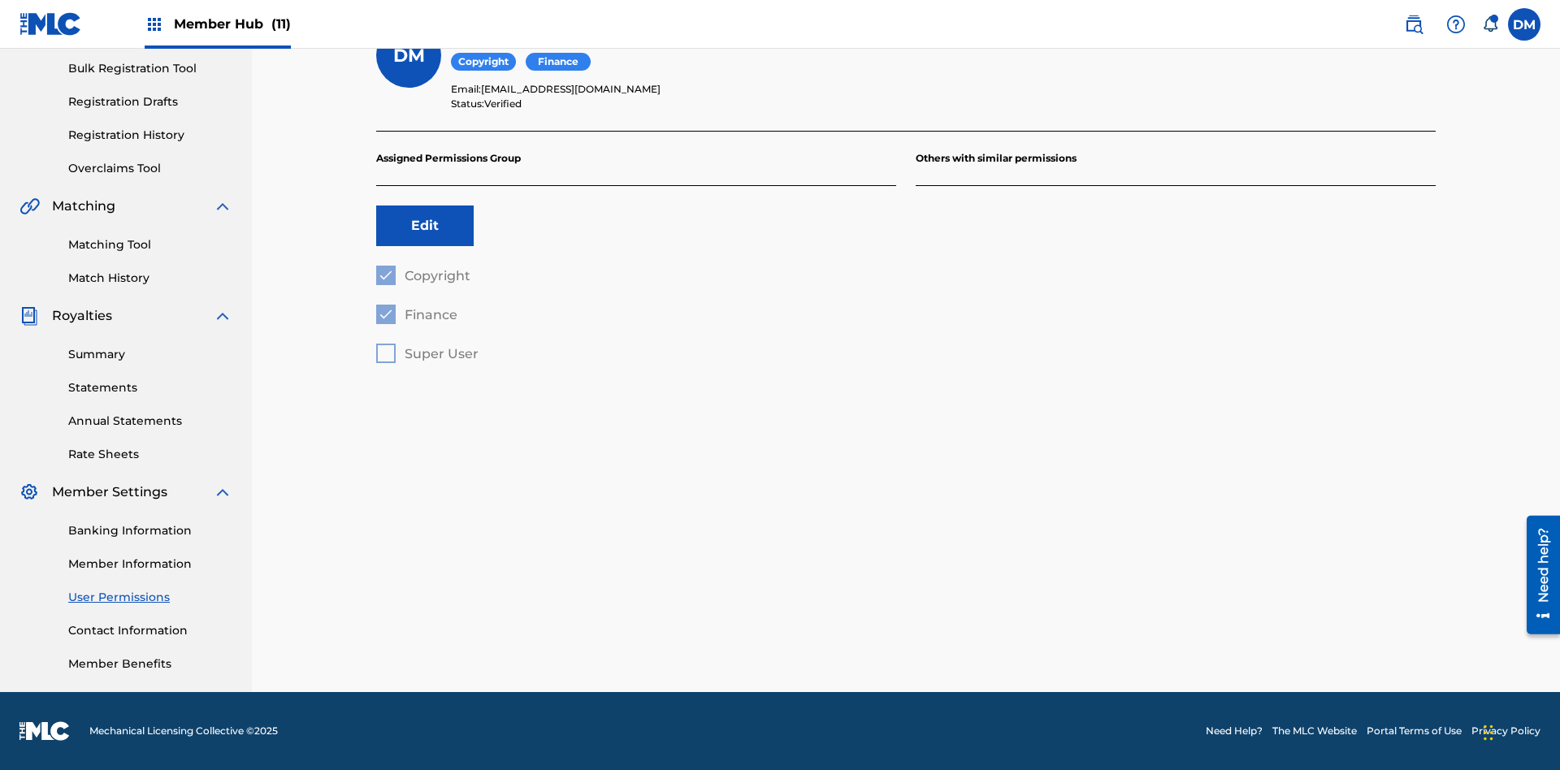
scroll to position [147, 0]
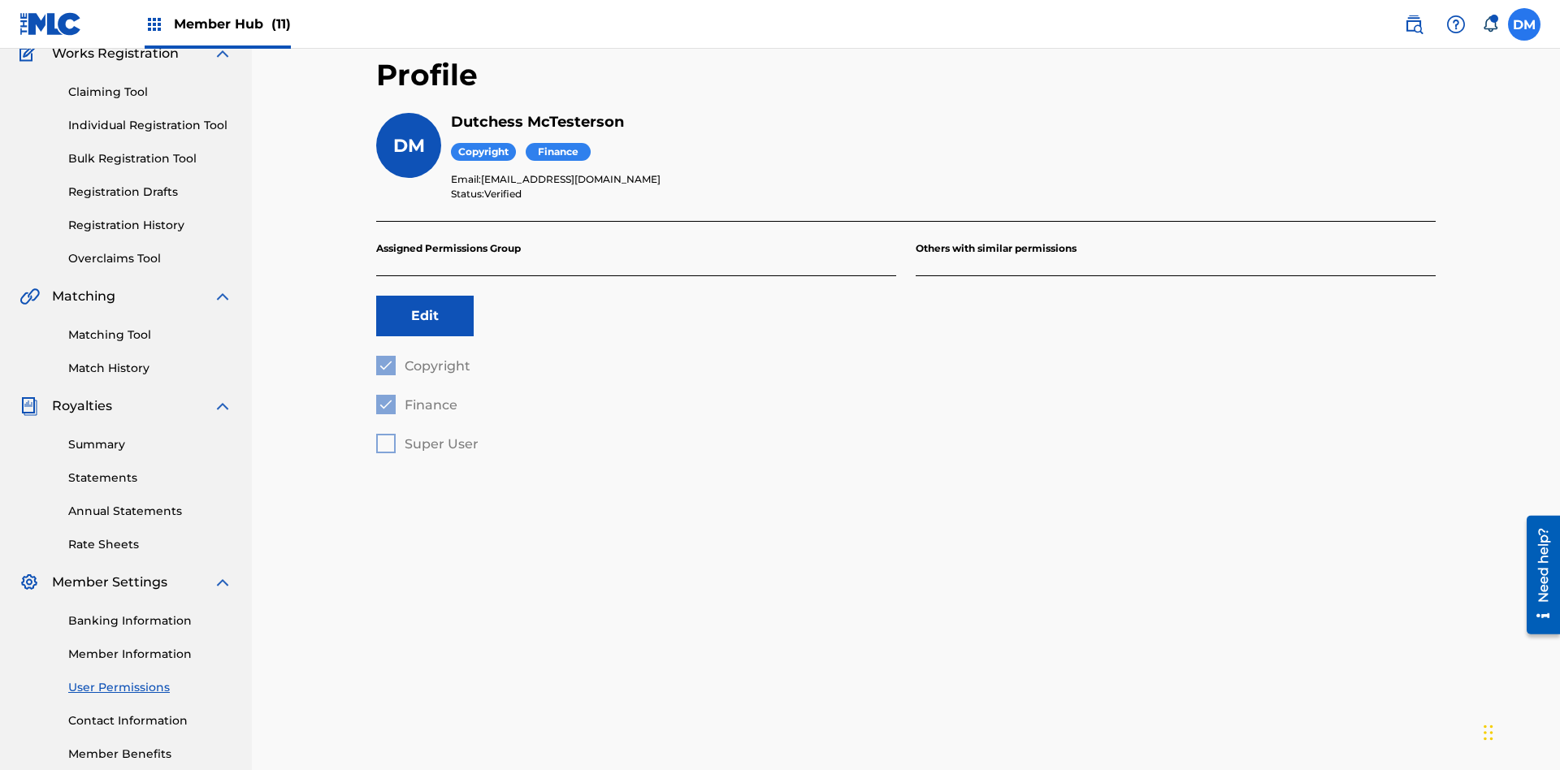
click at [1524, 24] on label at bounding box center [1524, 24] width 32 height 32
click at [1524, 24] on input "DM Duke McTesterson duke.mctesterson@gmail.com Notification Preferences Profile…" at bounding box center [1524, 24] width 0 height 0
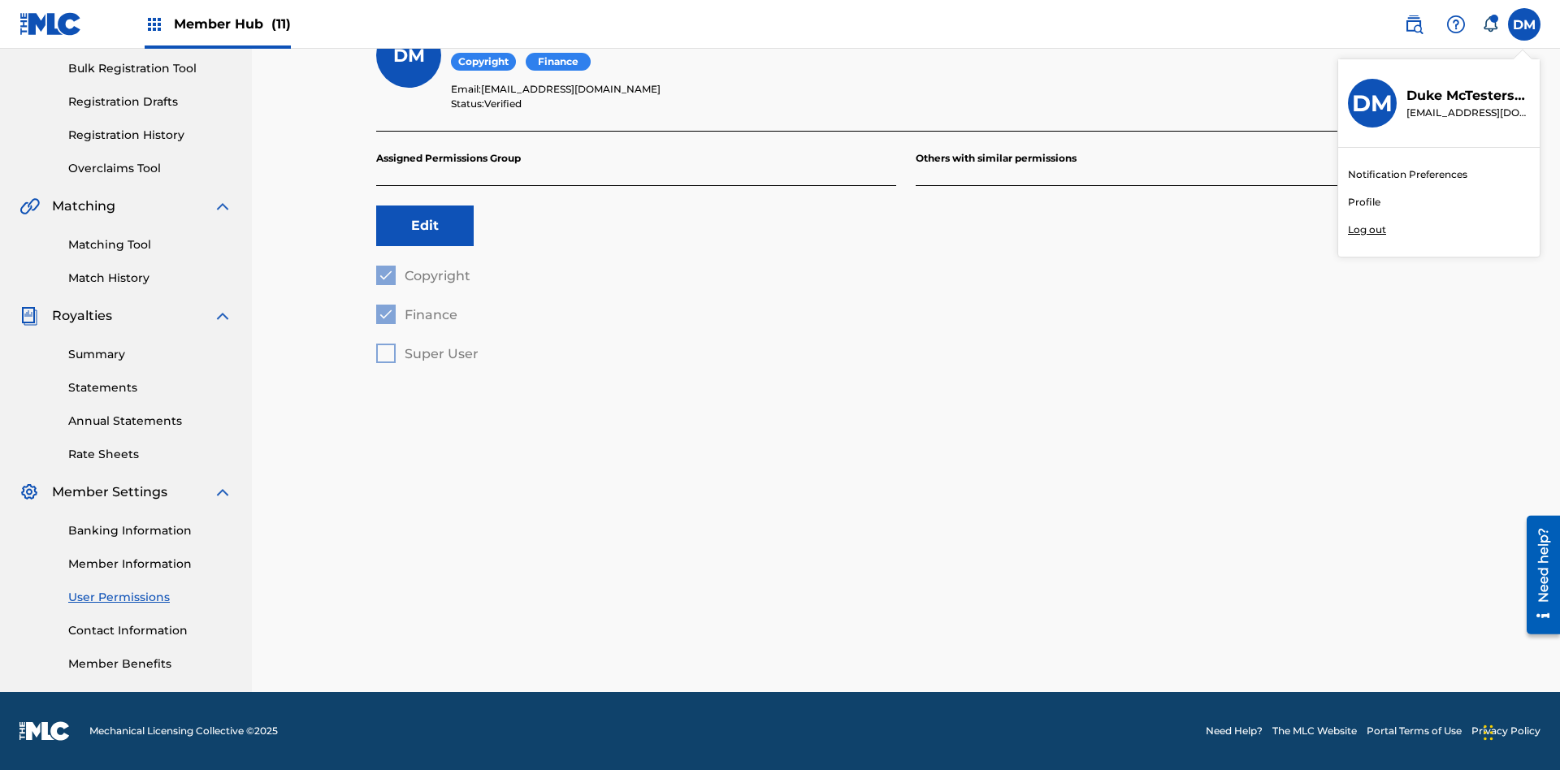
click at [1366, 230] on p "Log out" at bounding box center [1367, 230] width 38 height 15
click at [1524, 24] on input "DM Duke McTesterson duke.mctesterson@gmail.com Notification Preferences Profile…" at bounding box center [1524, 24] width 0 height 0
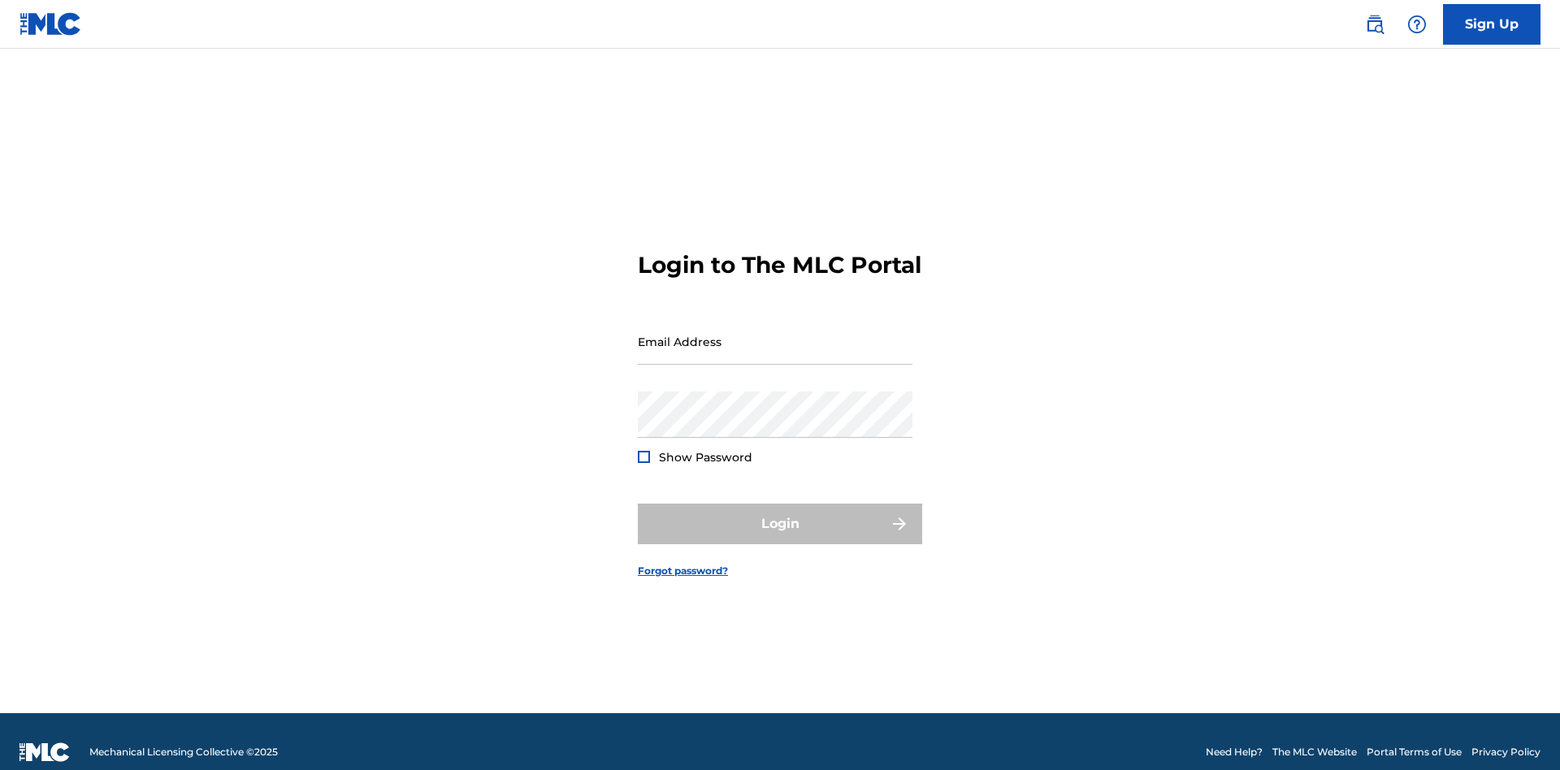
scroll to position [21, 0]
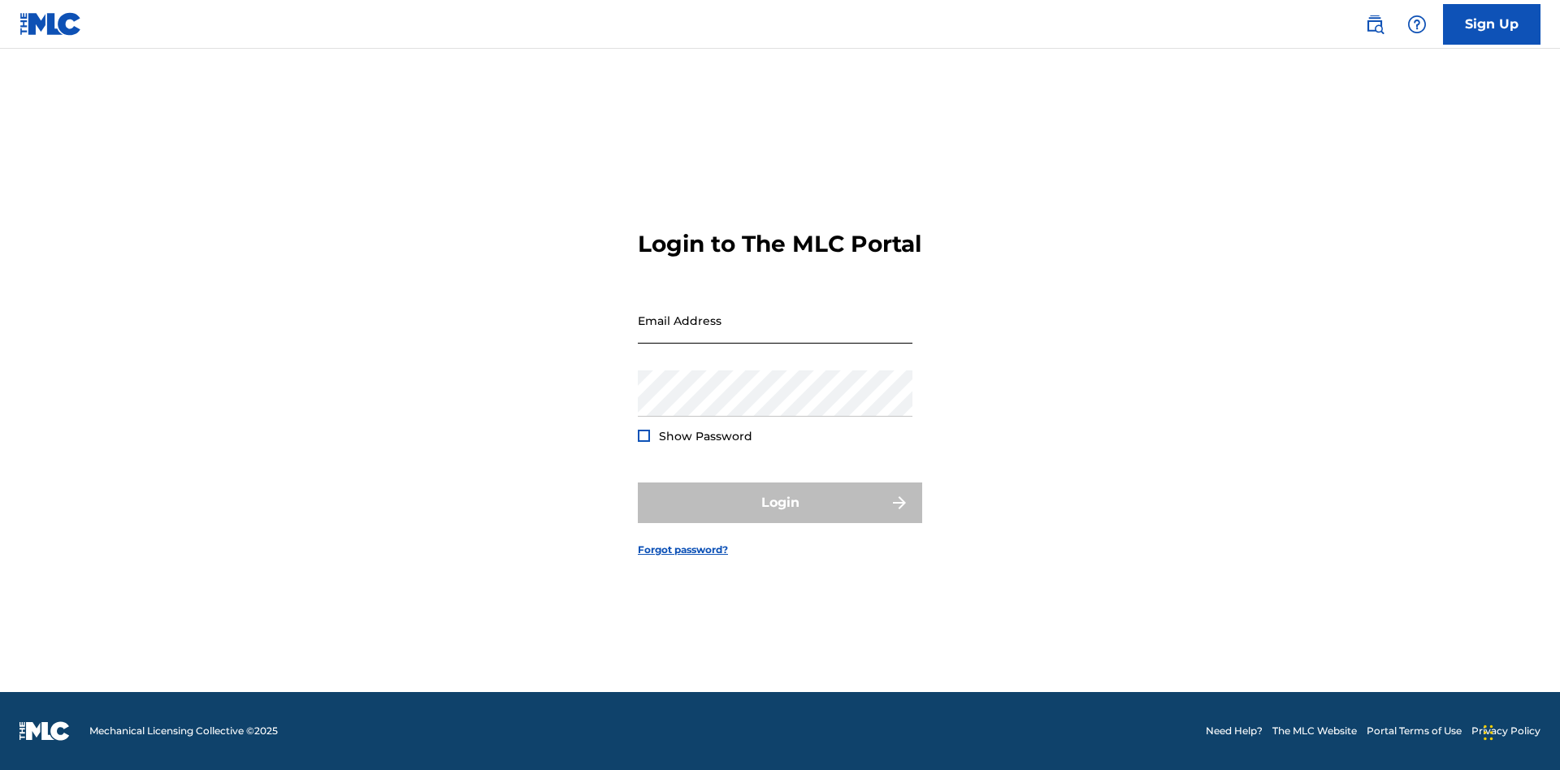
click at [775, 334] on input "Email Address" at bounding box center [775, 320] width 275 height 46
type input "[EMAIL_ADDRESS][DOMAIN_NAME]"
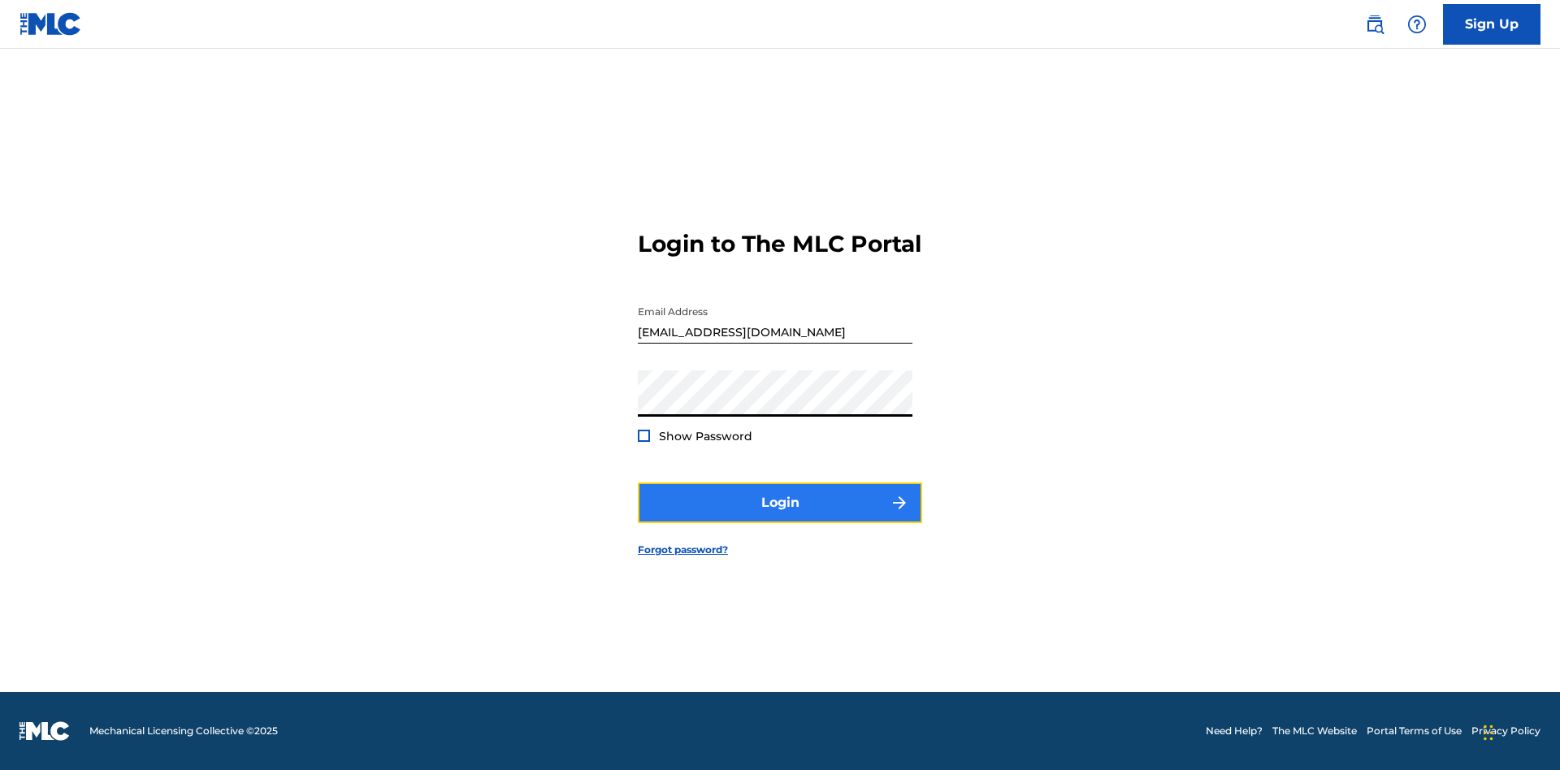
click at [780, 517] on button "Login" at bounding box center [780, 503] width 284 height 41
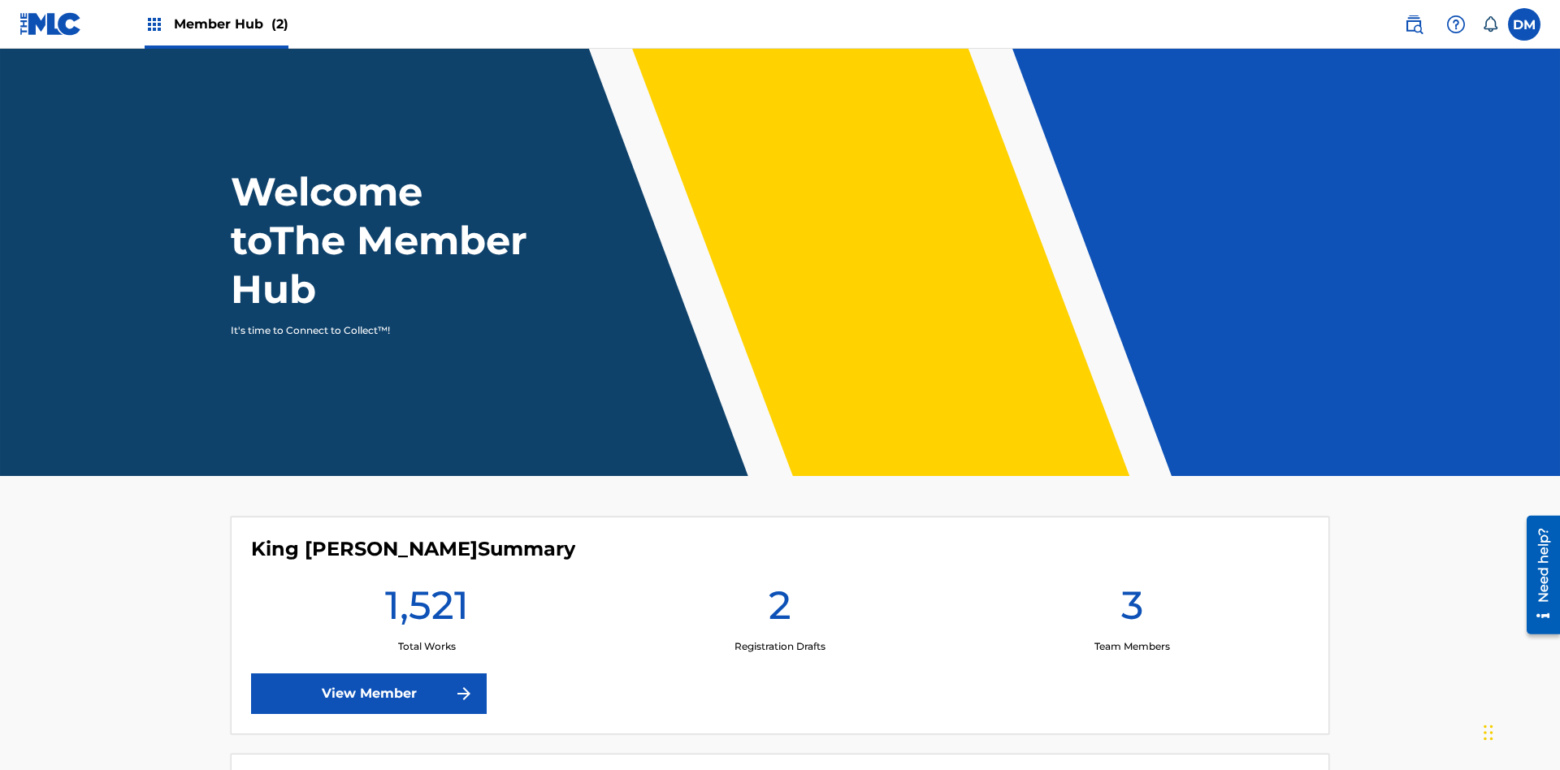
click at [230, 24] on span "Member Hub (2)" at bounding box center [231, 24] width 115 height 19
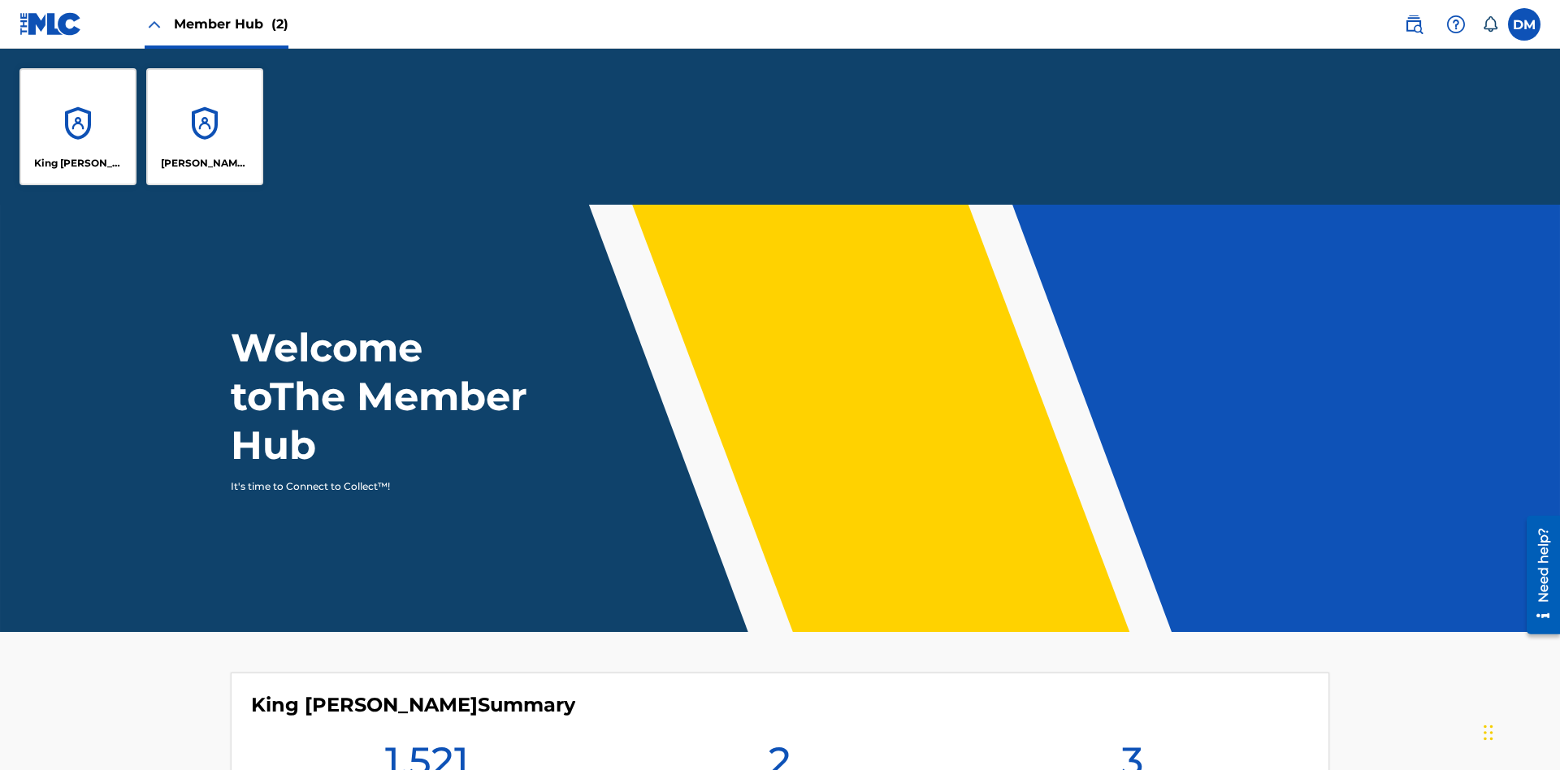
scroll to position [58, 0]
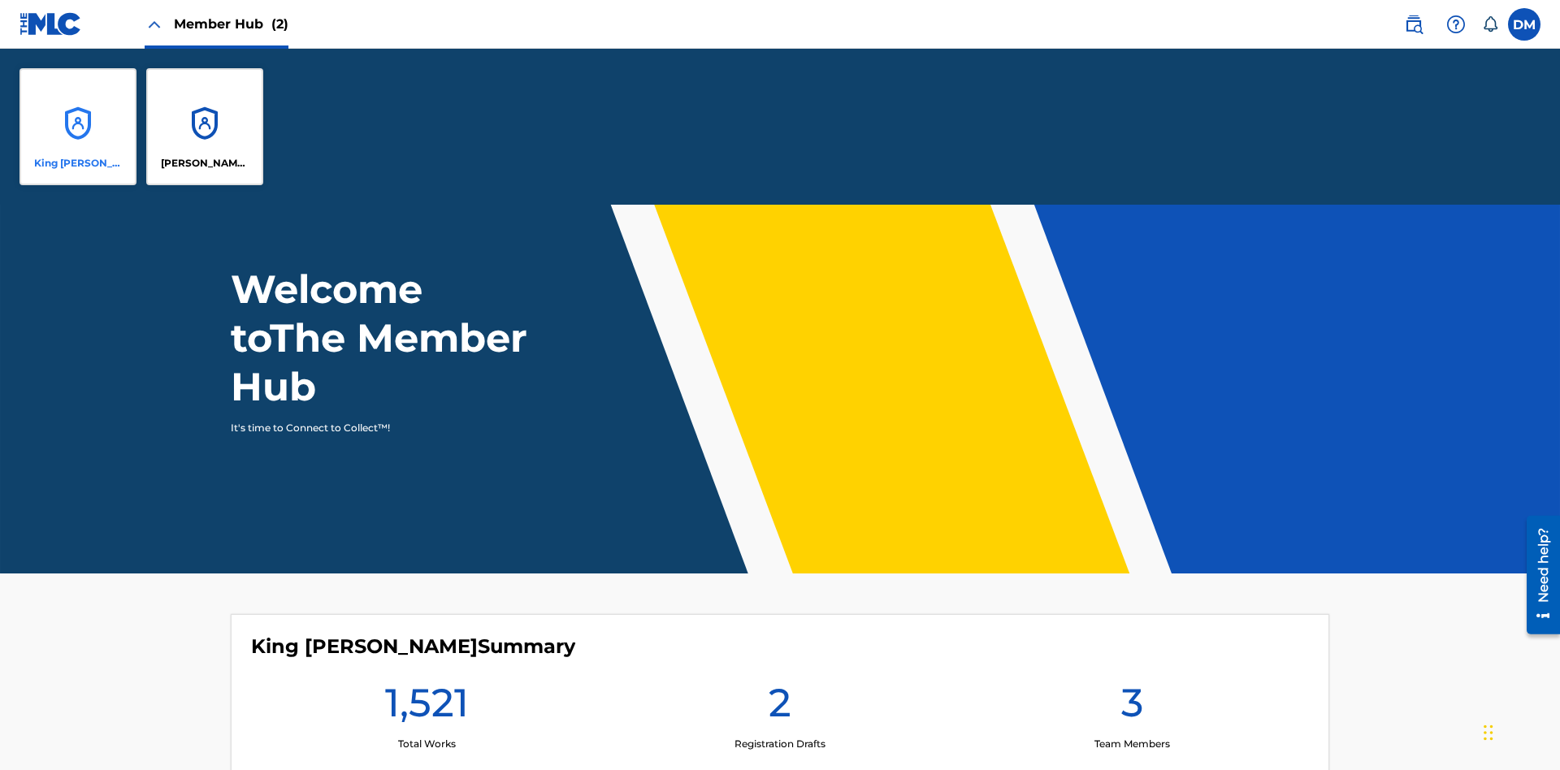
click at [78, 163] on p "King [PERSON_NAME]" at bounding box center [78, 163] width 89 height 15
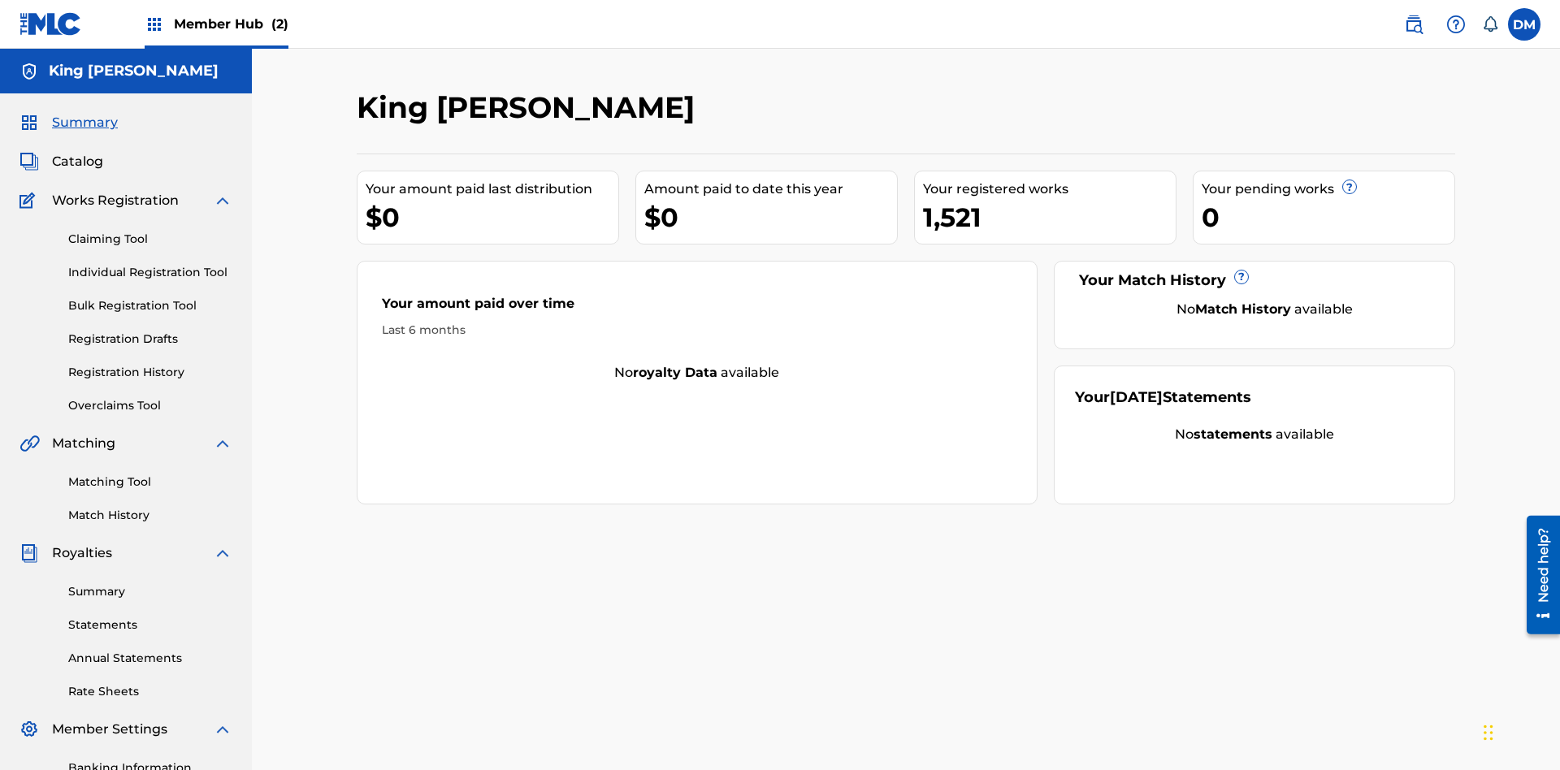
scroll to position [15, 0]
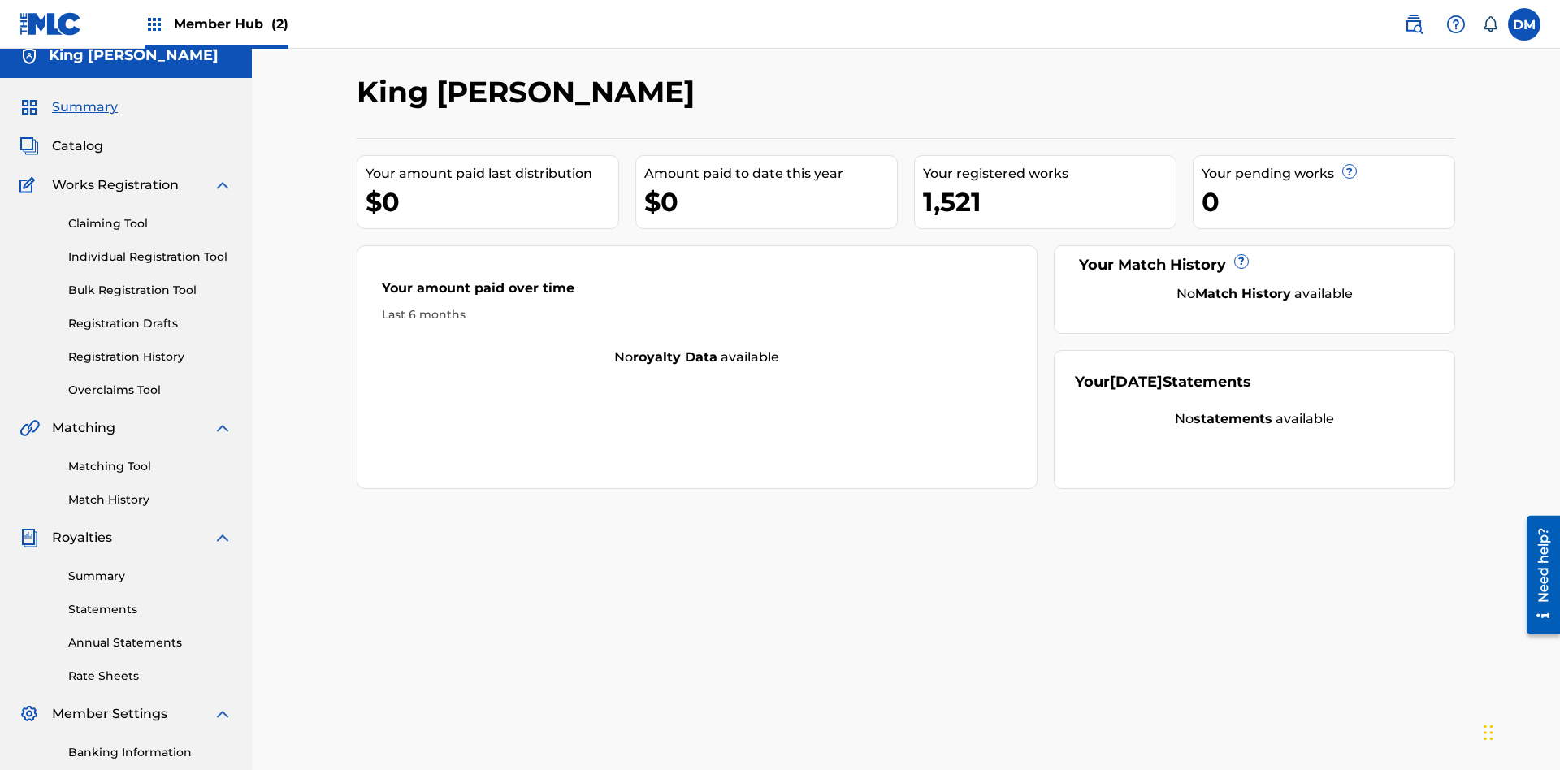
click at [84, 107] on span "Summary" at bounding box center [85, 106] width 66 height 19
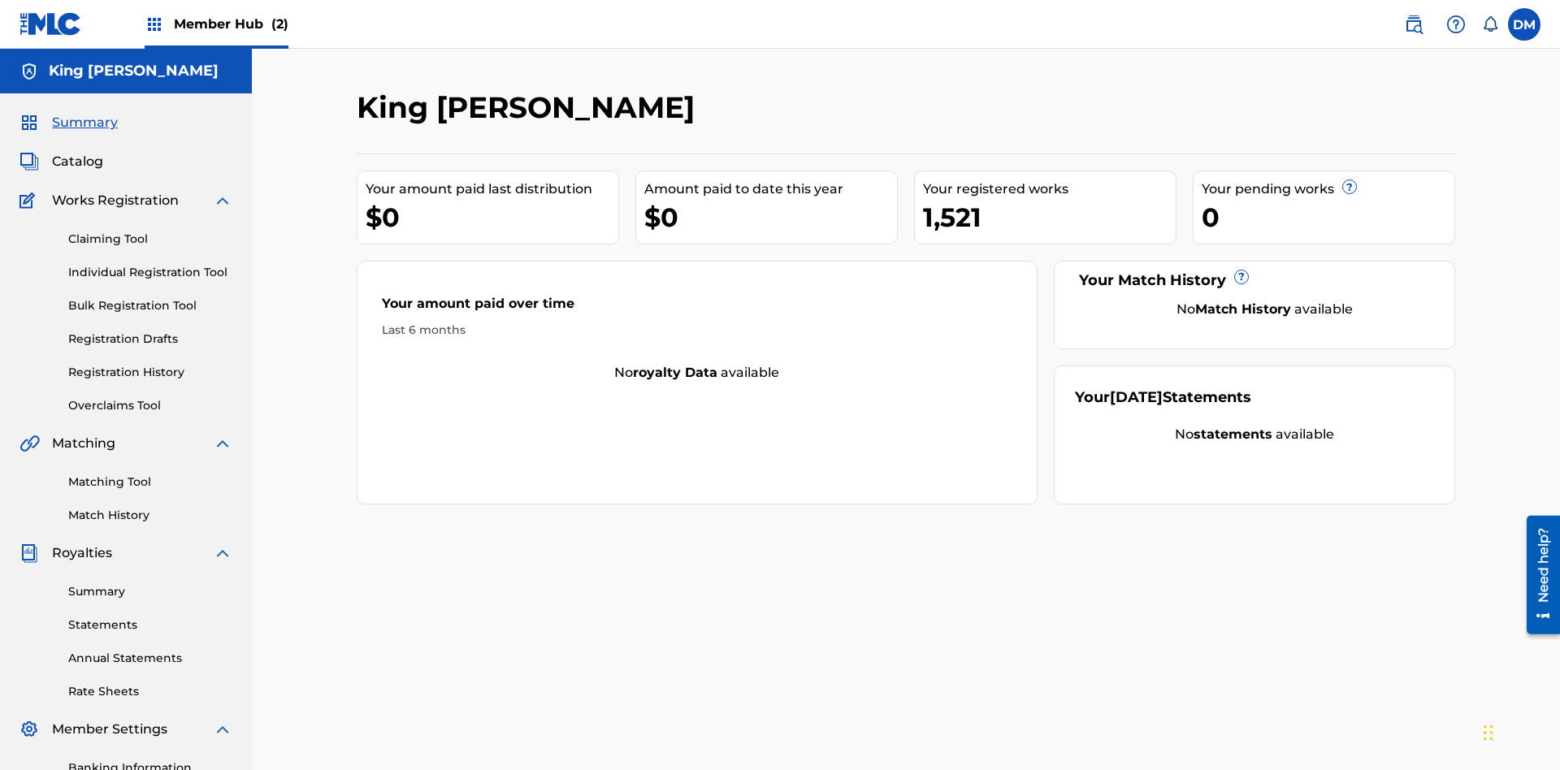
scroll to position [204, 0]
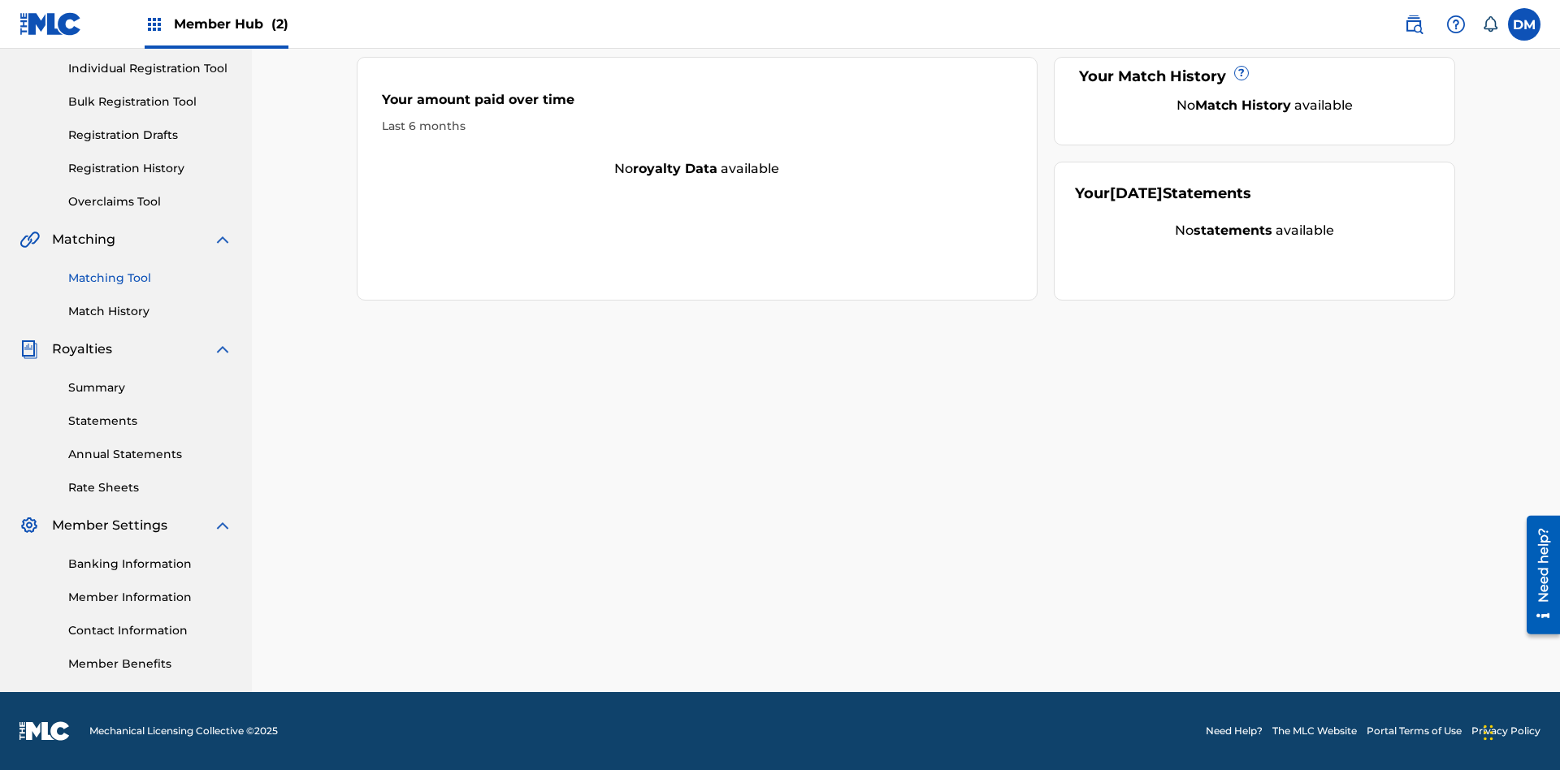
click at [150, 278] on link "Matching Tool" at bounding box center [150, 278] width 164 height 17
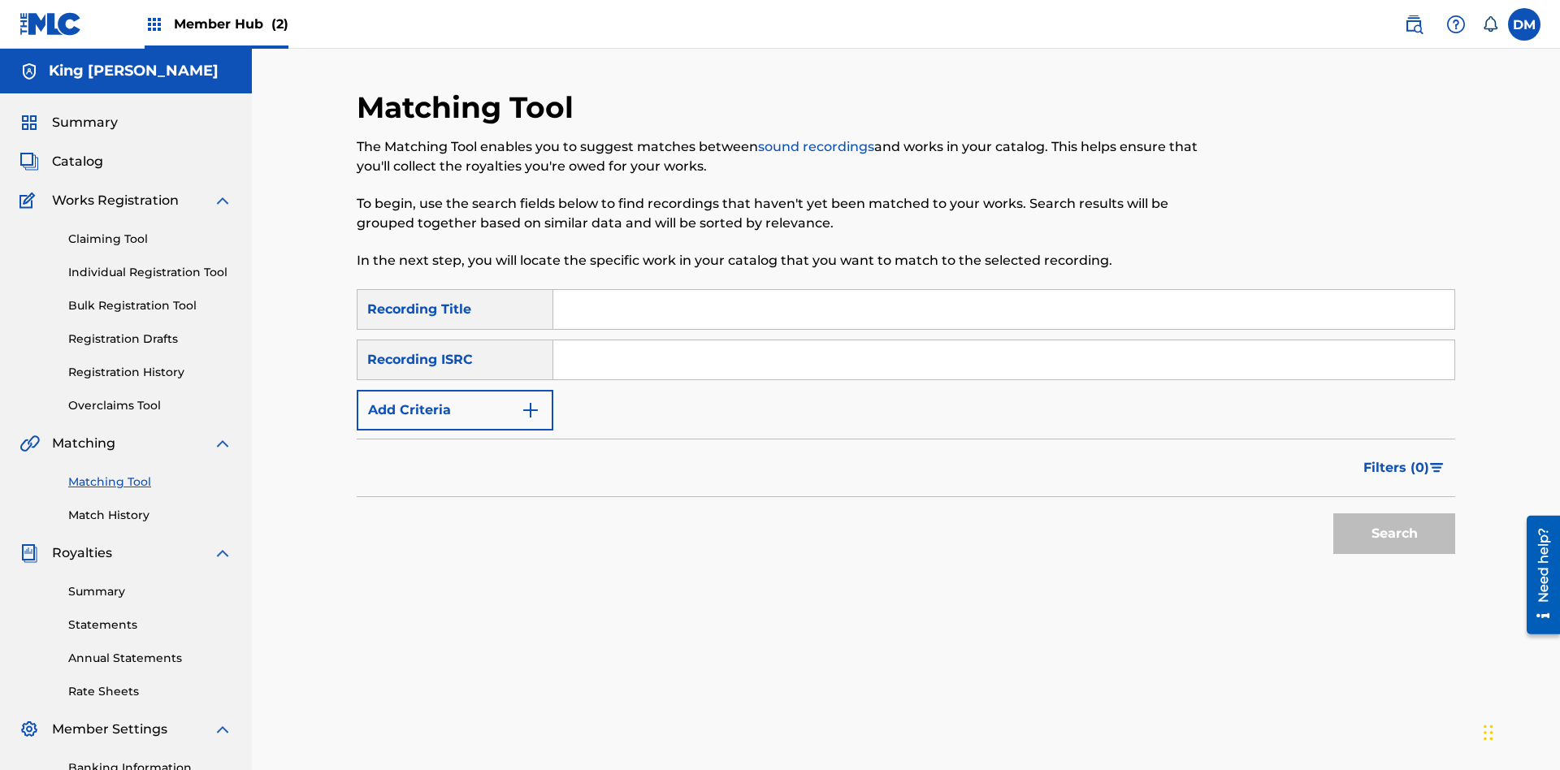
scroll to position [204, 0]
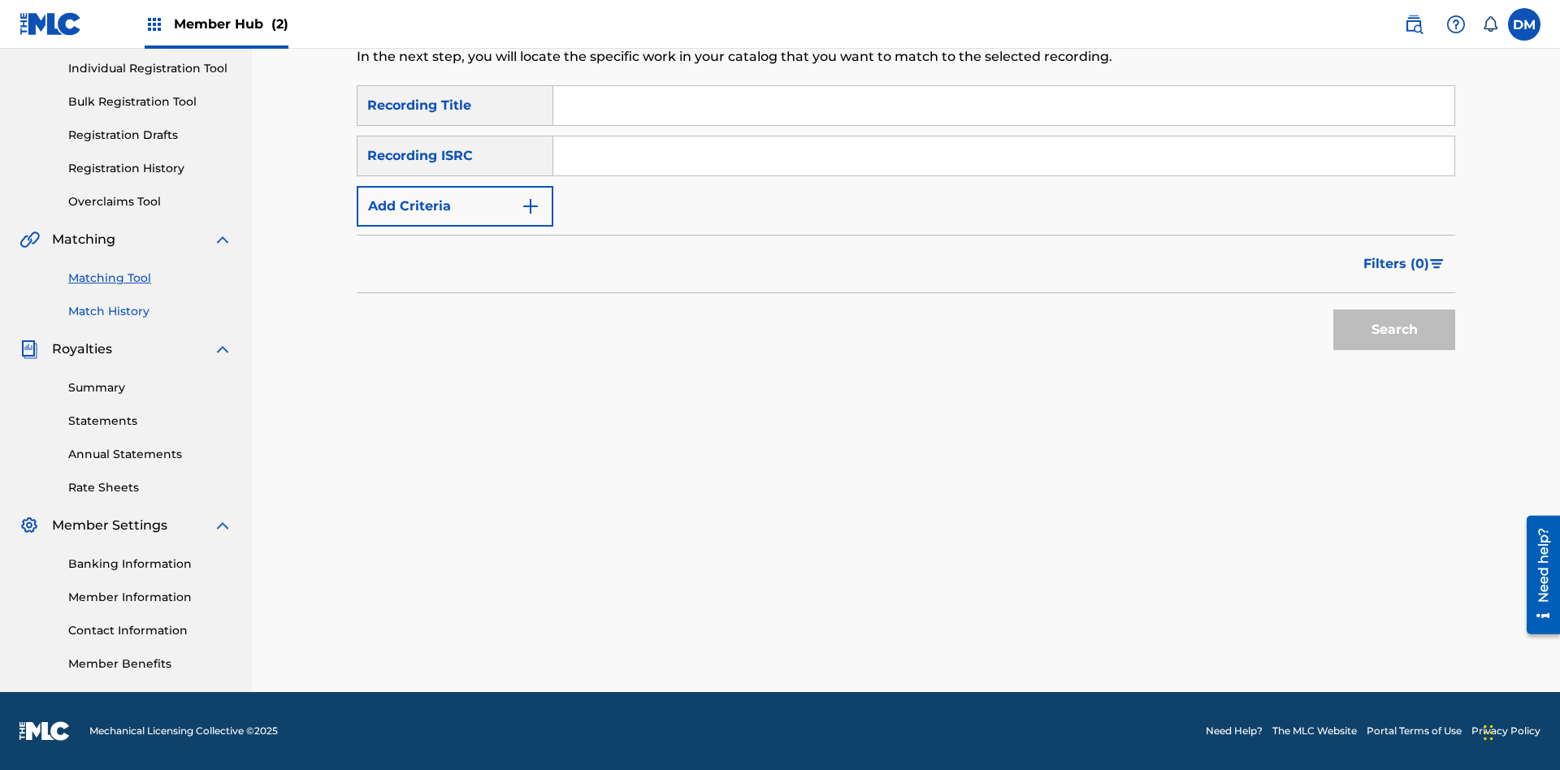
click at [150, 311] on link "Match History" at bounding box center [150, 311] width 164 height 17
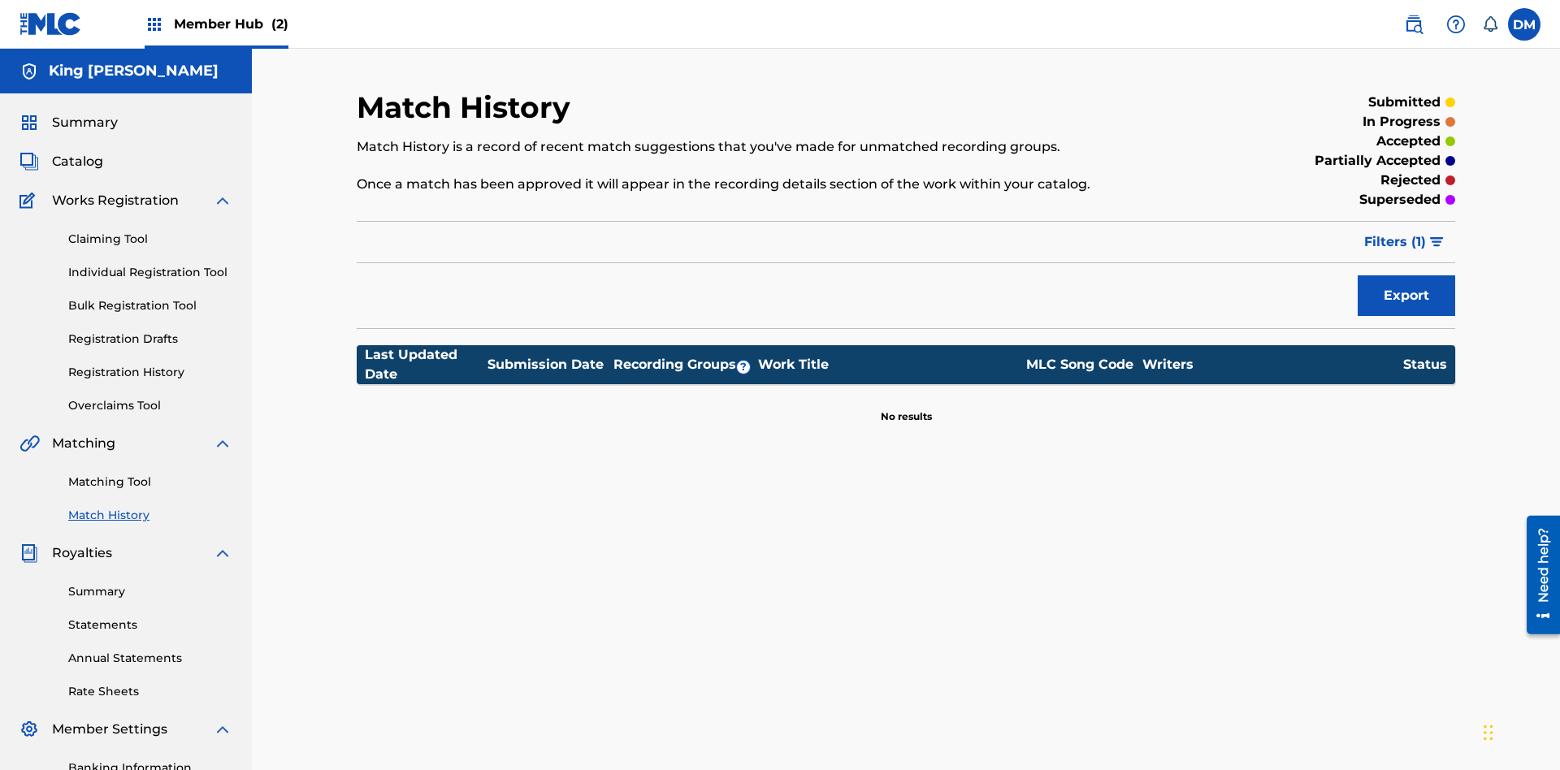
scroll to position [204, 0]
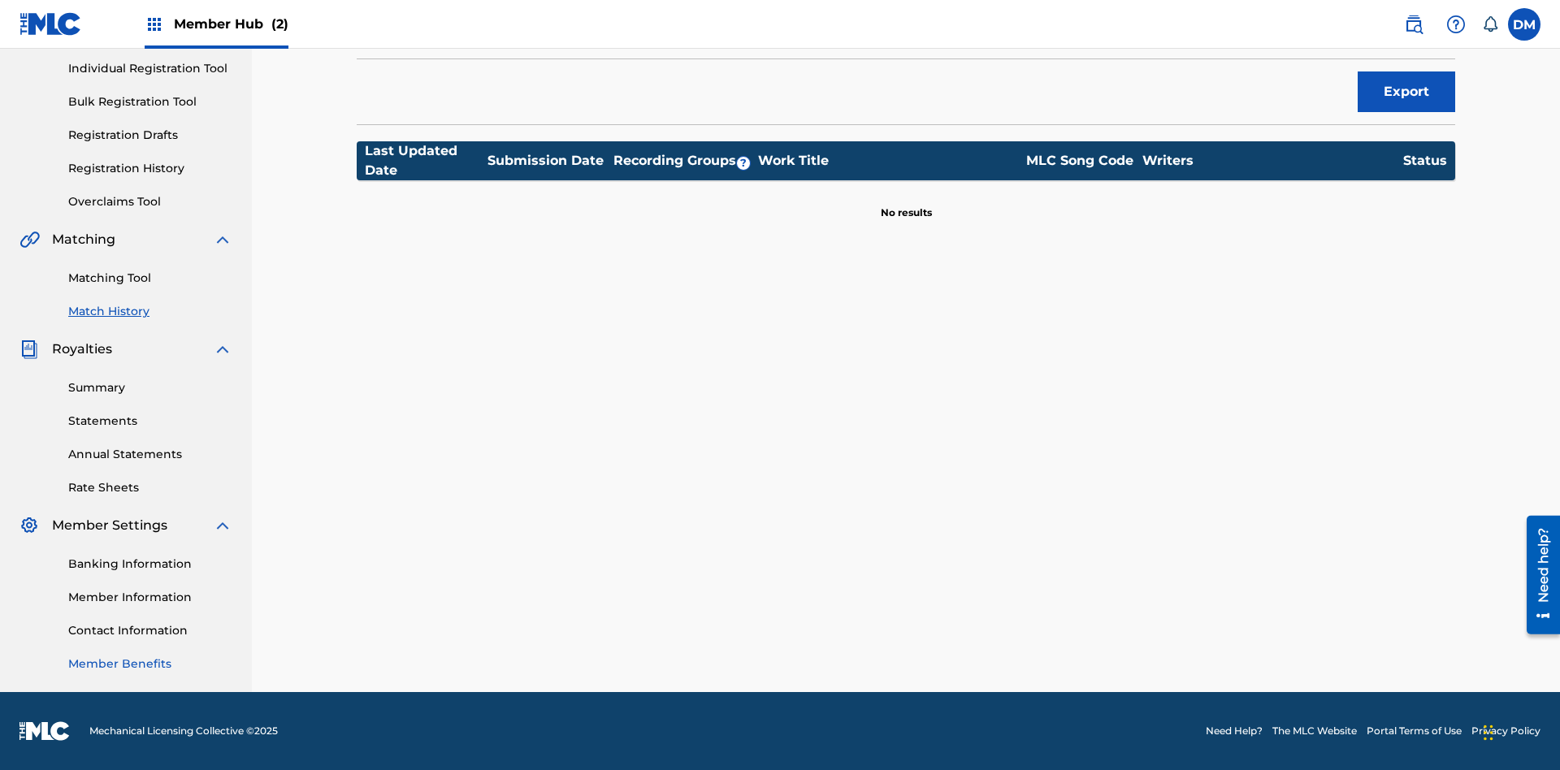
click at [150, 664] on link "Member Benefits" at bounding box center [150, 664] width 164 height 17
click at [150, 201] on link "Overclaims Tool" at bounding box center [150, 201] width 164 height 17
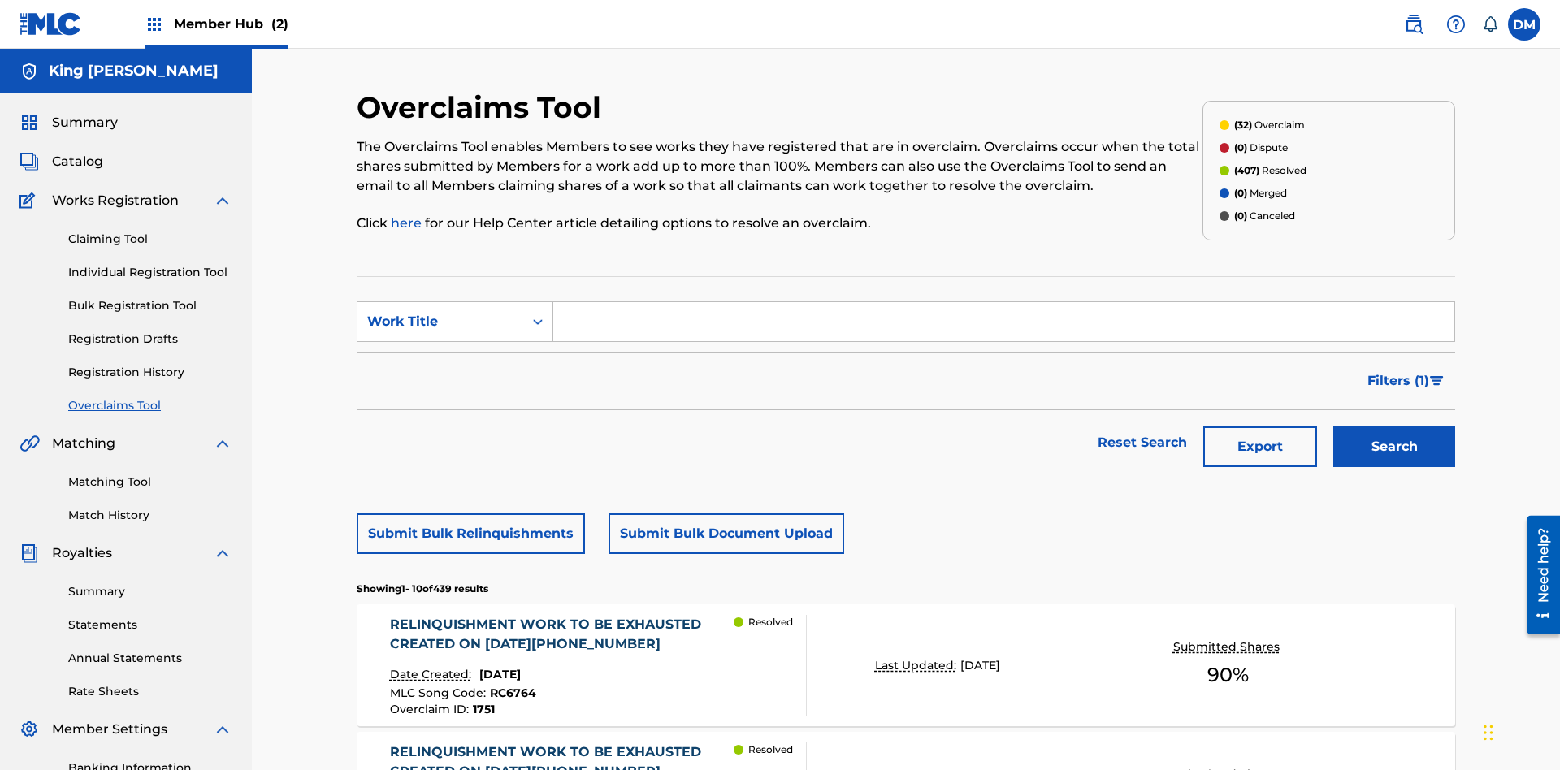
scroll to position [54, 0]
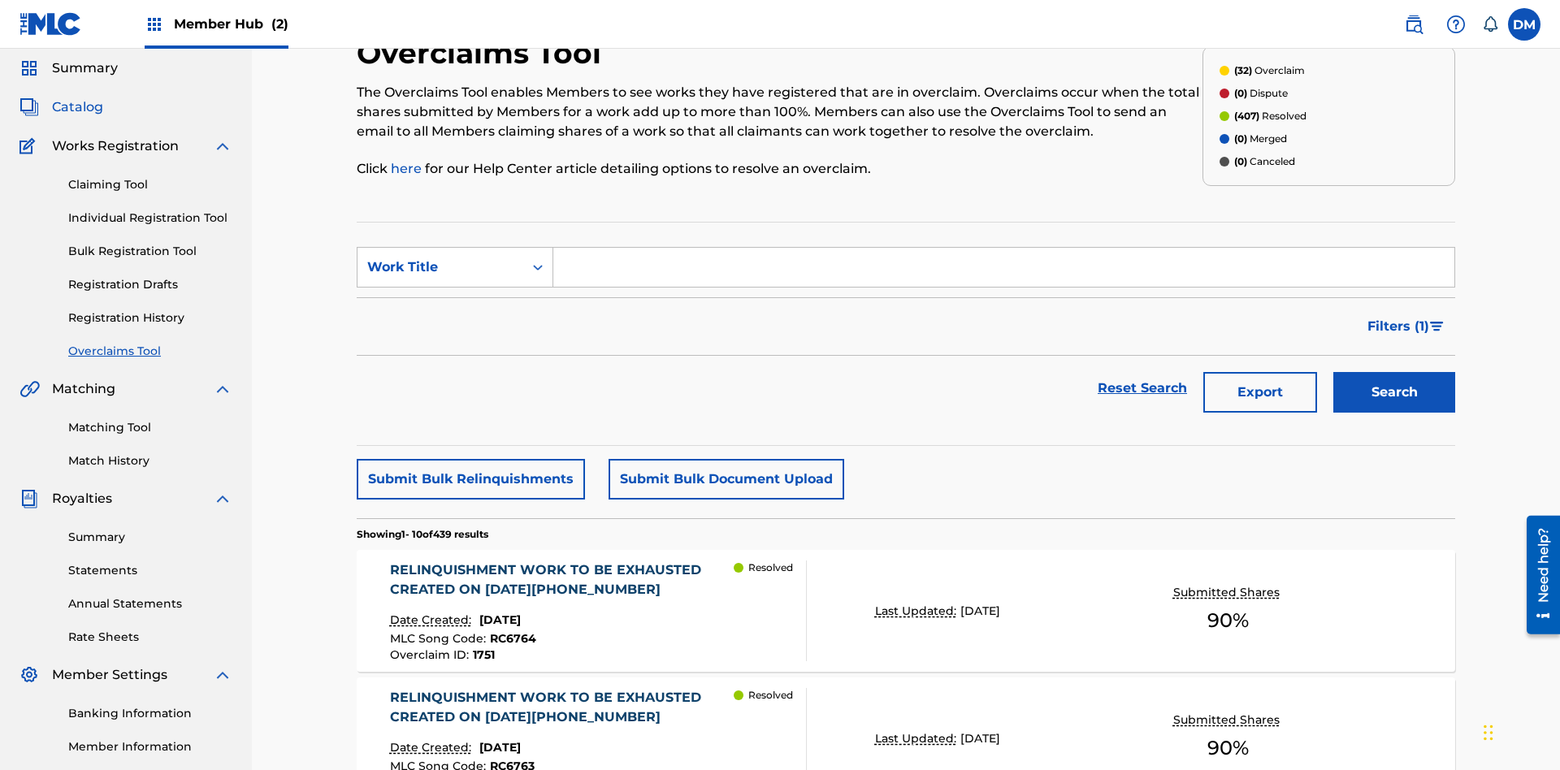
click at [77, 107] on span "Catalog" at bounding box center [77, 106] width 51 height 19
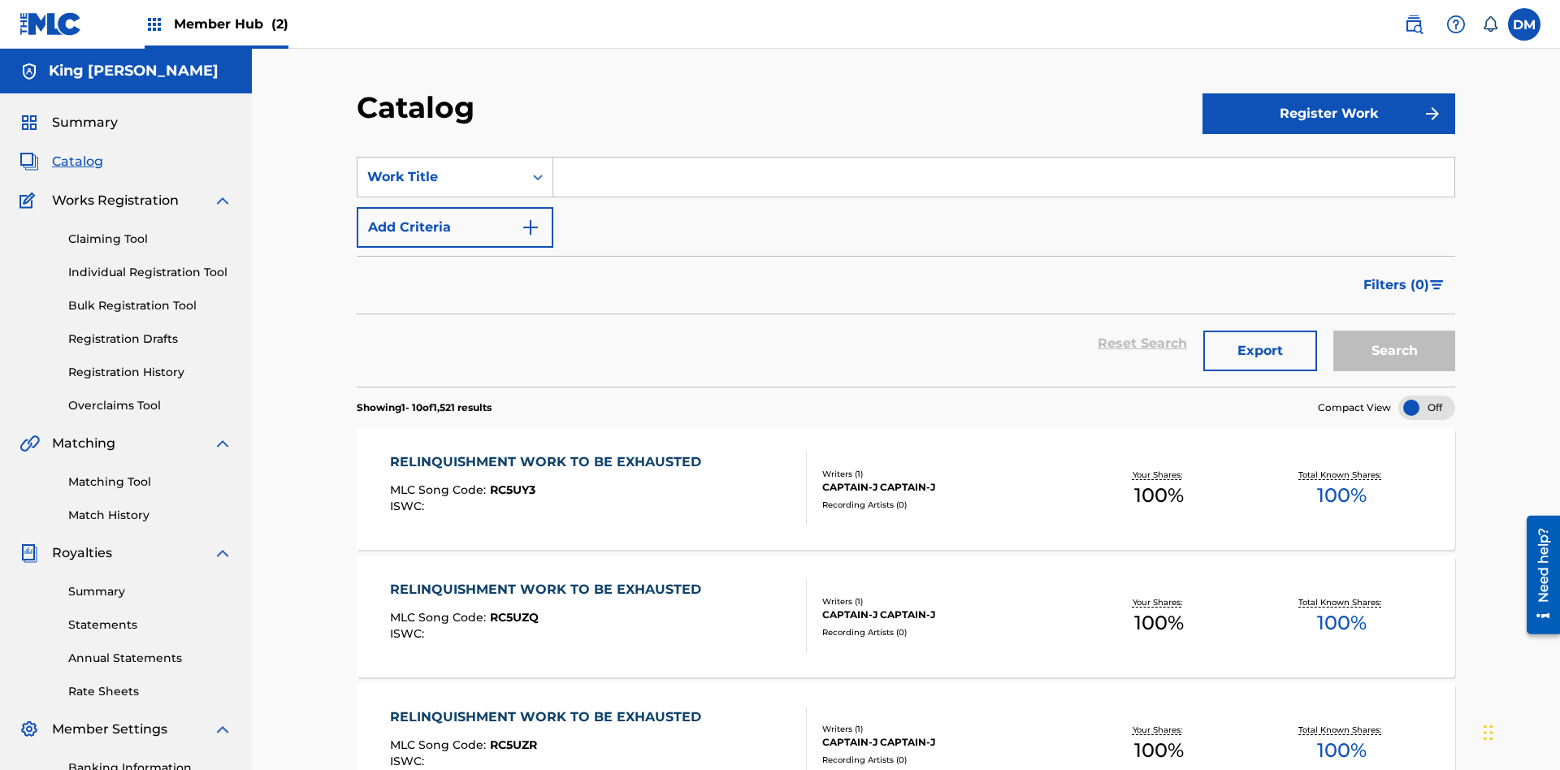
scroll to position [133, 0]
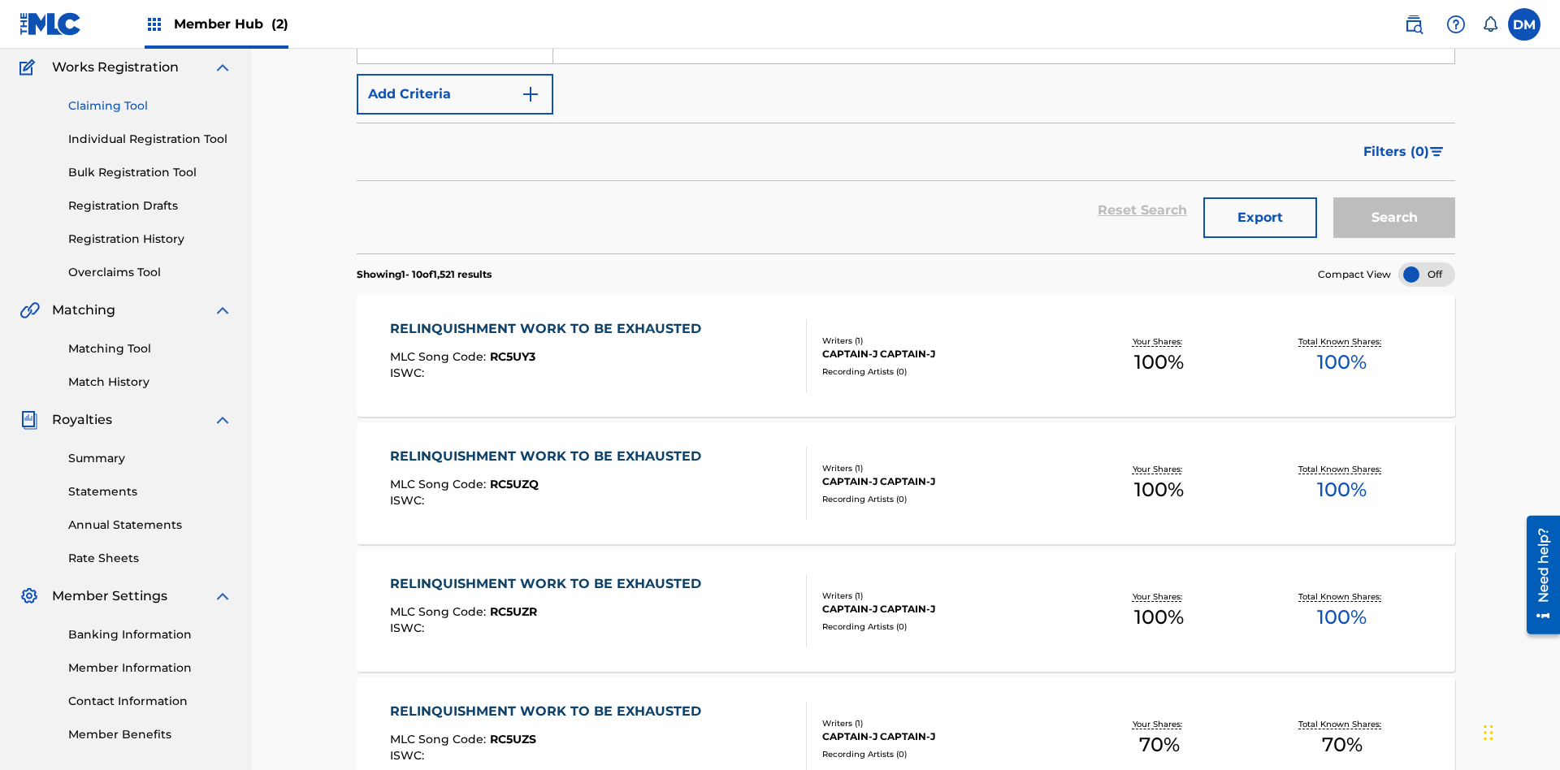
click at [150, 106] on link "Claiming Tool" at bounding box center [150, 105] width 164 height 17
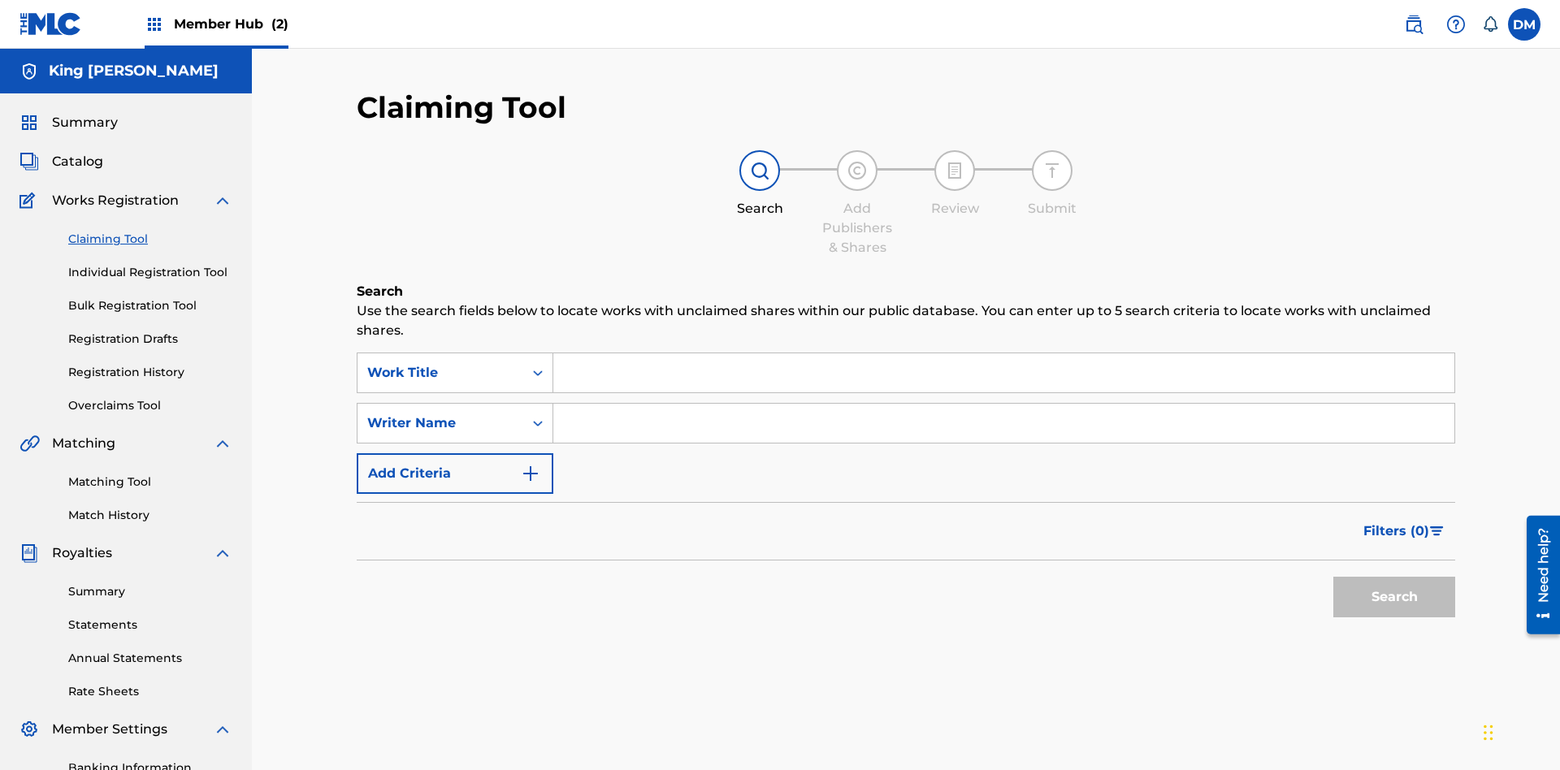
scroll to position [167, 0]
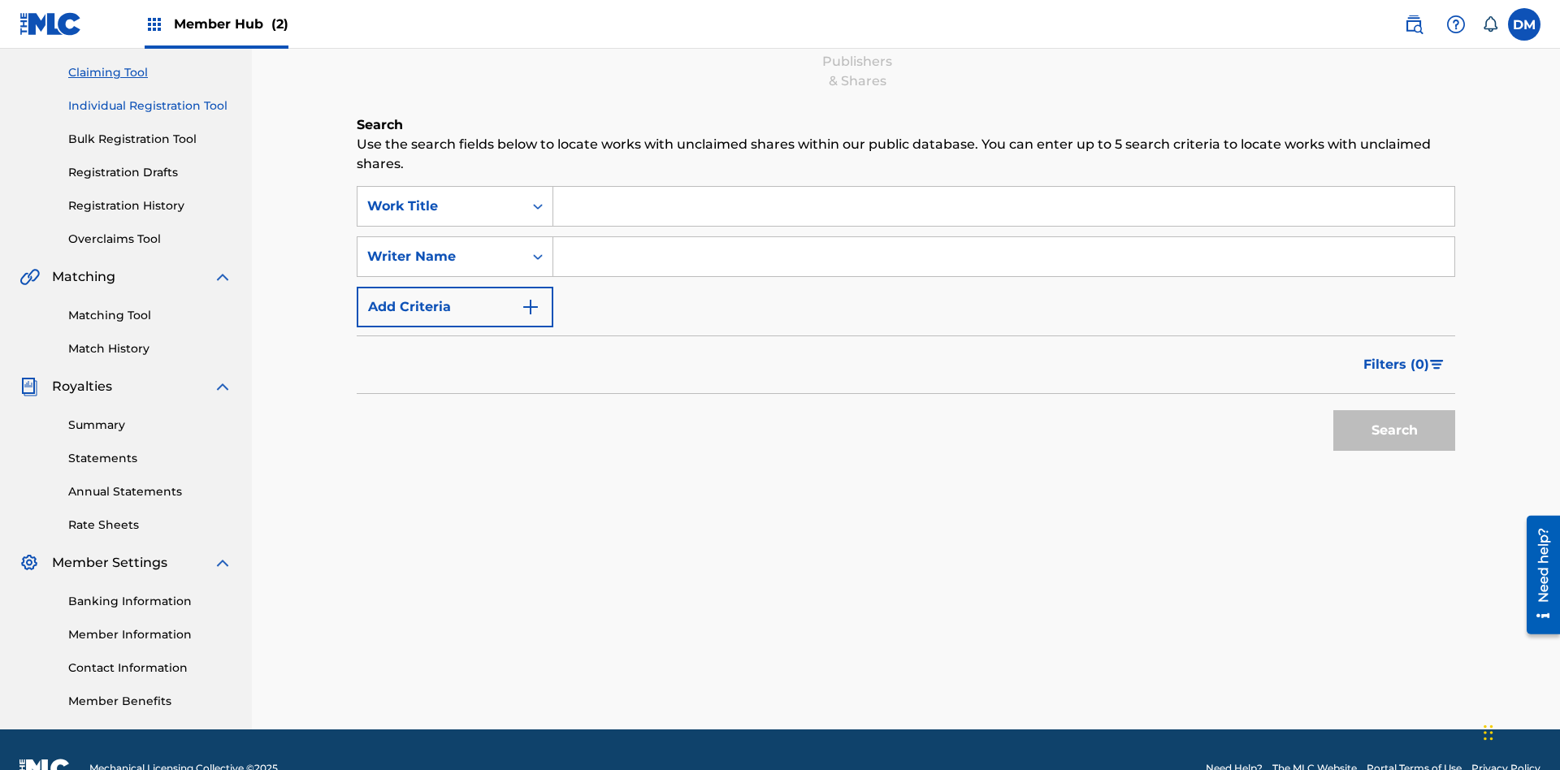
click at [150, 106] on link "Individual Registration Tool" at bounding box center [150, 105] width 164 height 17
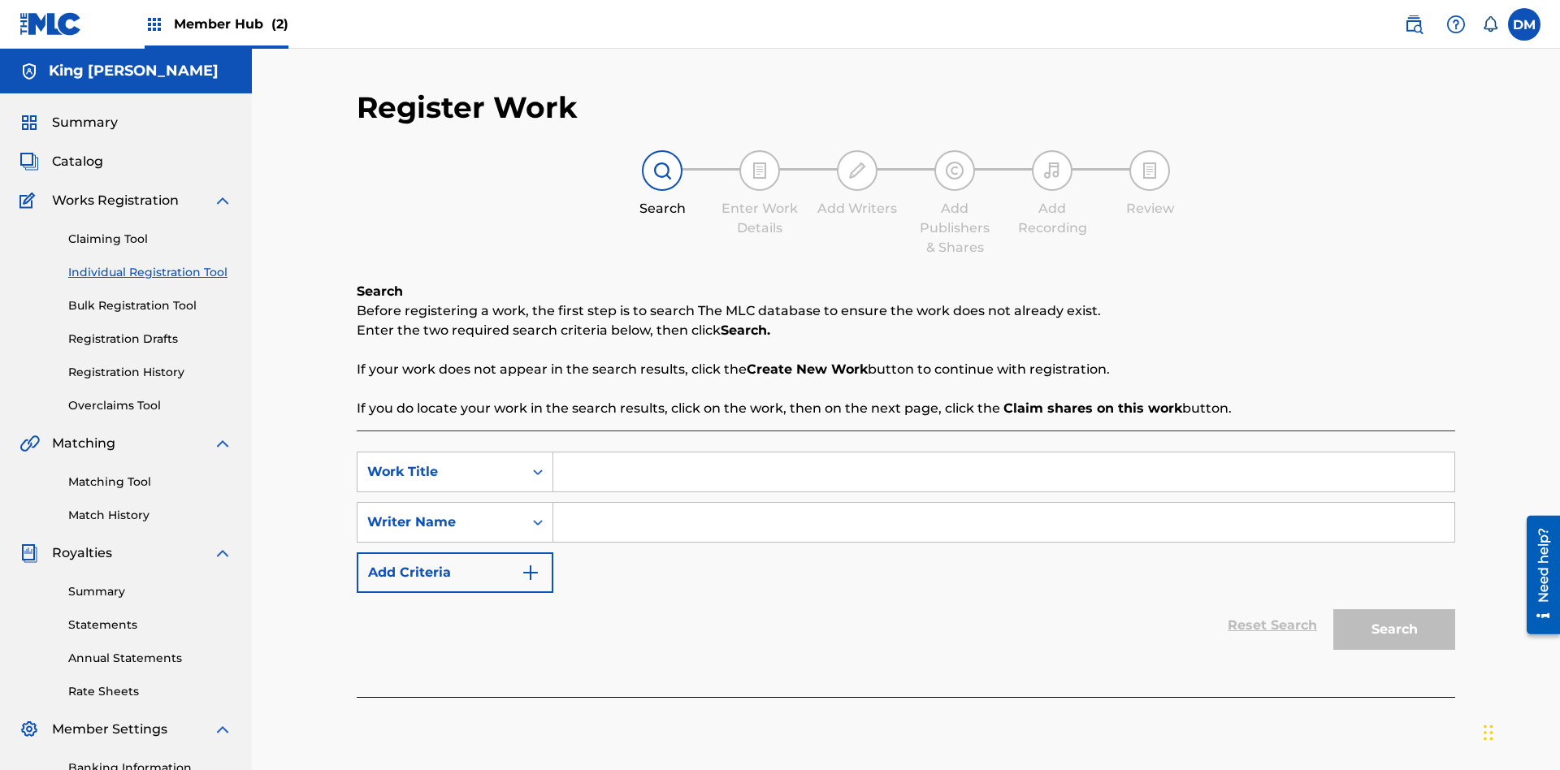
scroll to position [200, 0]
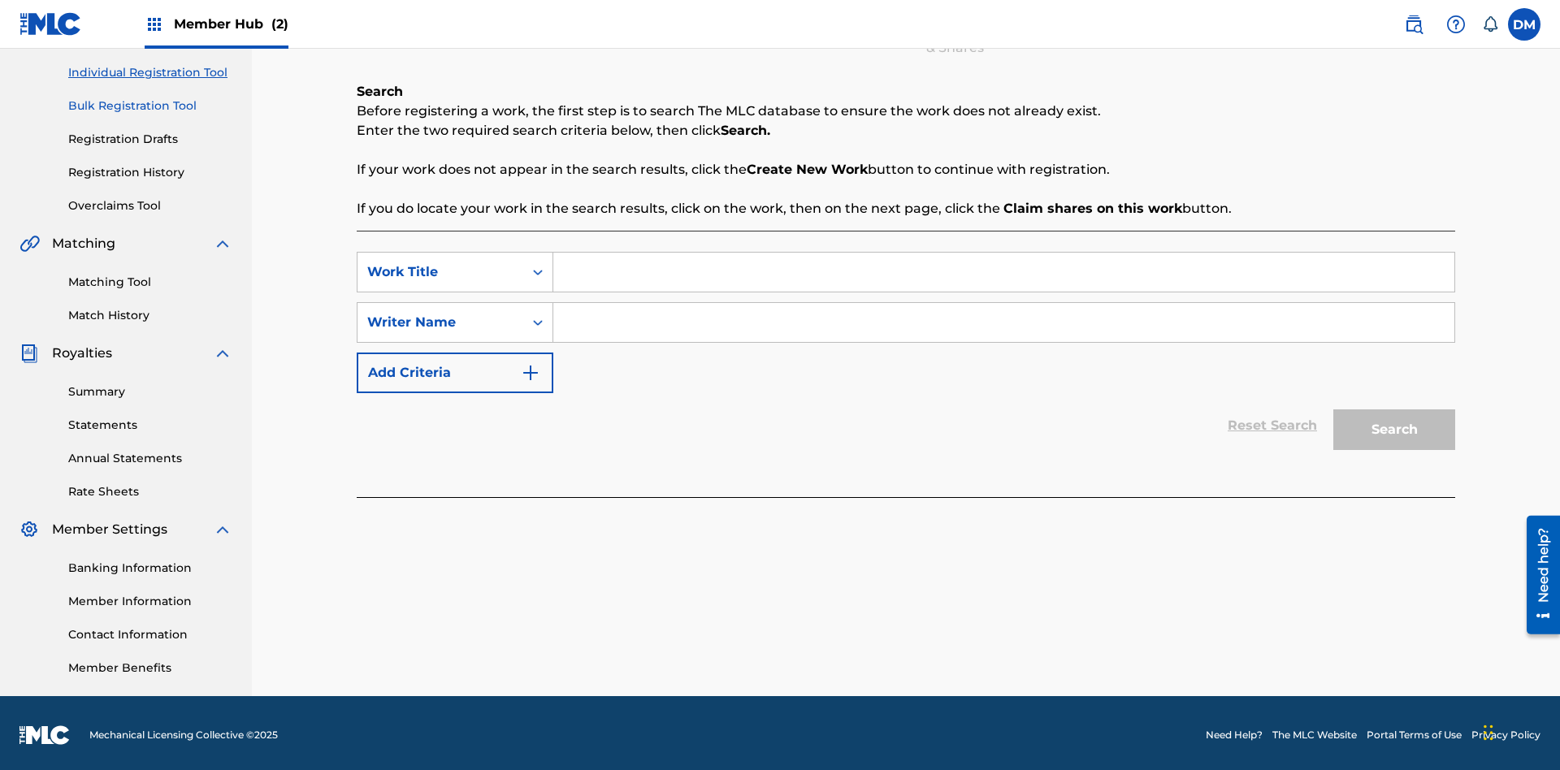
click at [150, 106] on link "Bulk Registration Tool" at bounding box center [150, 105] width 164 height 17
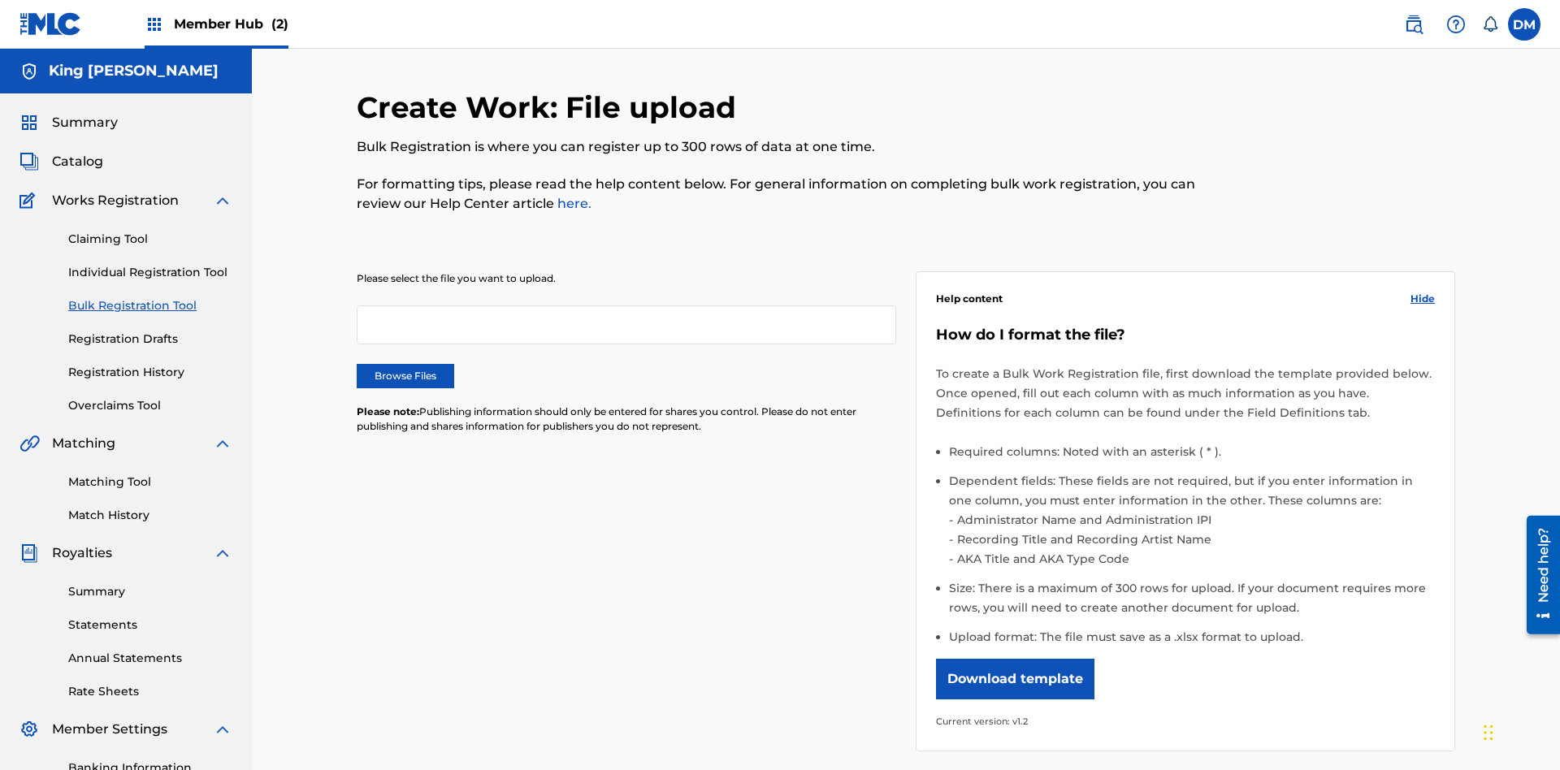
scroll to position [0, 357]
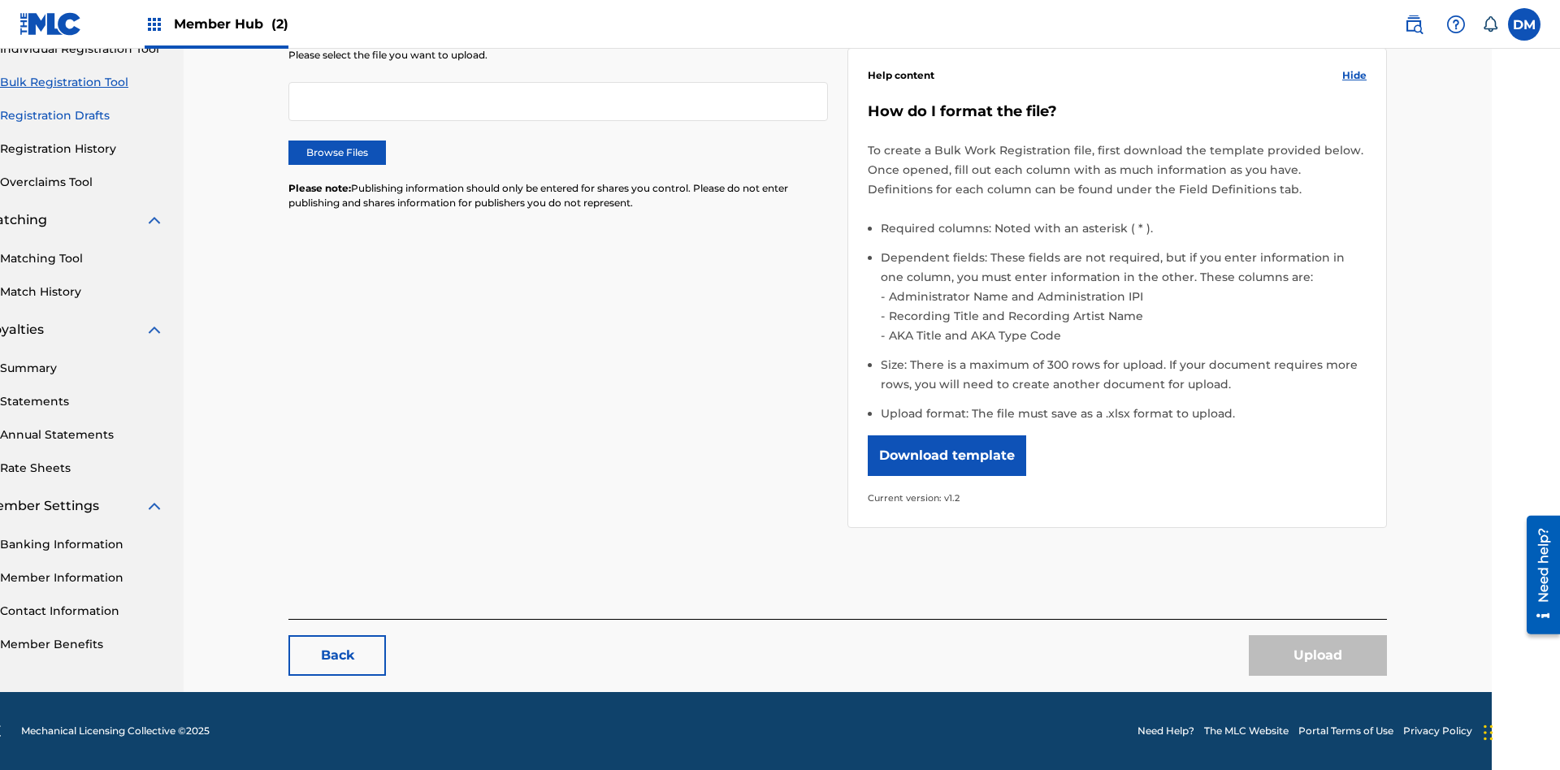
click at [82, 114] on link "Registration Drafts" at bounding box center [82, 115] width 164 height 17
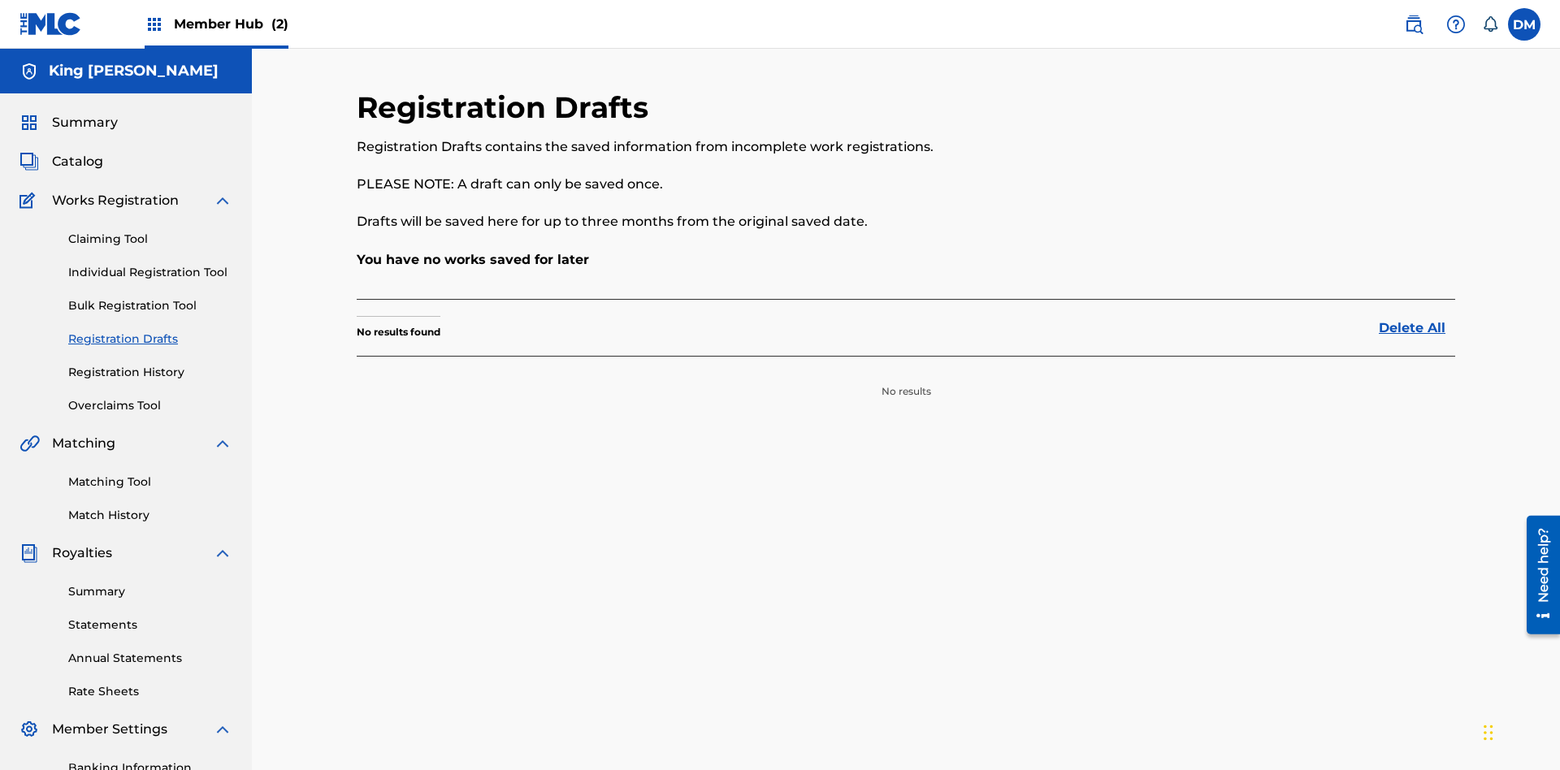
scroll to position [204, 0]
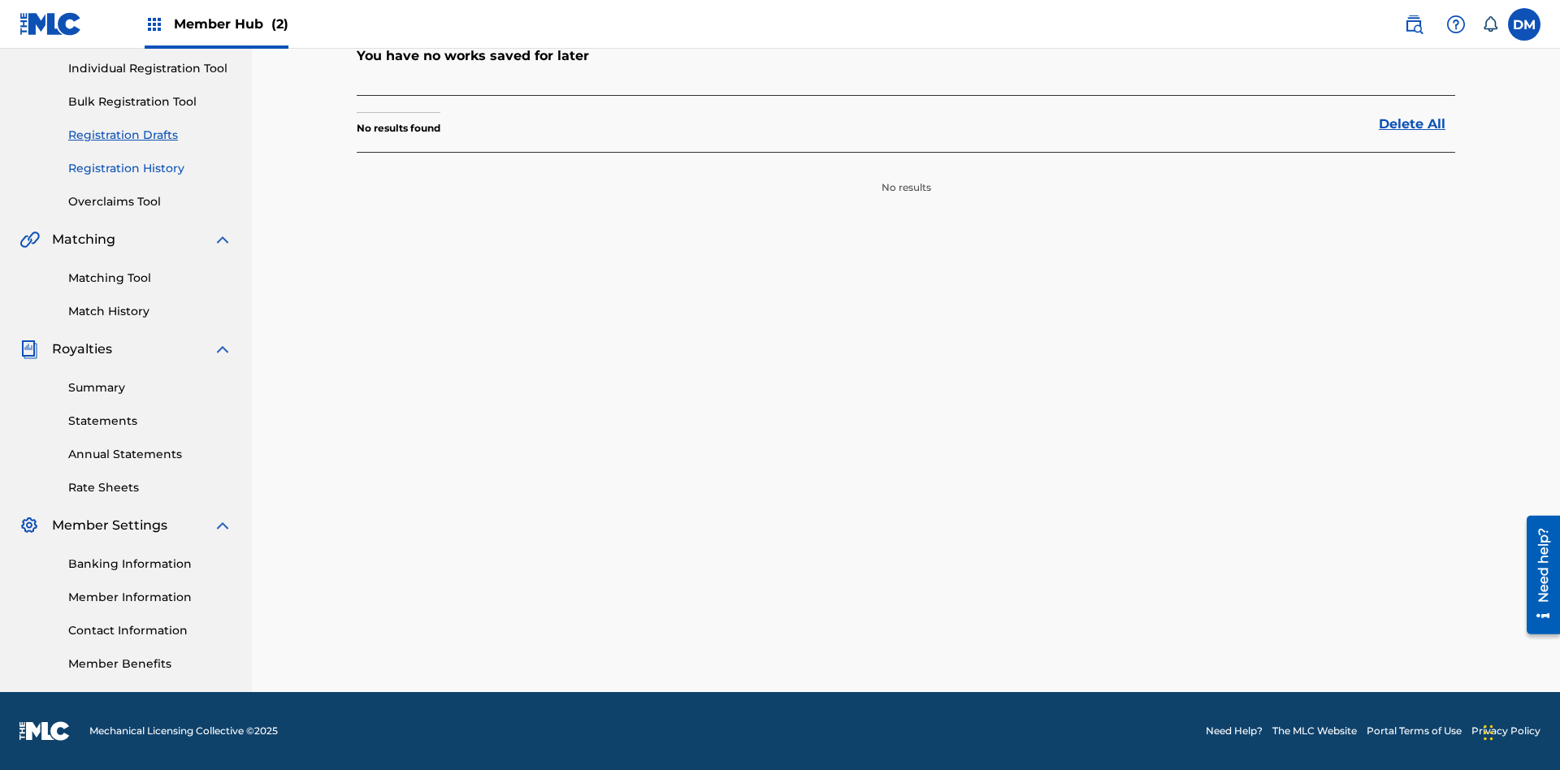
click at [150, 168] on link "Registration History" at bounding box center [150, 168] width 164 height 17
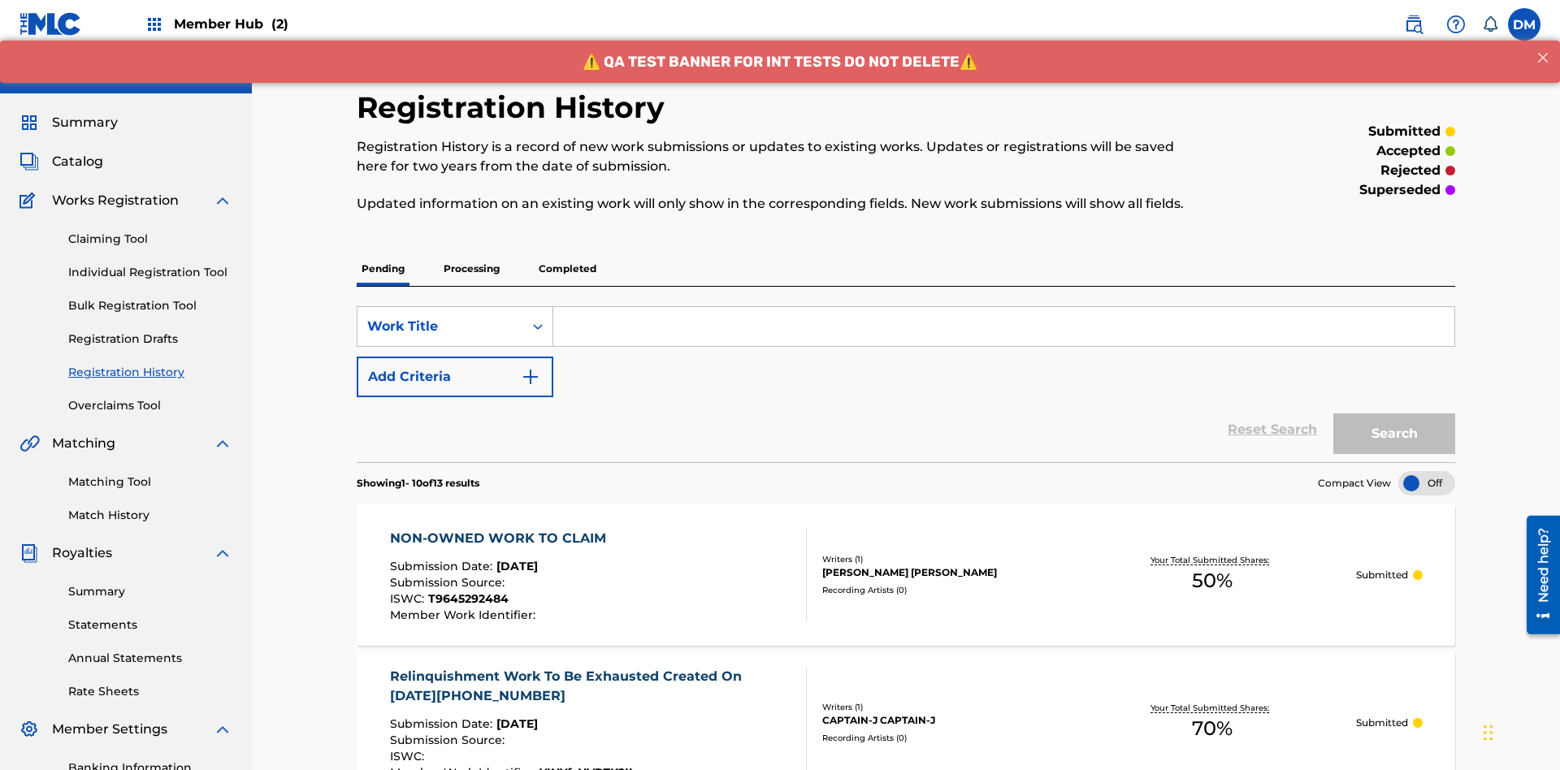
scroll to position [486, 0]
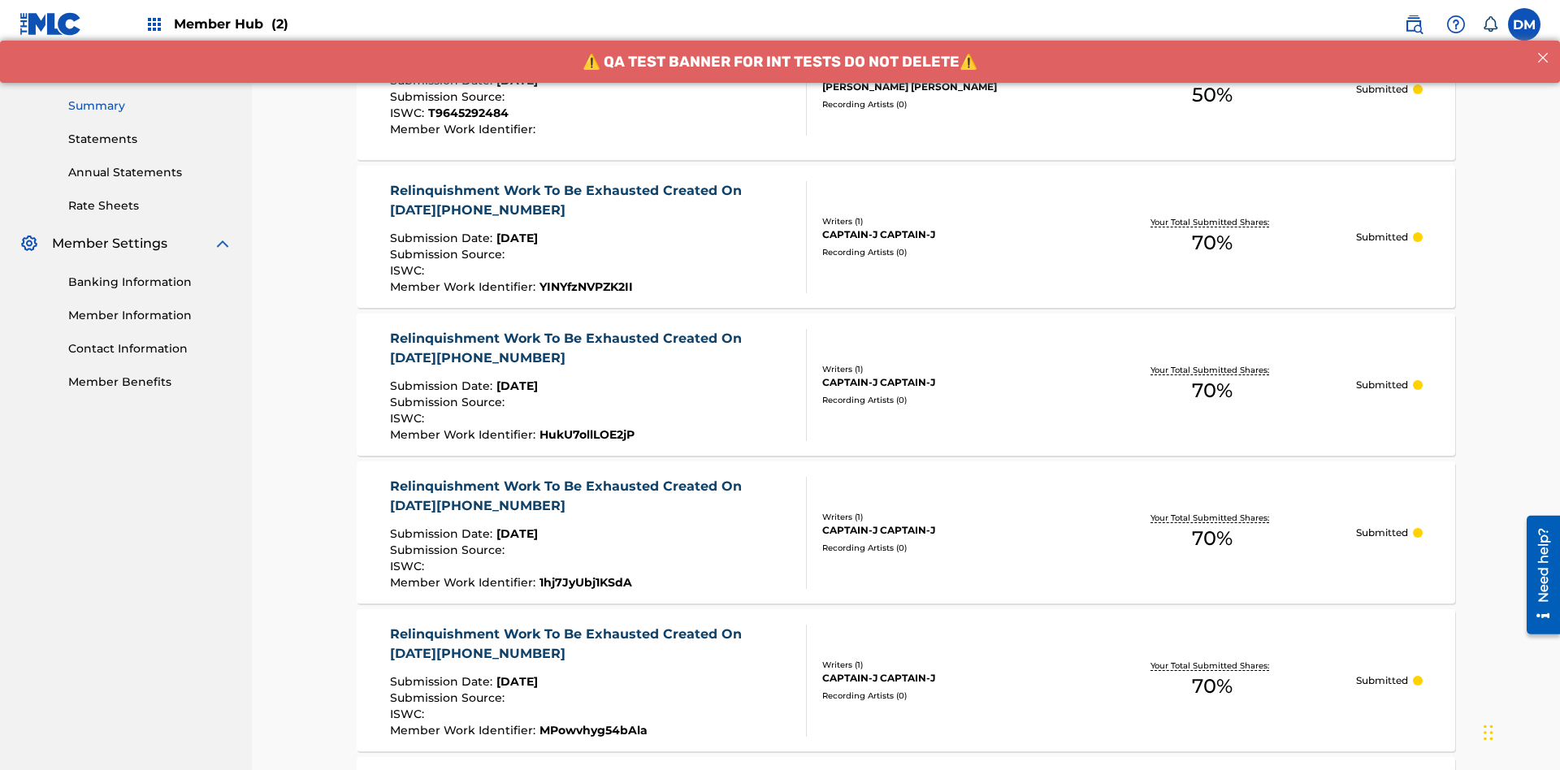
click at [150, 106] on link "Summary" at bounding box center [150, 105] width 164 height 17
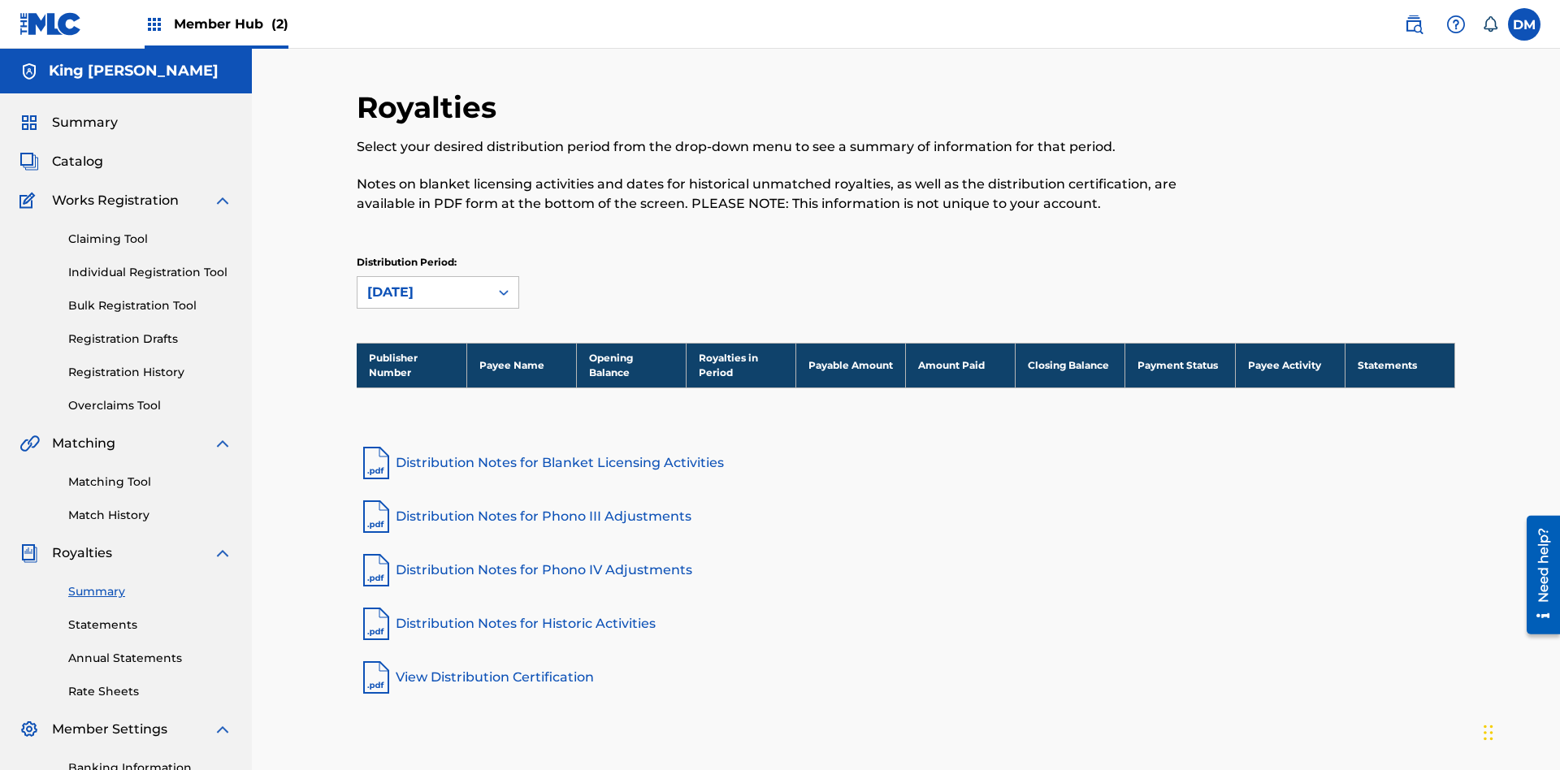
scroll to position [204, 0]
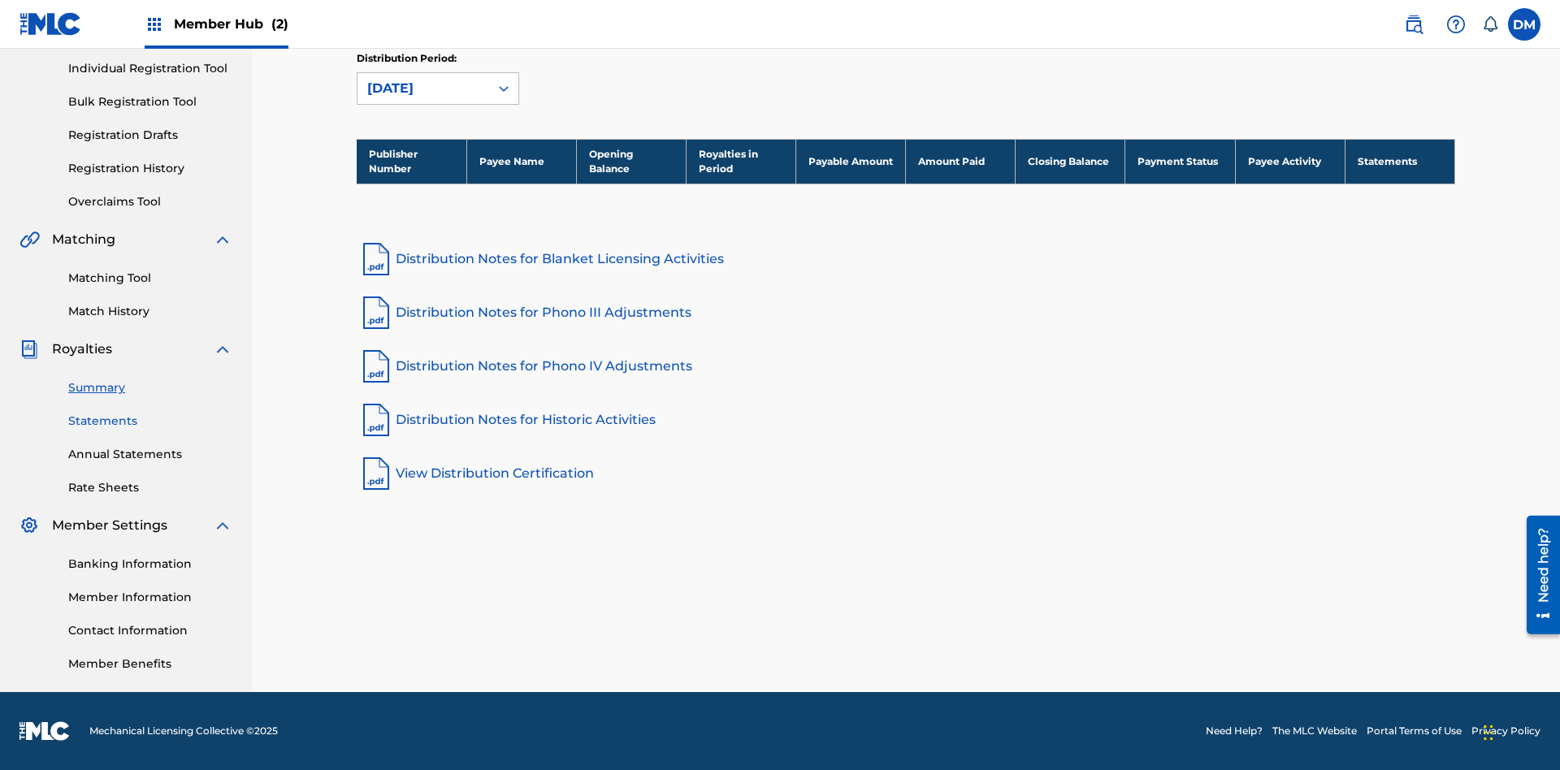
click at [150, 421] on link "Statements" at bounding box center [150, 421] width 164 height 17
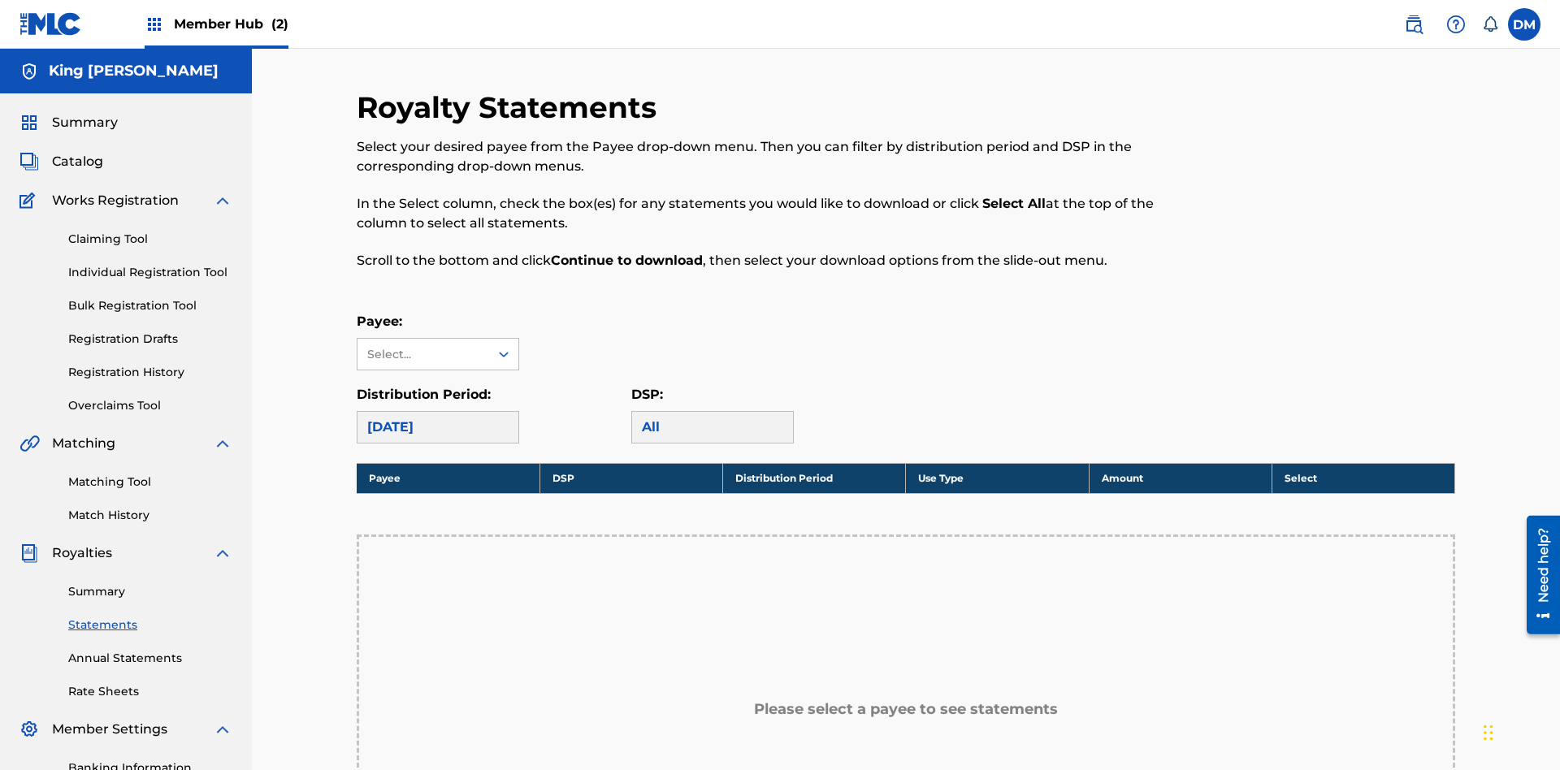
scroll to position [364, 0]
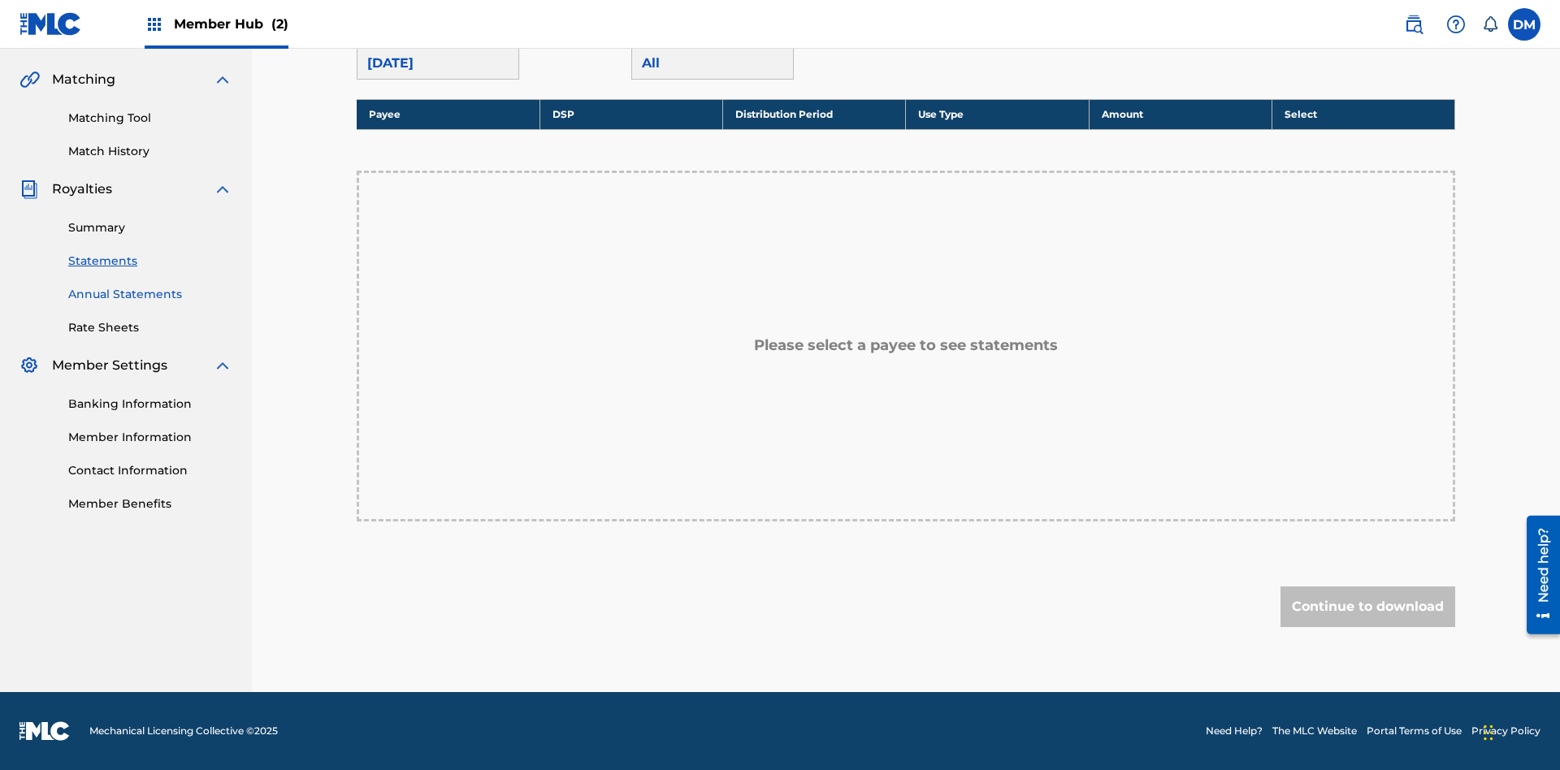
click at [150, 294] on link "Annual Statements" at bounding box center [150, 294] width 164 height 17
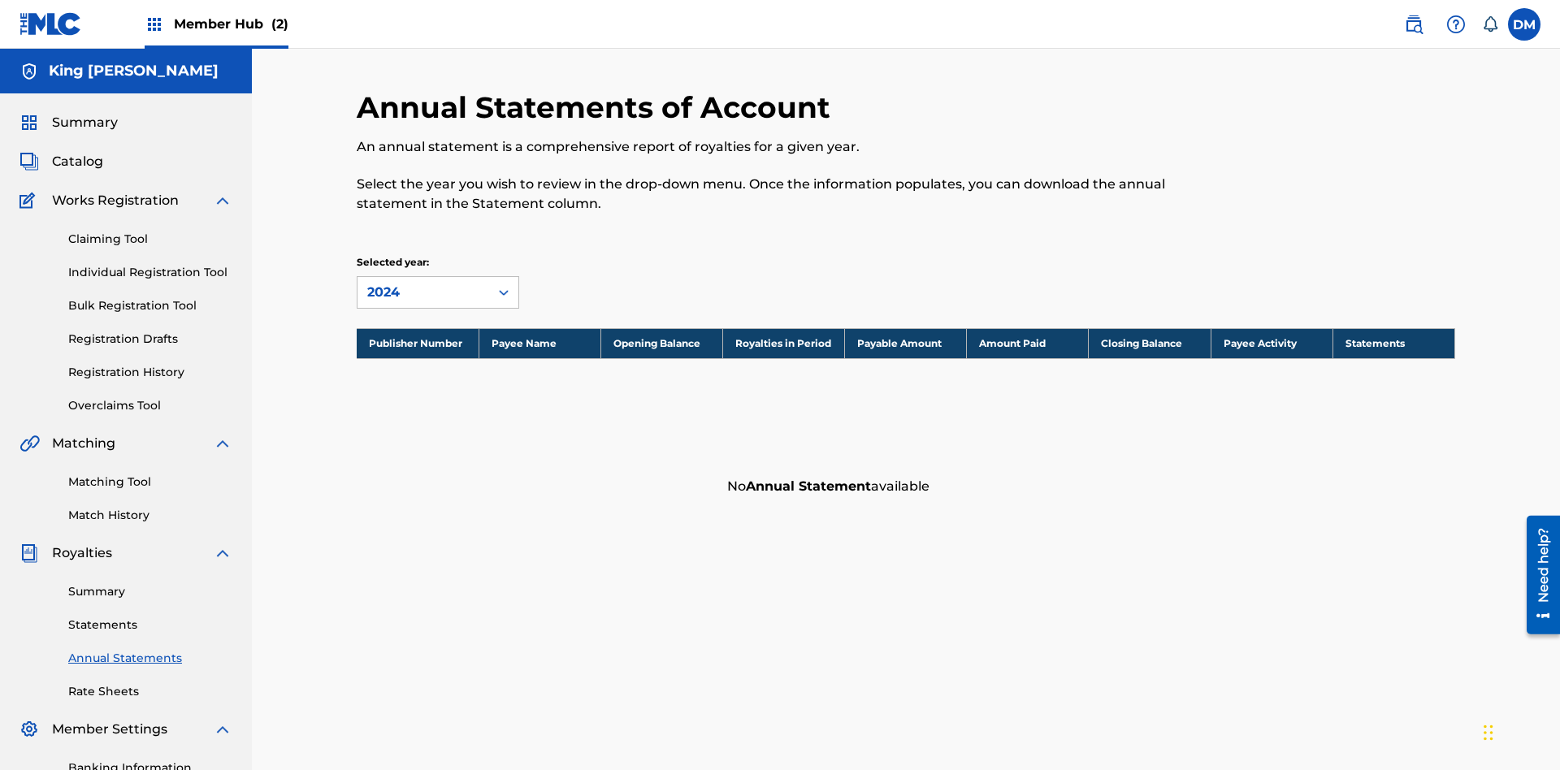
scroll to position [204, 0]
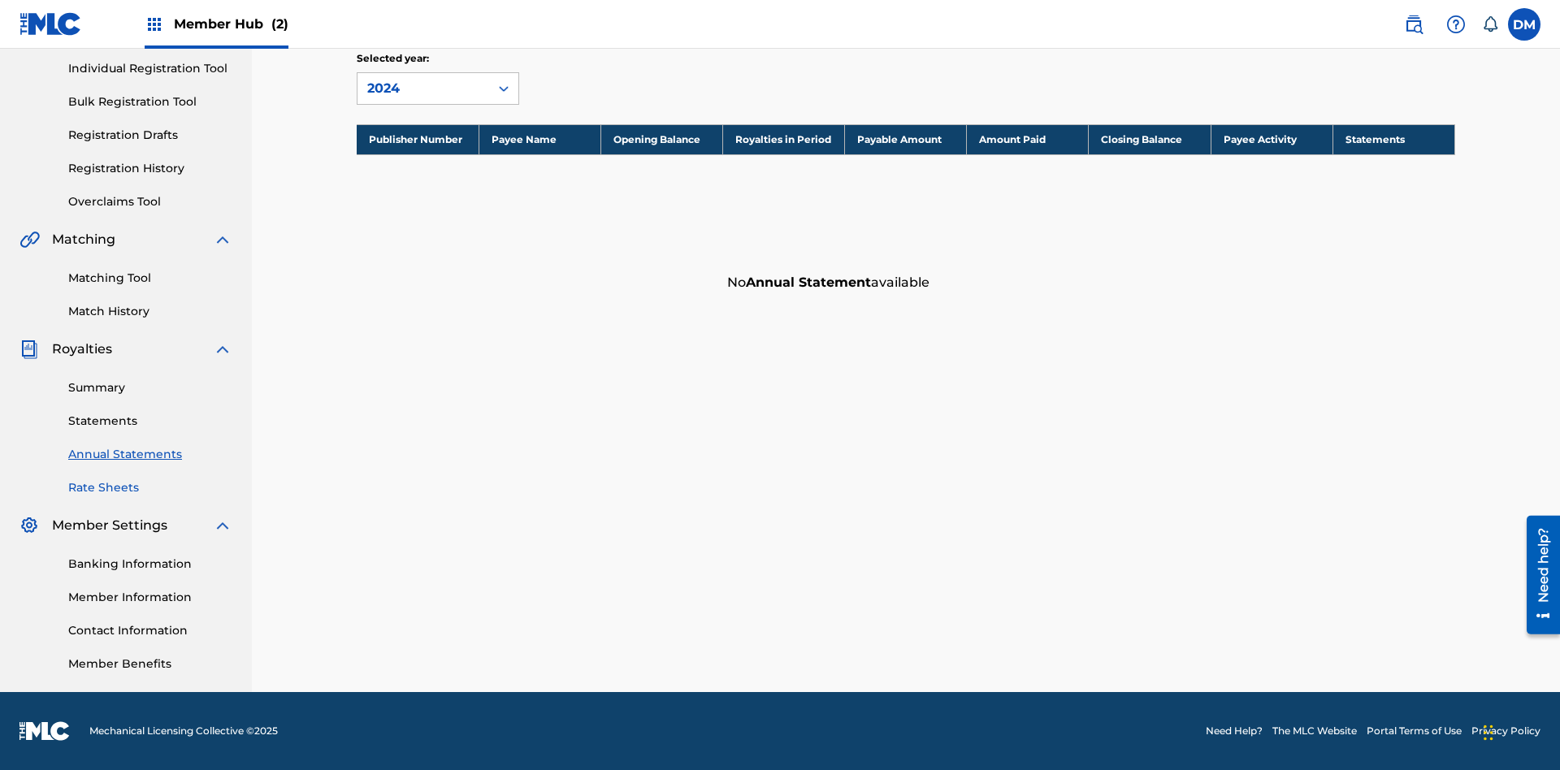
click at [150, 487] on link "Rate Sheets" at bounding box center [150, 487] width 164 height 17
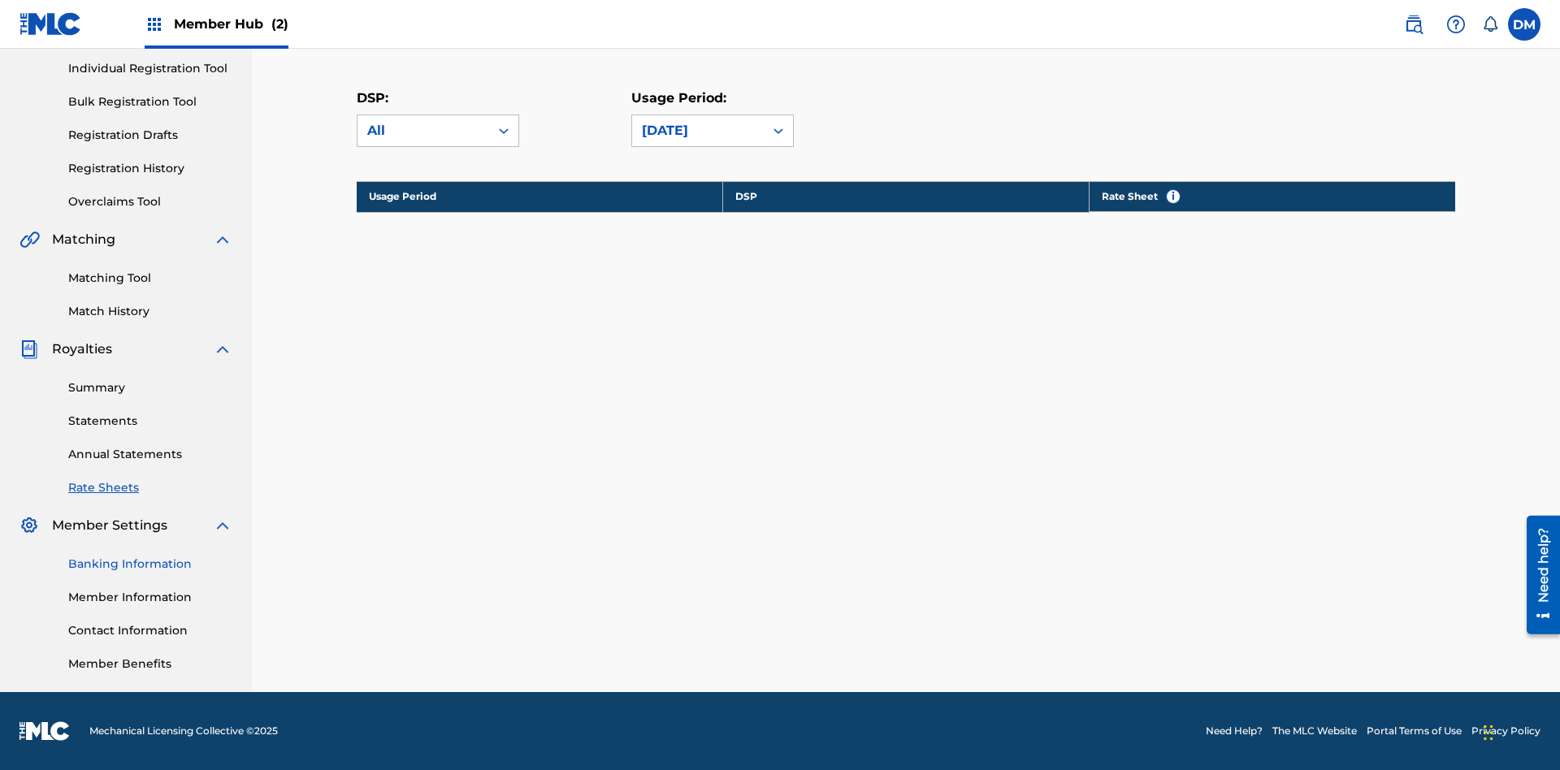
click at [150, 564] on link "Banking Information" at bounding box center [150, 564] width 164 height 17
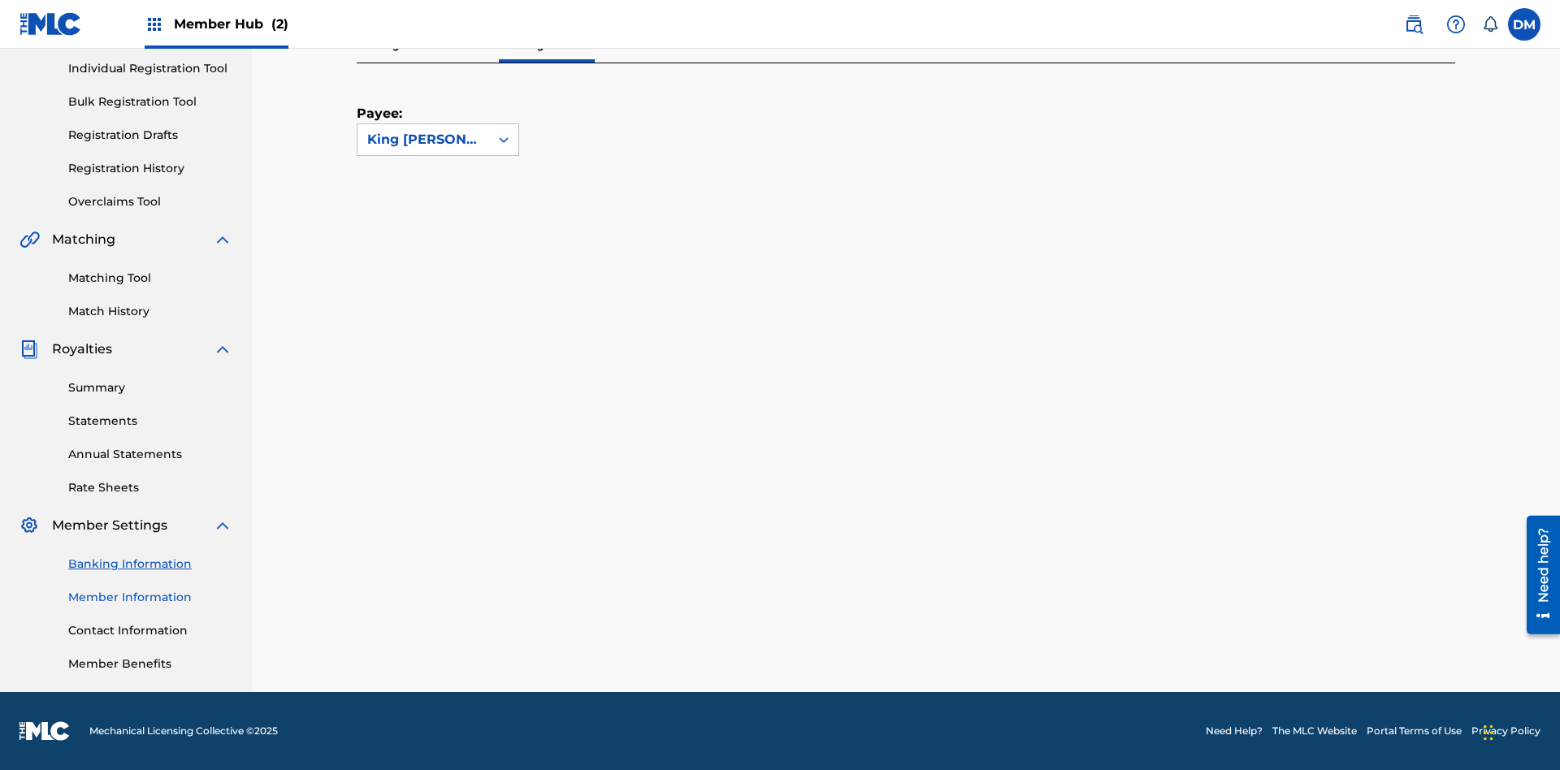
click at [150, 597] on link "Member Information" at bounding box center [150, 597] width 164 height 17
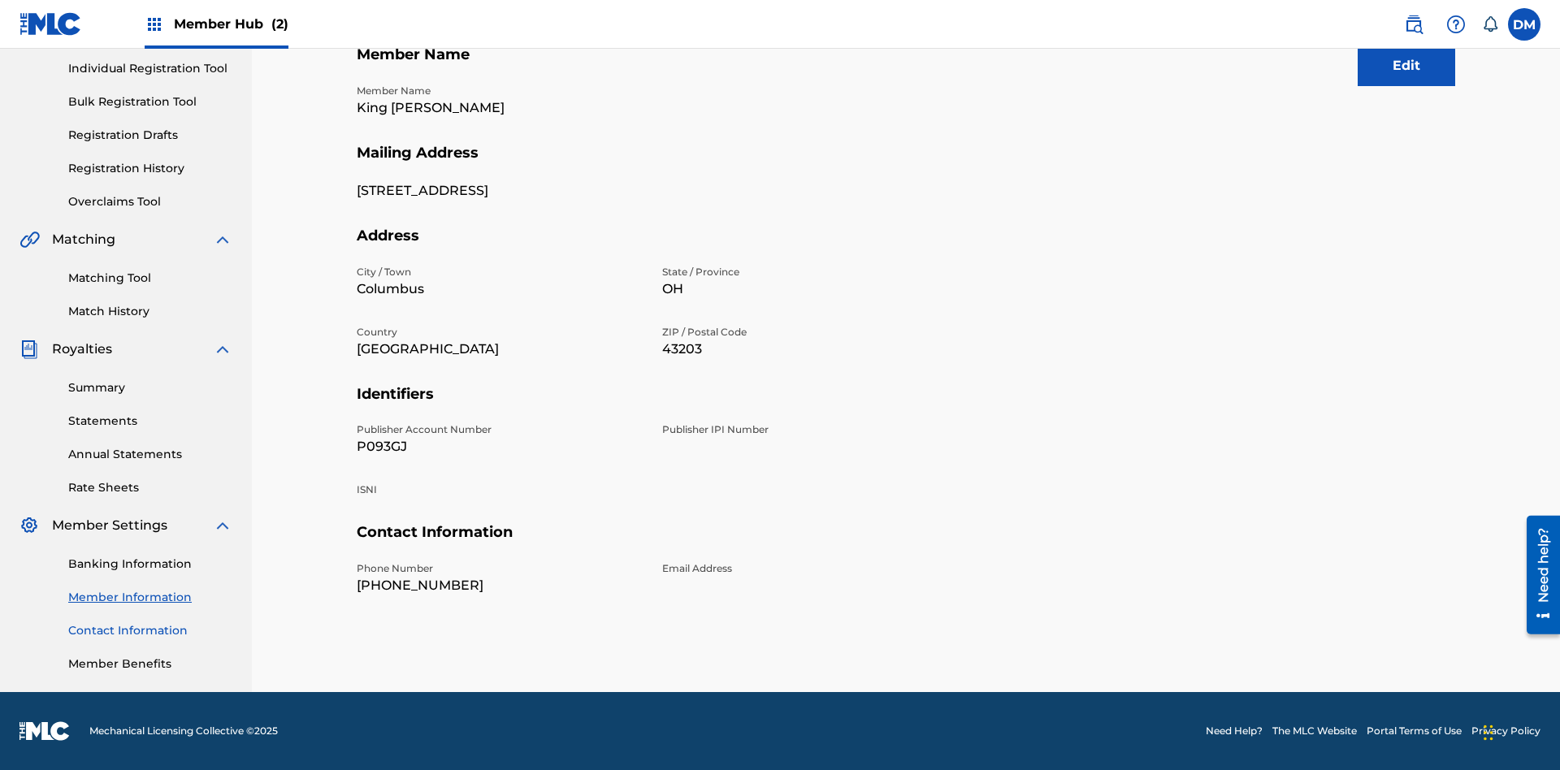
click at [150, 630] on link "Contact Information" at bounding box center [150, 630] width 164 height 17
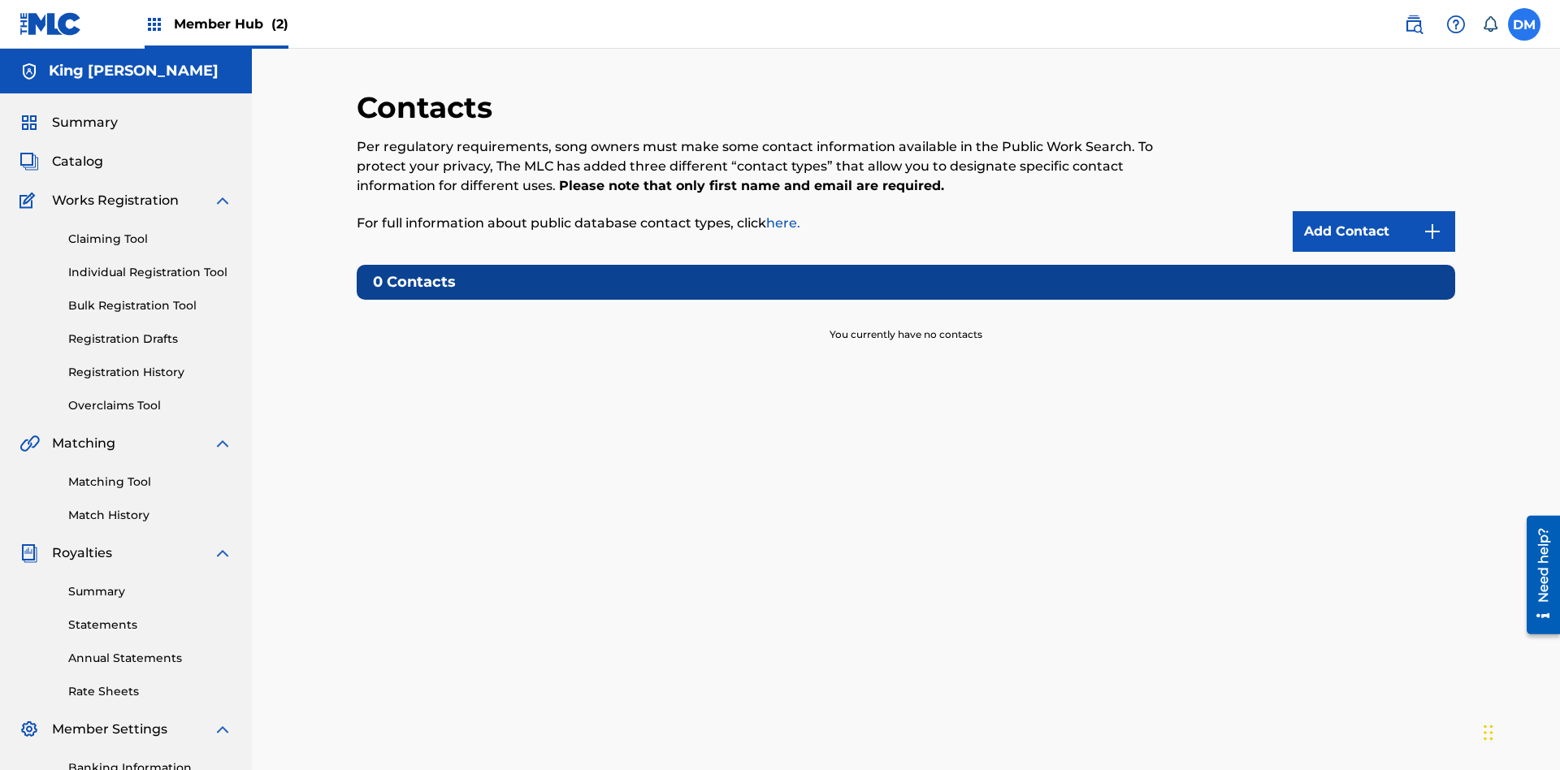
click at [1524, 24] on label at bounding box center [1524, 24] width 32 height 32
click at [1524, 24] on input "[PERSON_NAME] [PERSON_NAME] [EMAIL_ADDRESS][DOMAIN_NAME] Notification Preferenc…" at bounding box center [1524, 24] width 0 height 0
